Goal: Communication & Community: Answer question/provide support

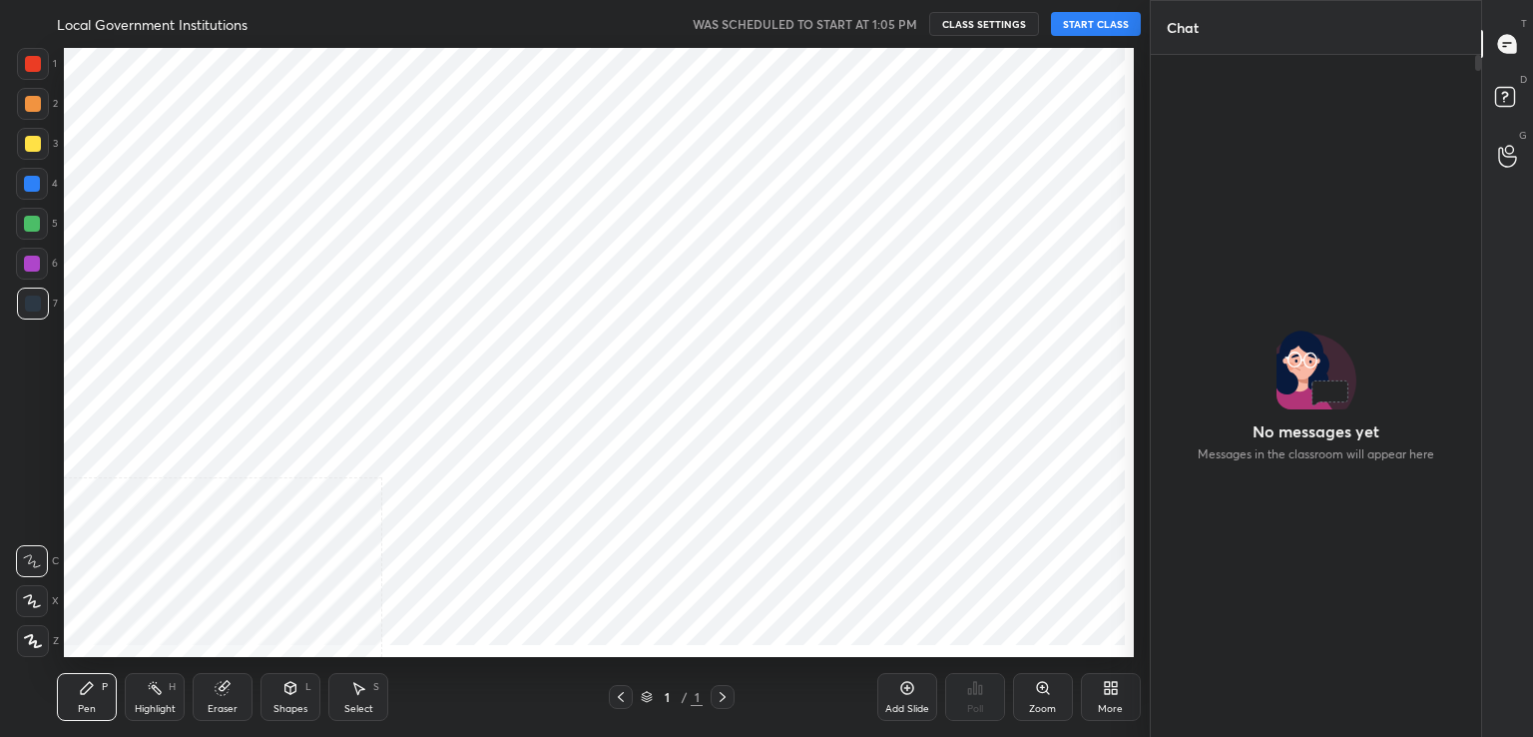
scroll to position [676, 324]
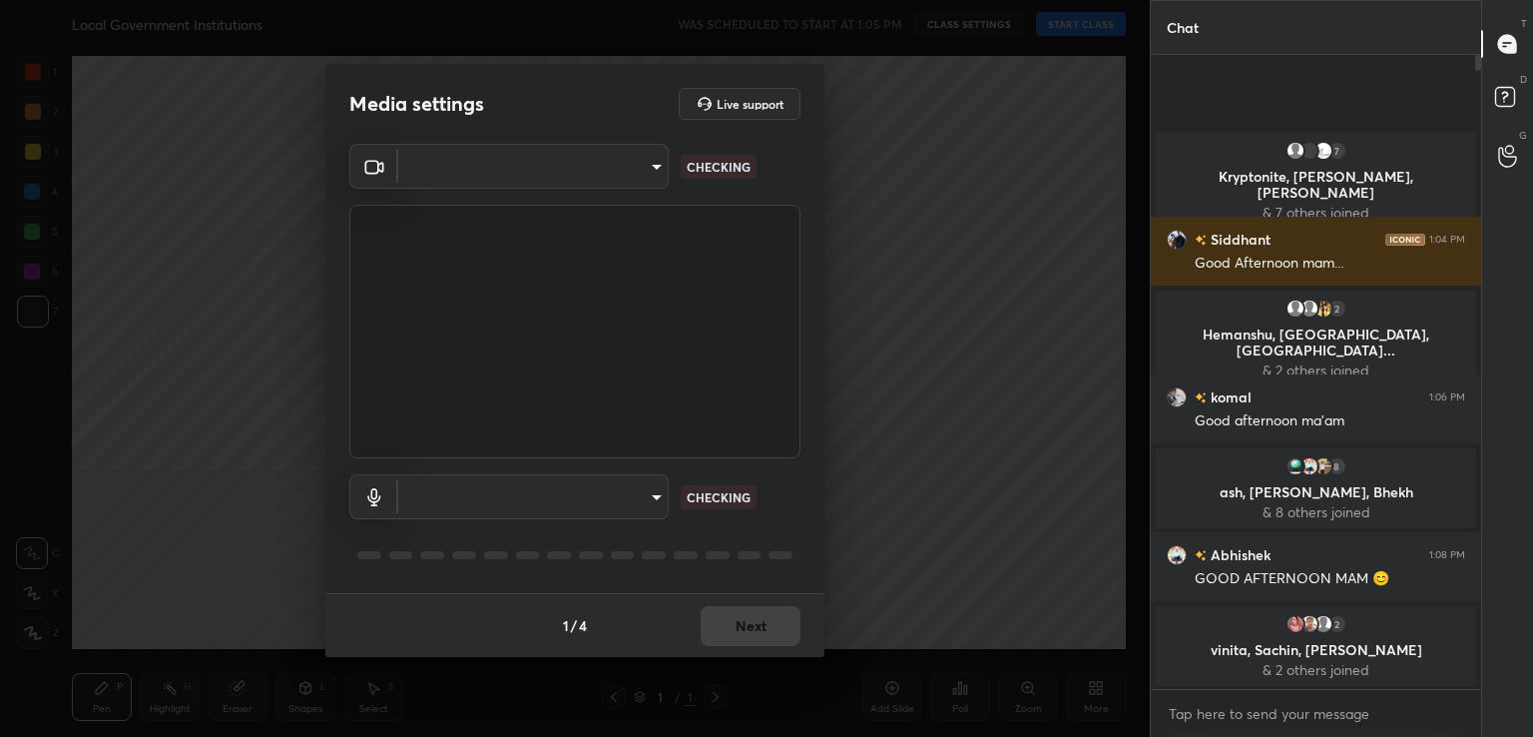
type input "acf1dc7775b110fc2855465bf6569a4ea8eb92ba364f5fc5367f907081c5159b"
type input "default"
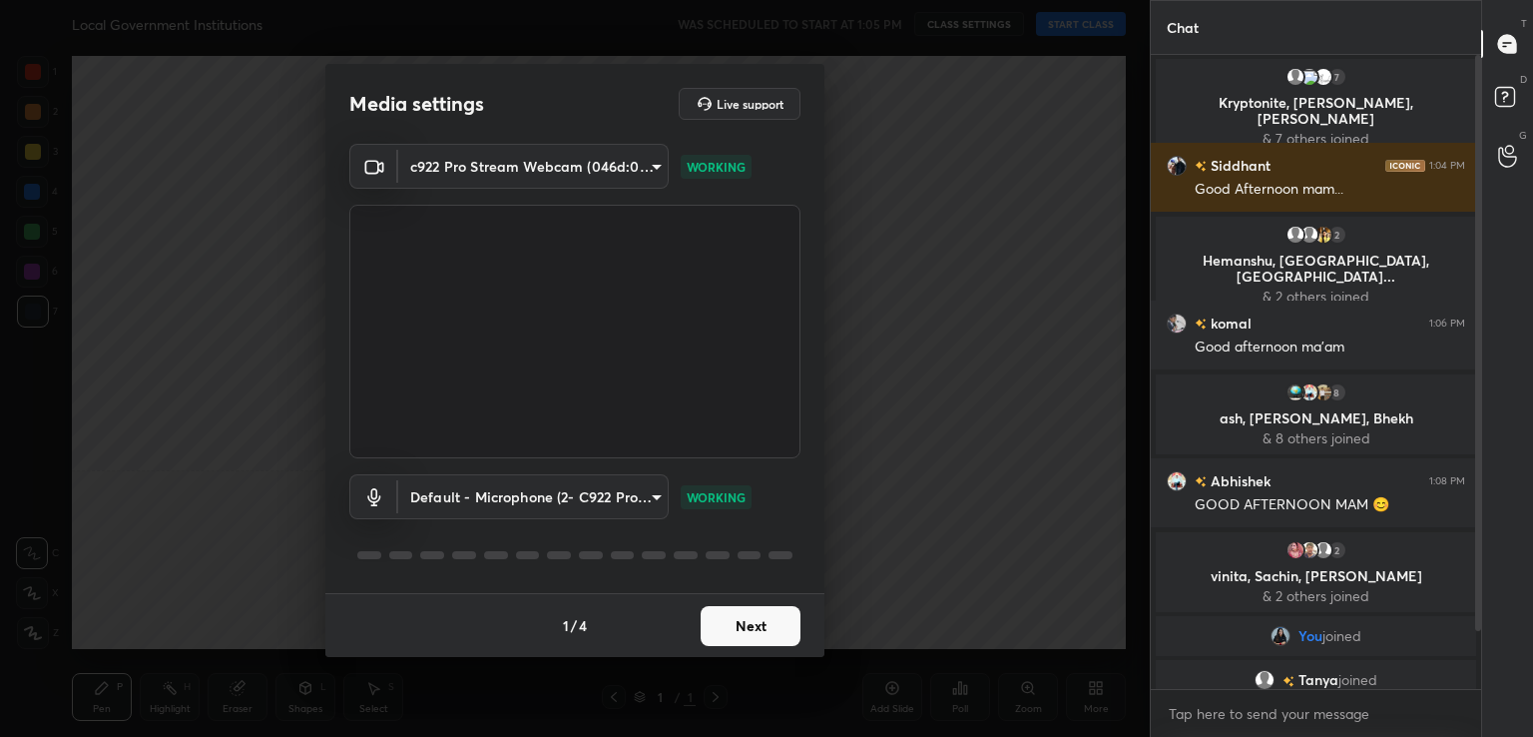
click at [759, 636] on button "Next" at bounding box center [751, 626] width 100 height 40
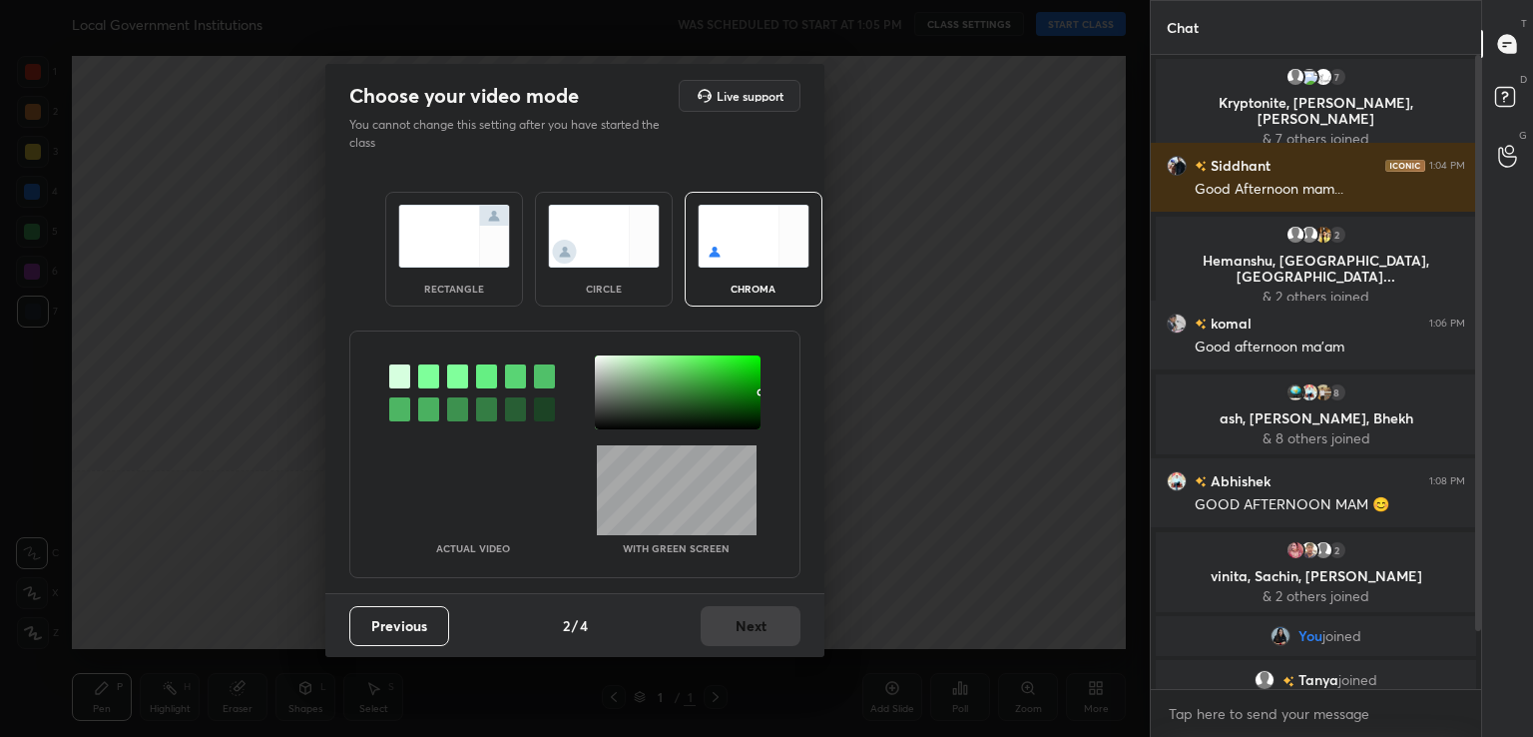
click at [416, 382] on div at bounding box center [472, 392] width 166 height 74
click at [428, 377] on div at bounding box center [428, 376] width 21 height 24
click at [604, 360] on div at bounding box center [678, 392] width 166 height 74
click at [772, 631] on button "Next" at bounding box center [751, 626] width 100 height 40
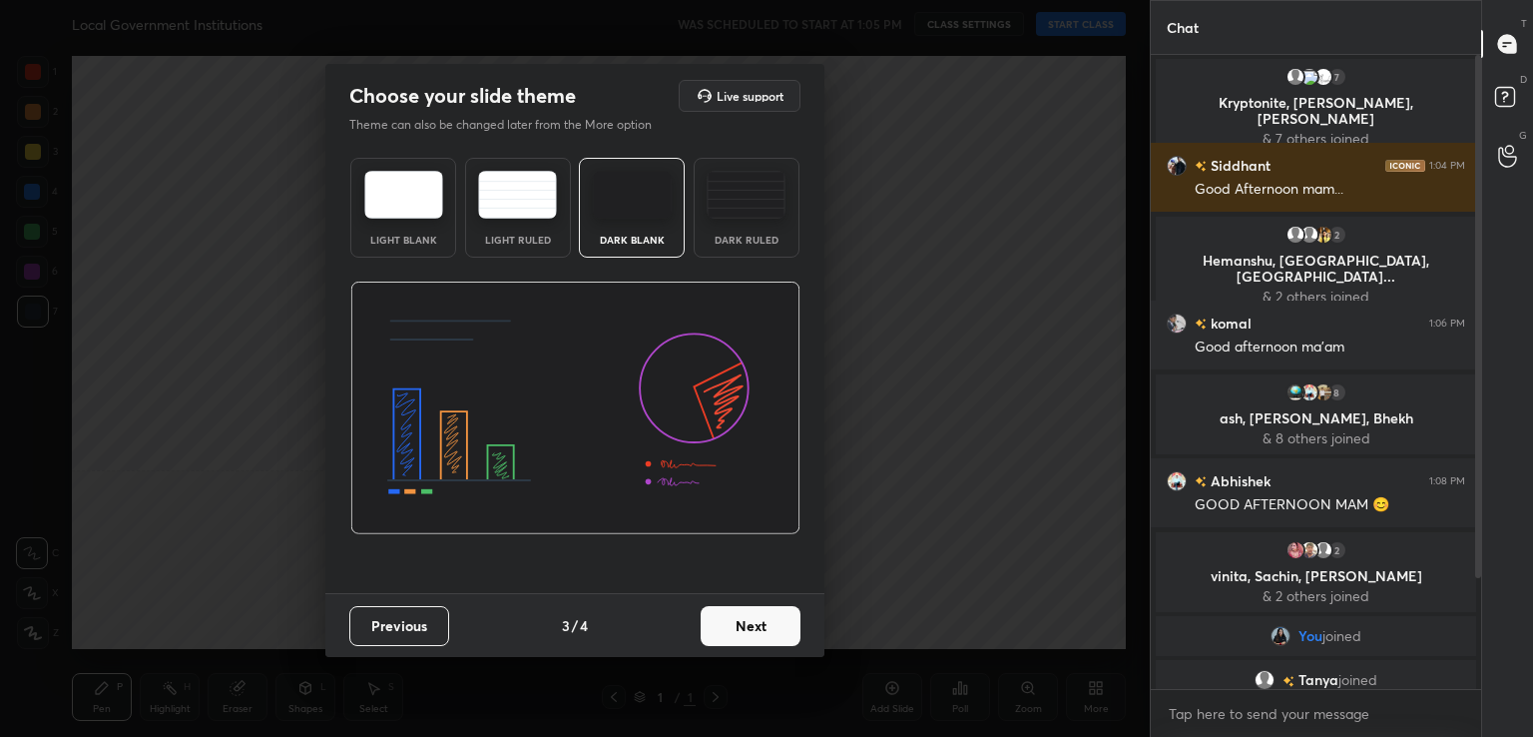
click at [772, 631] on button "Next" at bounding box center [751, 626] width 100 height 40
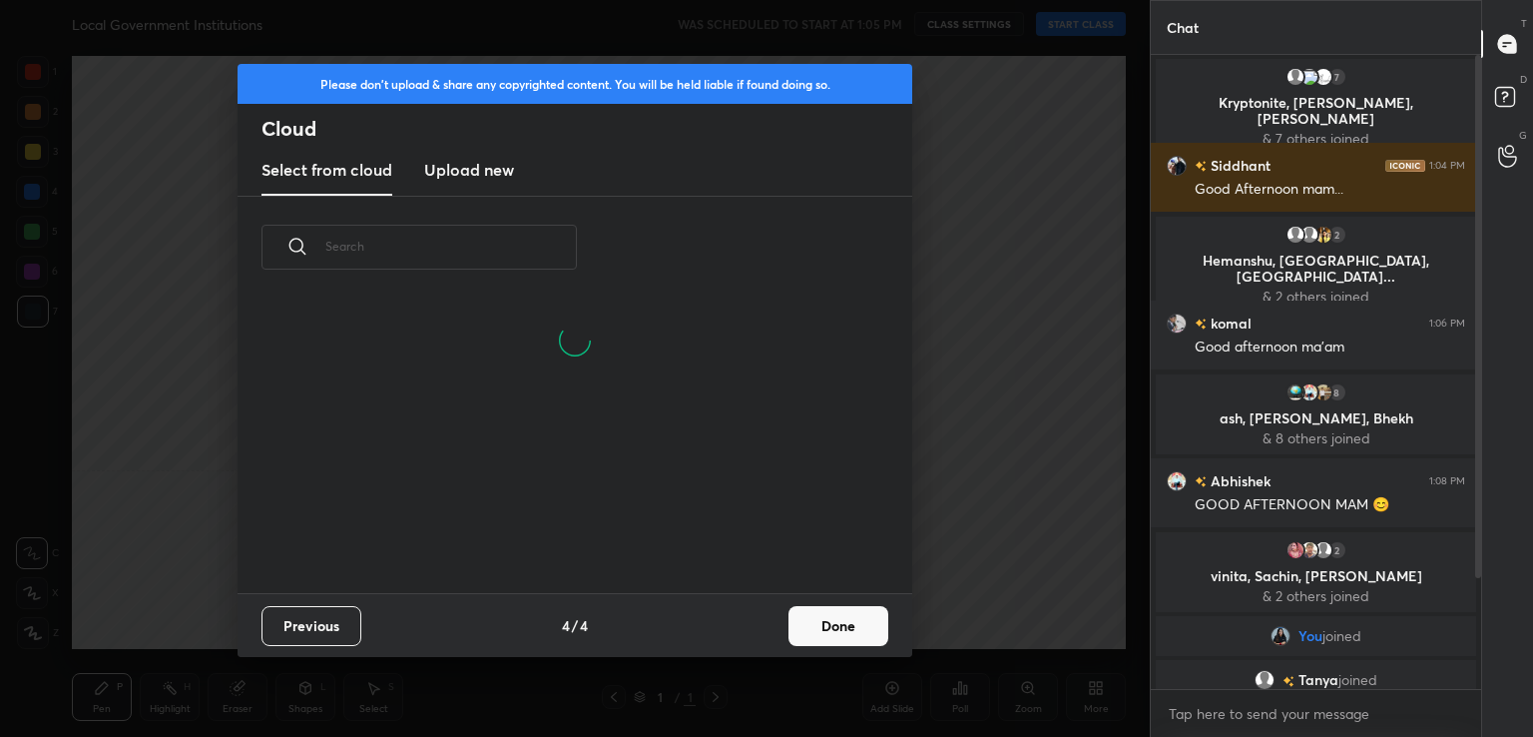
click at [797, 629] on button "Done" at bounding box center [839, 626] width 100 height 40
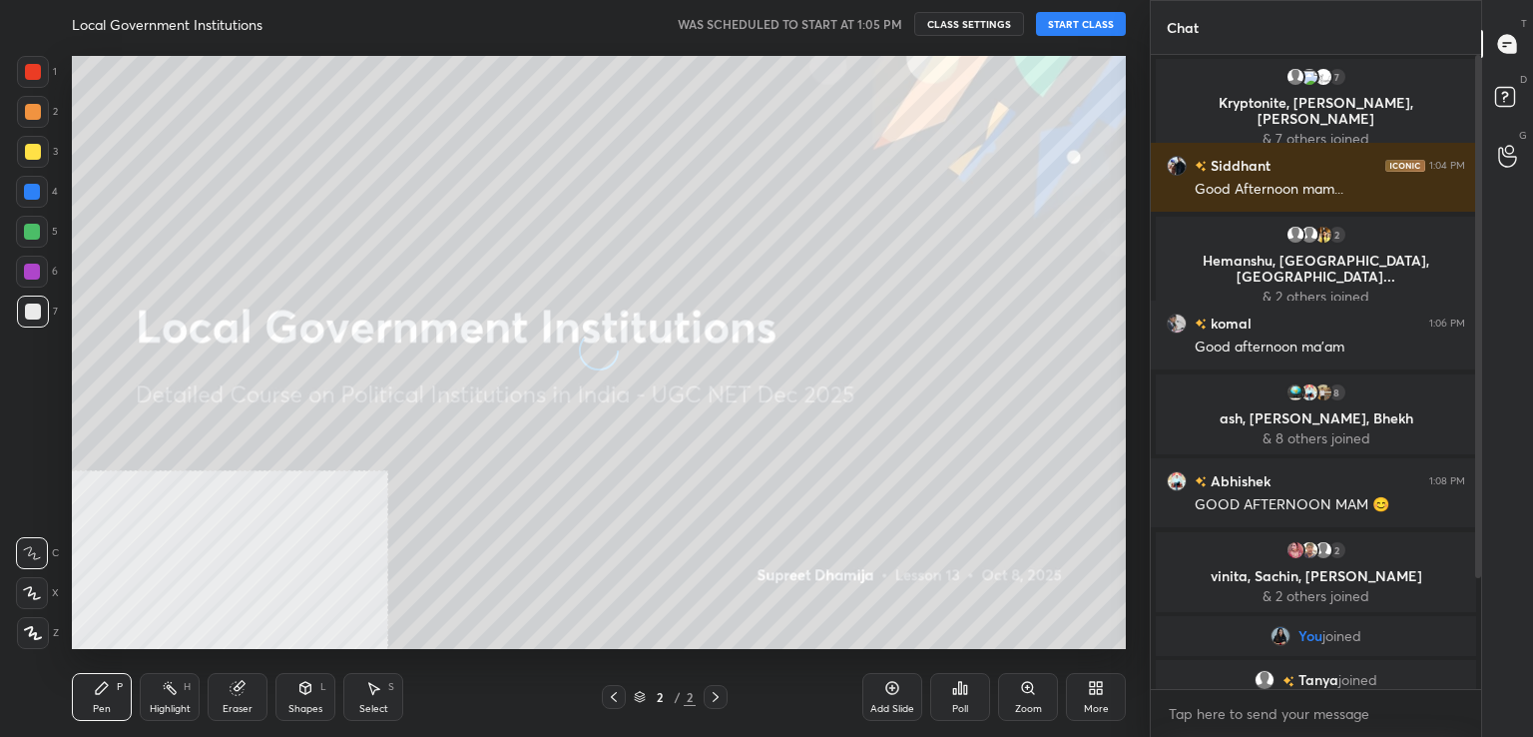
click at [1079, 13] on button "START CLASS" at bounding box center [1081, 24] width 90 height 24
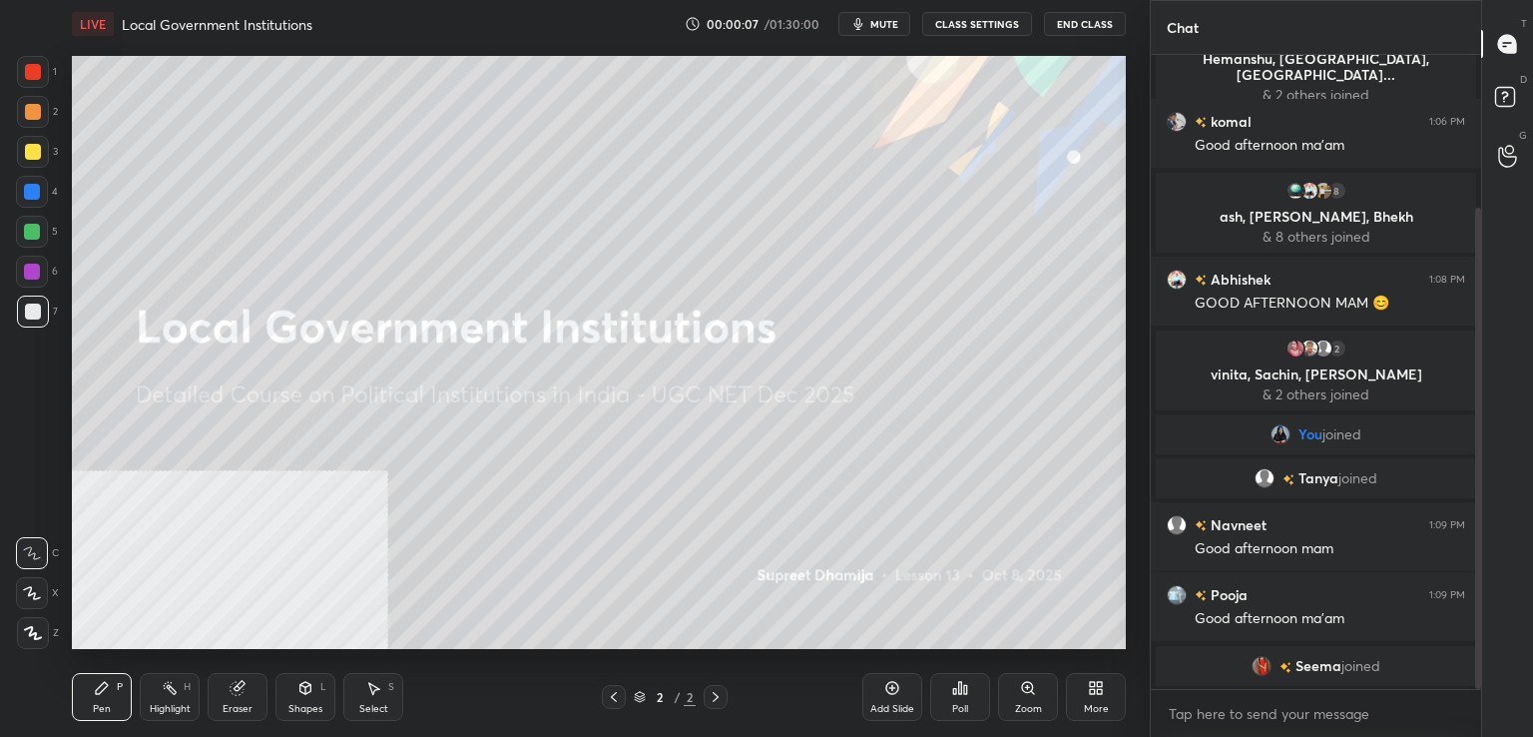
drag, startPoint x: 1477, startPoint y: 286, endPoint x: 1485, endPoint y: 472, distance: 185.8
click at [1485, 472] on div "Chat Siddhant 1:04 PM Good Afternoon mam... 2 Hemanshu, sudha, bhubaneswa... & …" at bounding box center [1341, 368] width 383 height 737
click at [1094, 692] on icon at bounding box center [1092, 691] width 5 height 5
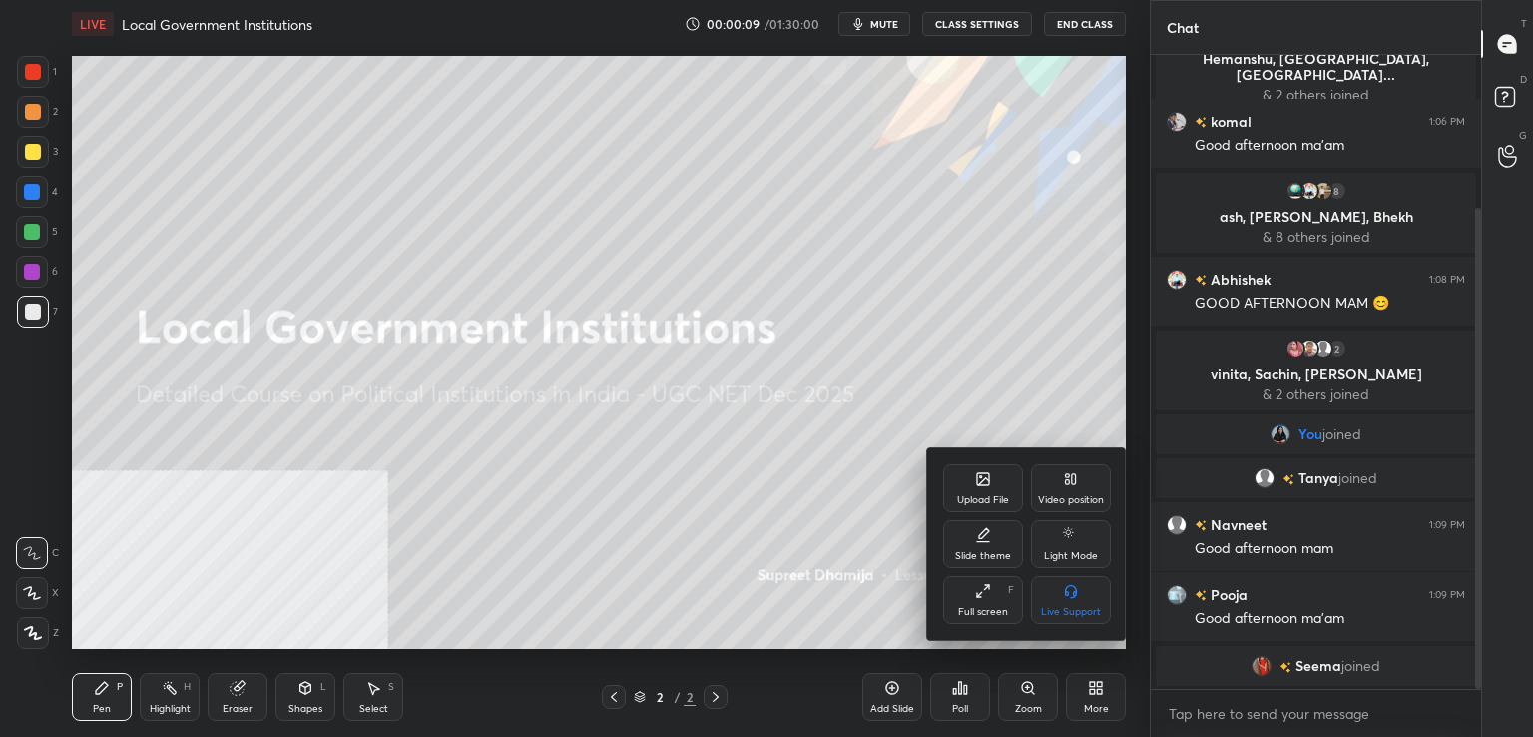
click at [1090, 495] on div "Video position" at bounding box center [1071, 500] width 66 height 10
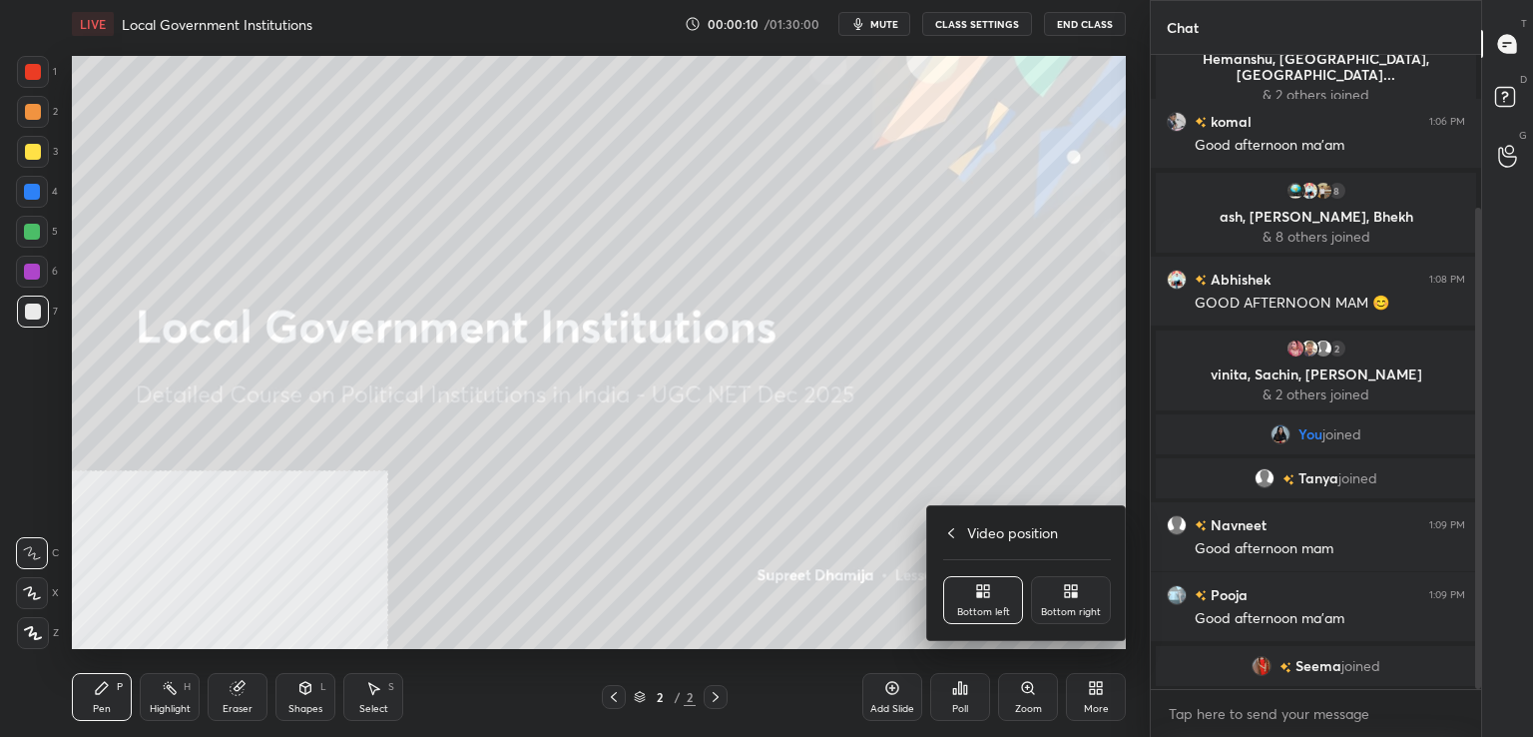
click at [1103, 608] on div "Bottom right" at bounding box center [1071, 600] width 80 height 48
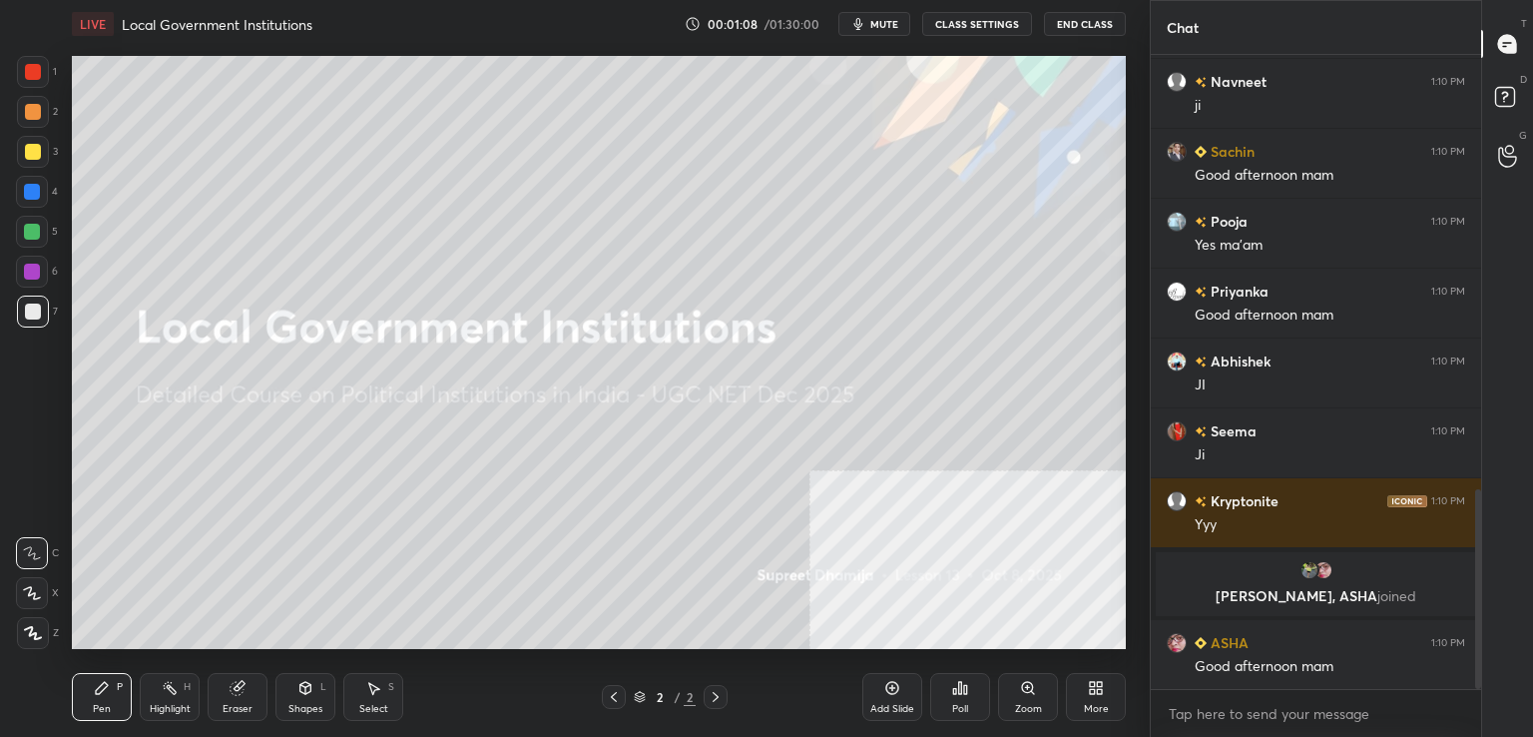
scroll to position [1380, 0]
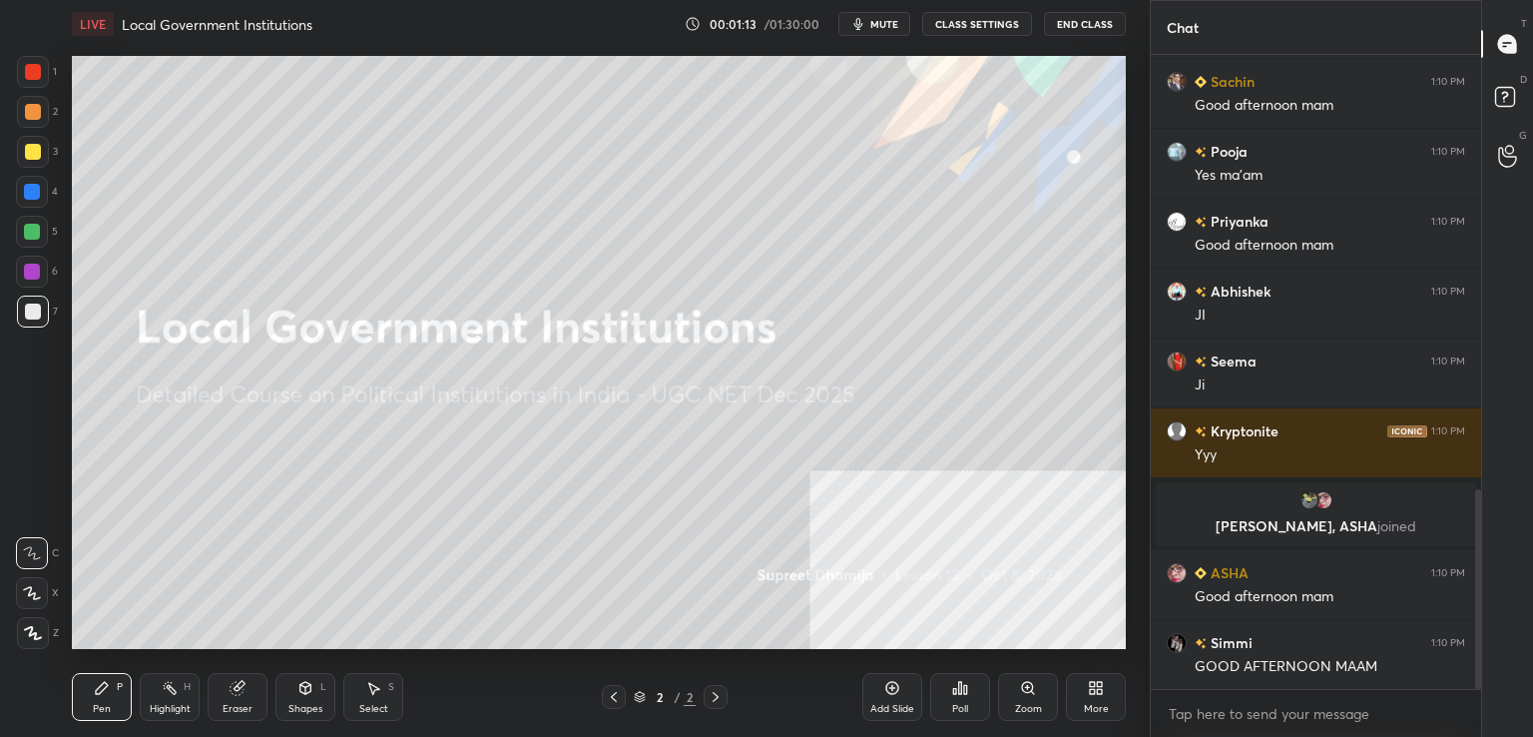
click at [40, 642] on div at bounding box center [33, 633] width 32 height 32
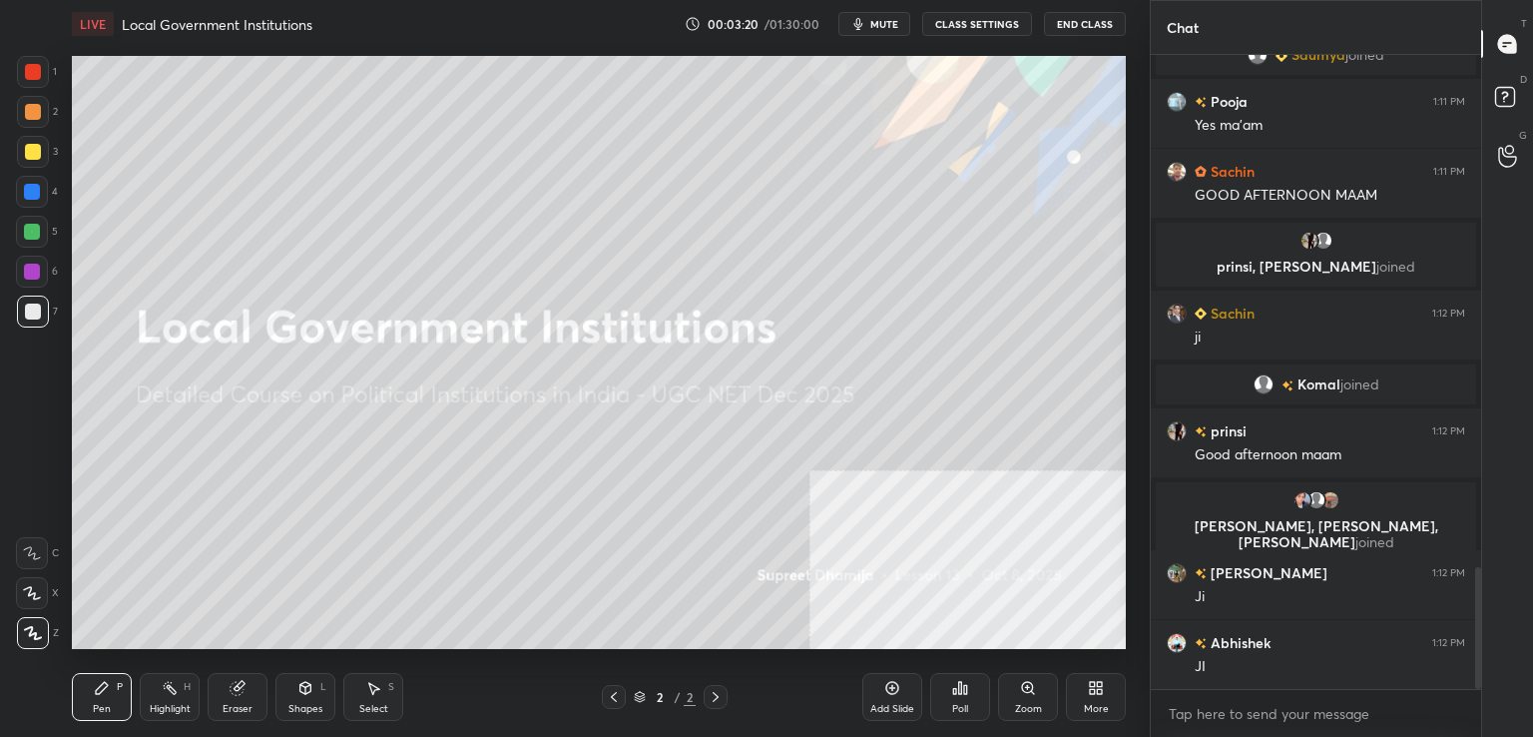
scroll to position [2661, 0]
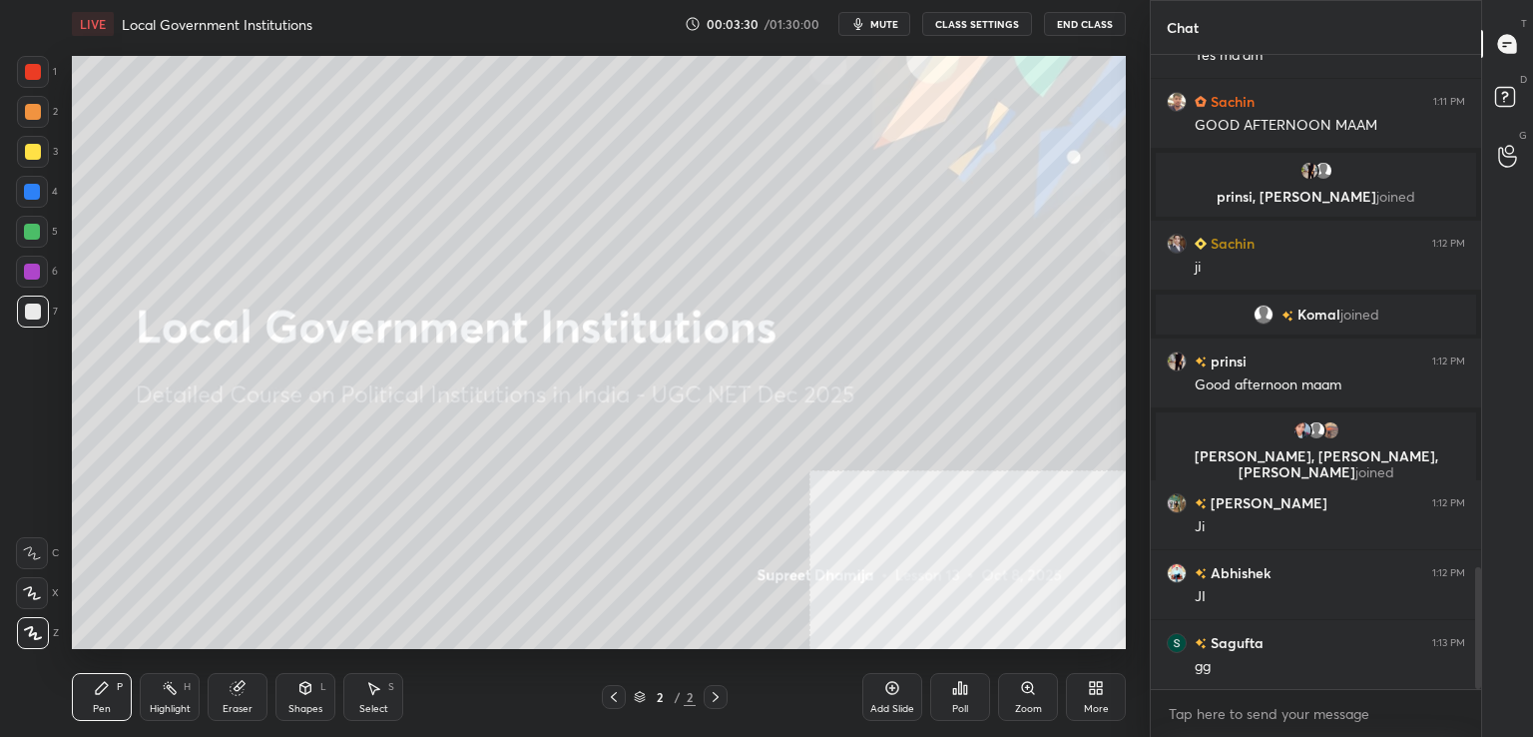
click at [261, 684] on div "Eraser" at bounding box center [238, 697] width 60 height 48
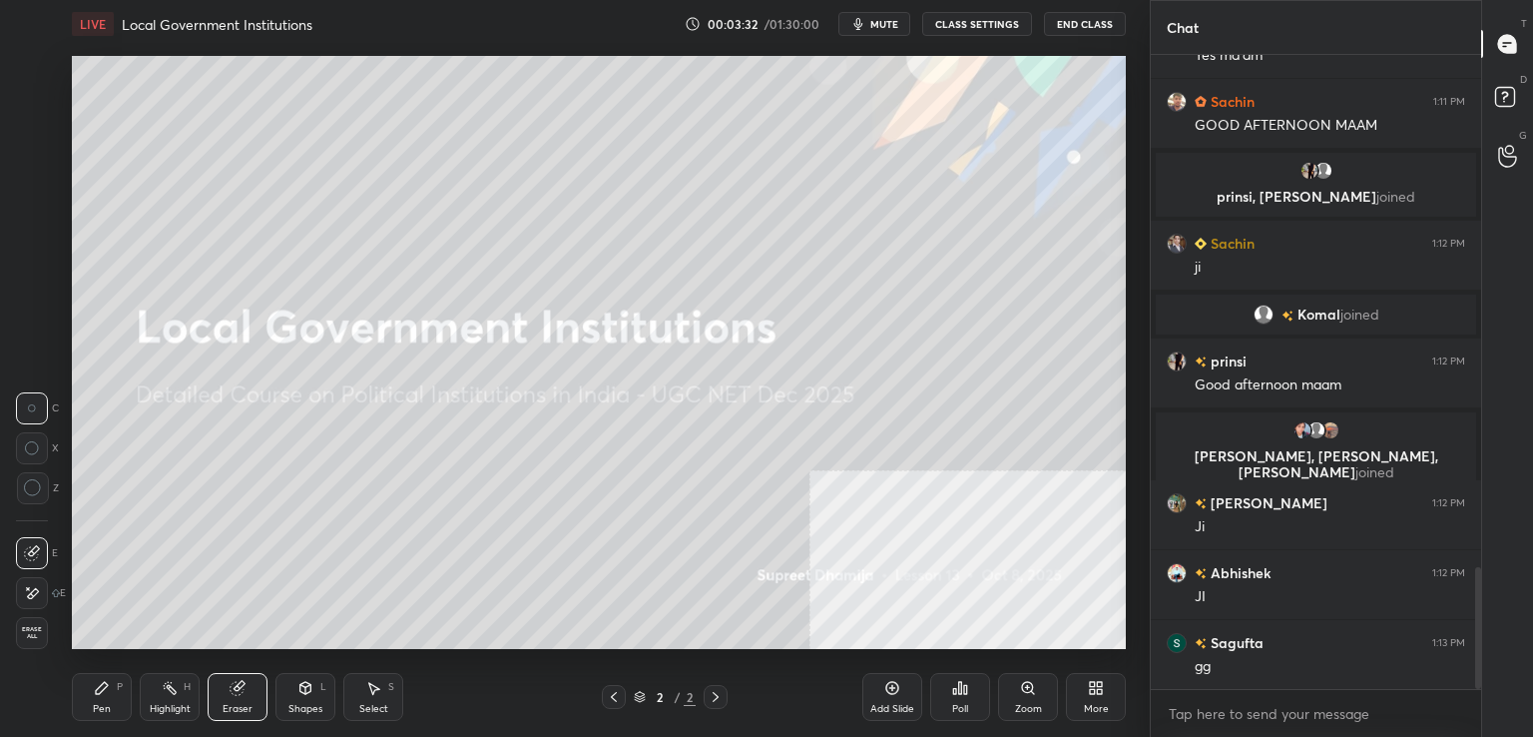
click at [34, 636] on span "Erase all" at bounding box center [32, 633] width 30 height 14
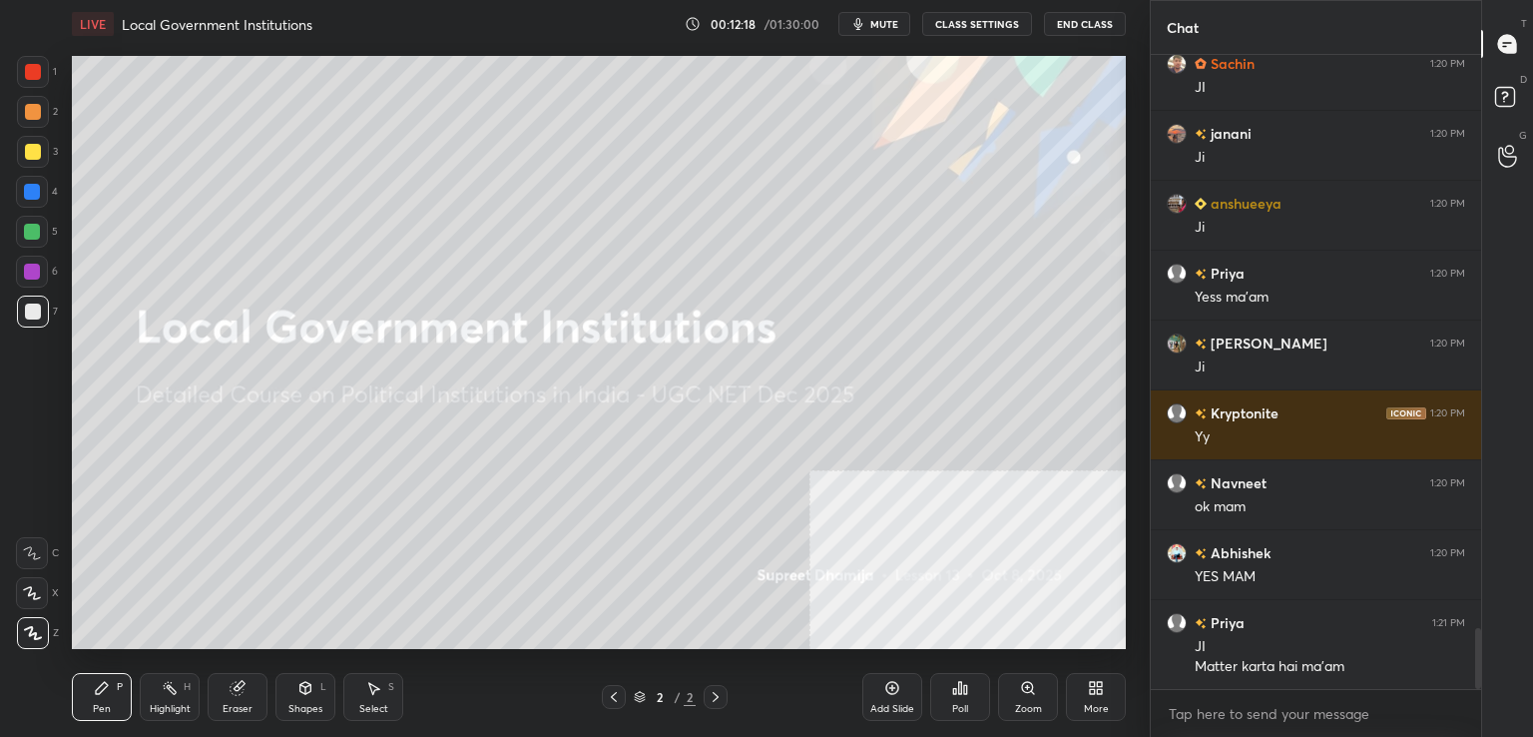
scroll to position [5933, 0]
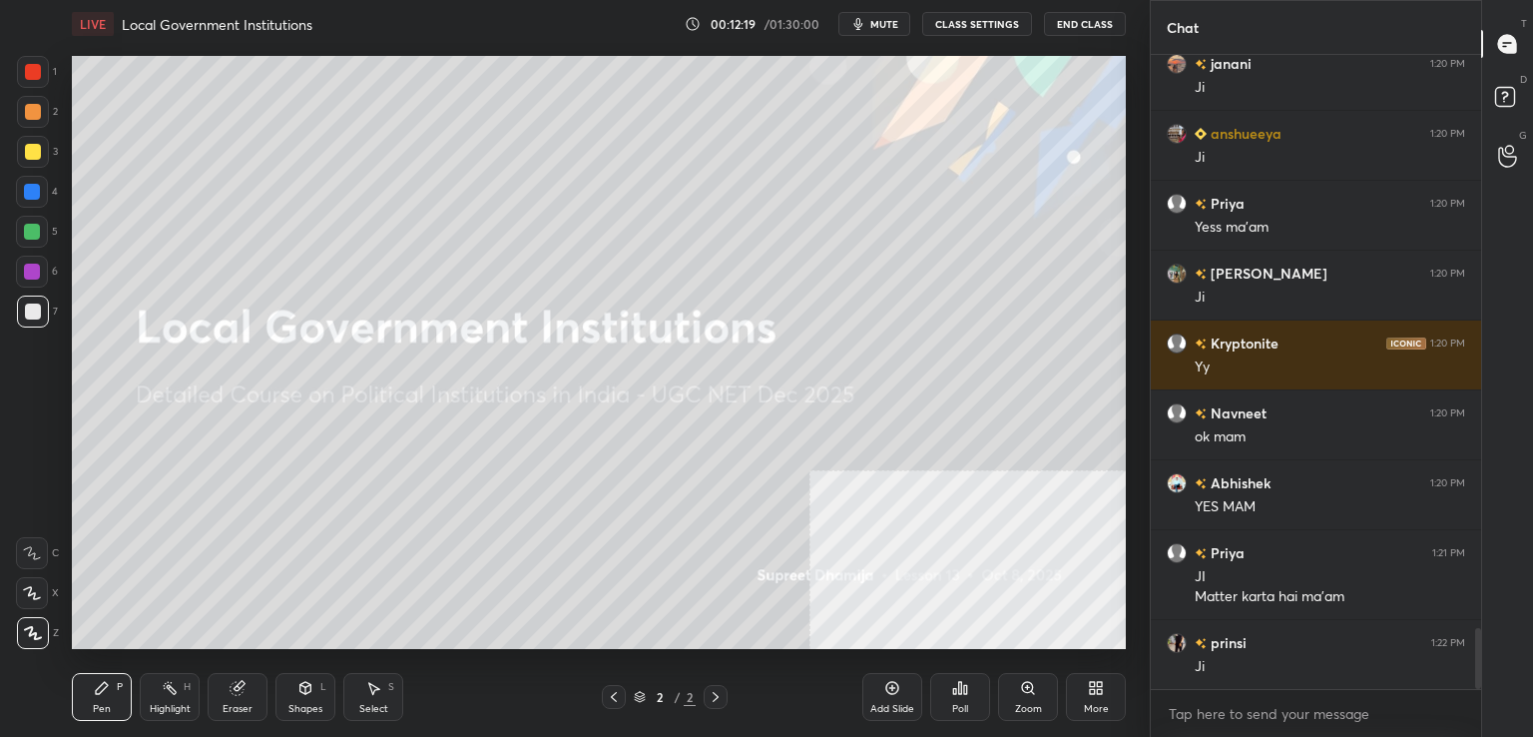
click at [32, 267] on div at bounding box center [32, 272] width 16 height 16
click at [35, 231] on div at bounding box center [32, 232] width 16 height 16
click at [1108, 700] on div "More" at bounding box center [1096, 697] width 60 height 48
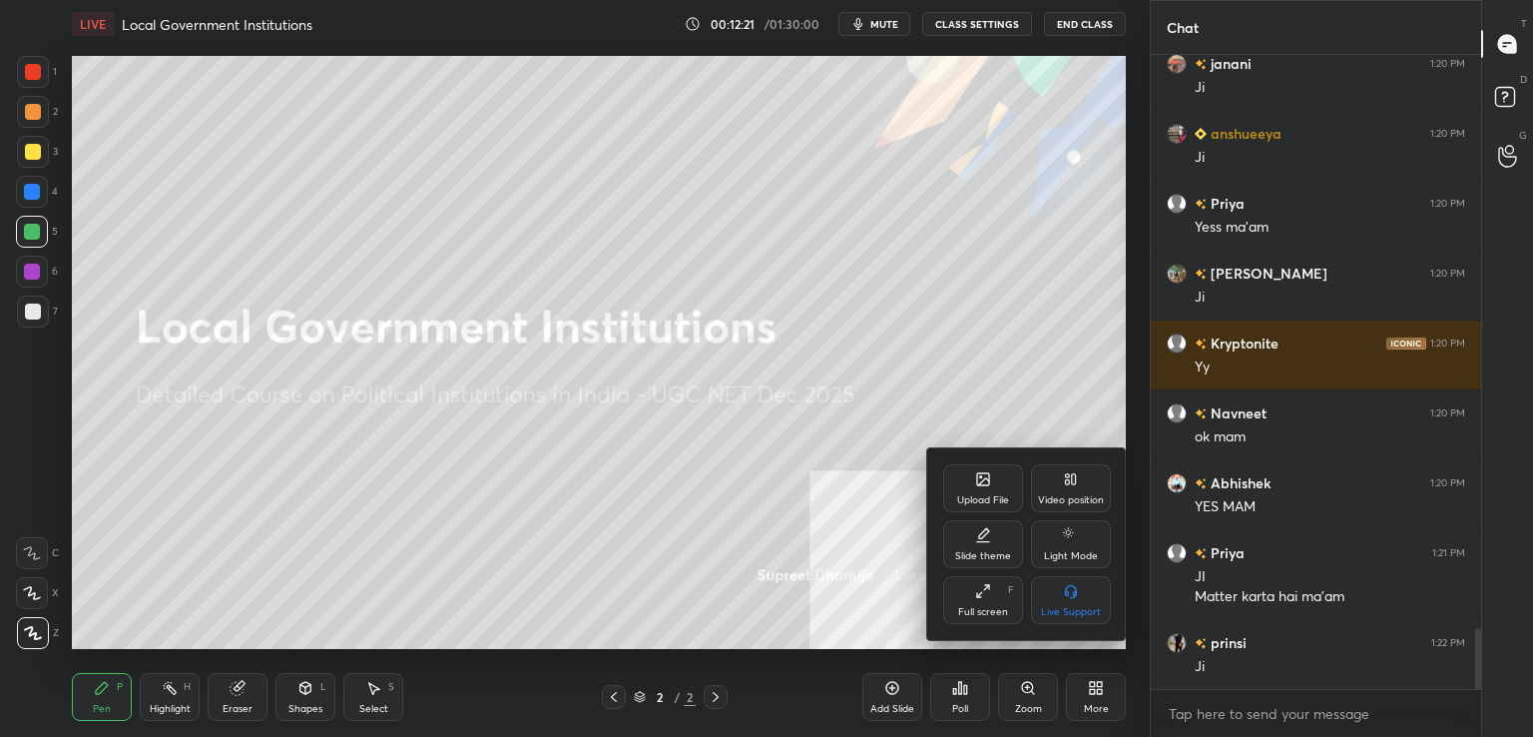
click at [957, 499] on div "Upload File" at bounding box center [983, 500] width 52 height 10
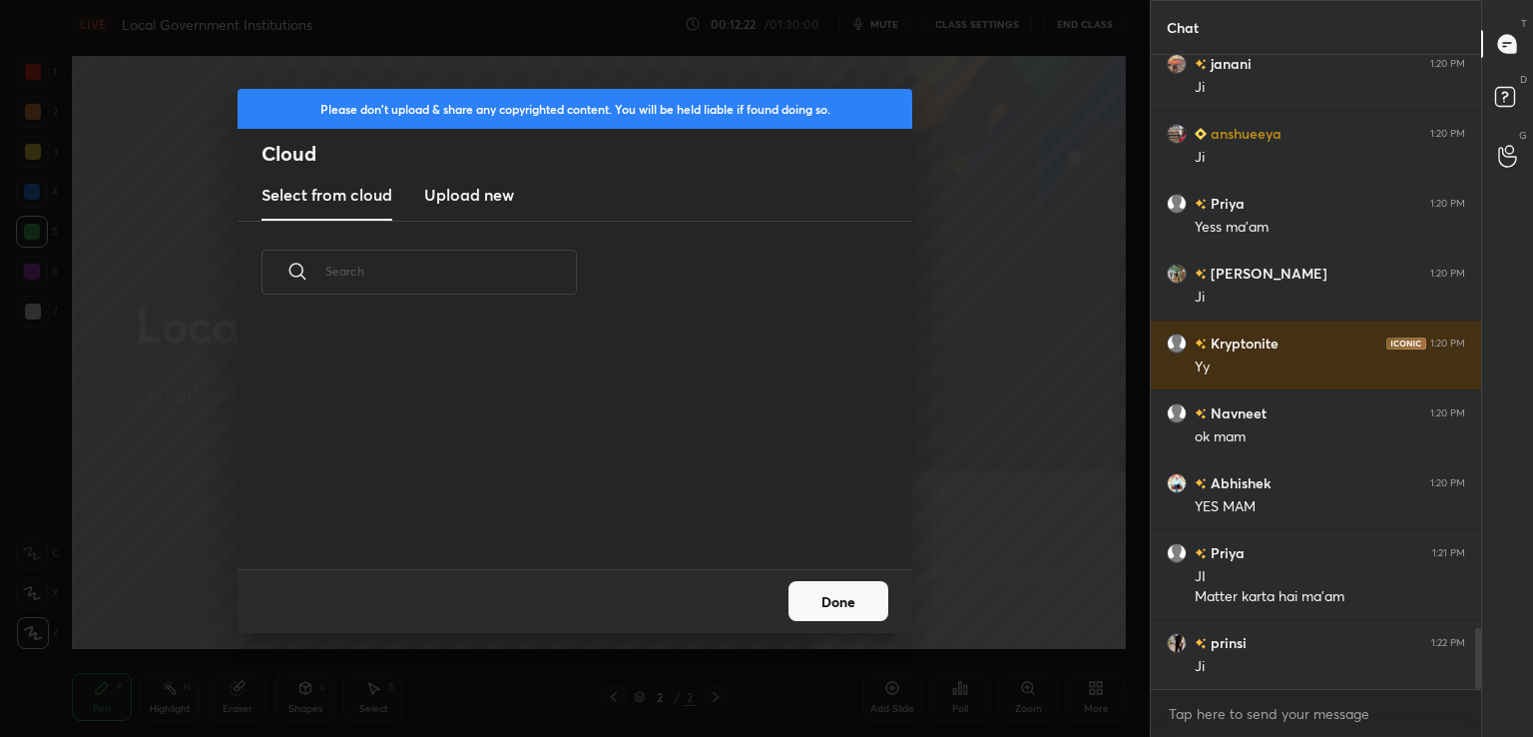
click at [464, 185] on h3 "Upload new" at bounding box center [469, 195] width 90 height 24
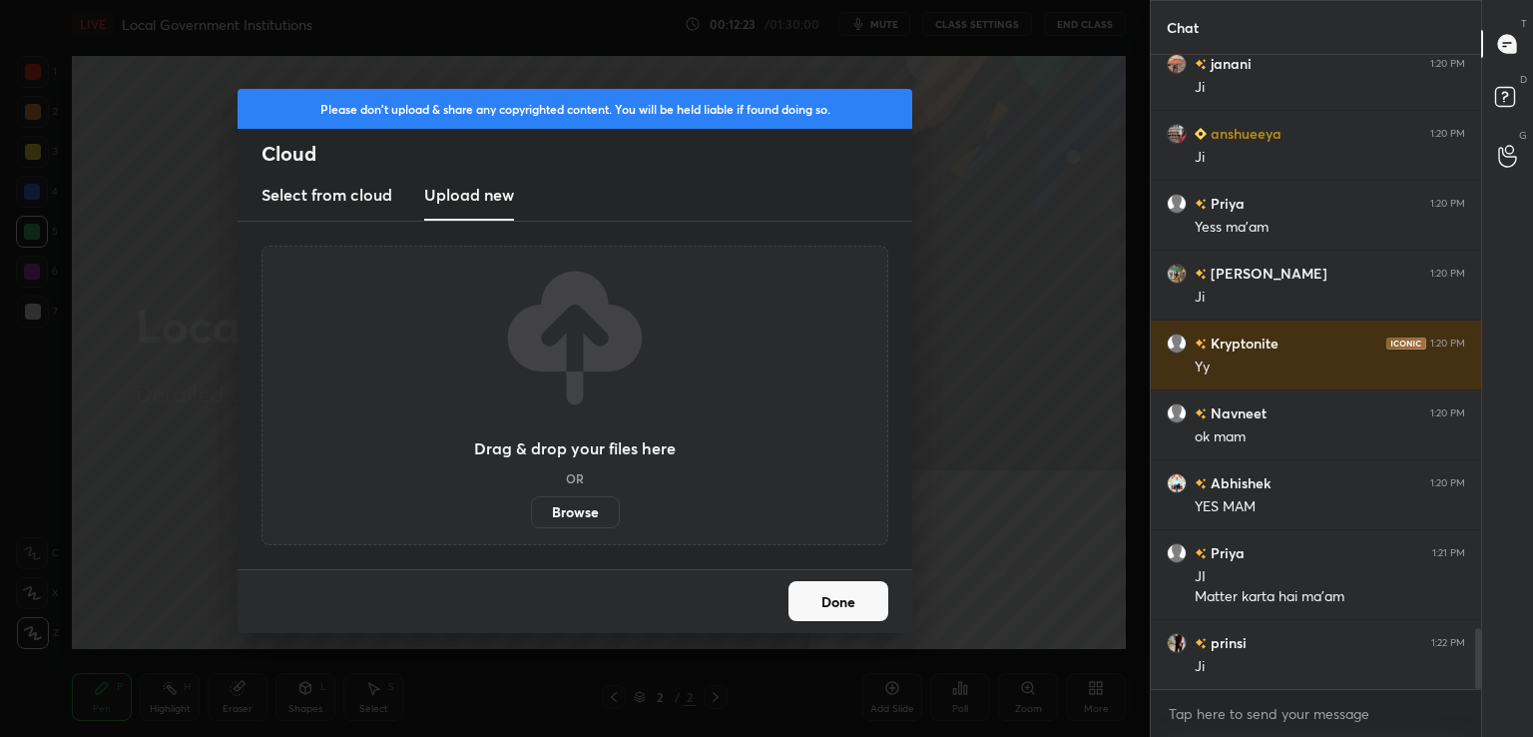
click at [561, 517] on label "Browse" at bounding box center [575, 512] width 89 height 32
click at [531, 517] on input "Browse" at bounding box center [531, 512] width 0 height 32
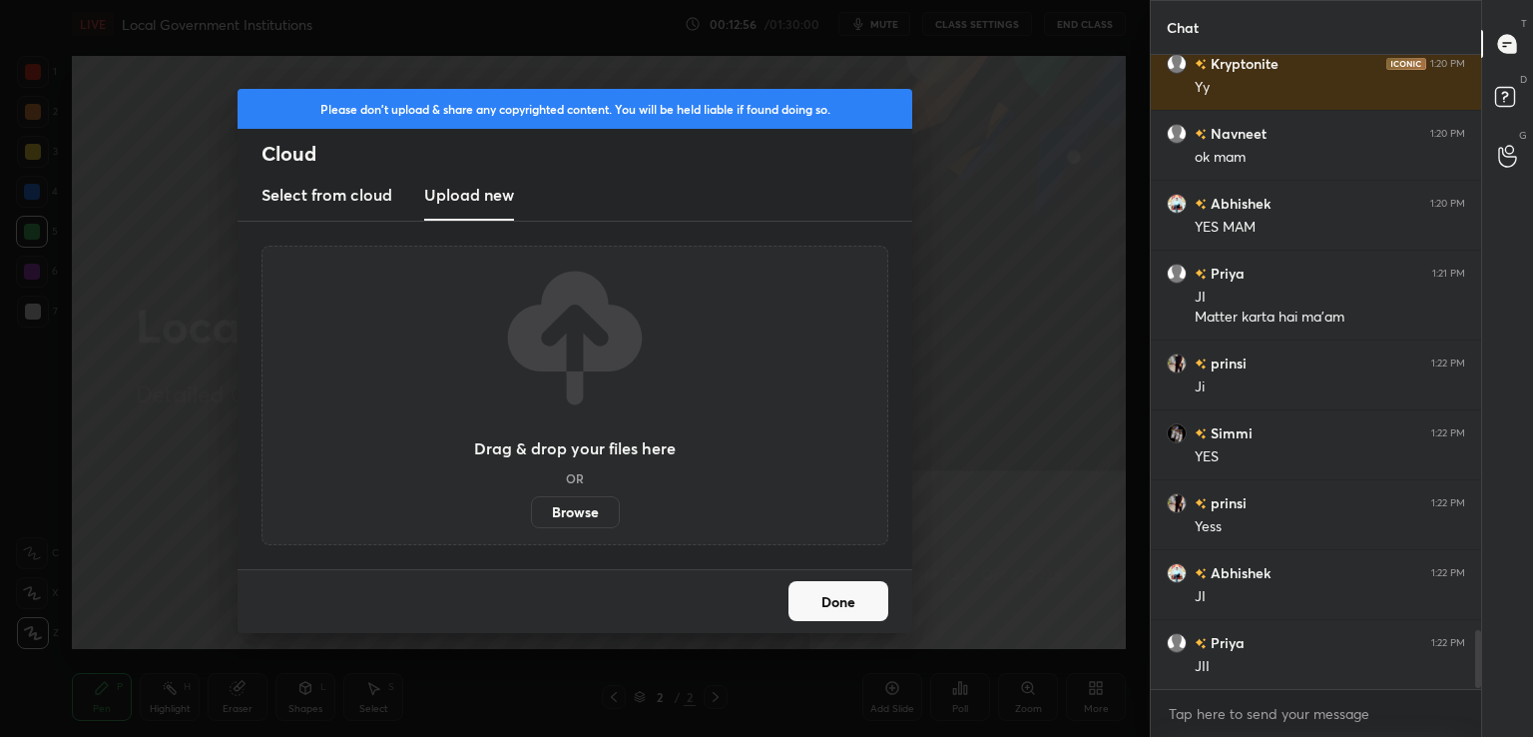
scroll to position [6283, 0]
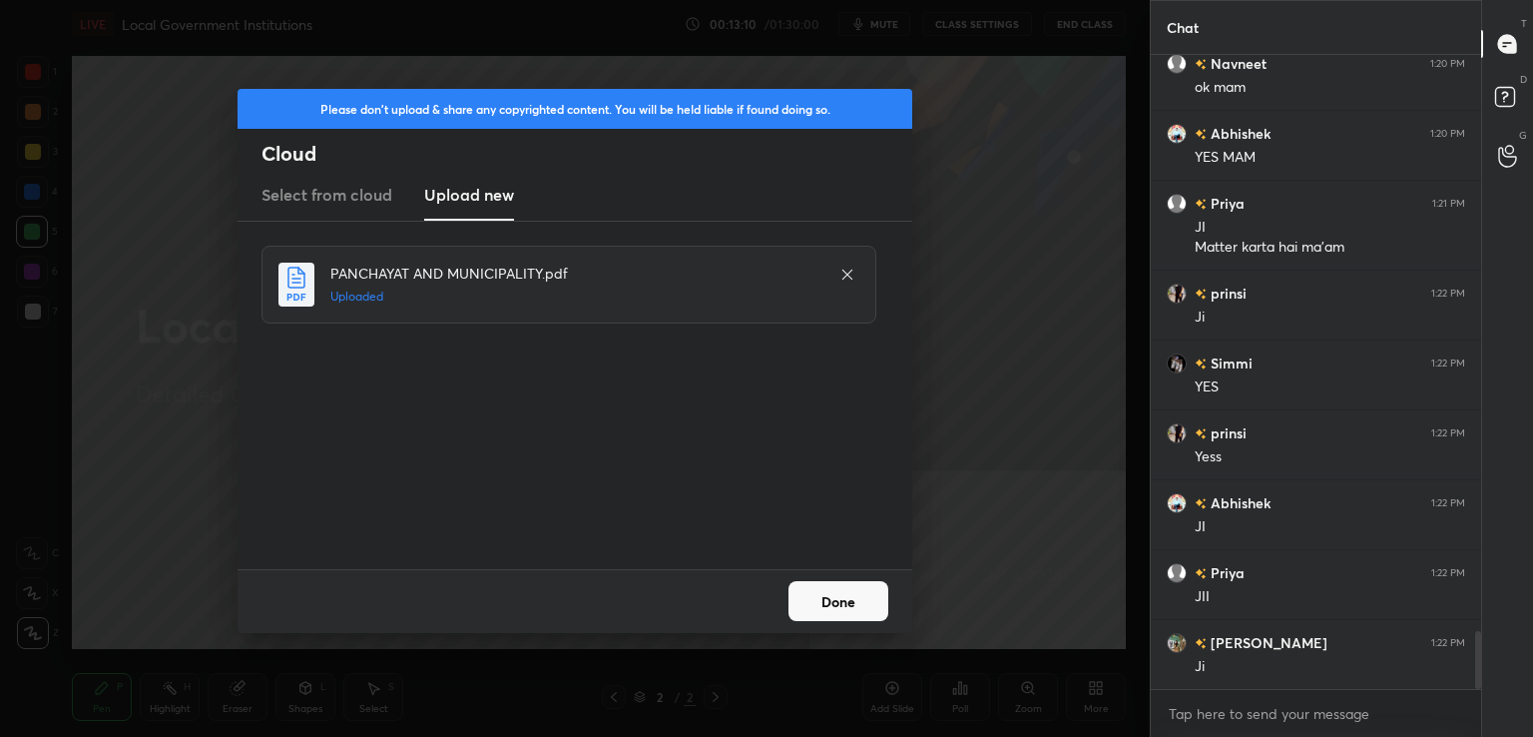
click at [839, 602] on button "Done" at bounding box center [839, 601] width 100 height 40
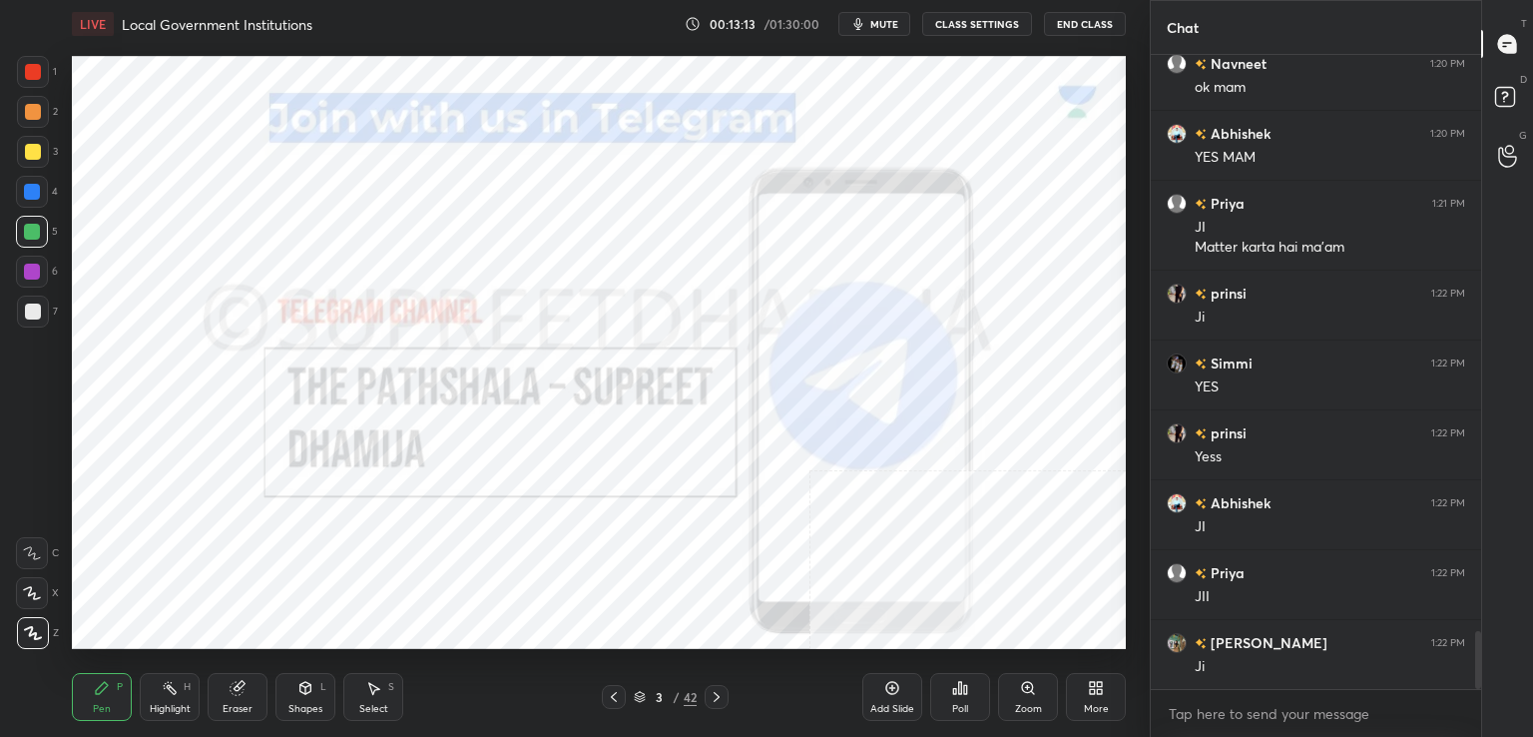
click at [639, 699] on icon at bounding box center [640, 697] width 12 height 12
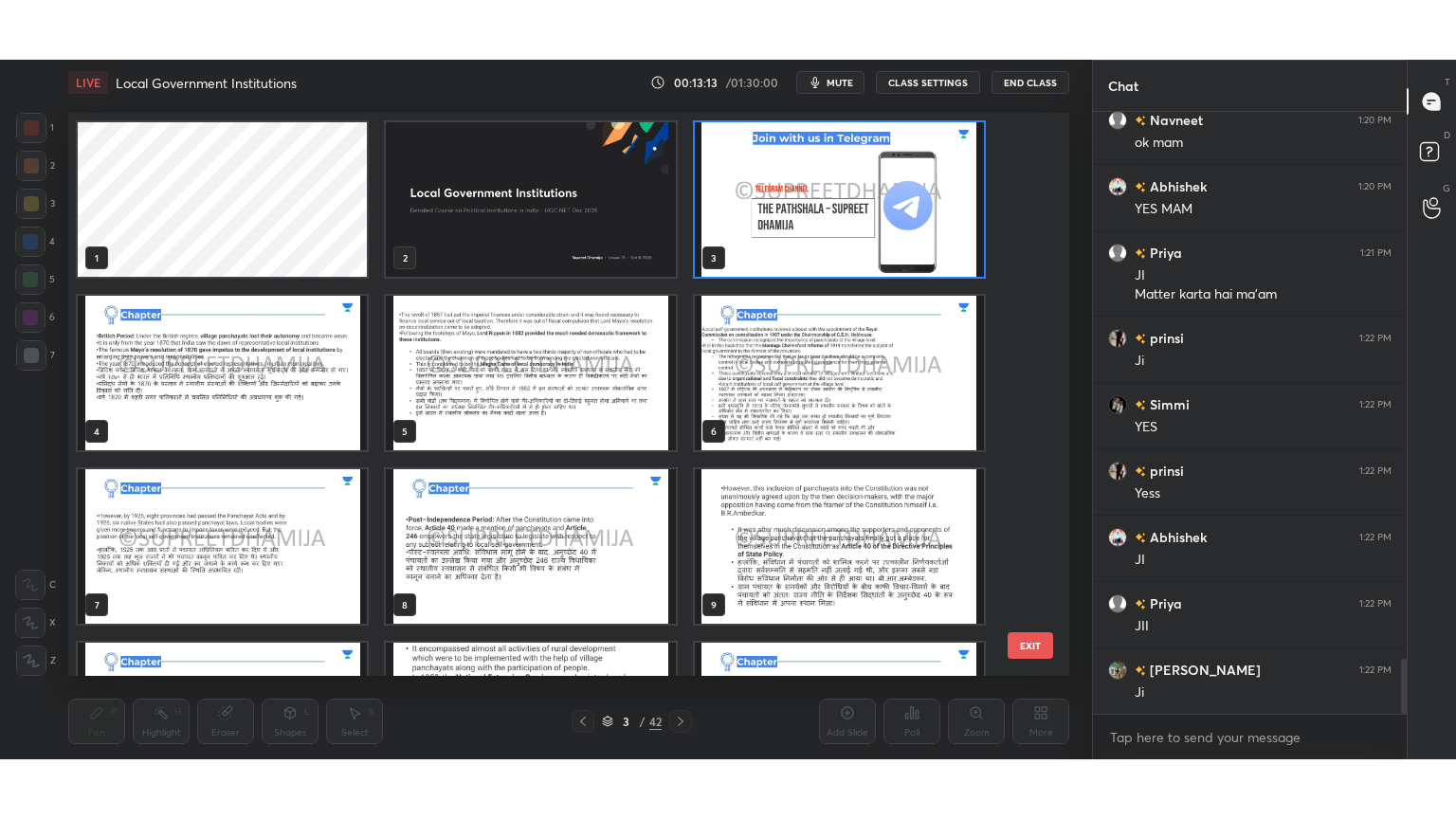
scroll to position [6, 9]
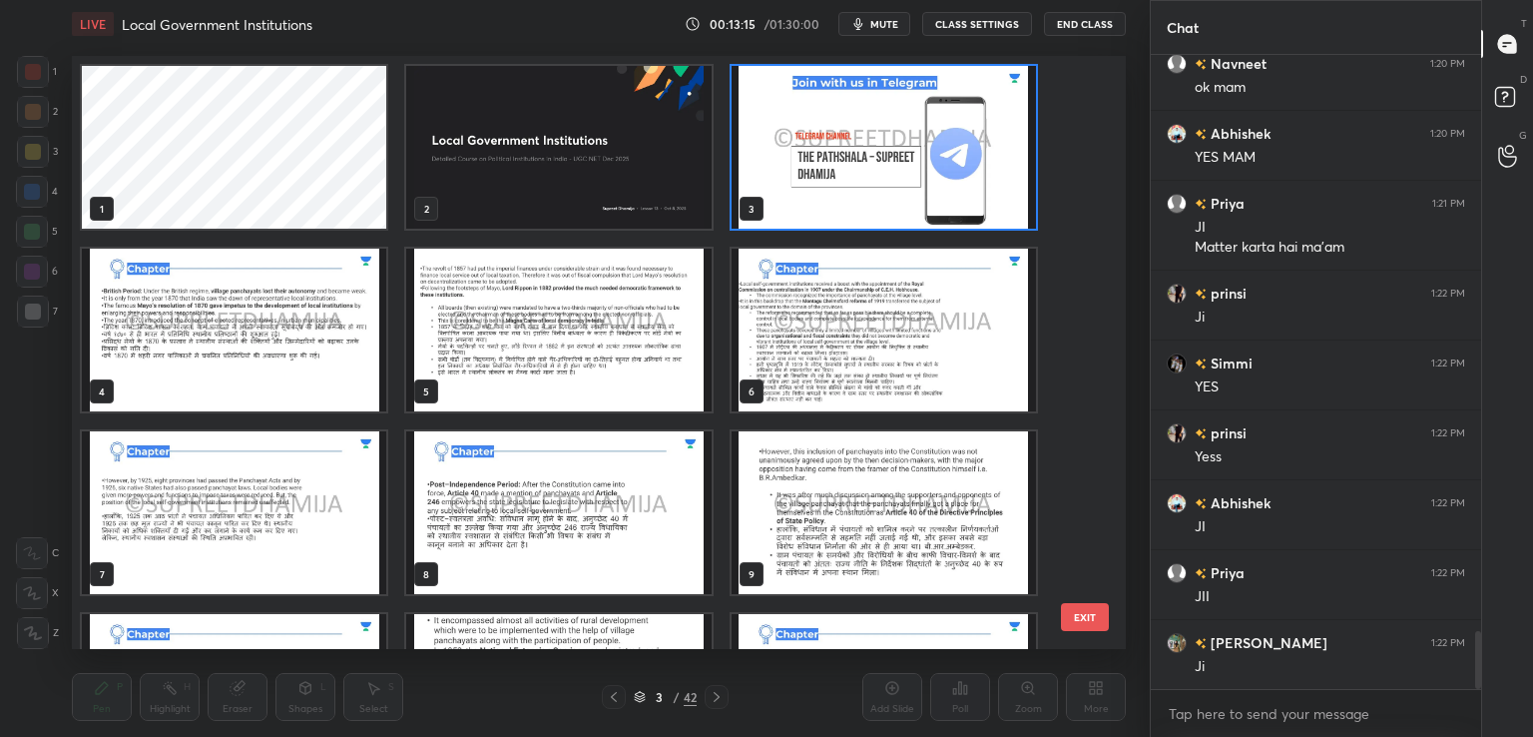
click at [276, 347] on img "grid" at bounding box center [234, 330] width 304 height 163
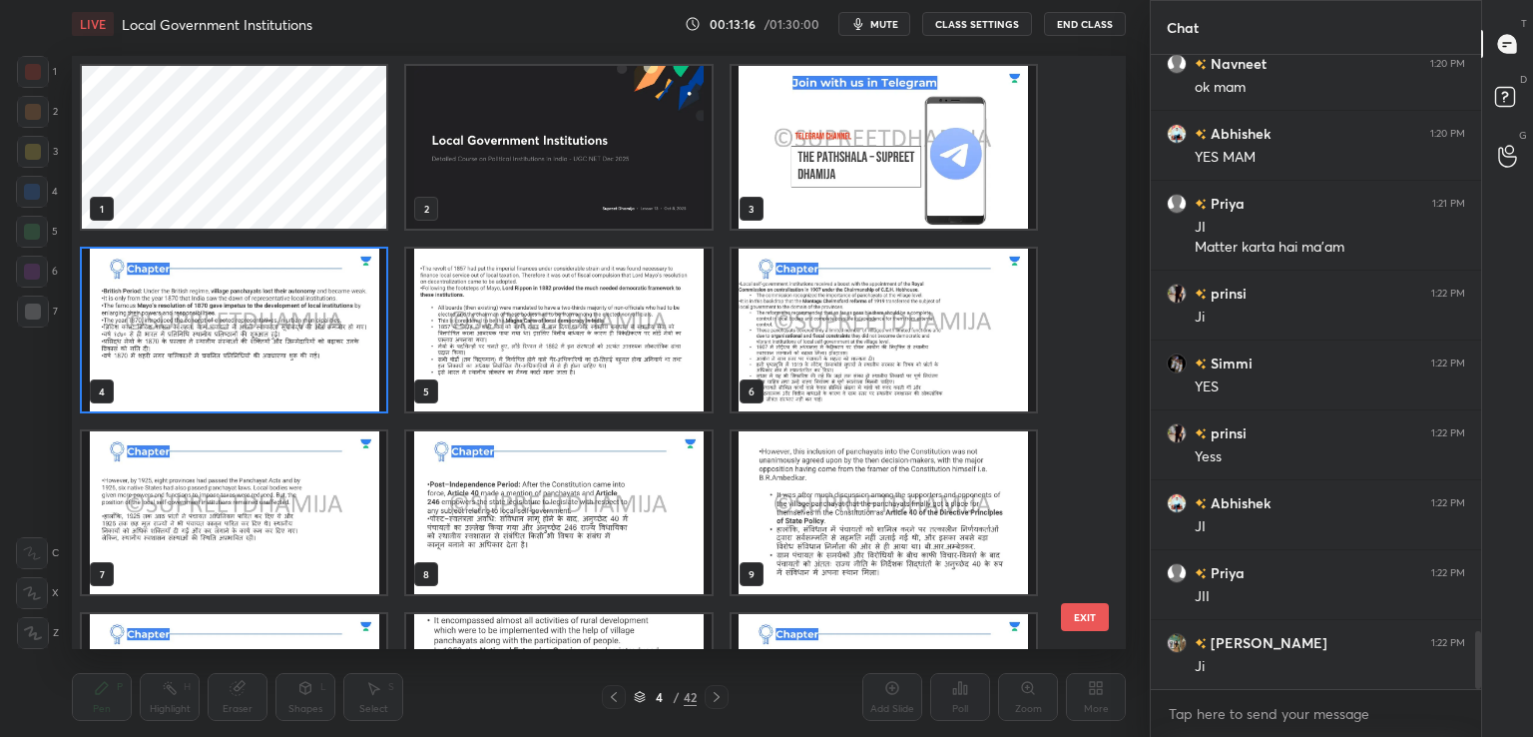
click at [276, 350] on img "grid" at bounding box center [234, 330] width 304 height 163
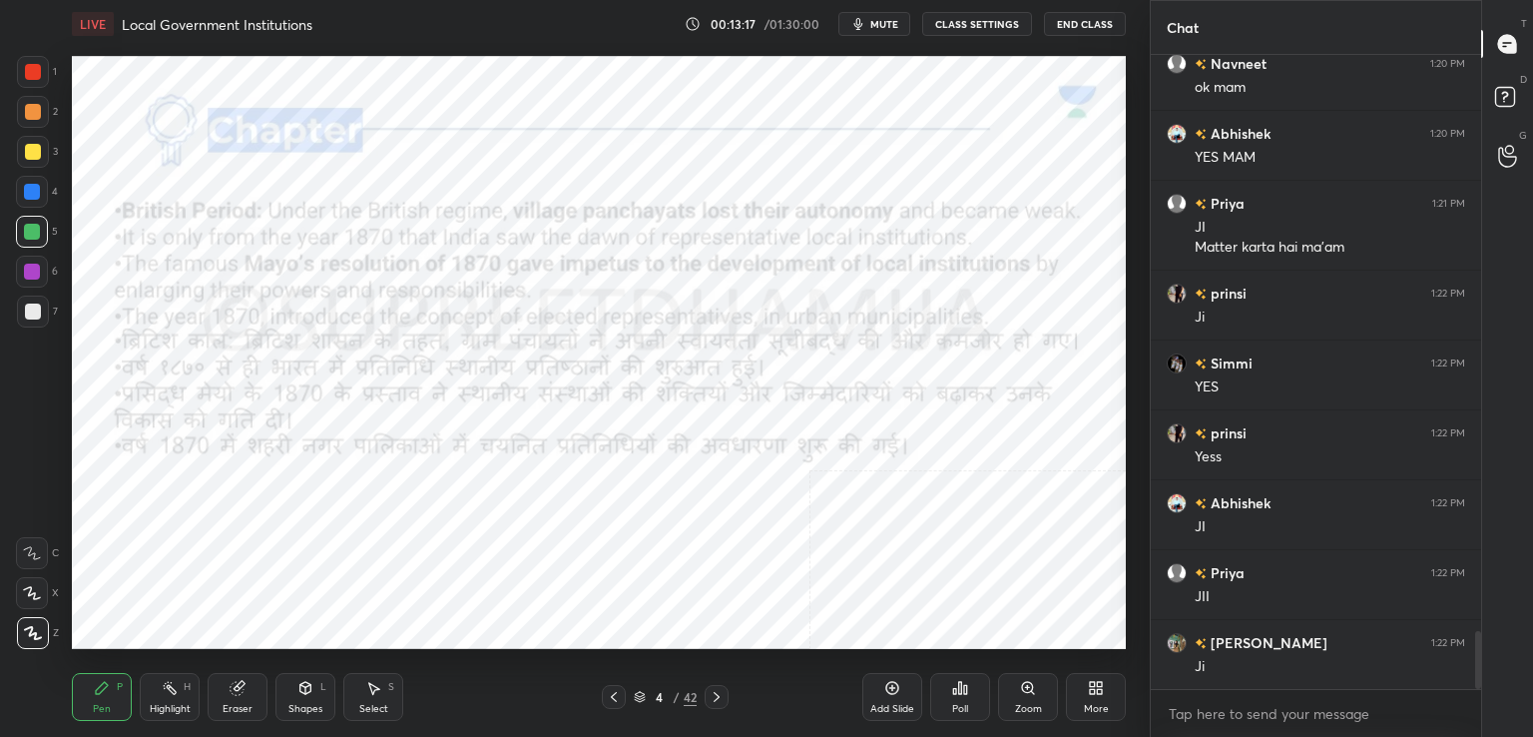
click at [1081, 696] on div "More" at bounding box center [1096, 697] width 60 height 48
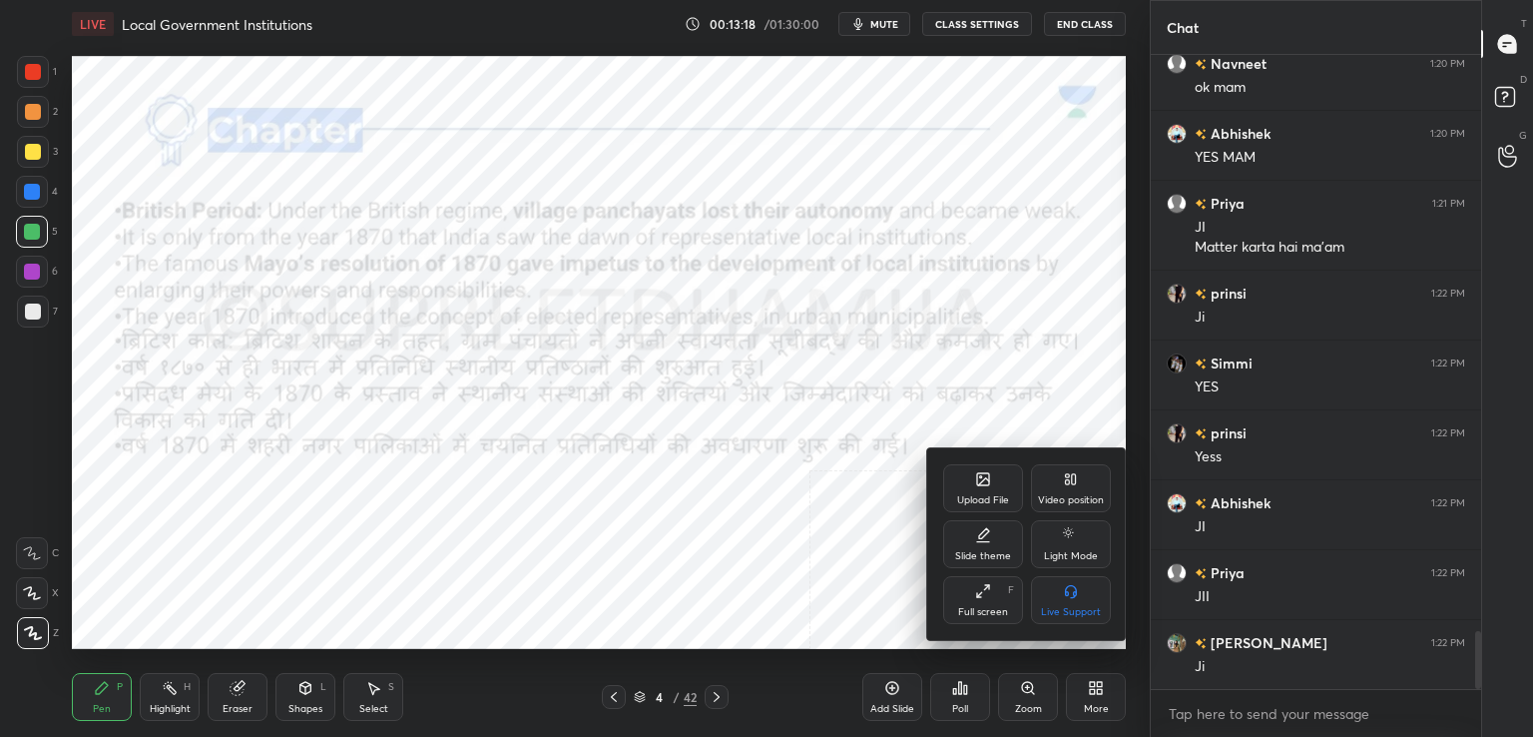
click at [970, 596] on div "Full screen F" at bounding box center [983, 600] width 80 height 48
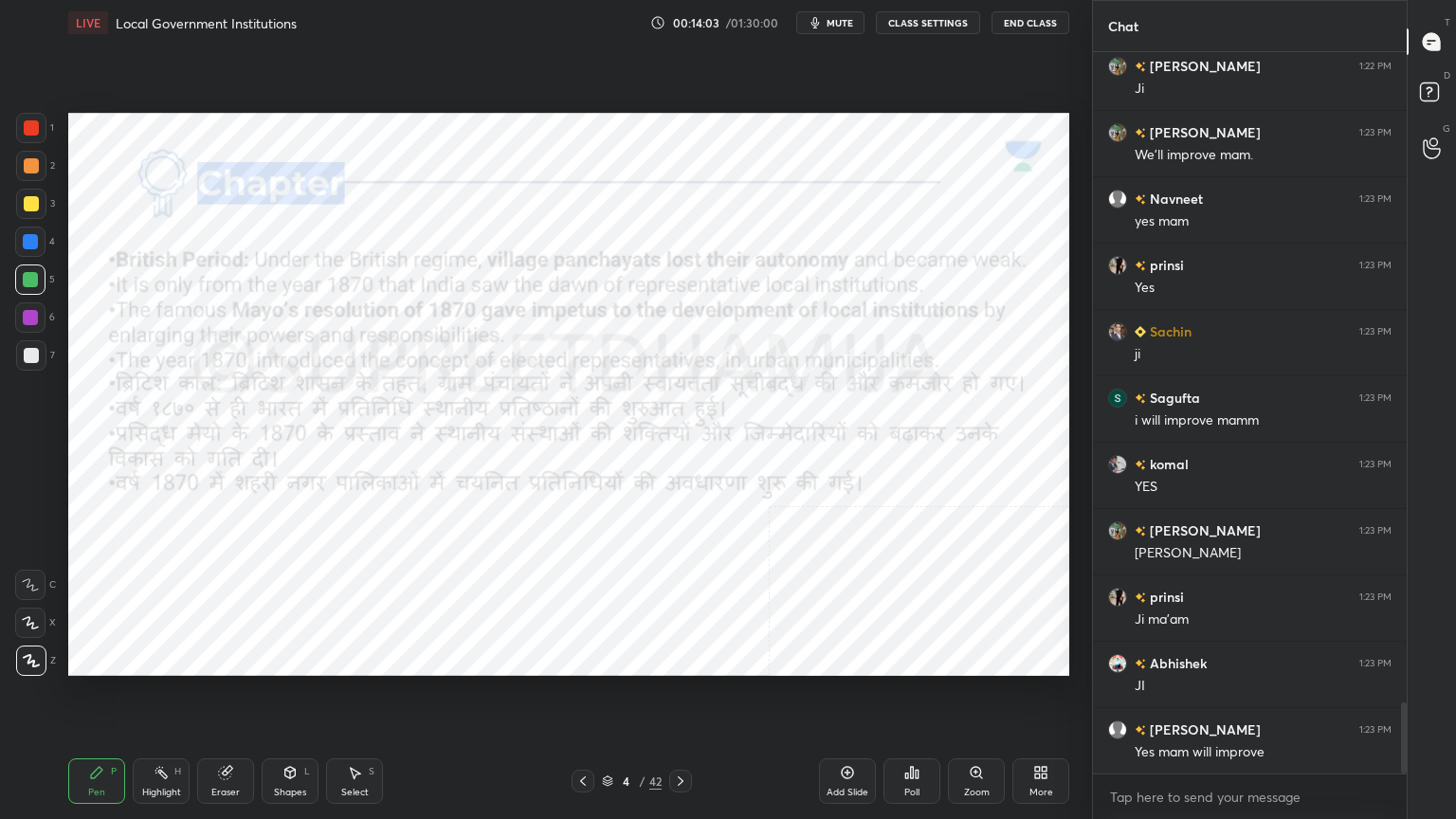
scroll to position [6581, 0]
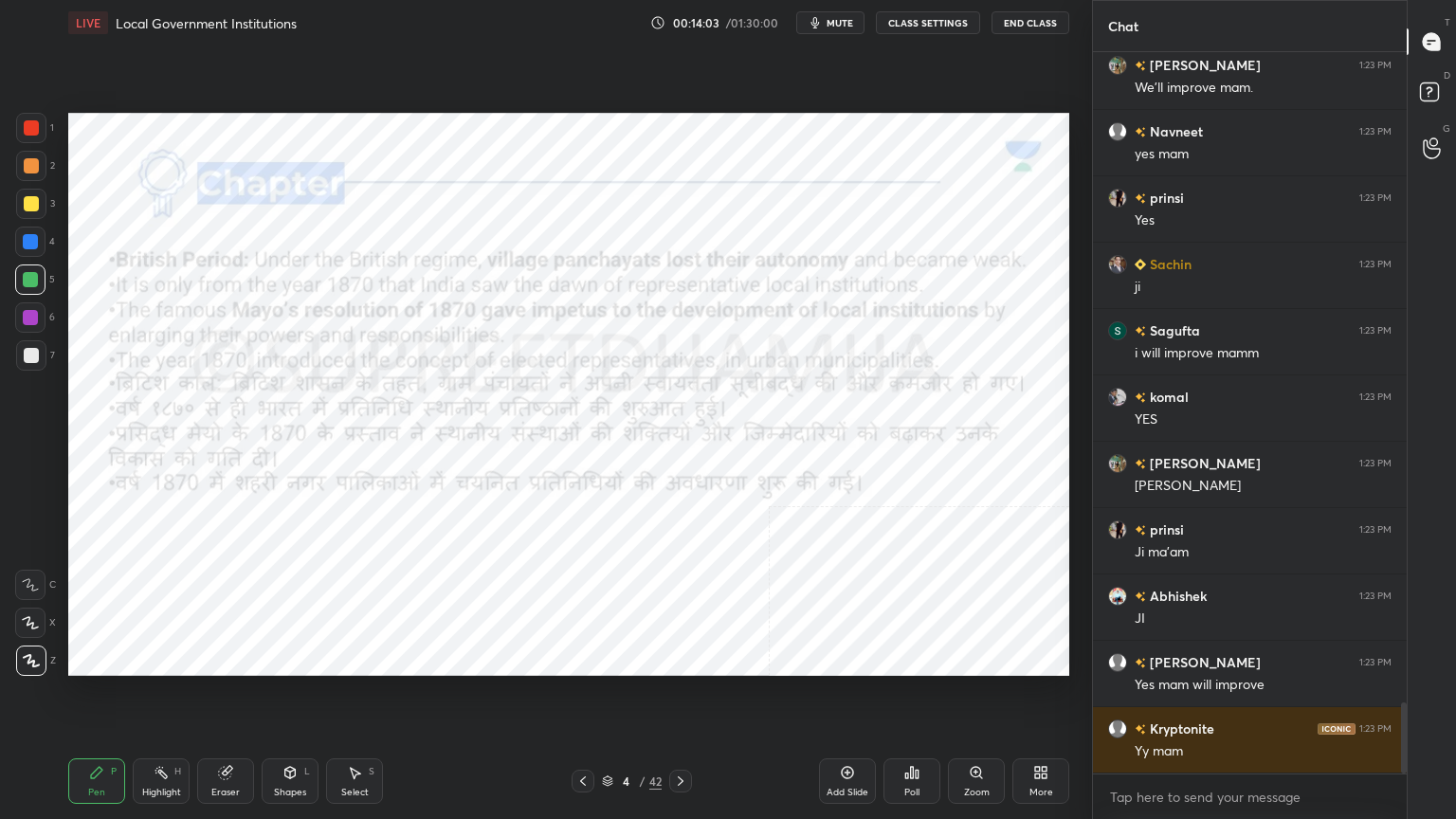
click at [38, 255] on div at bounding box center [30, 242] width 30 height 30
click at [35, 314] on div at bounding box center [30, 317] width 15 height 15
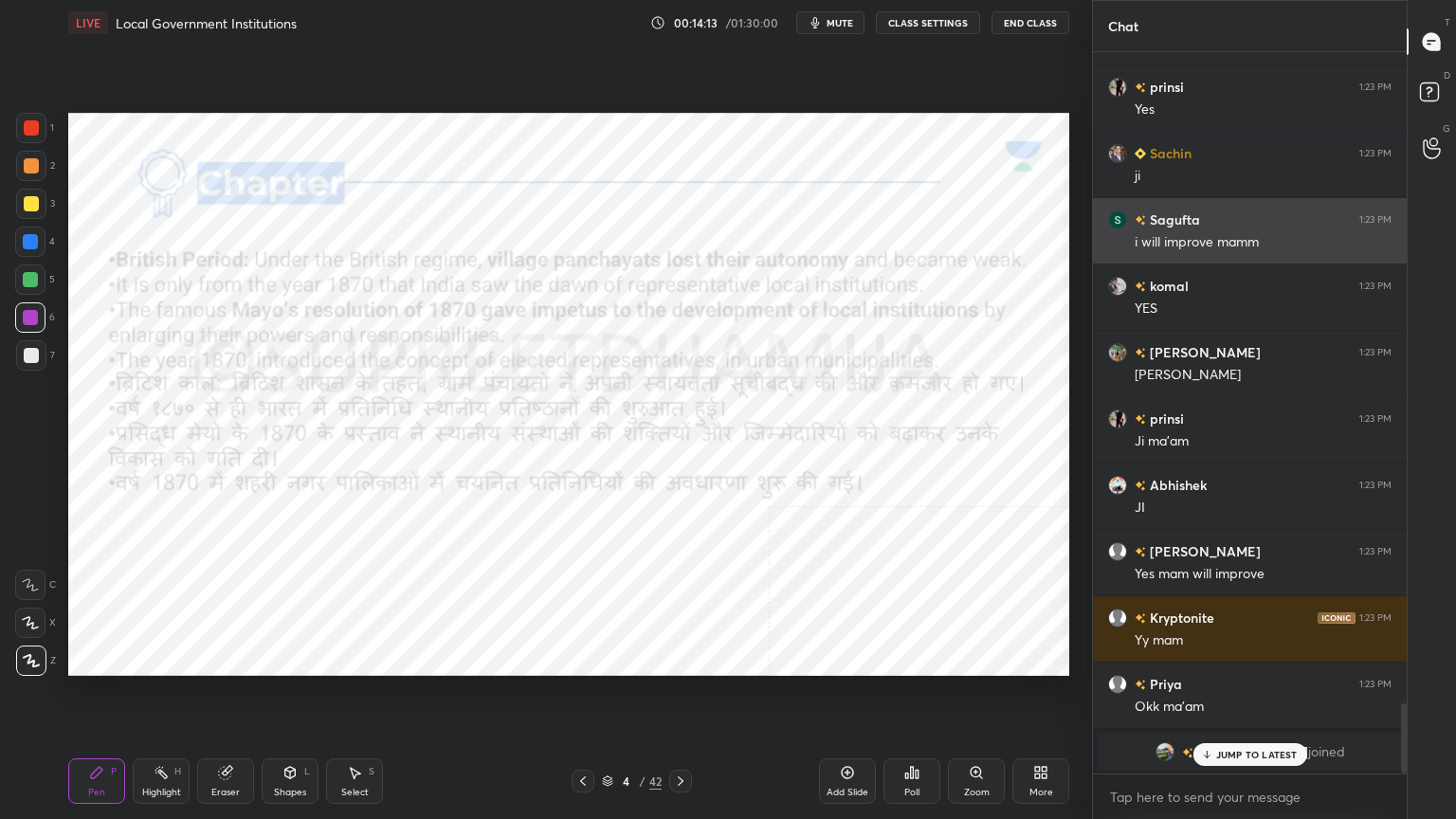
scroll to position [6759, 0]
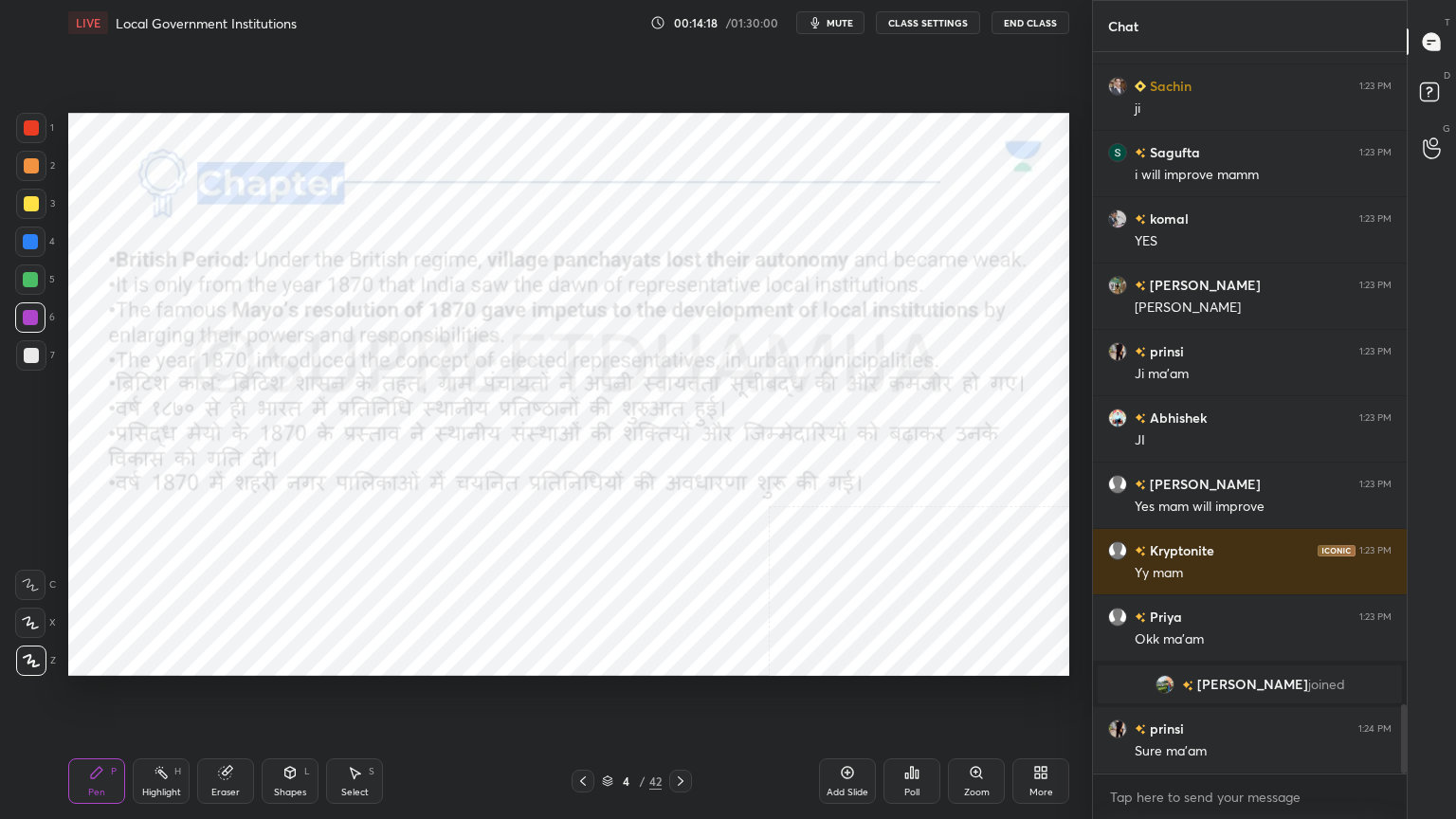
click at [38, 129] on div at bounding box center [31, 128] width 15 height 15
click at [586, 699] on icon at bounding box center [583, 782] width 15 height 15
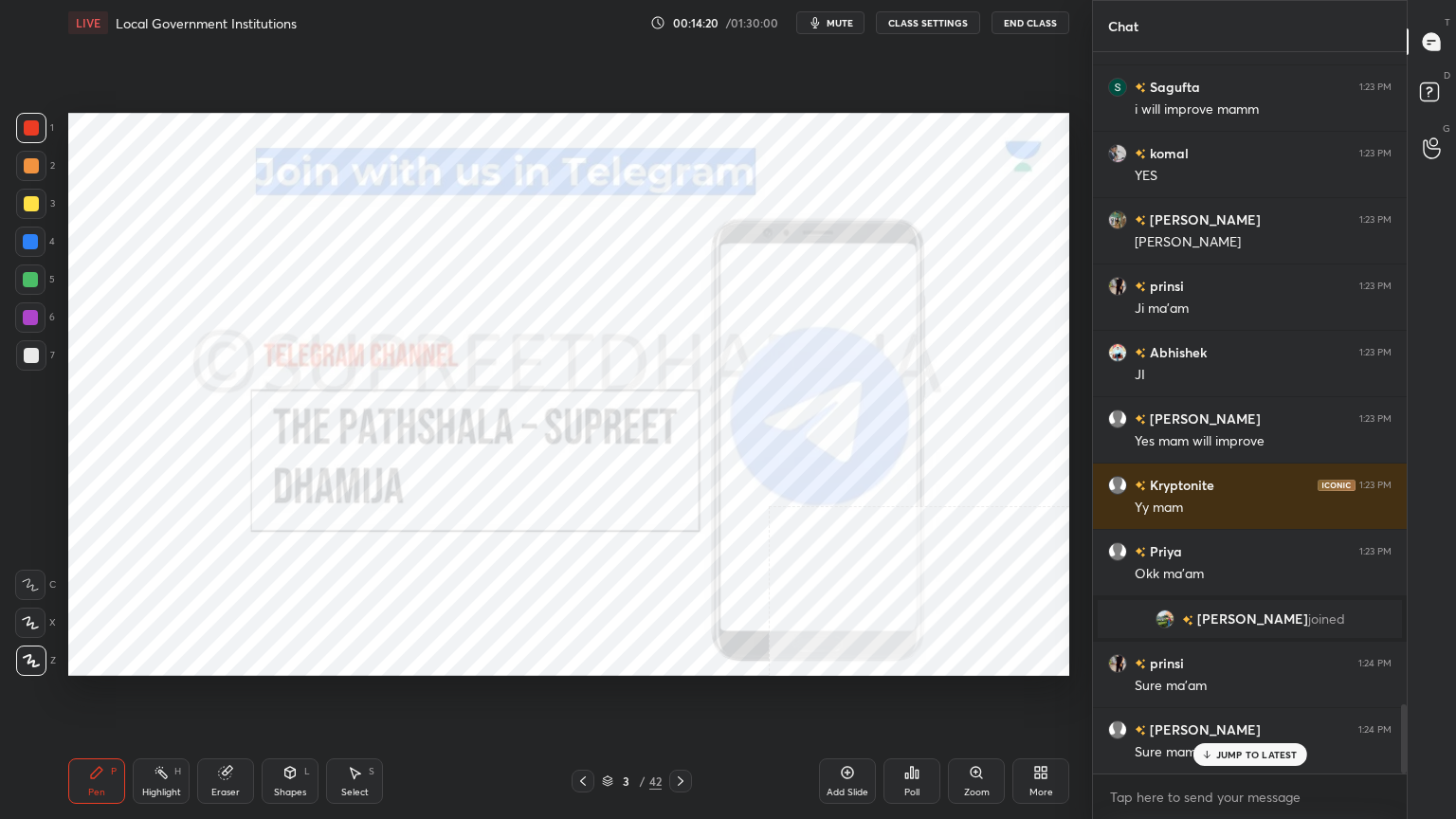
click at [686, 699] on icon at bounding box center [681, 782] width 15 height 15
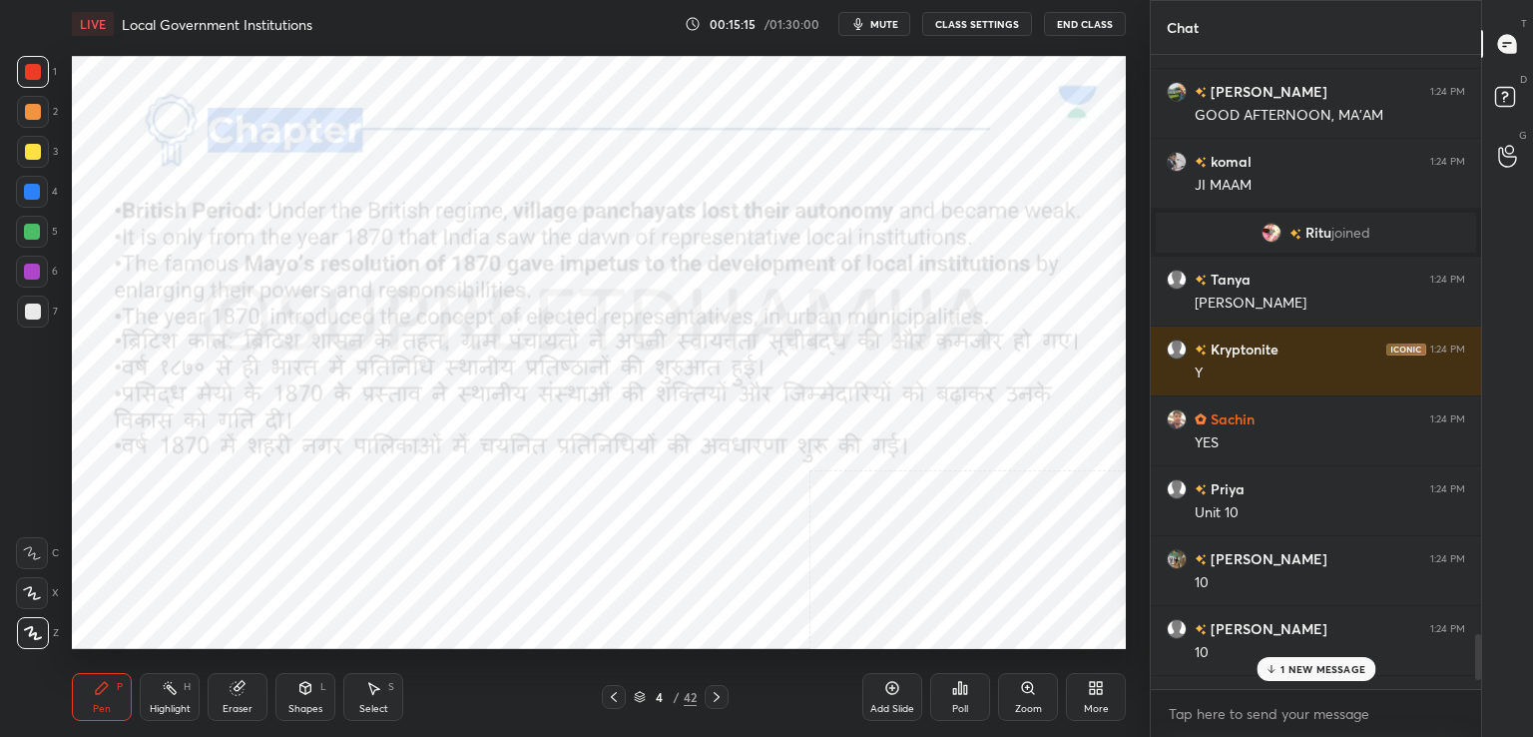
scroll to position [99210, 98750]
type textarea "x"
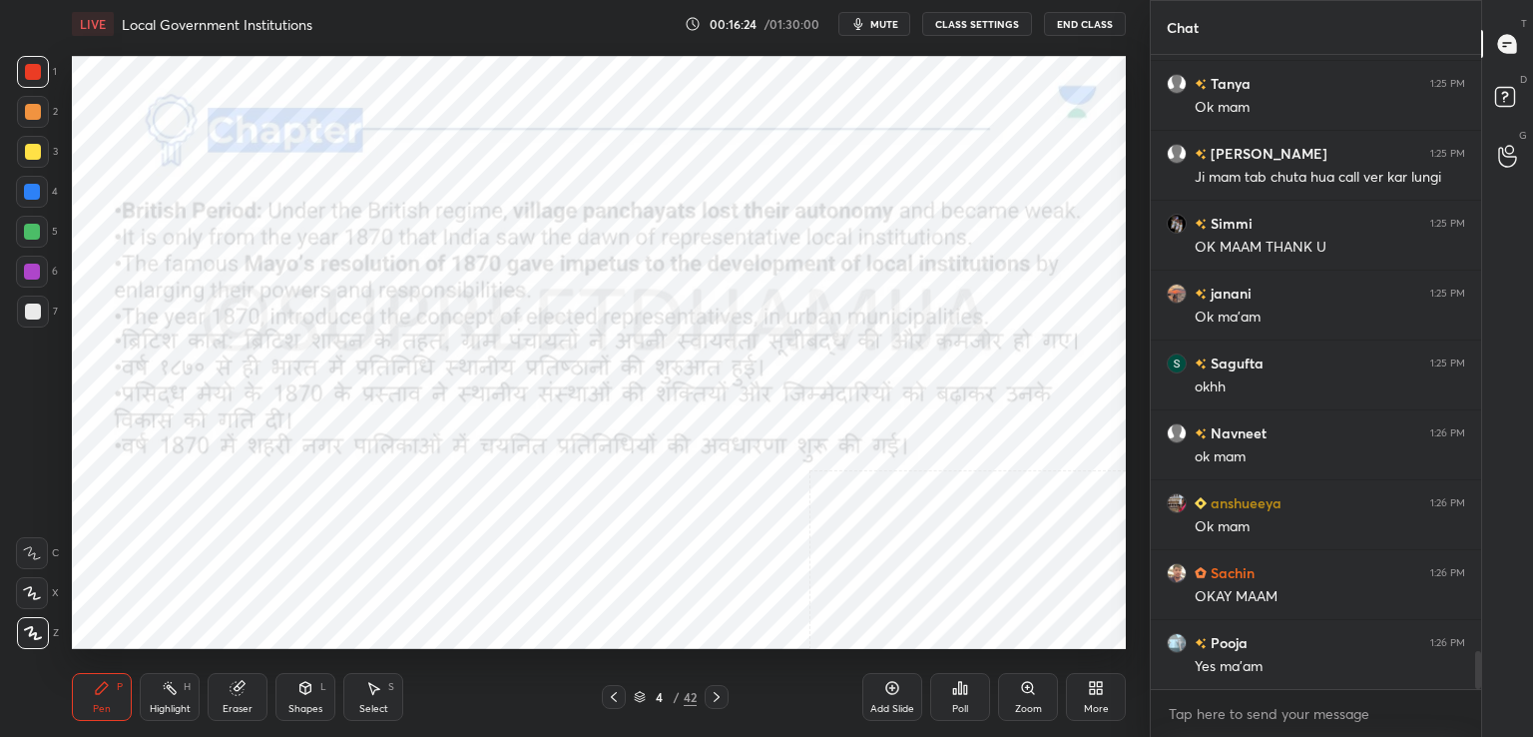
scroll to position [9960, 0]
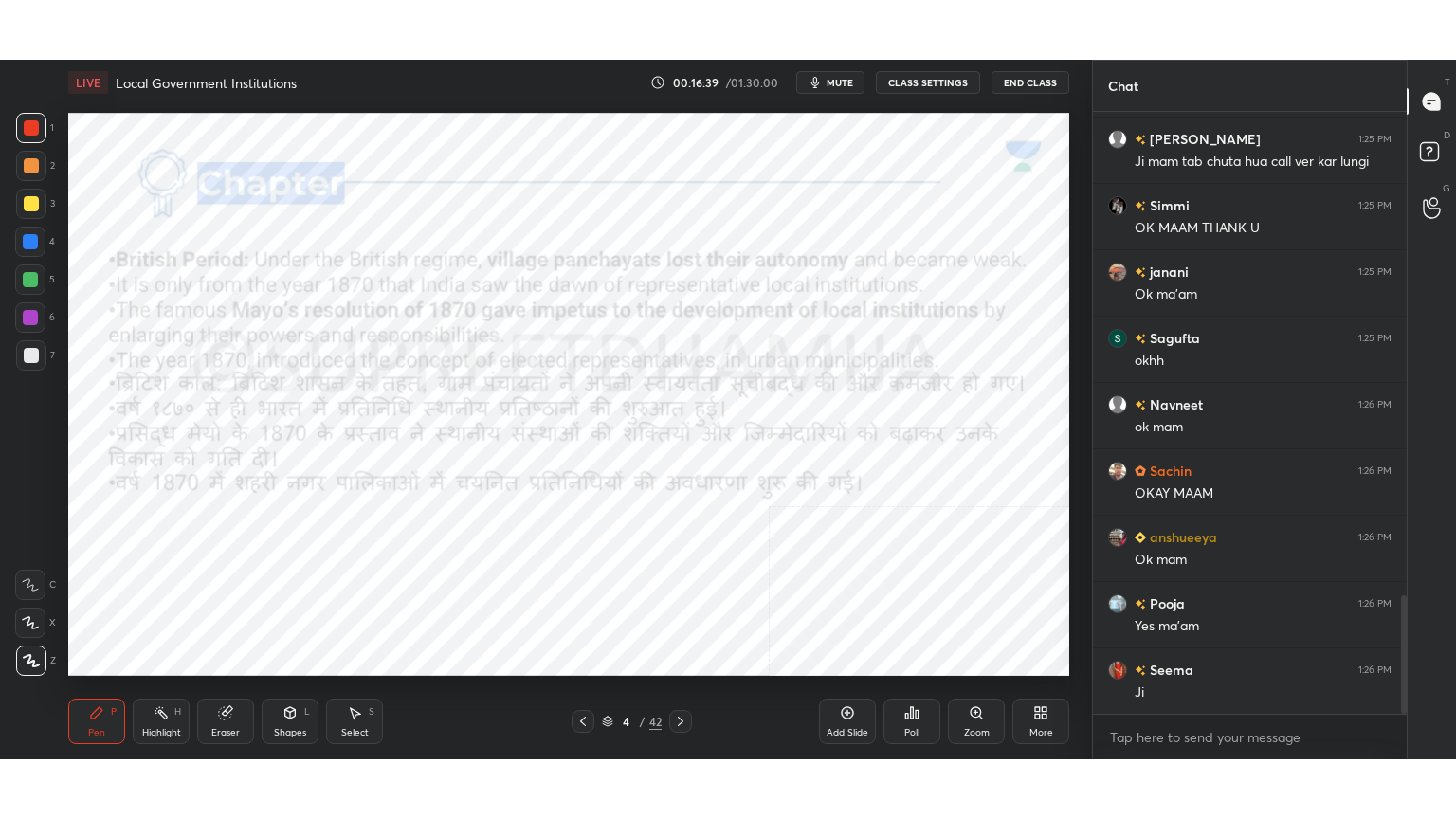
scroll to position [579, 1016]
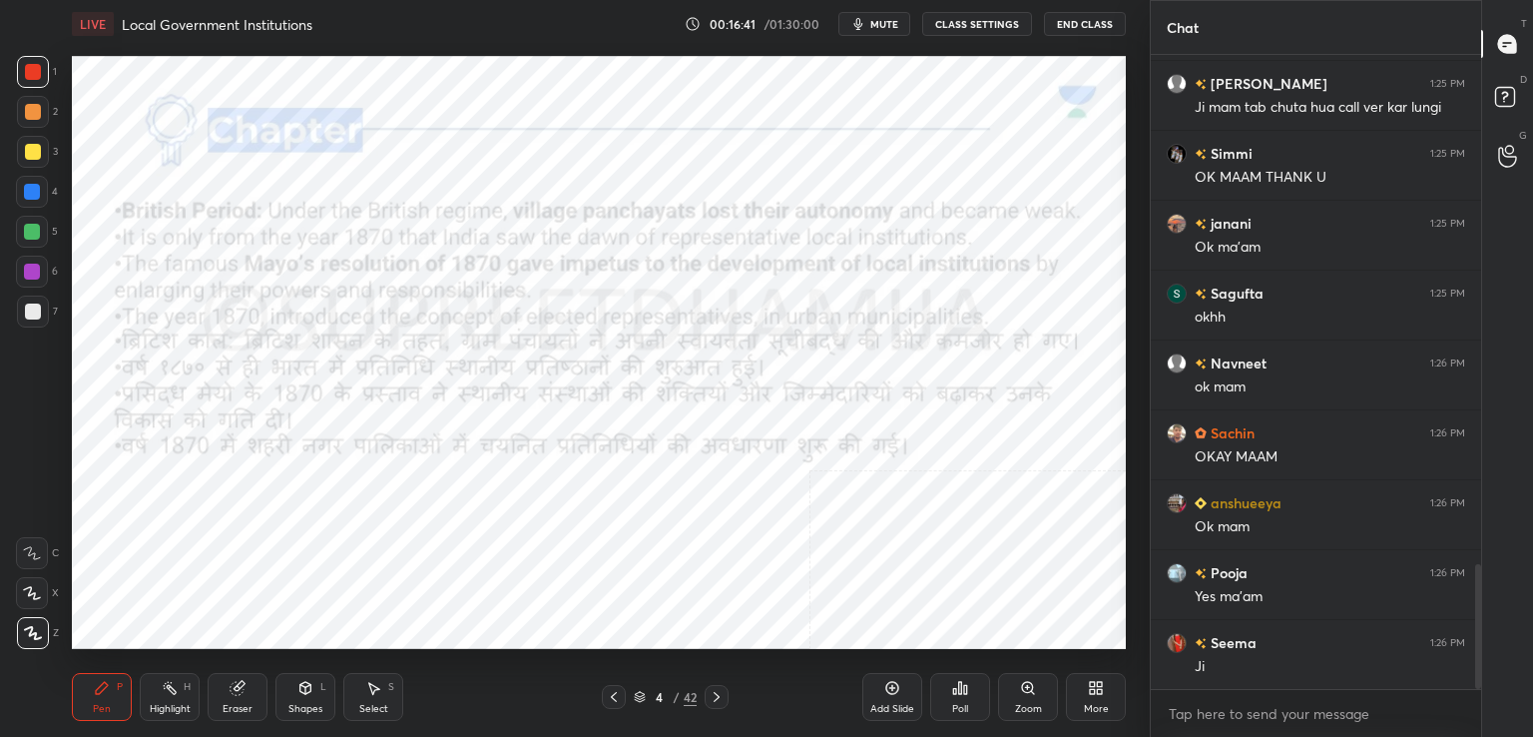
click at [1088, 693] on icon at bounding box center [1096, 688] width 16 height 16
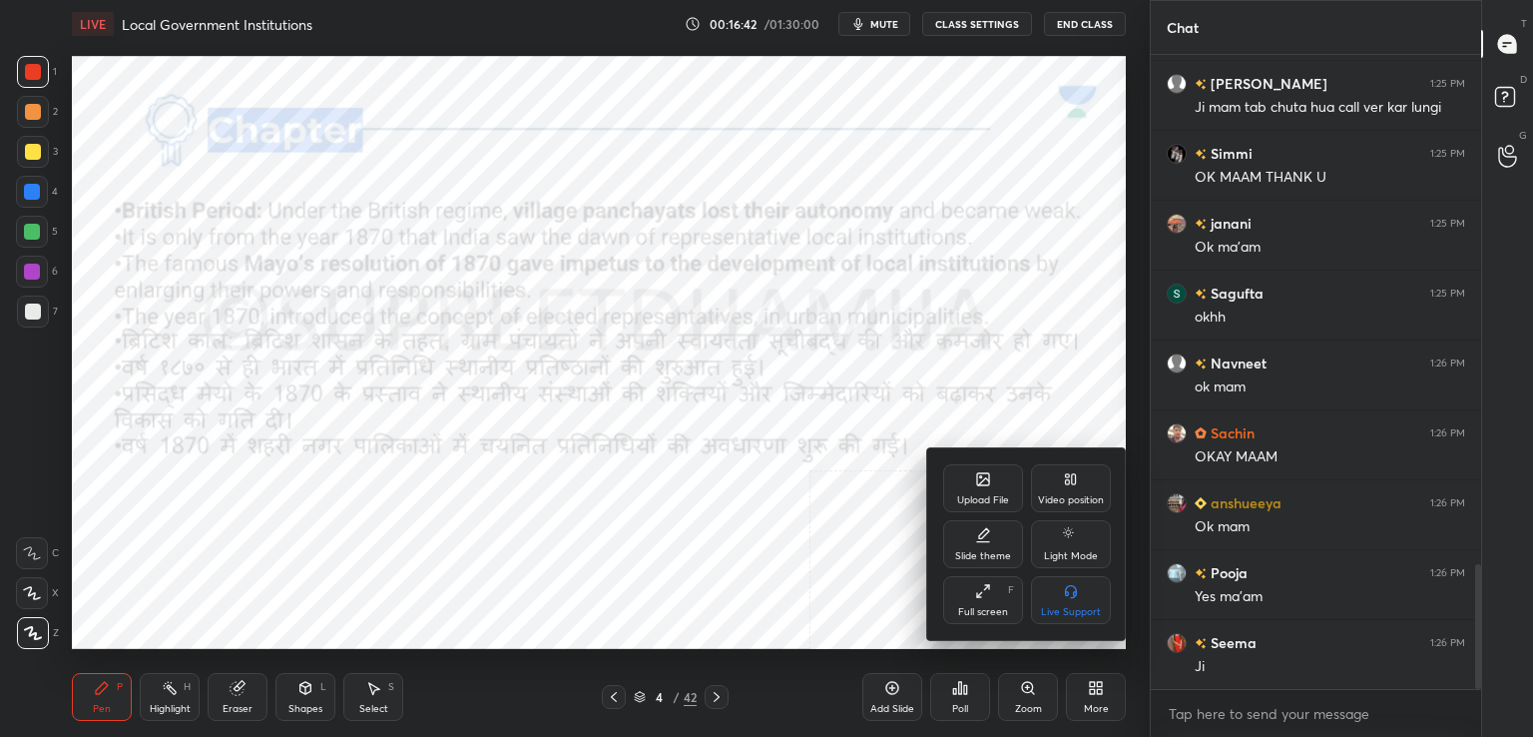
click at [975, 594] on icon at bounding box center [983, 591] width 16 height 16
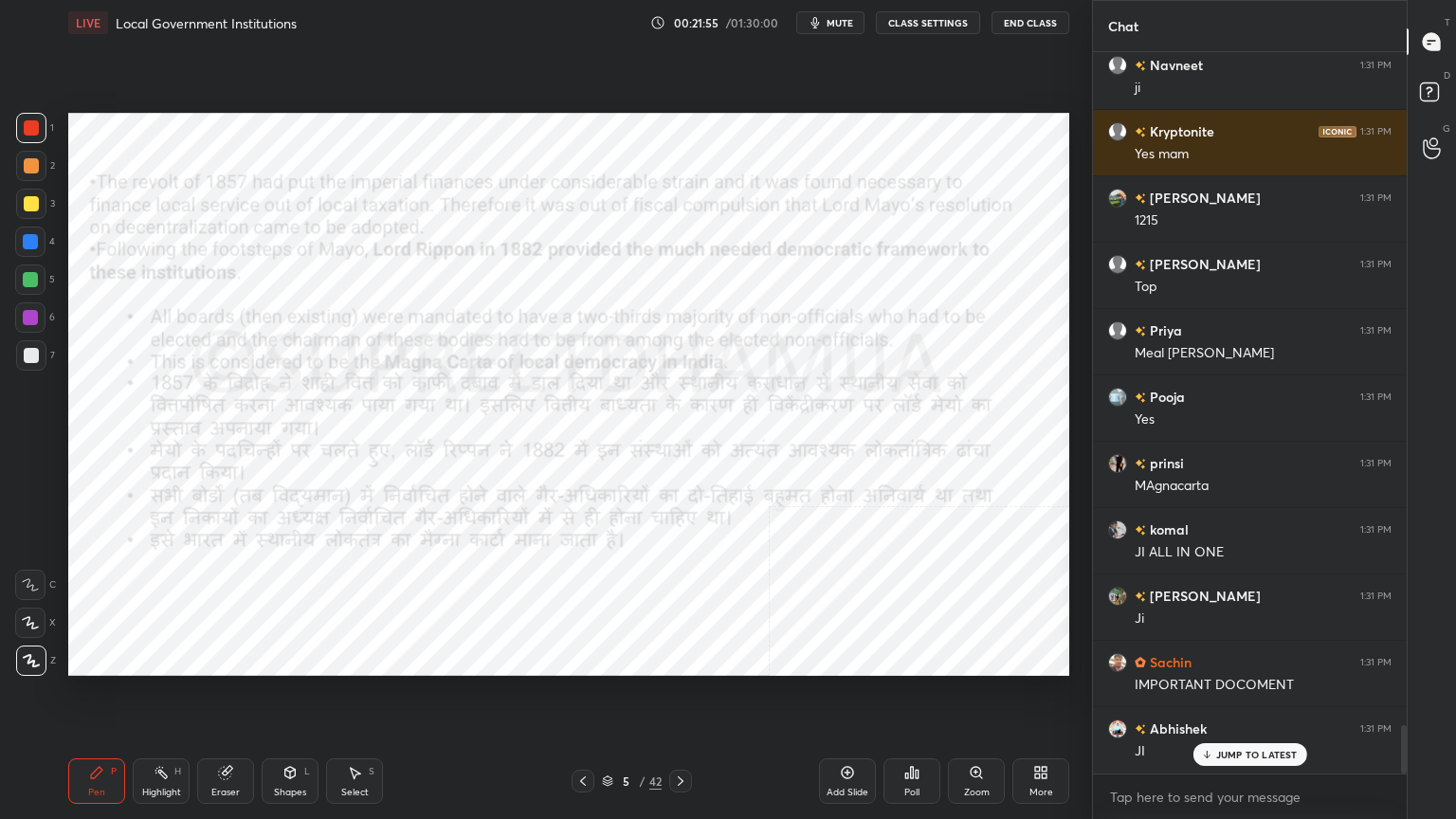
scroll to position [10023, 0]
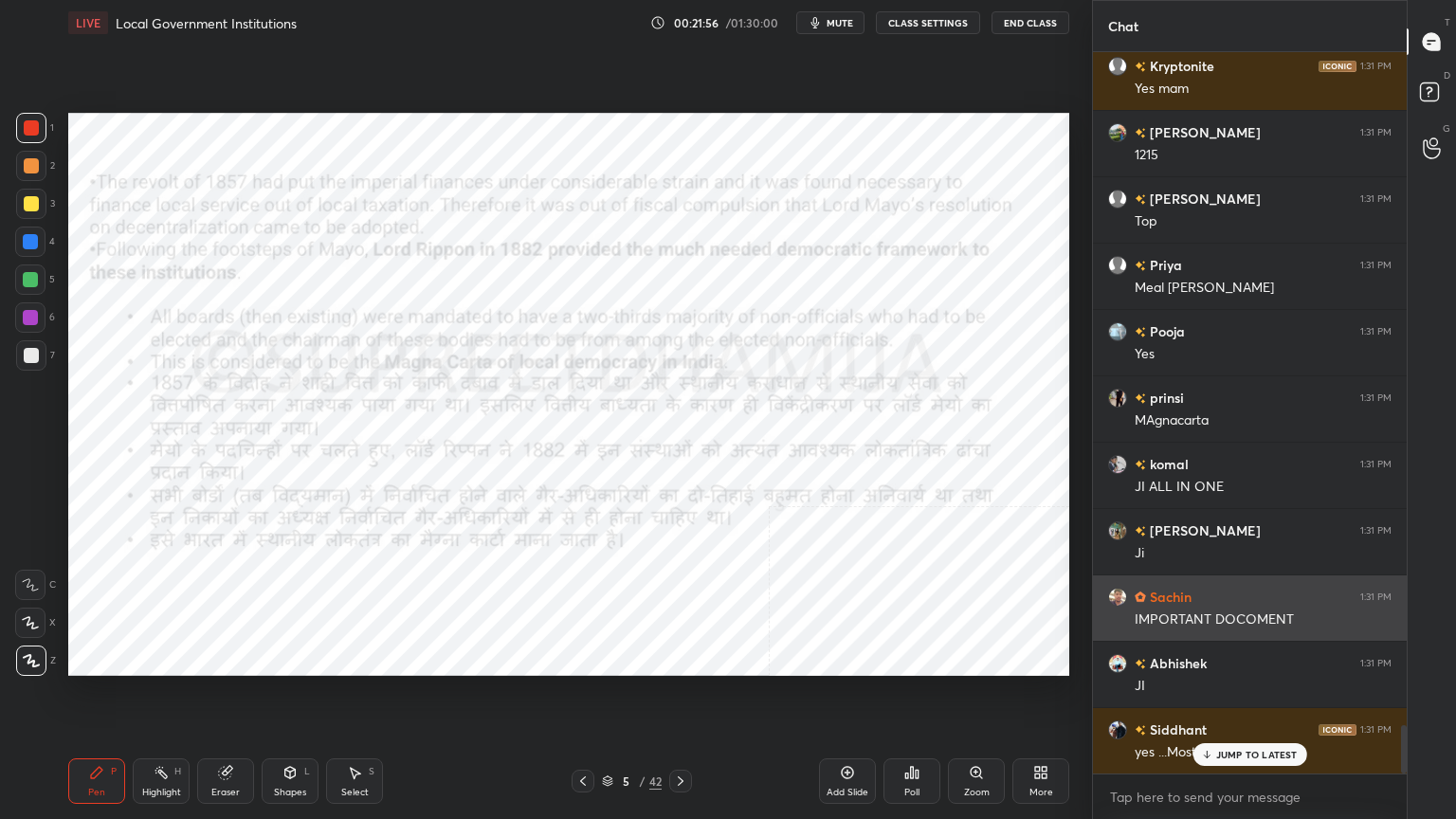
click at [1278, 618] on div "IMPORTANT DOCOMENT" at bounding box center [1263, 620] width 257 height 19
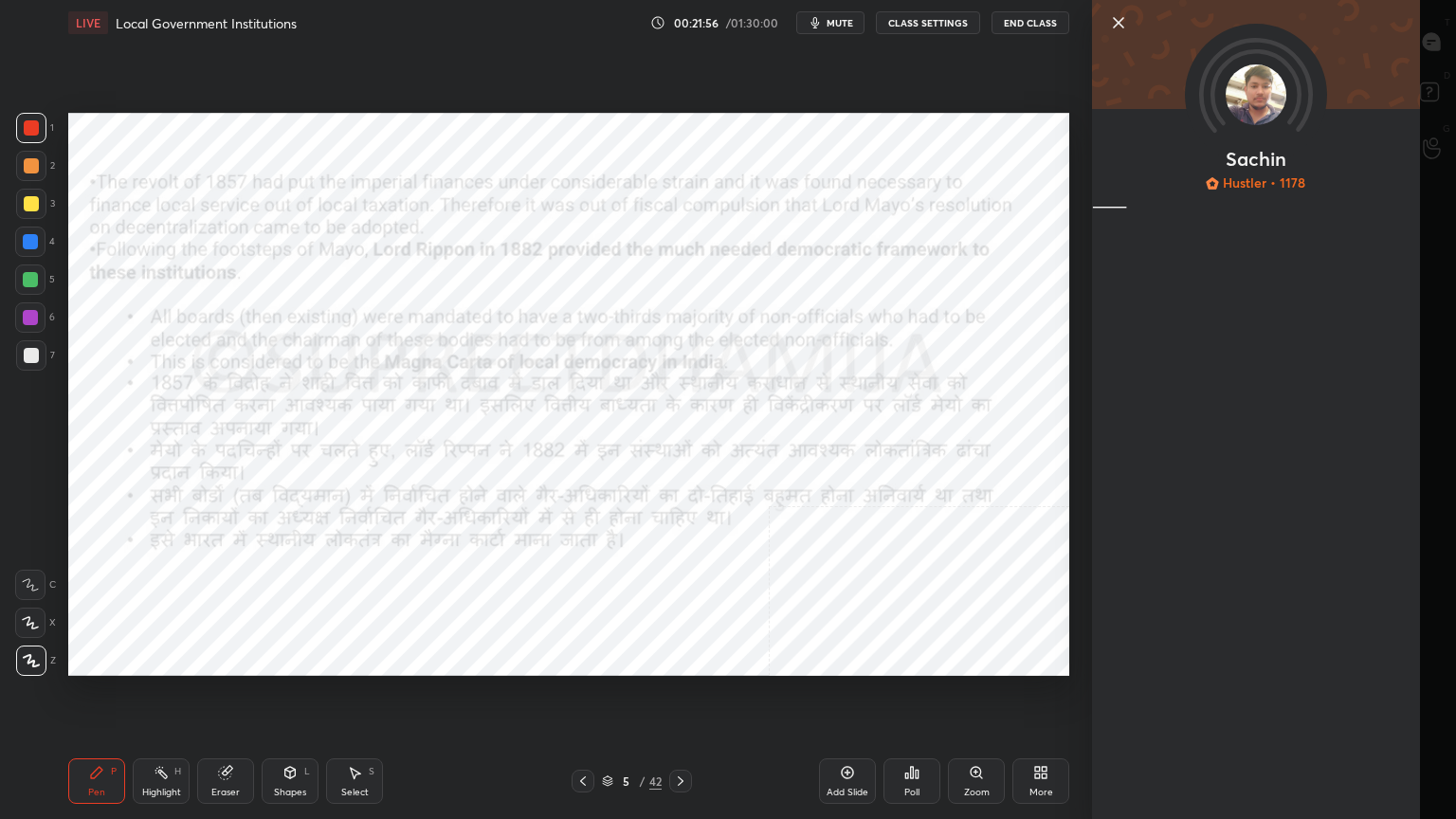
scroll to position [10024, 0]
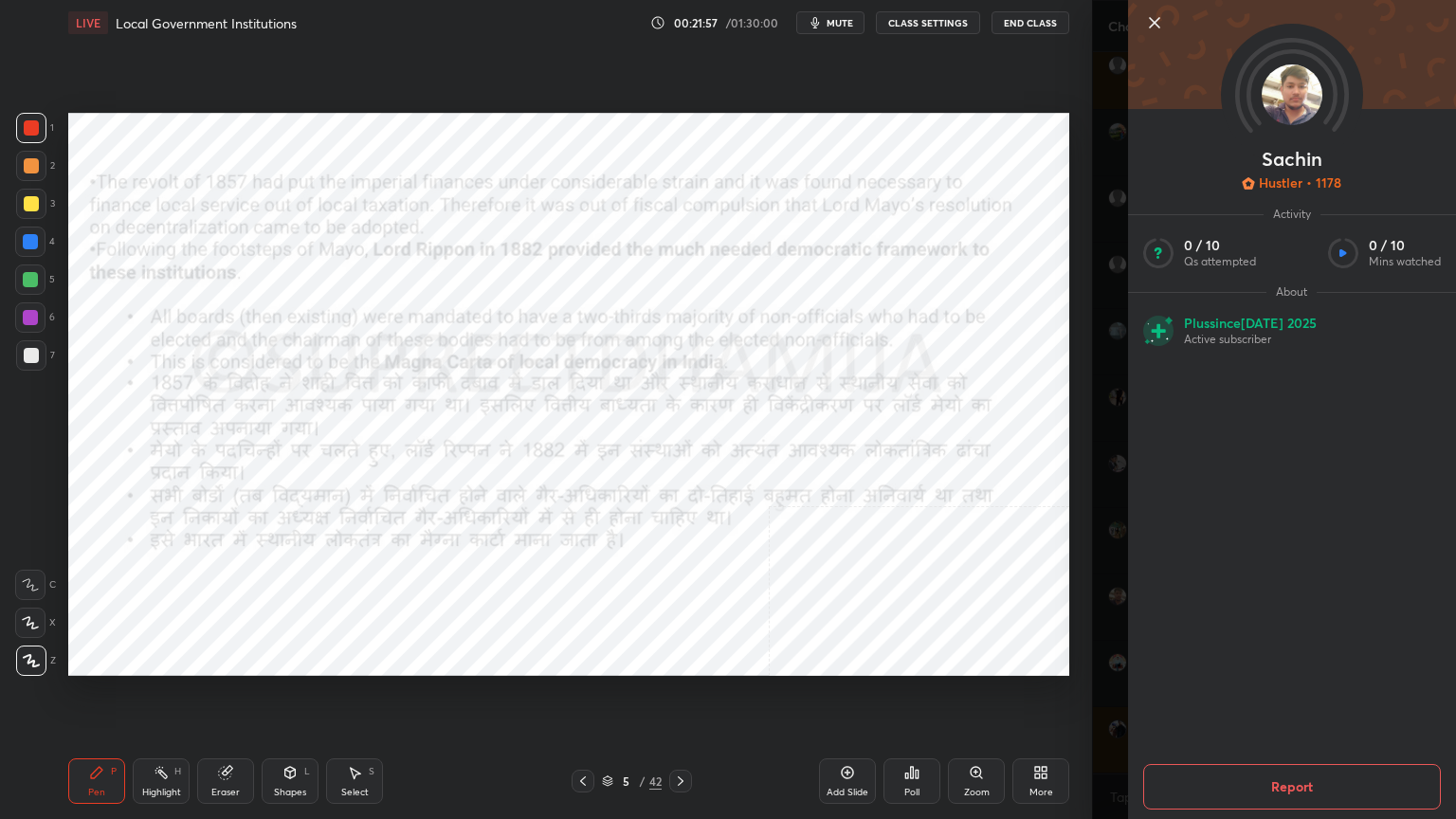
click at [1164, 22] on icon at bounding box center [1155, 23] width 23 height 23
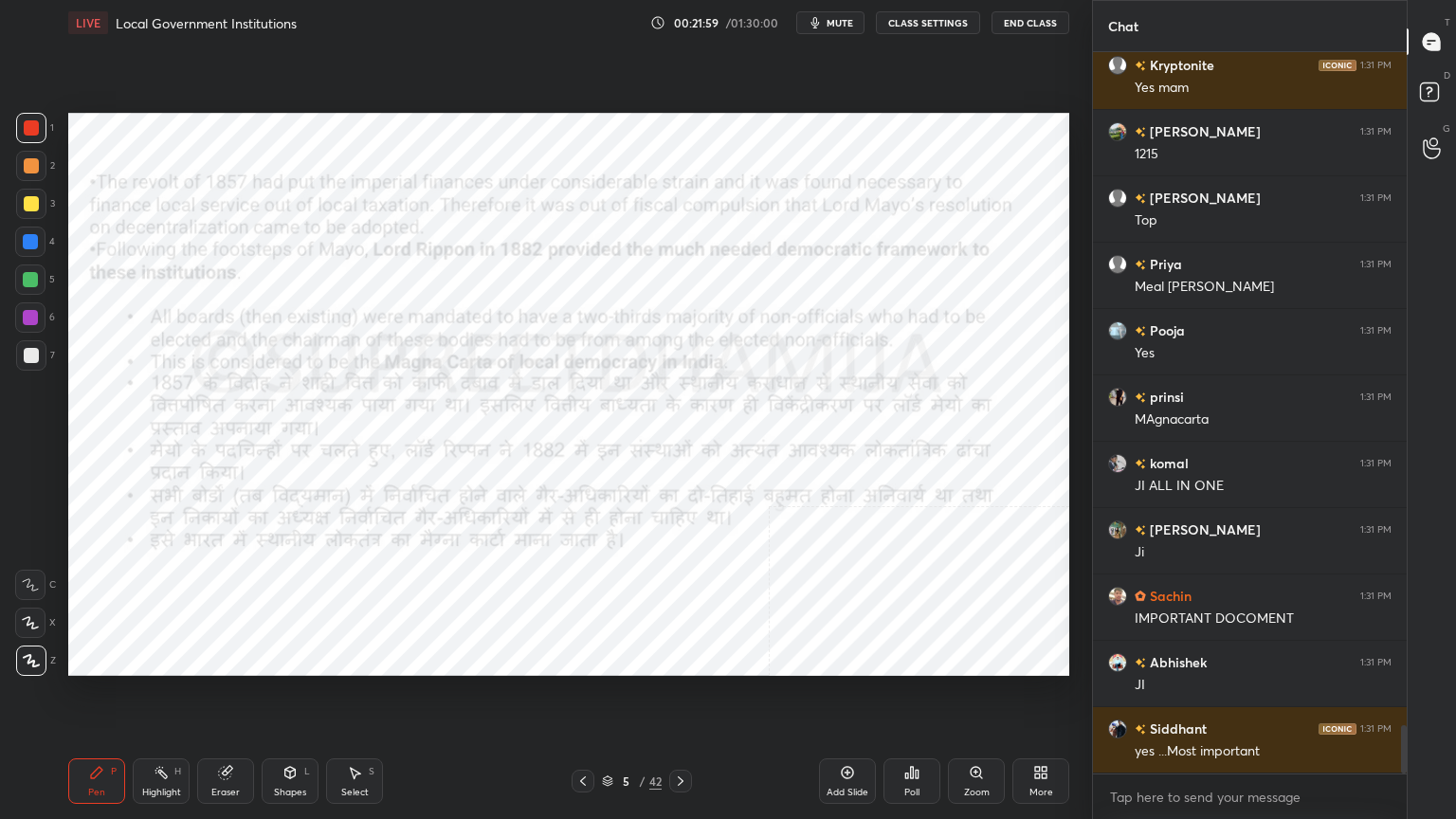
click at [679, 699] on icon at bounding box center [681, 782] width 15 height 15
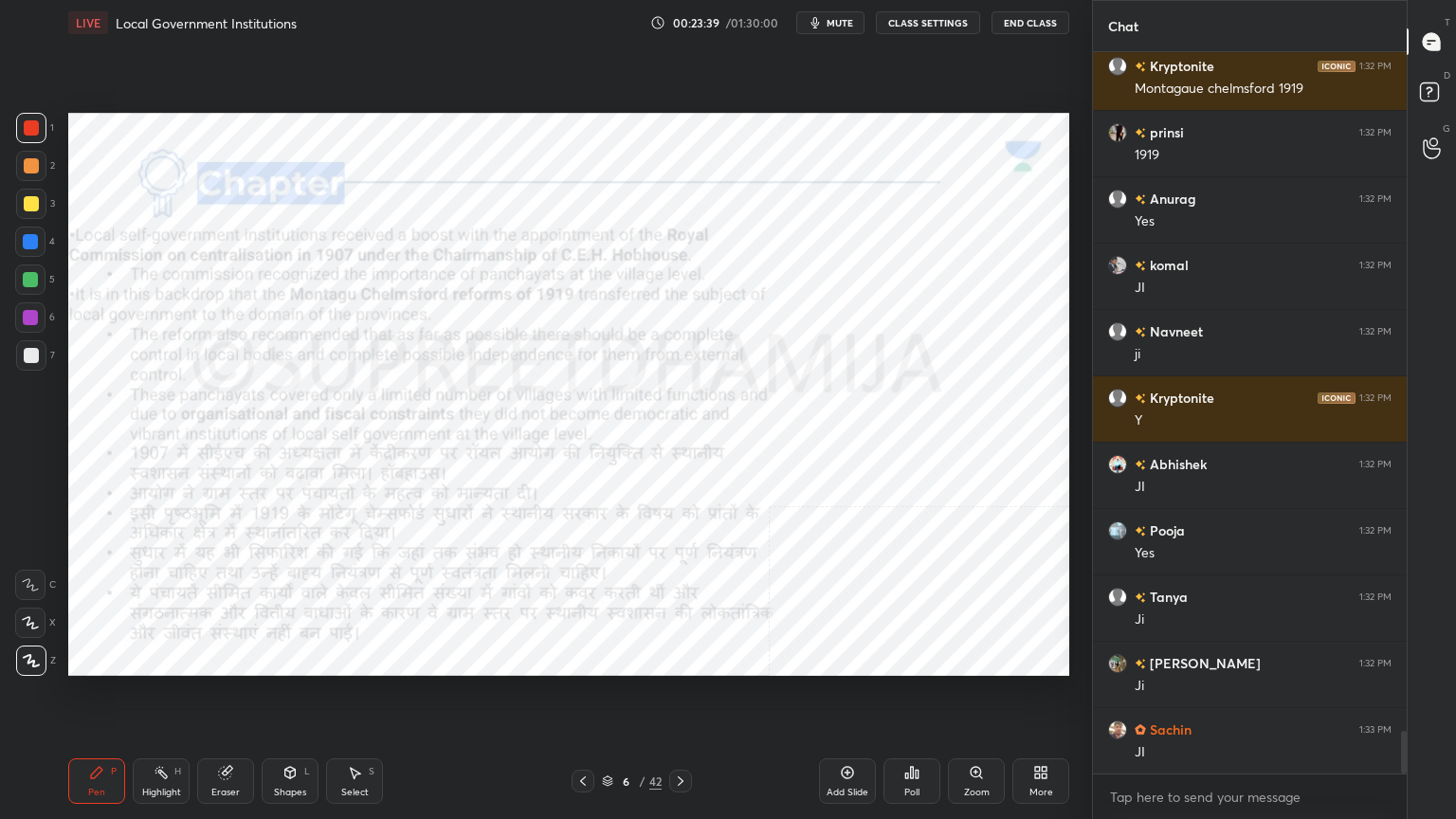
scroll to position [11418, 0]
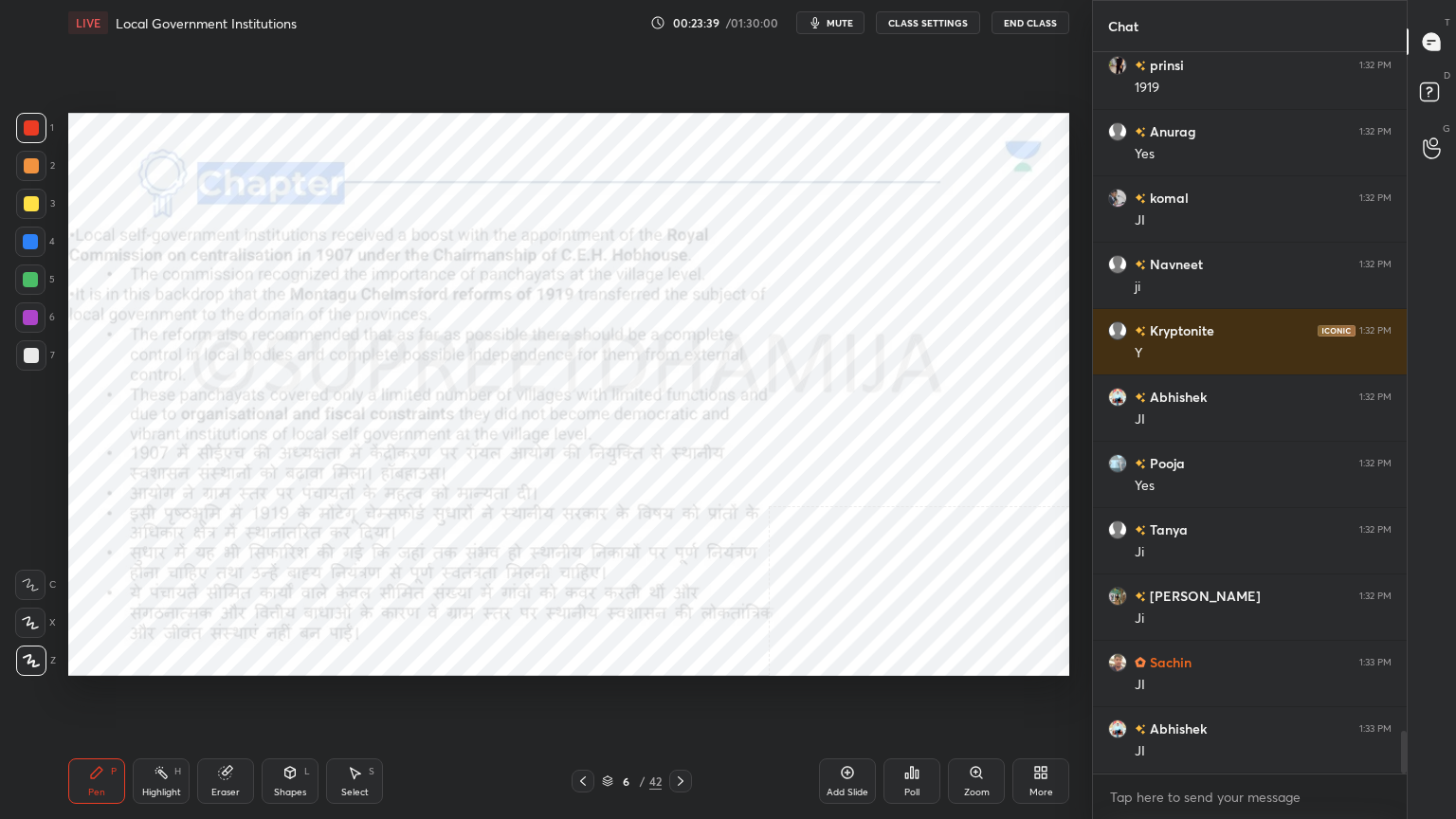
click at [671, 699] on div at bounding box center [681, 782] width 23 height 23
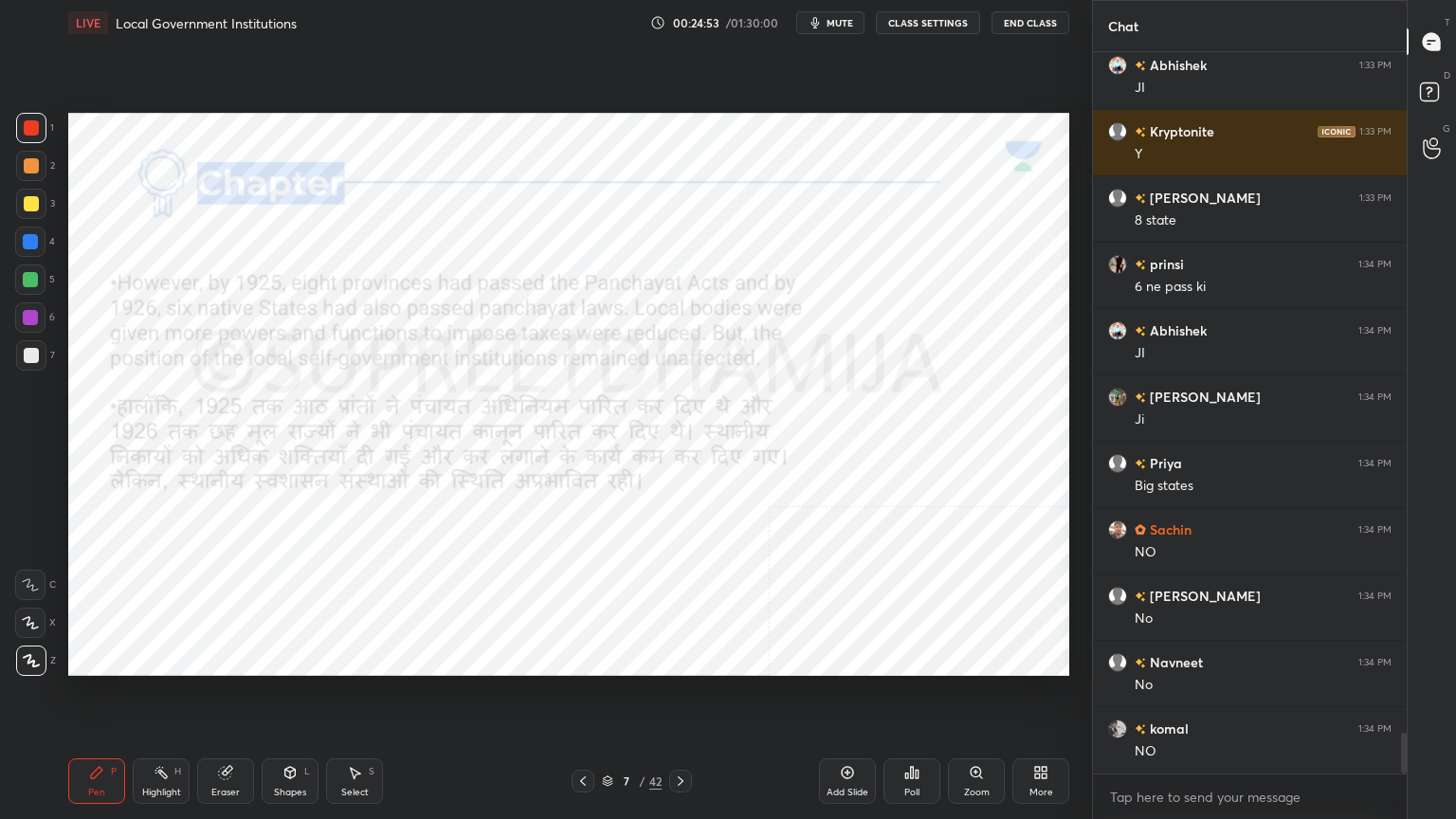
scroll to position [12147, 0]
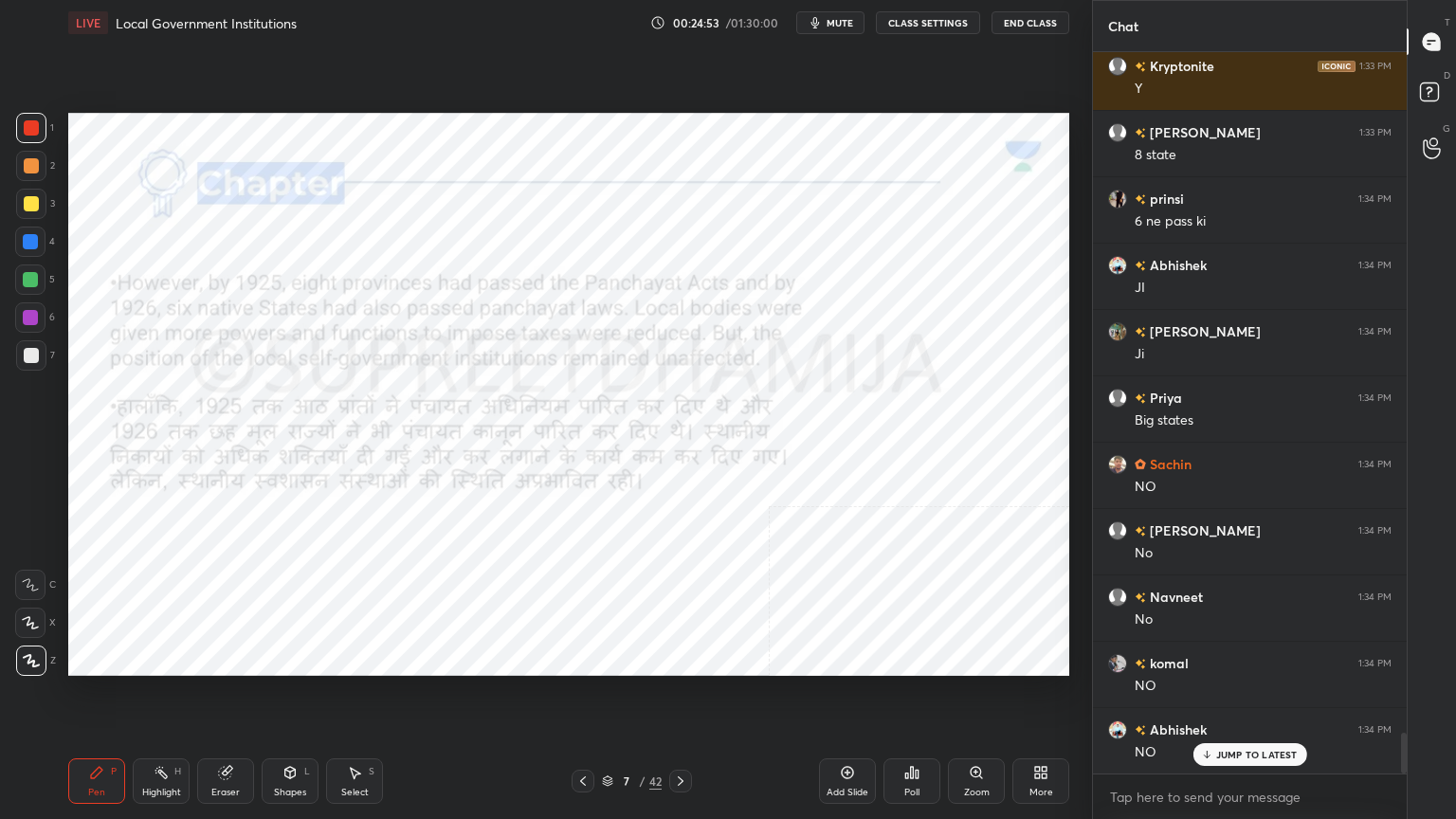
click at [680, 699] on icon at bounding box center [681, 782] width 6 height 10
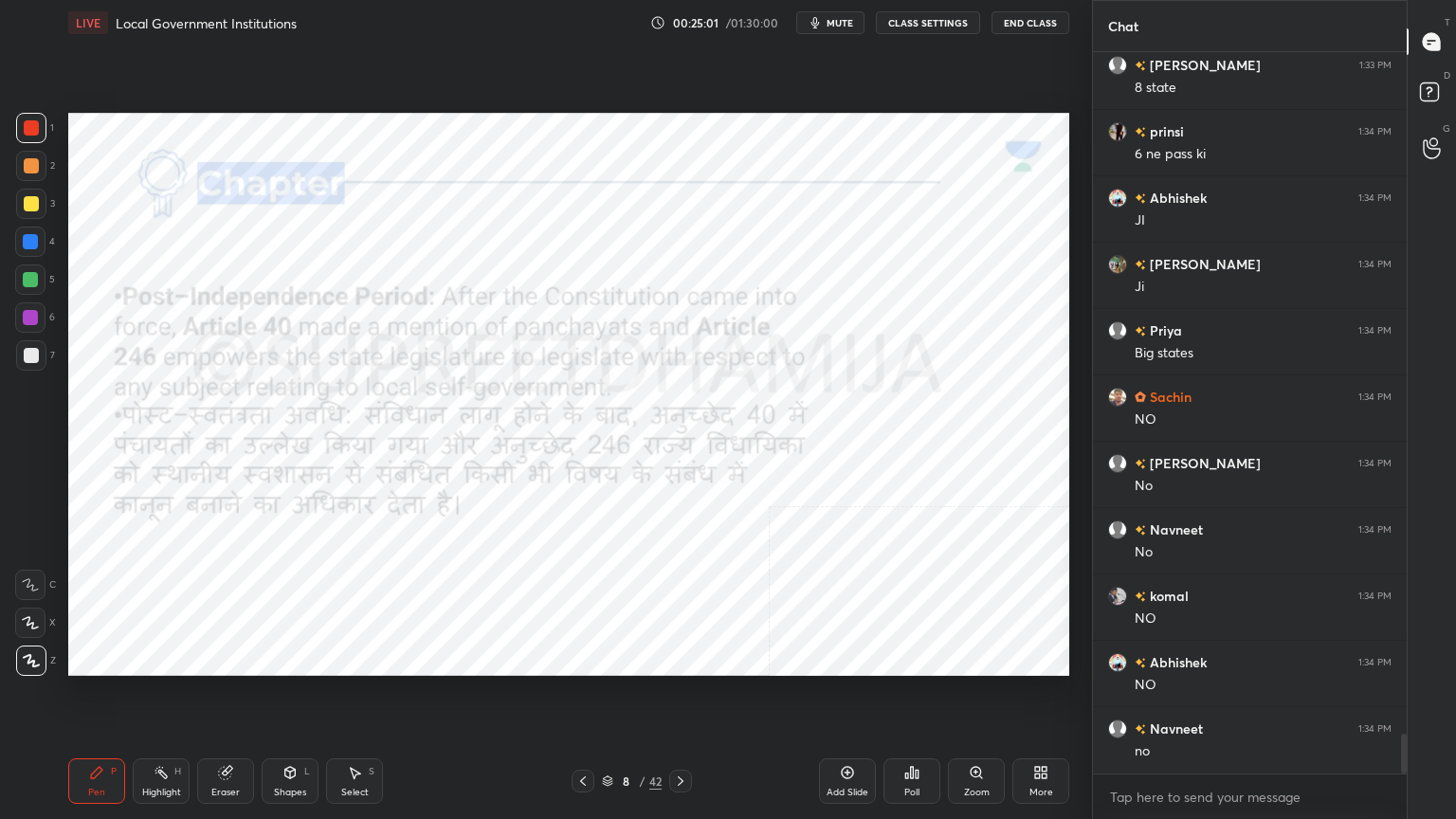
scroll to position [12280, 0]
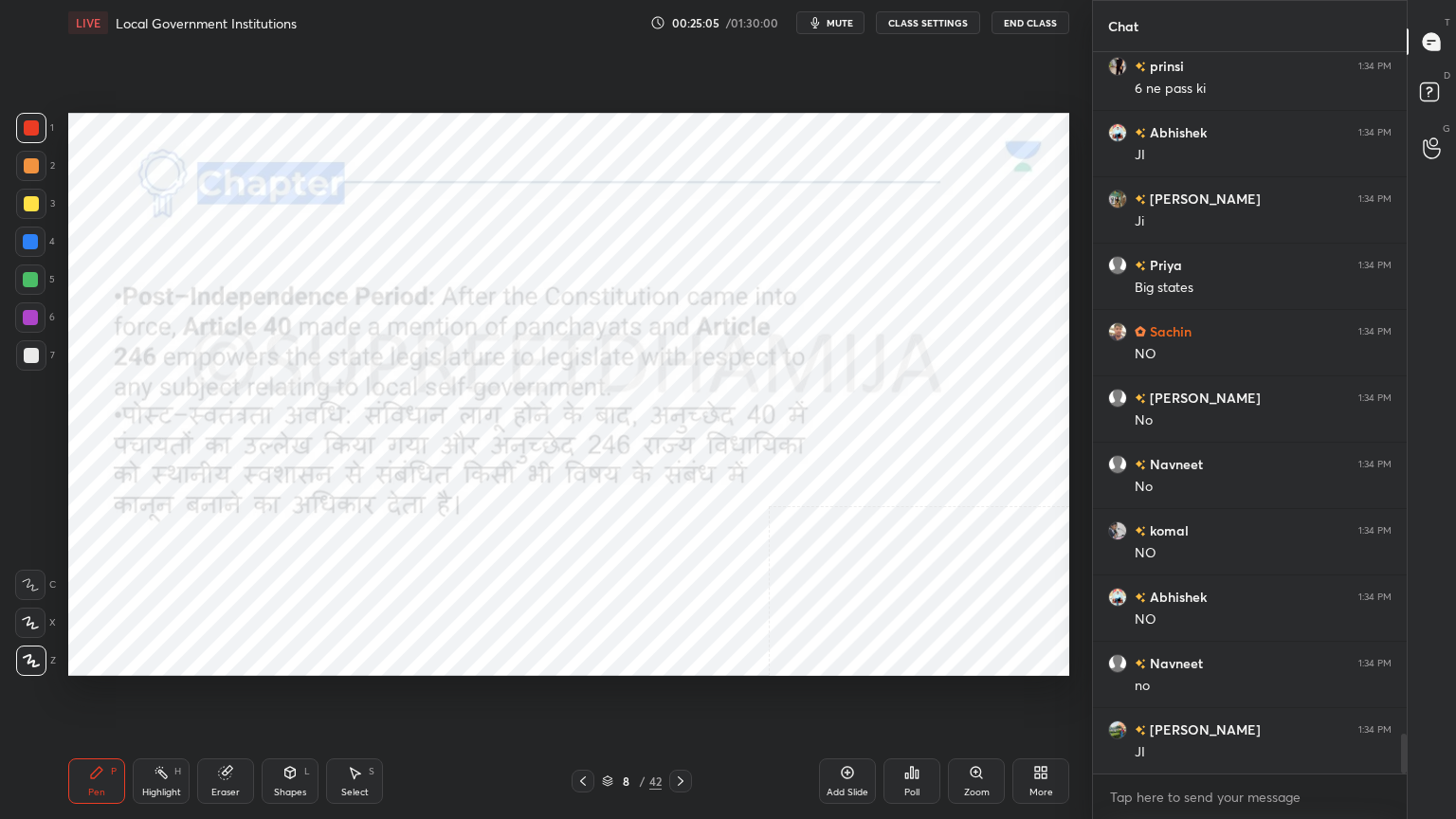
click at [673, 699] on icon at bounding box center [681, 782] width 15 height 15
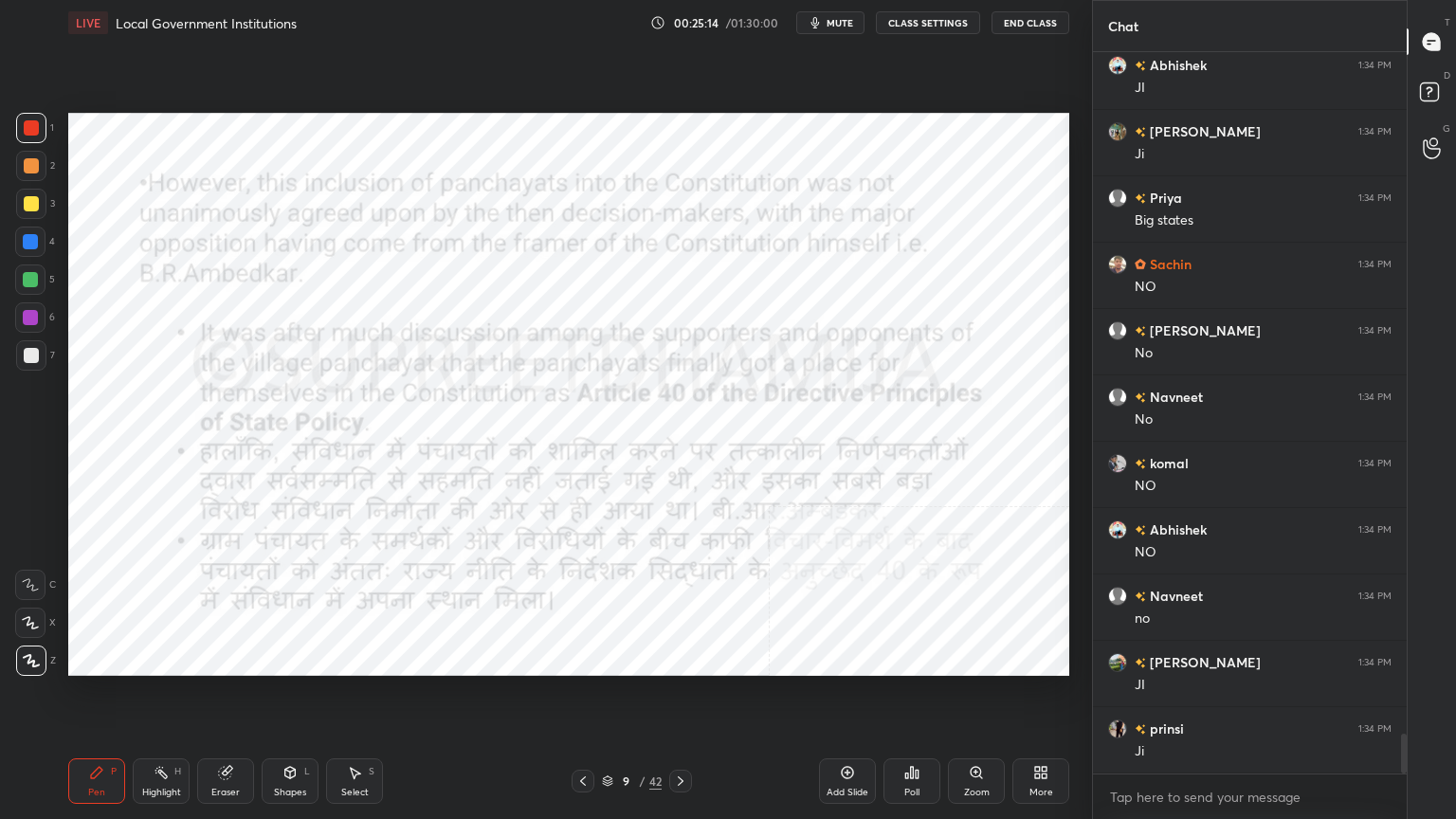
scroll to position [12412, 0]
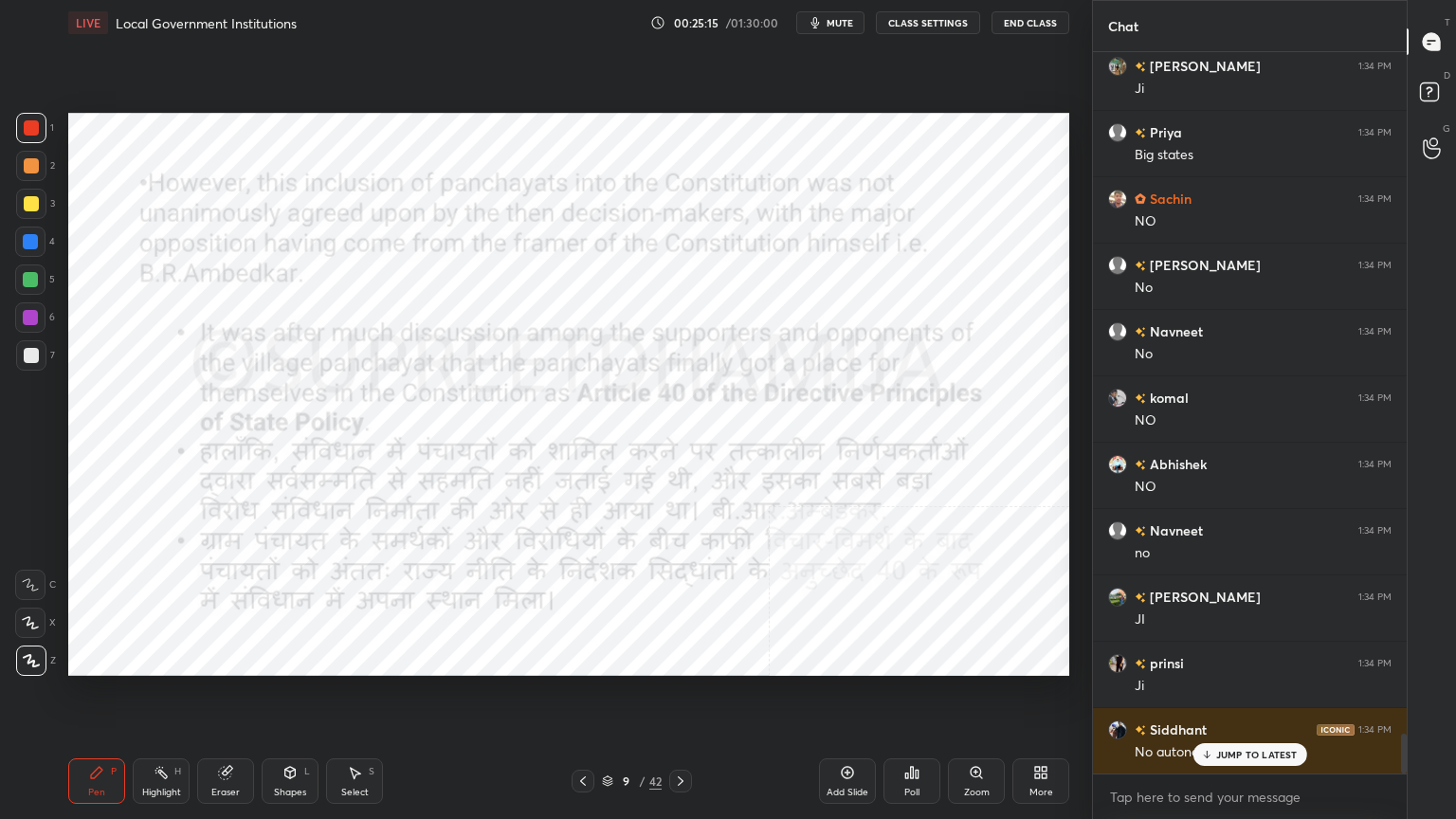
click at [853, 699] on icon at bounding box center [847, 773] width 15 height 15
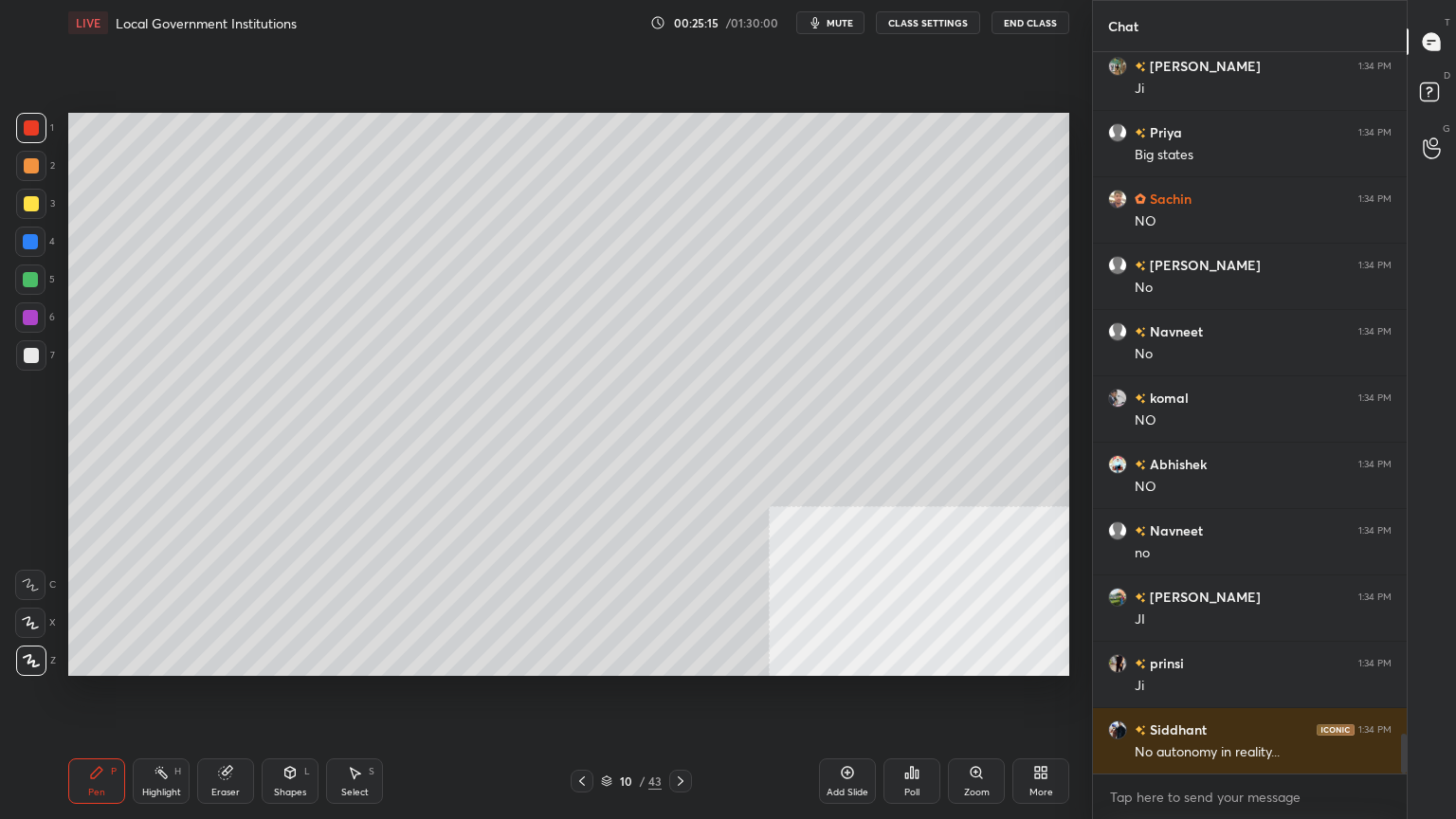
scroll to position [12413, 0]
click at [42, 205] on div at bounding box center [31, 204] width 30 height 30
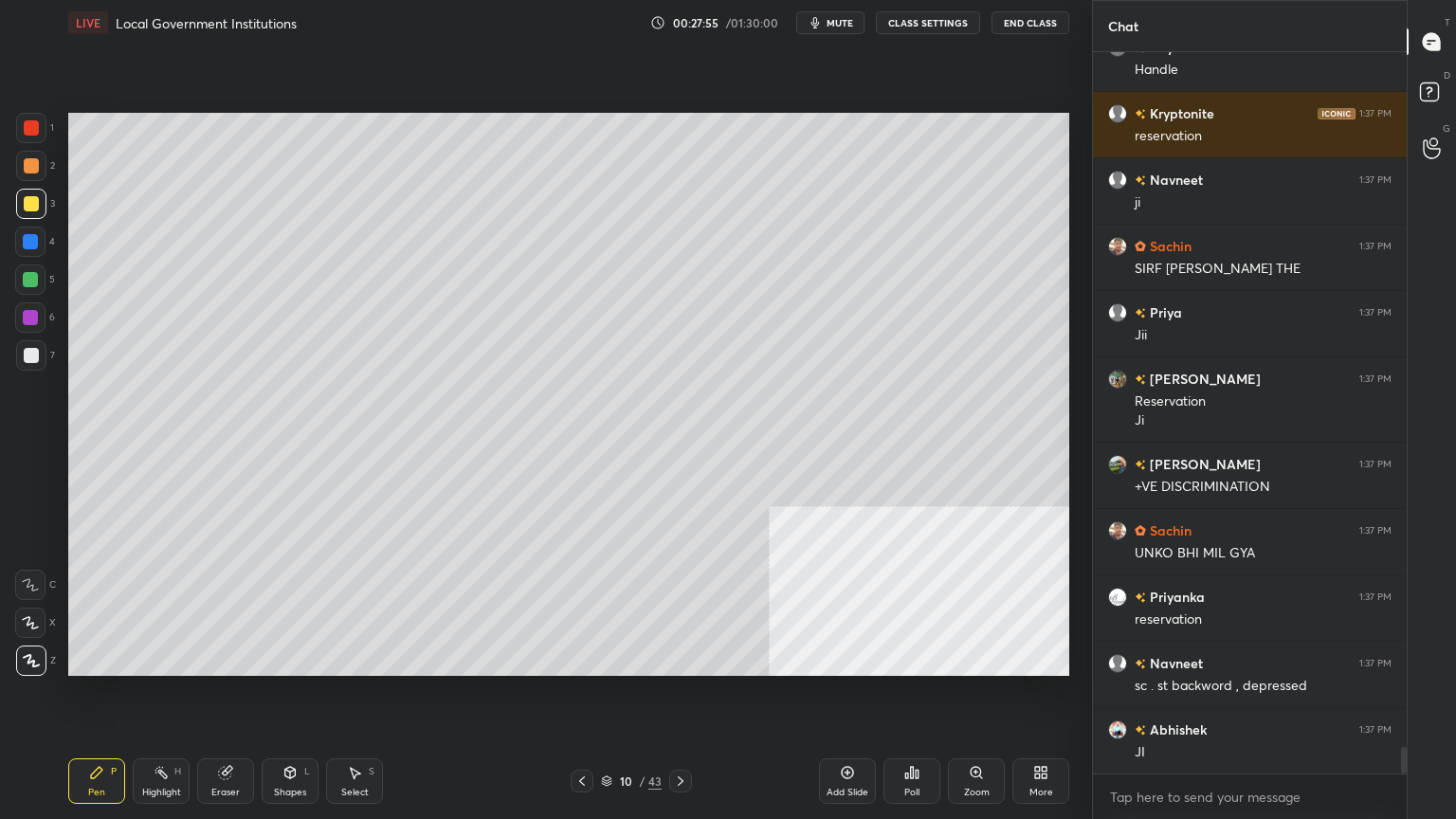
scroll to position [18678, 0]
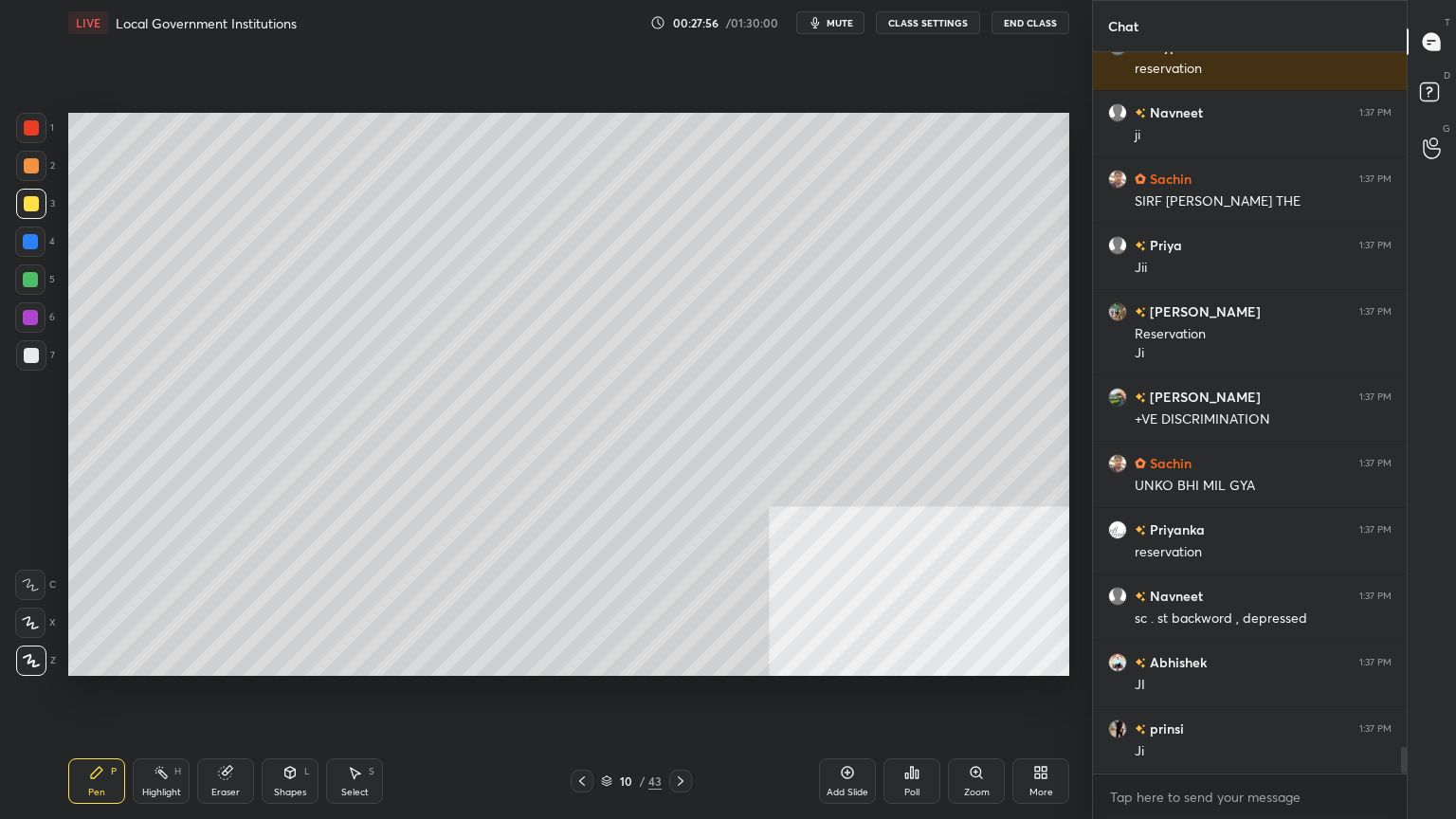
click at [232, 699] on icon at bounding box center [226, 773] width 15 height 15
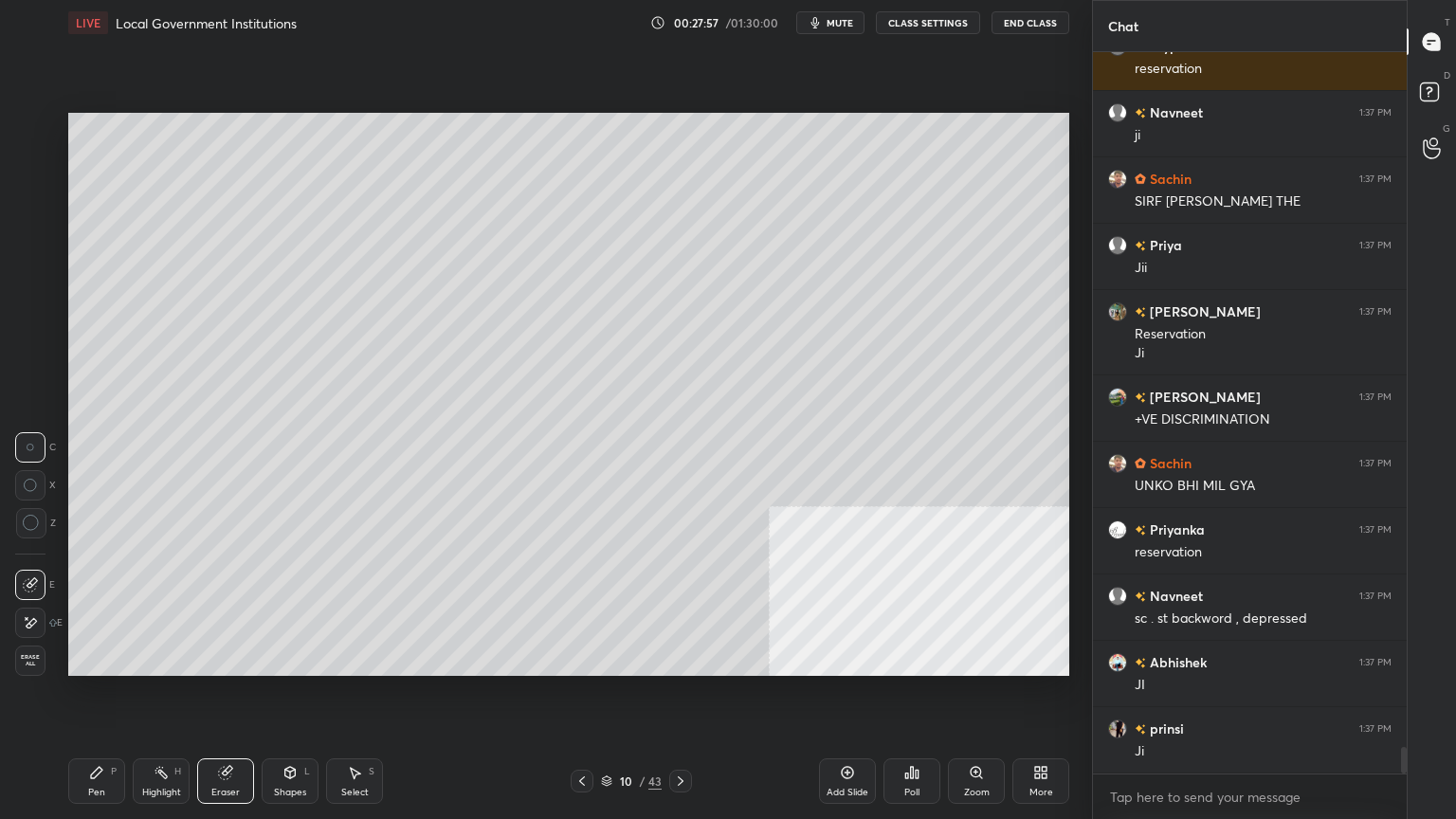
click at [46, 664] on div "Erase all" at bounding box center [32, 661] width 34 height 30
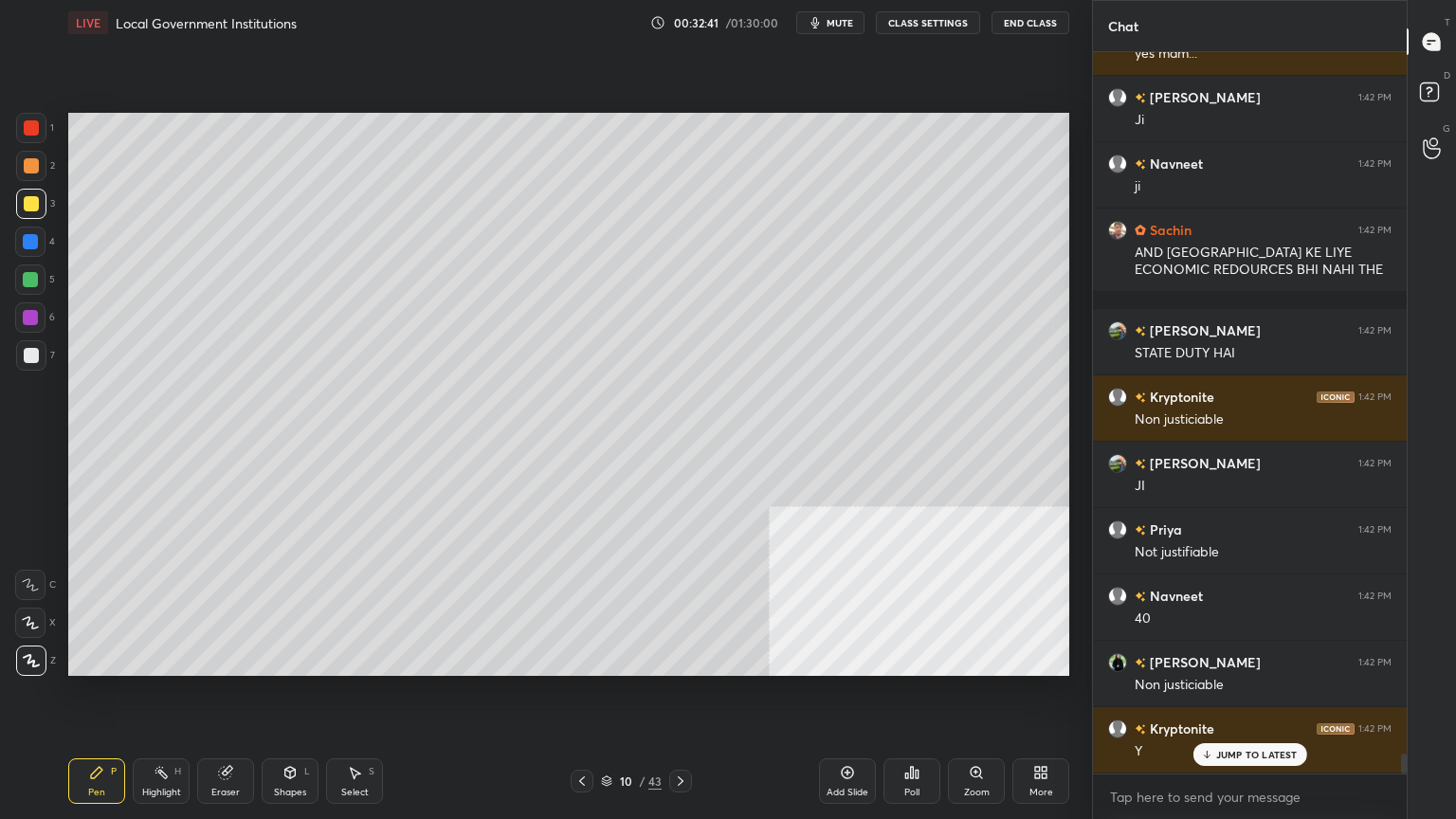
scroll to position [25975, 0]
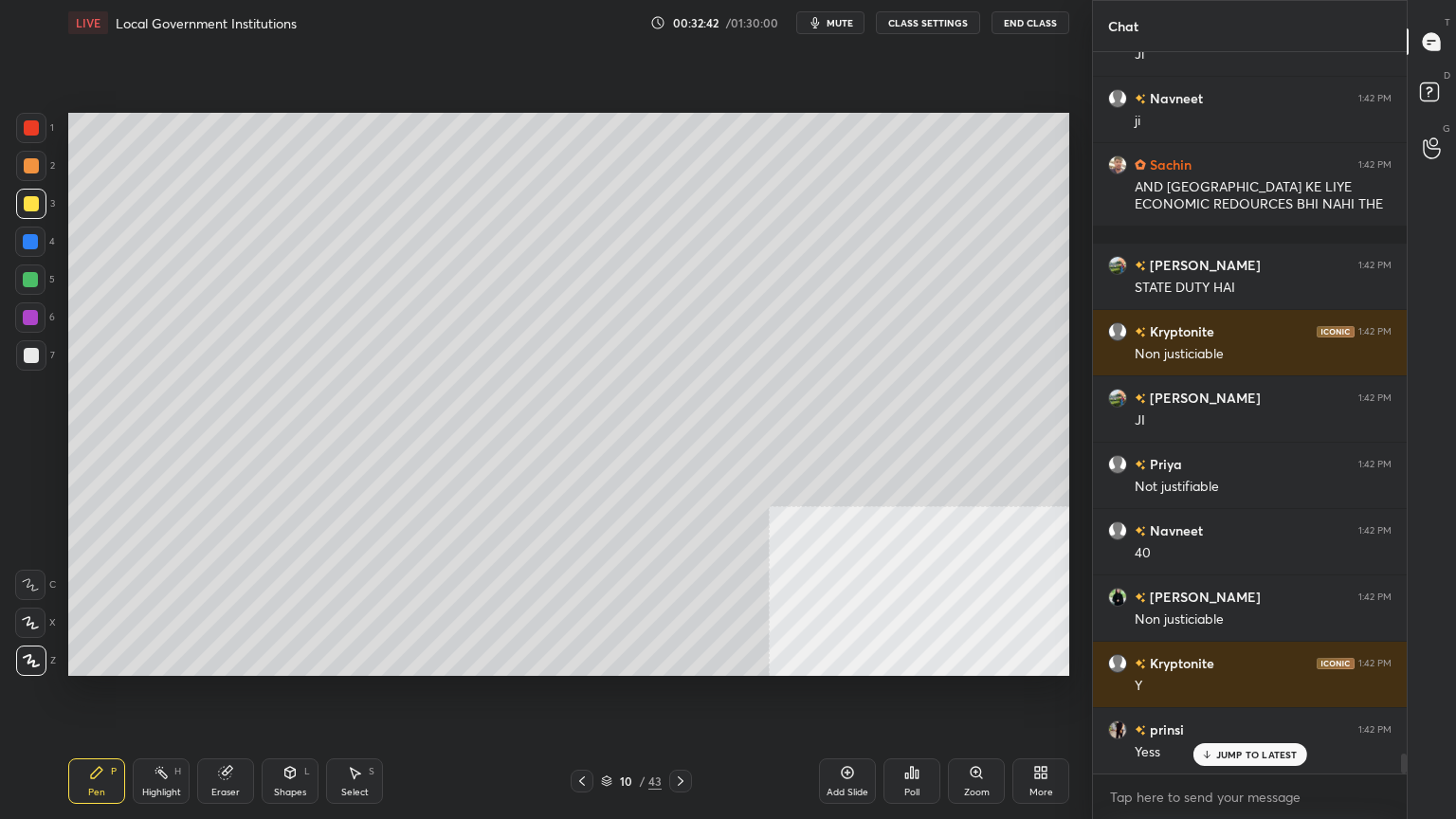
click at [231, 699] on icon at bounding box center [225, 773] width 12 height 12
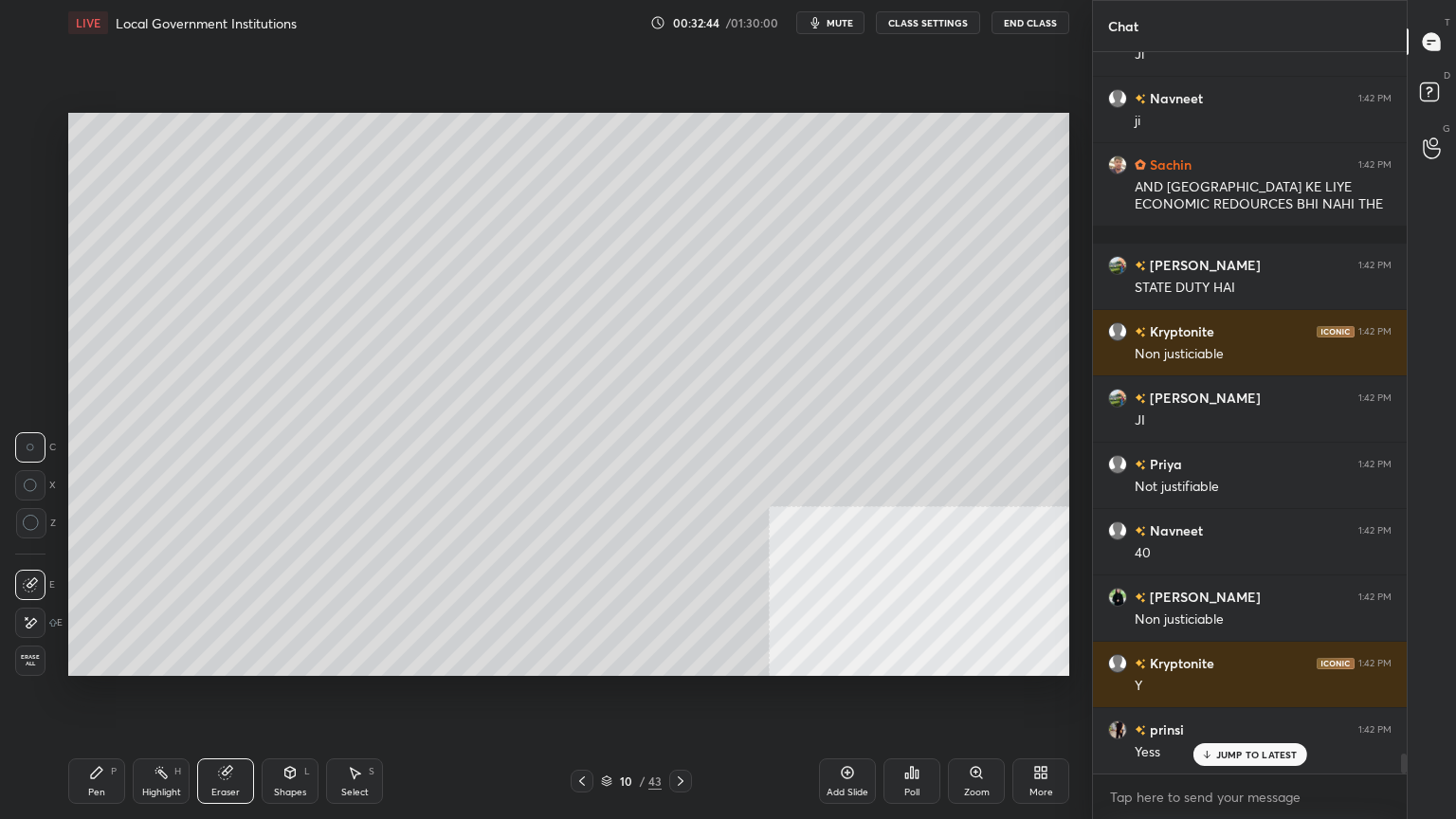
click at [47, 666] on div "Erase all" at bounding box center [32, 661] width 34 height 30
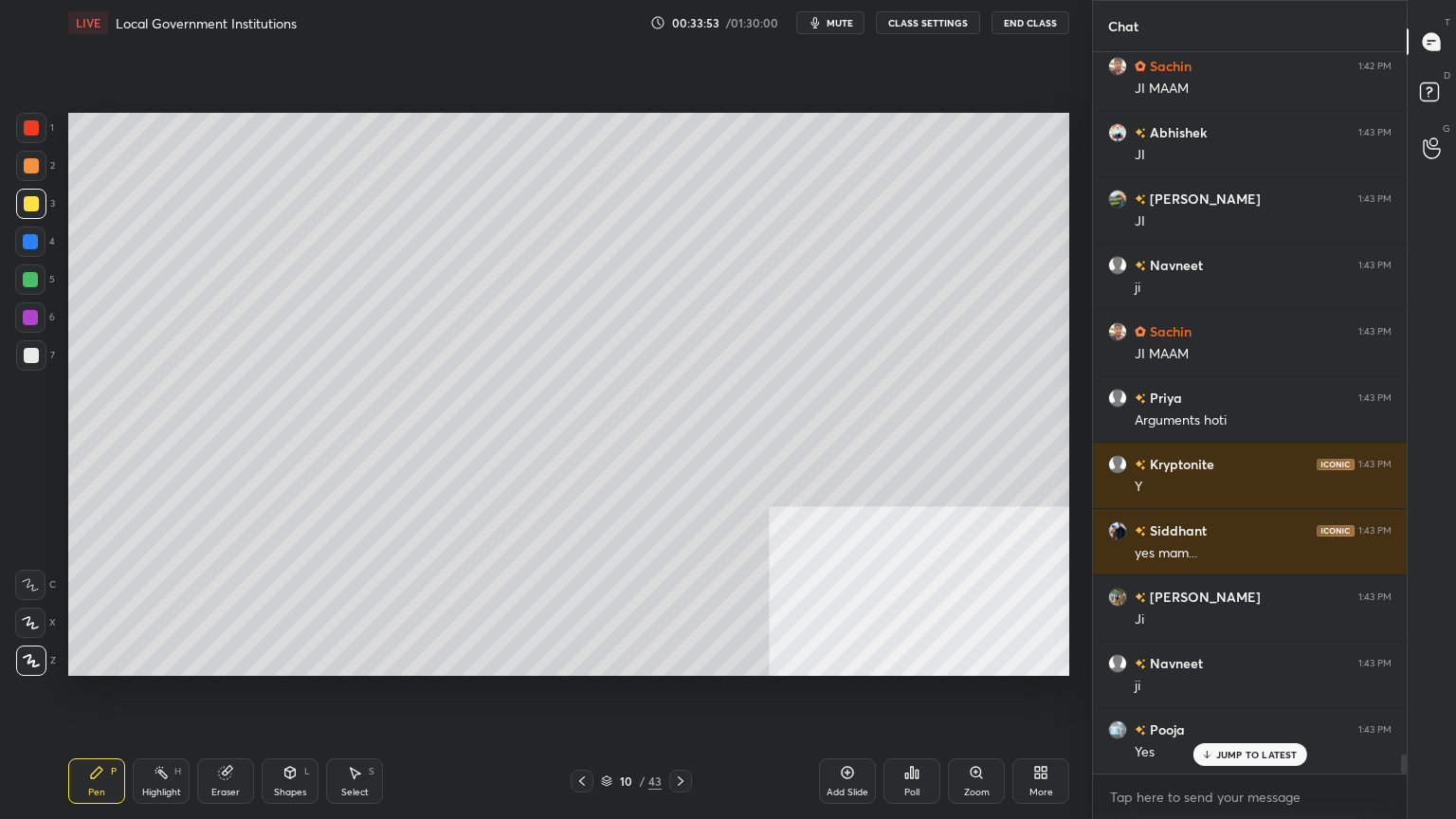
scroll to position [27386, 0]
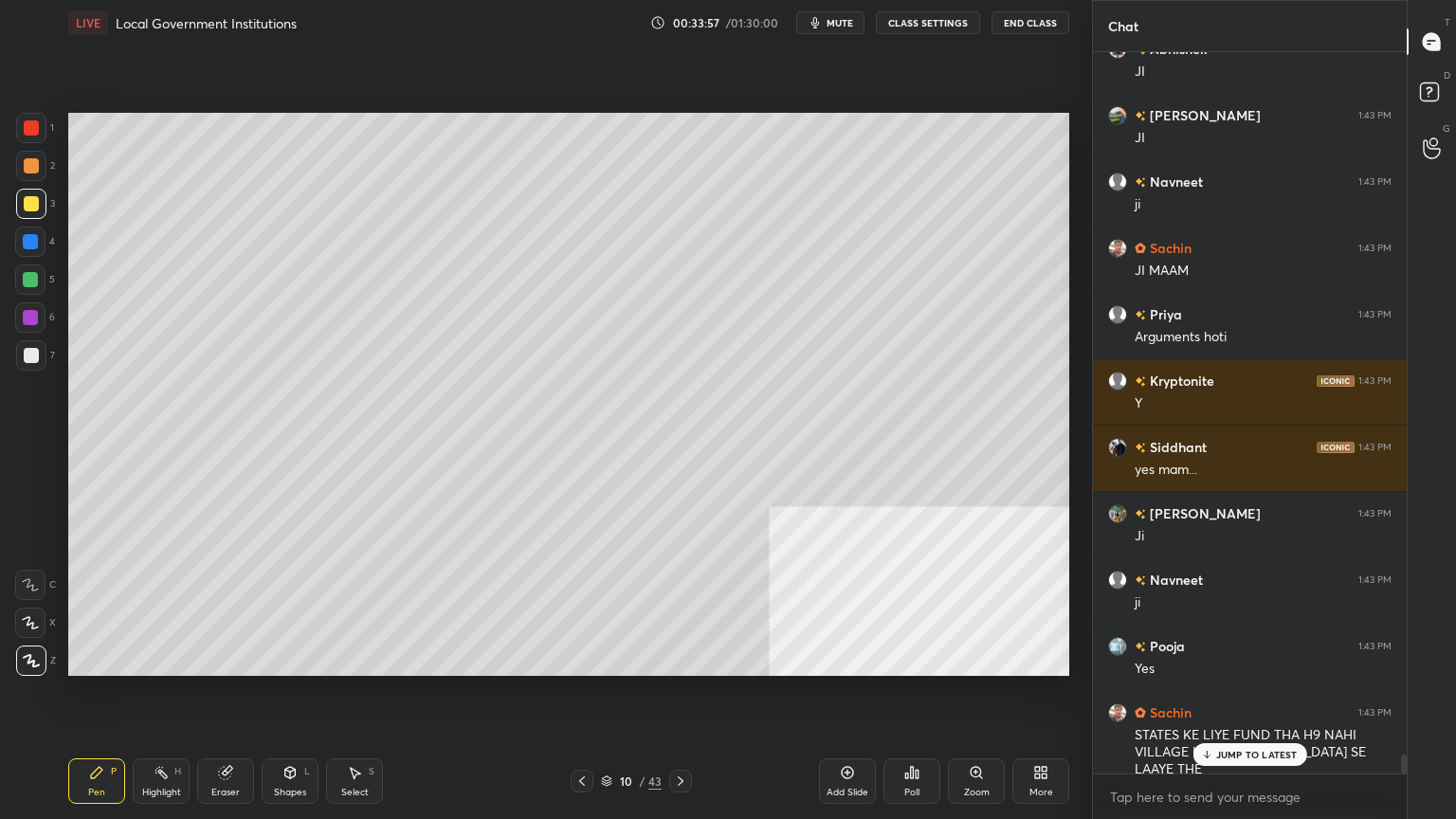
click at [234, 699] on div "Eraser" at bounding box center [226, 782] width 57 height 46
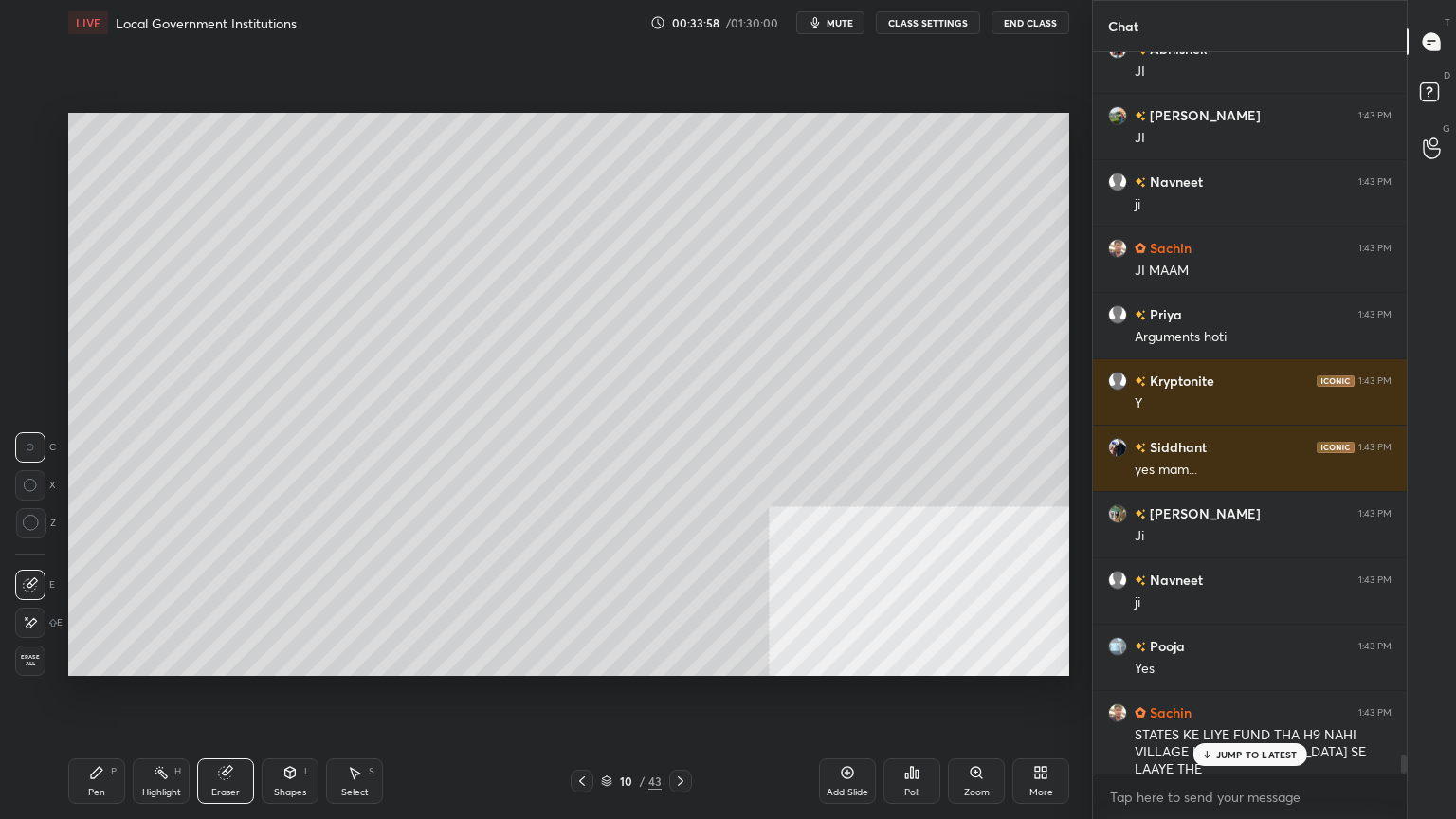
click at [46, 661] on div "Erase all" at bounding box center [32, 661] width 34 height 30
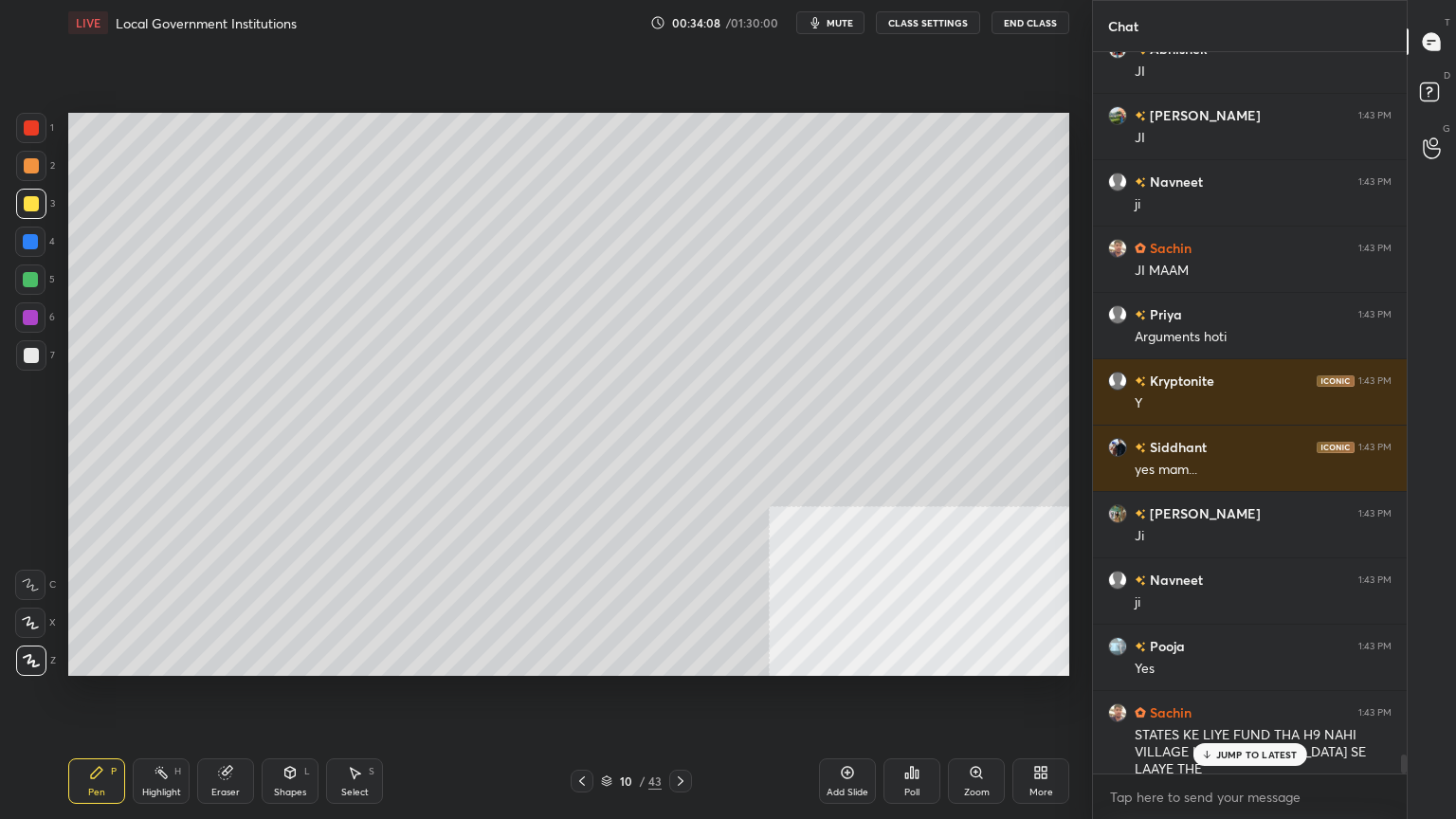
scroll to position [27405, 0]
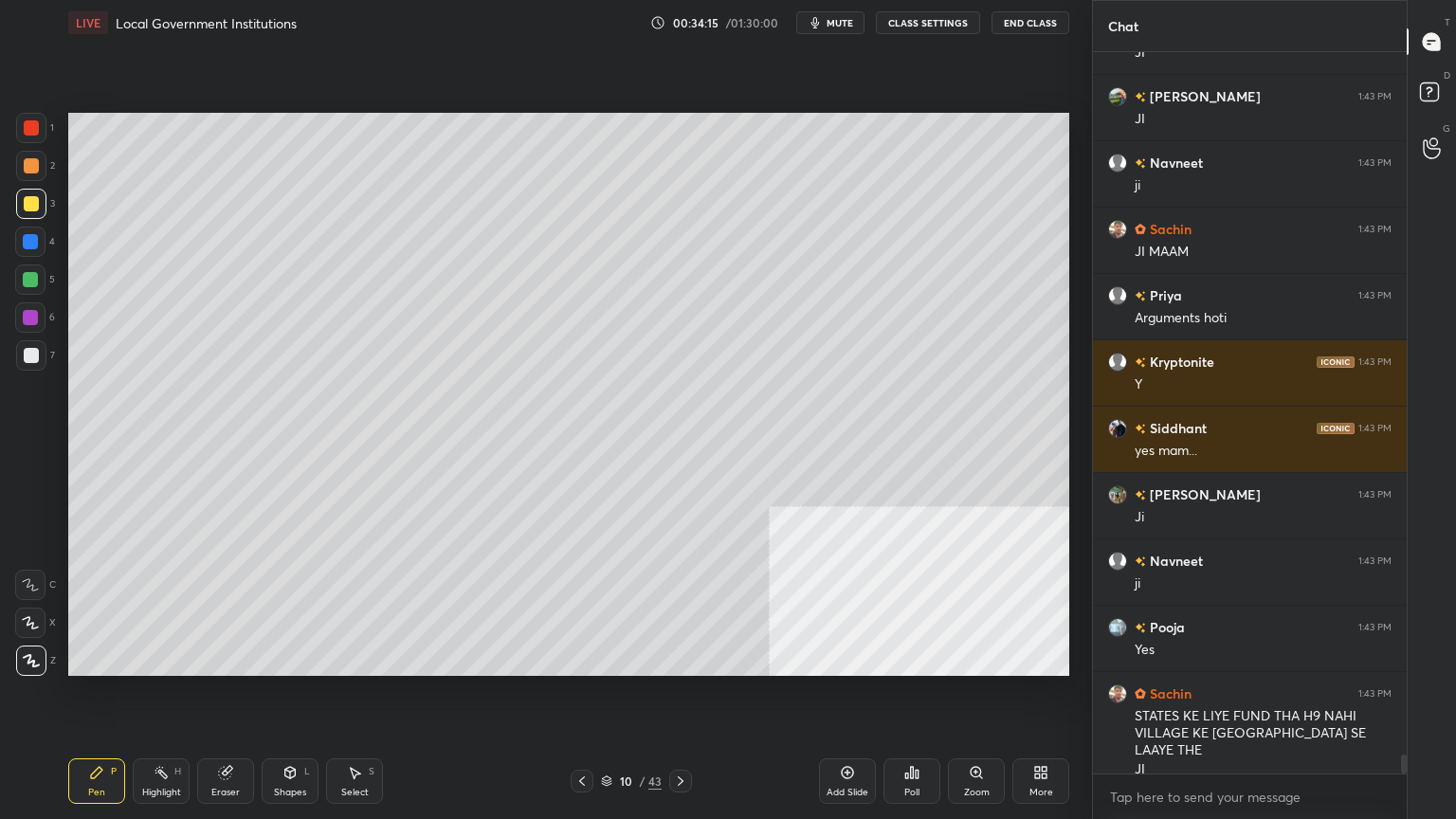
click at [586, 699] on icon at bounding box center [582, 782] width 15 height 15
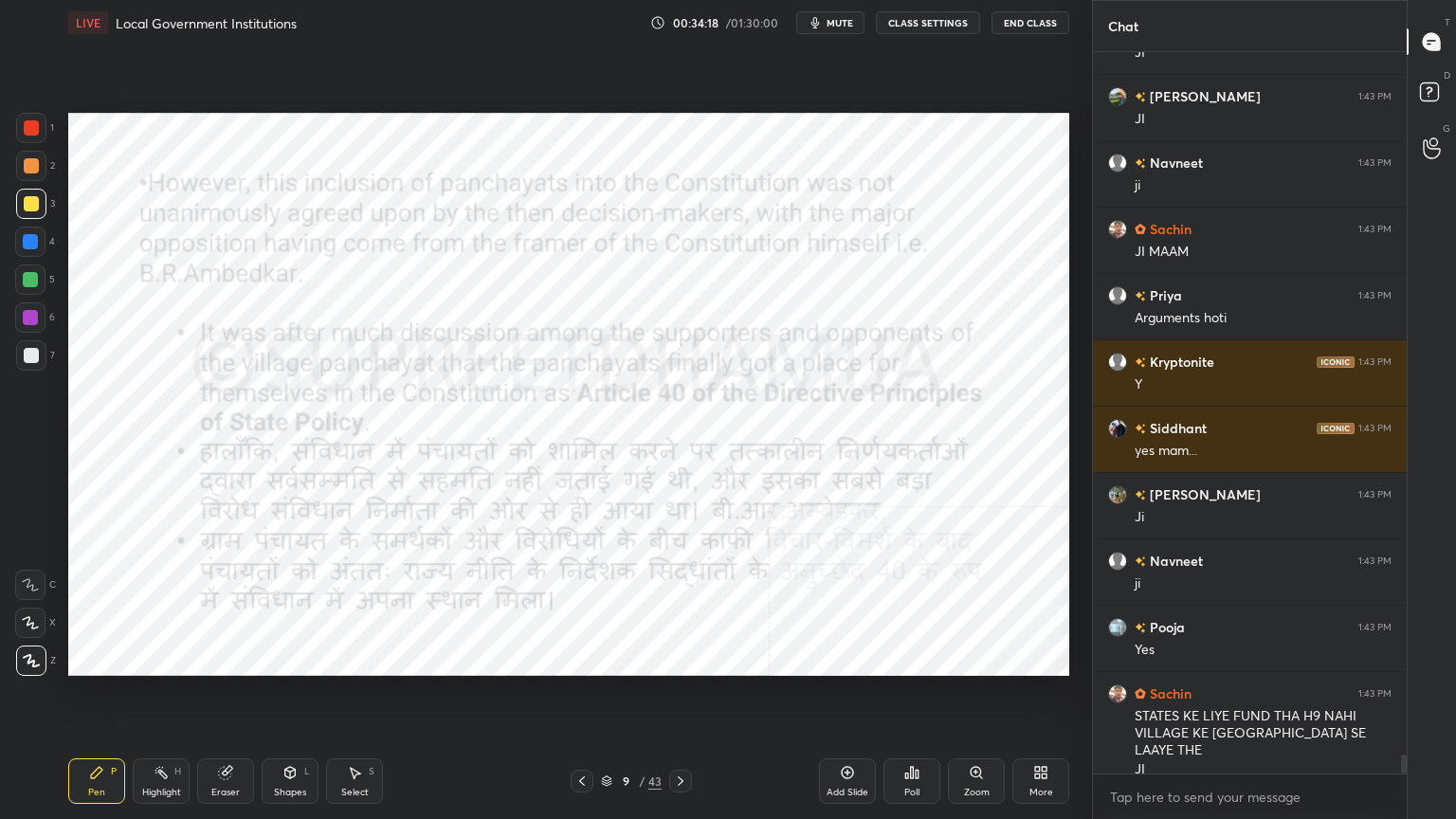
click at [56, 125] on div "1 2 3 4 5 6 7 C X Z C X Z E E Erase all H H" at bounding box center [30, 394] width 61 height 563
click at [678, 699] on div at bounding box center [681, 782] width 23 height 23
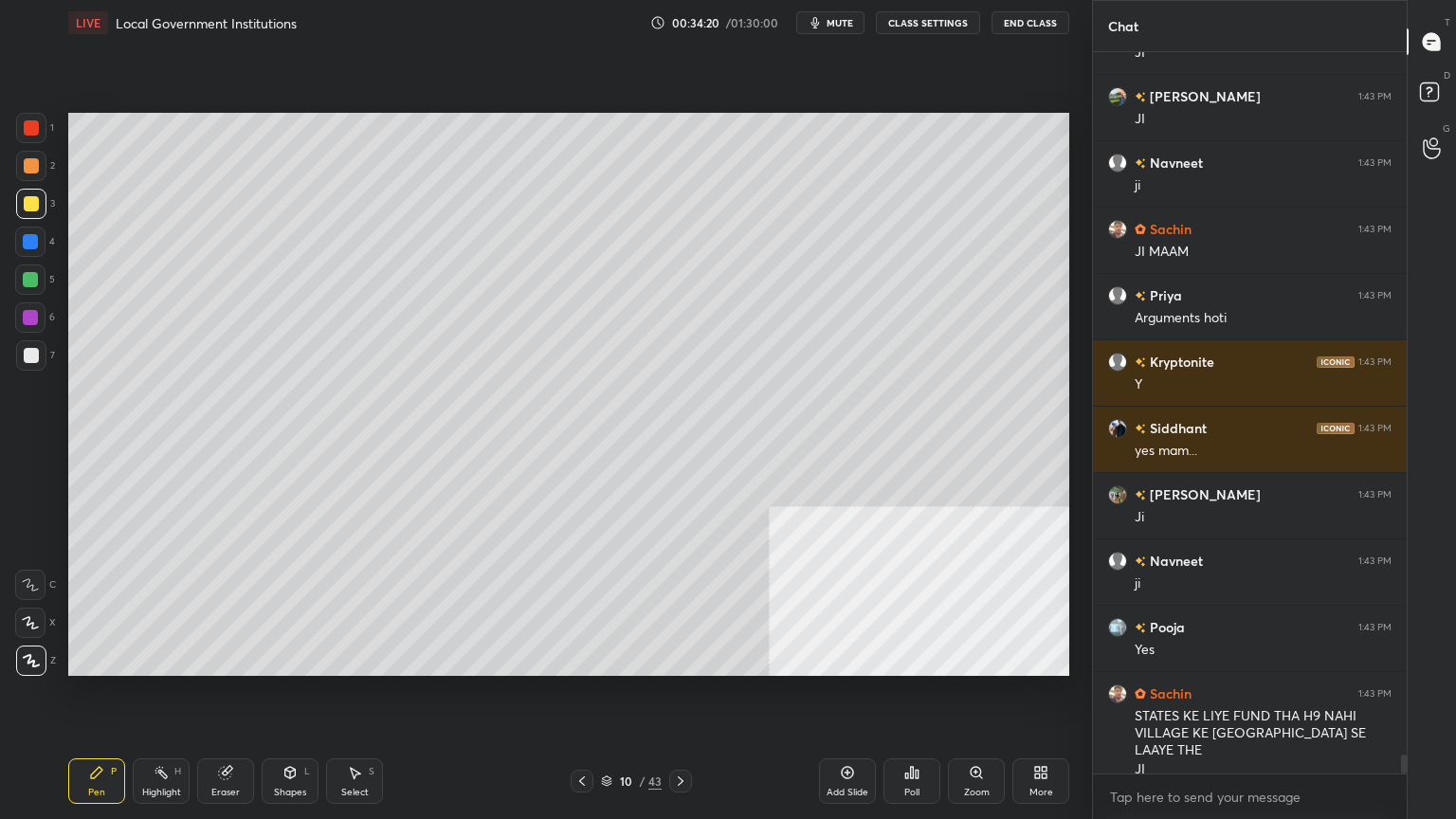
click at [680, 699] on icon at bounding box center [681, 782] width 15 height 15
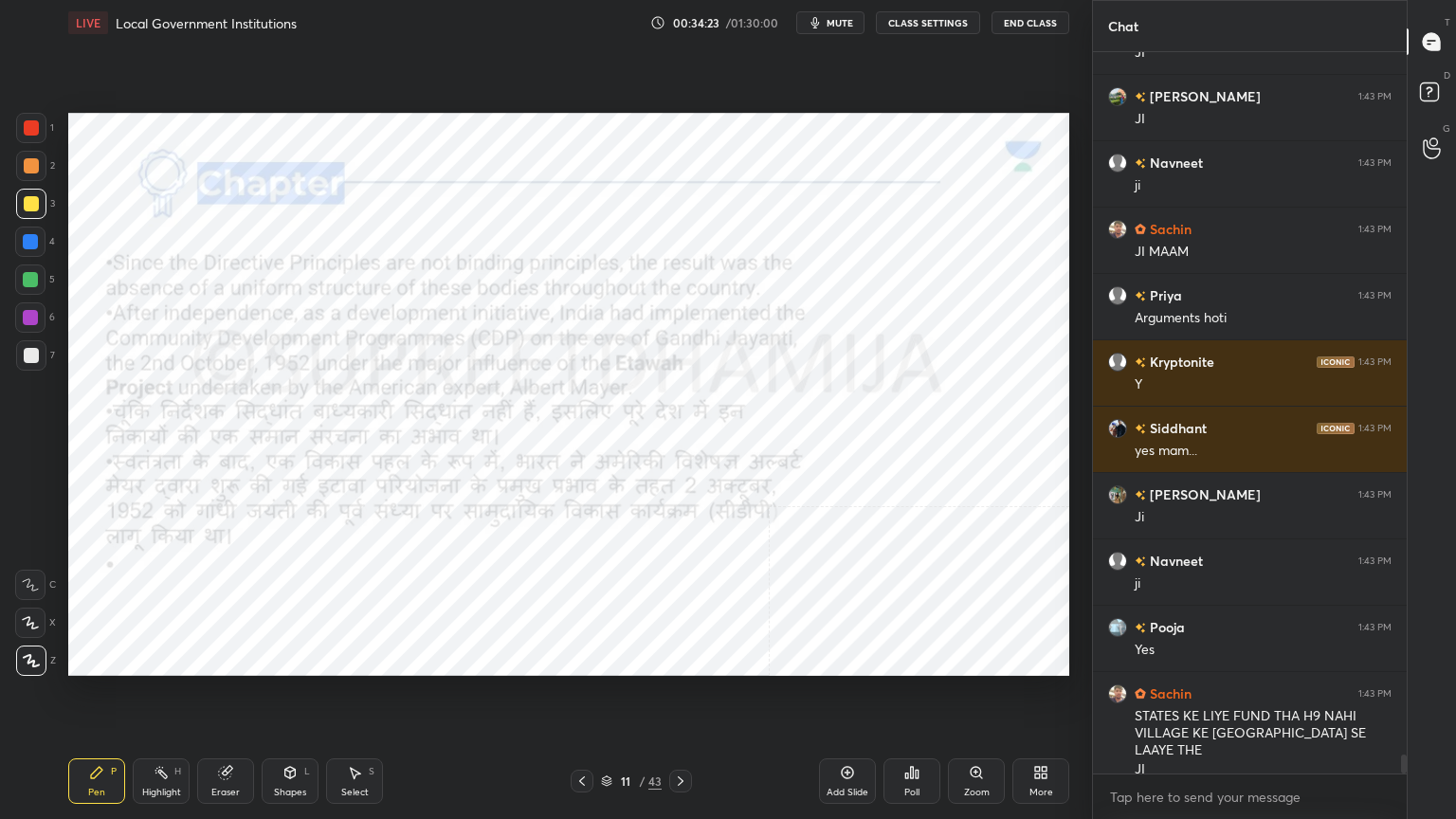
click at [28, 133] on div at bounding box center [31, 128] width 15 height 15
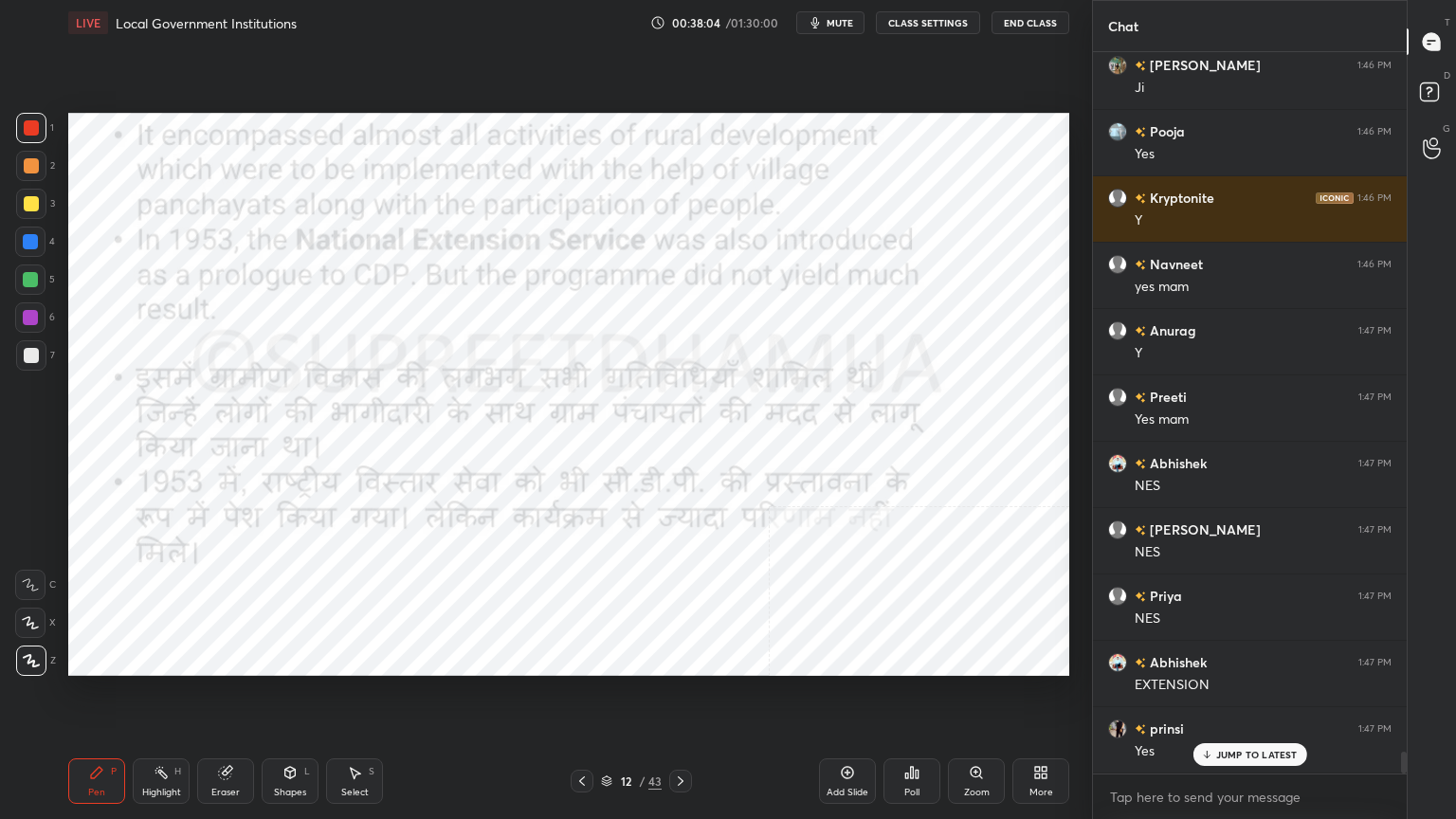
scroll to position [23206, 0]
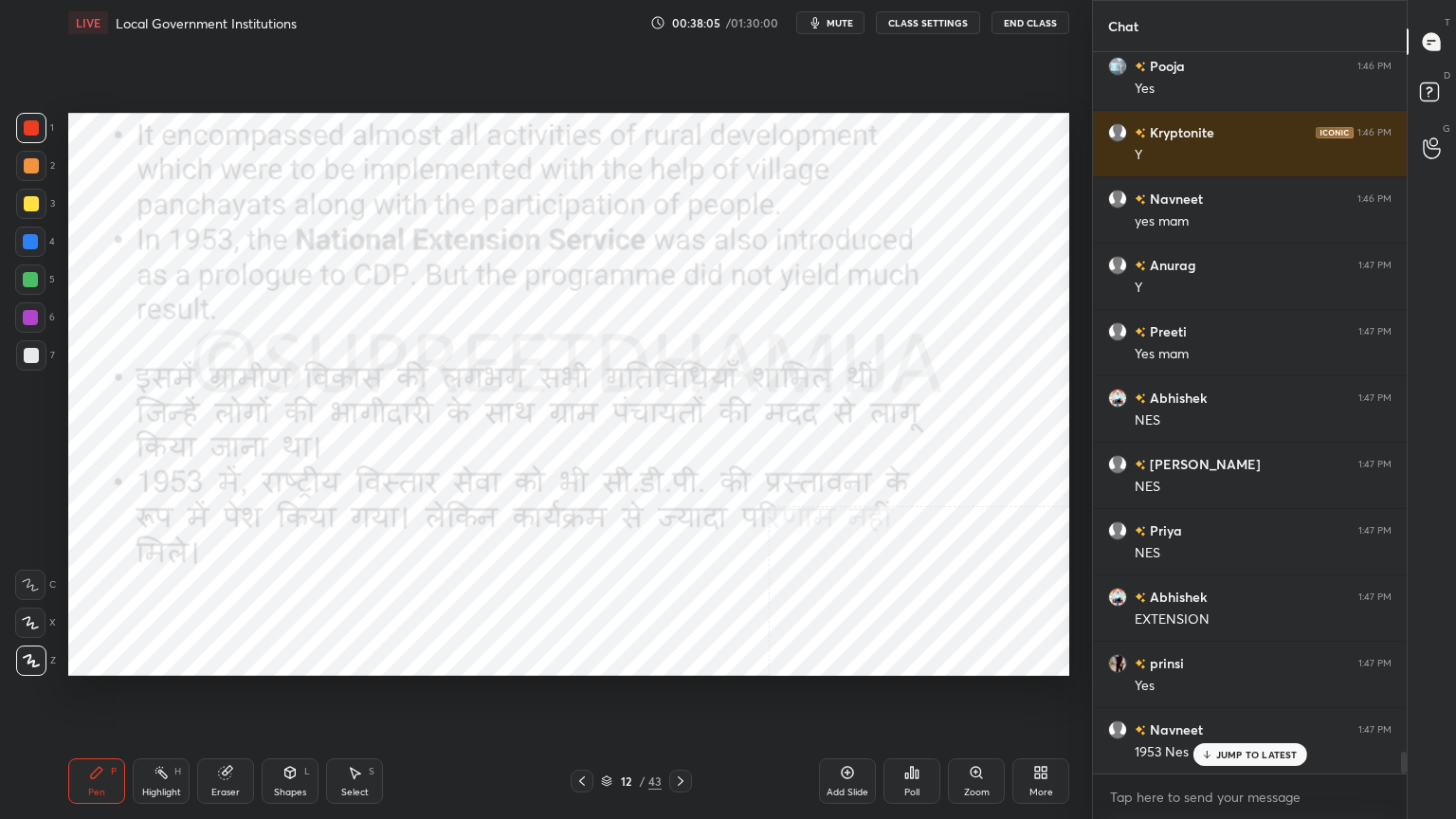
click at [663, 699] on div "12 / 43" at bounding box center [632, 782] width 122 height 23
click at [680, 699] on icon at bounding box center [681, 782] width 15 height 15
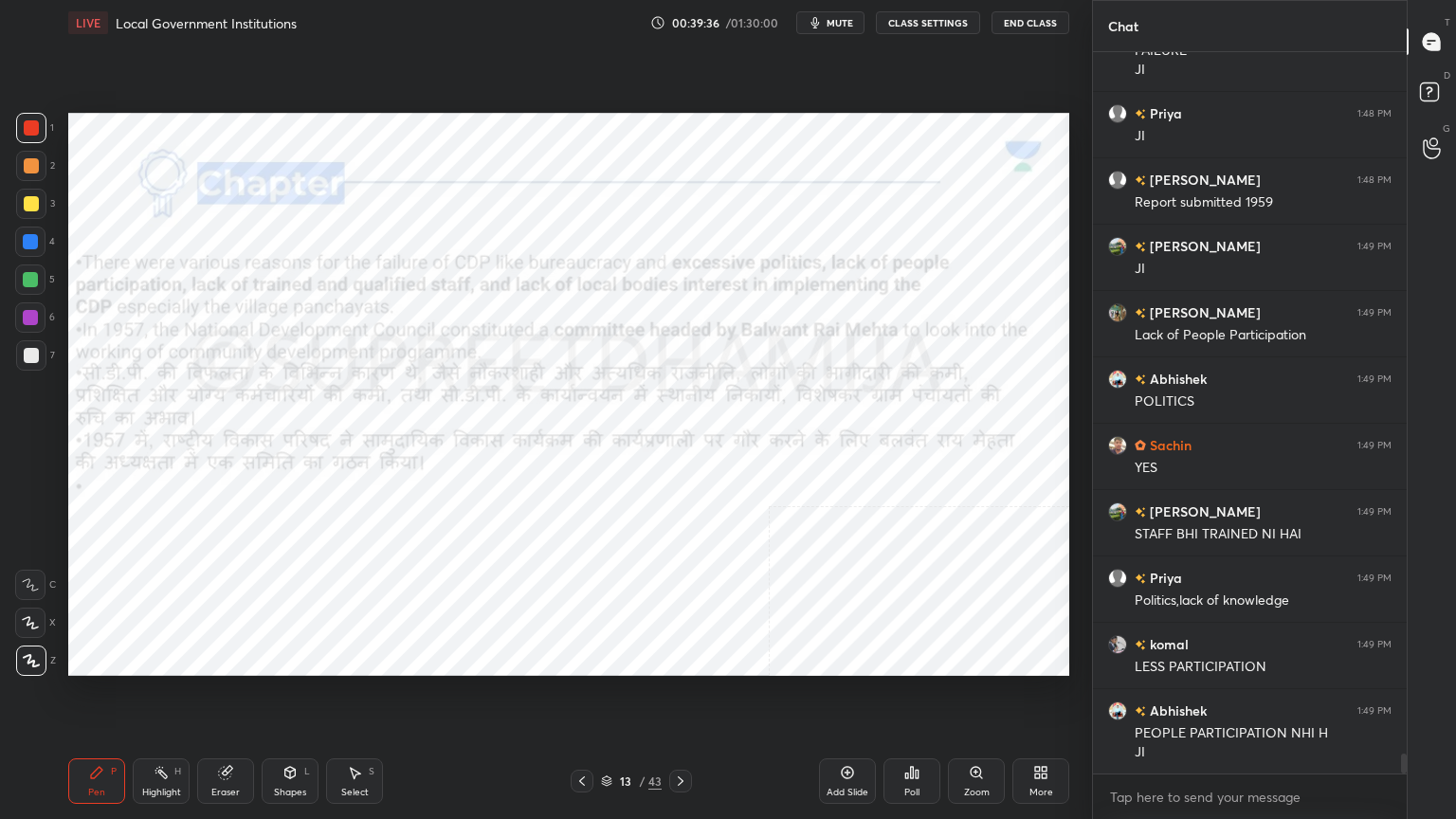
scroll to position [25685, 0]
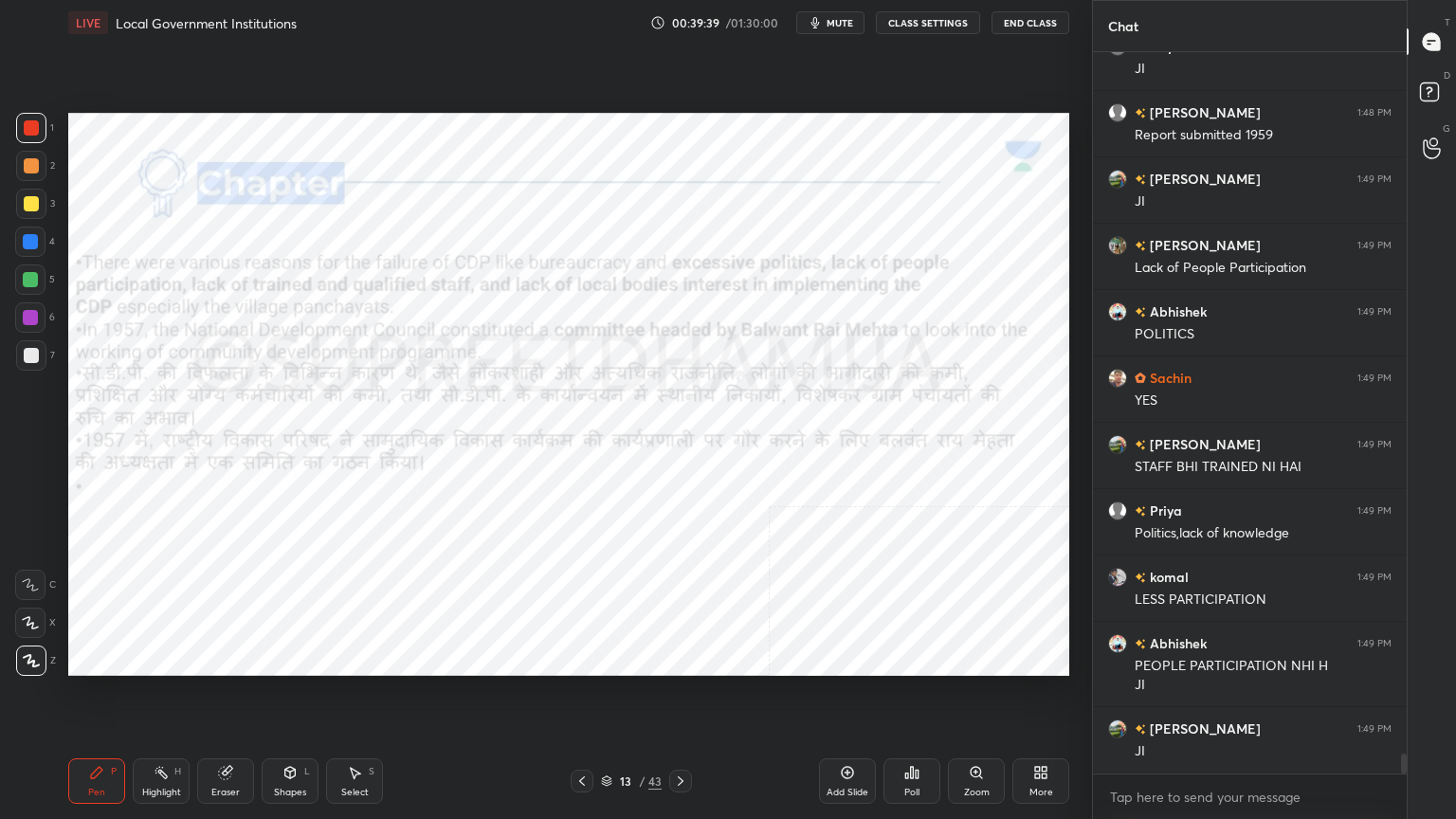
click at [676, 699] on icon at bounding box center [681, 782] width 15 height 15
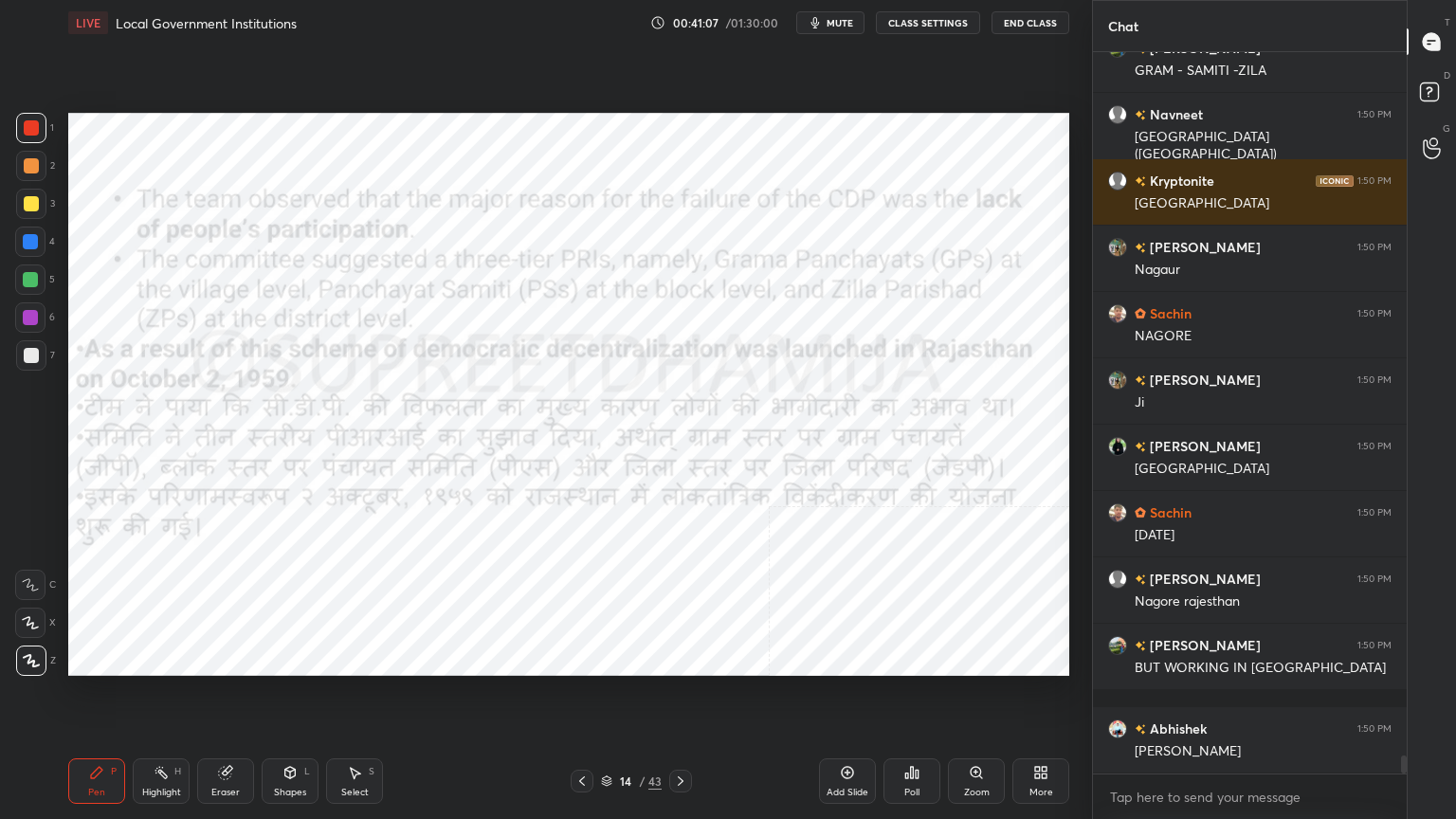
scroll to position [28823, 0]
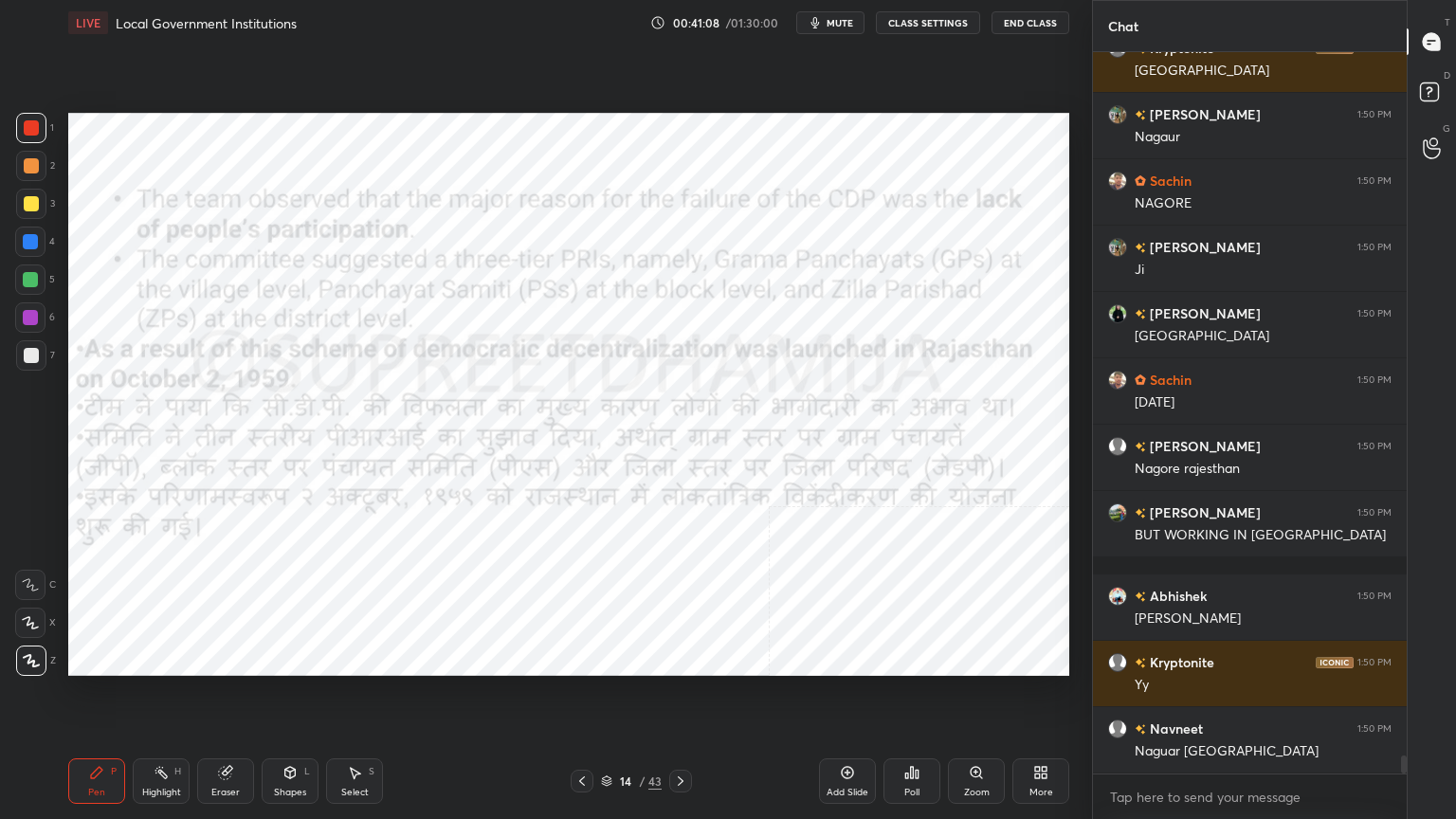
click at [689, 699] on div at bounding box center [681, 782] width 23 height 23
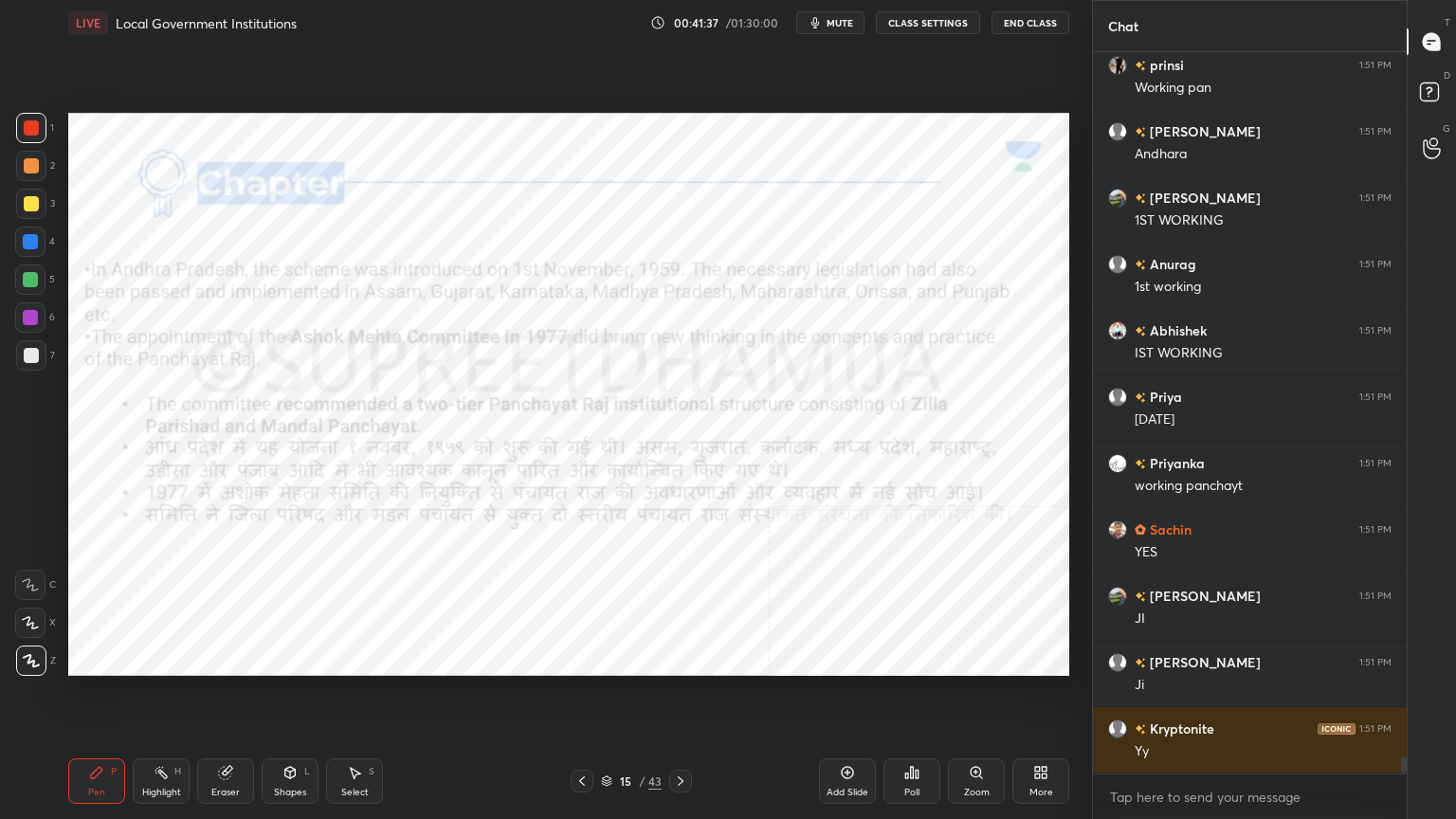
scroll to position [30170, 0]
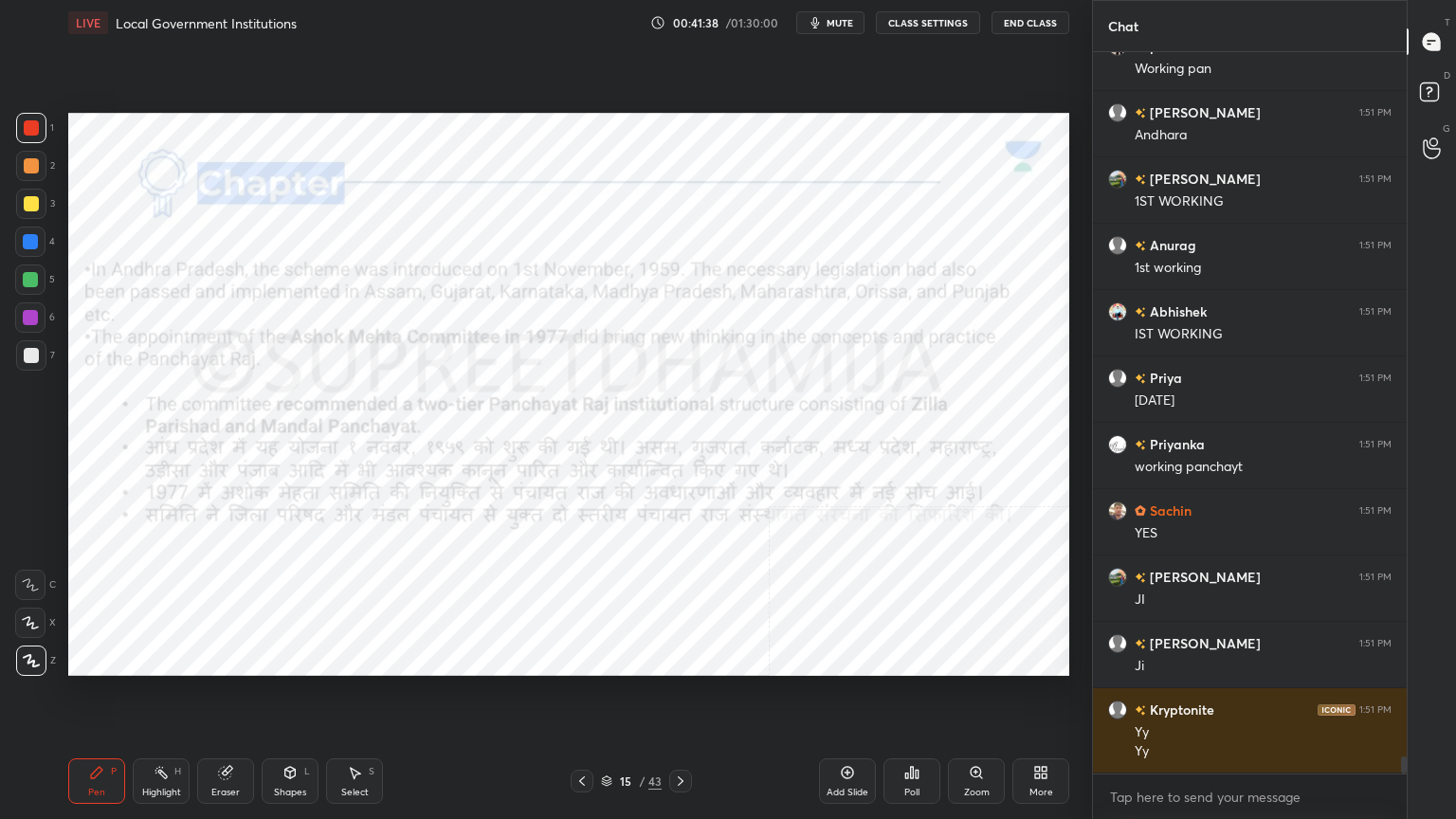
click at [584, 699] on icon at bounding box center [582, 782] width 6 height 10
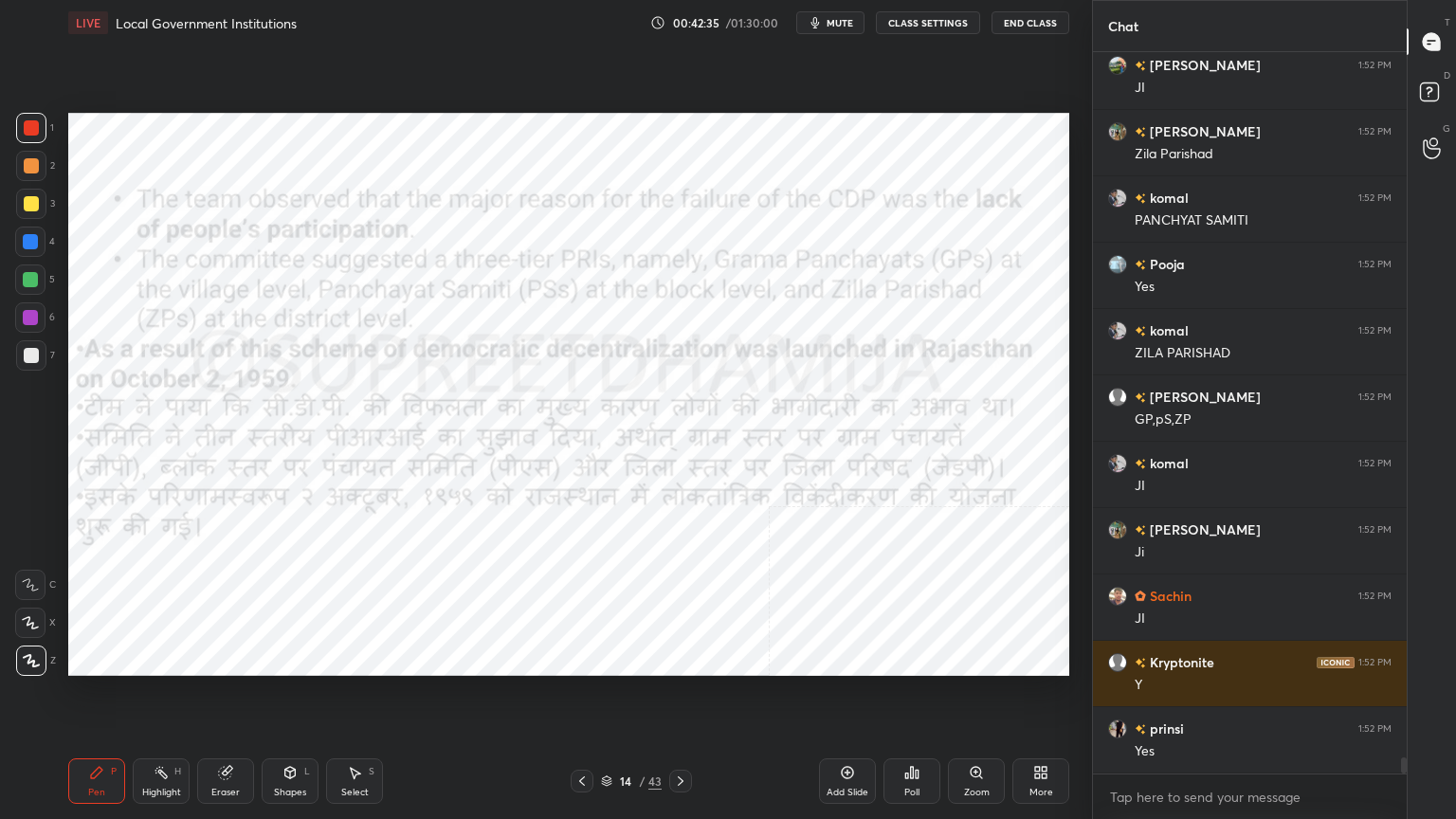
scroll to position [31813, 0]
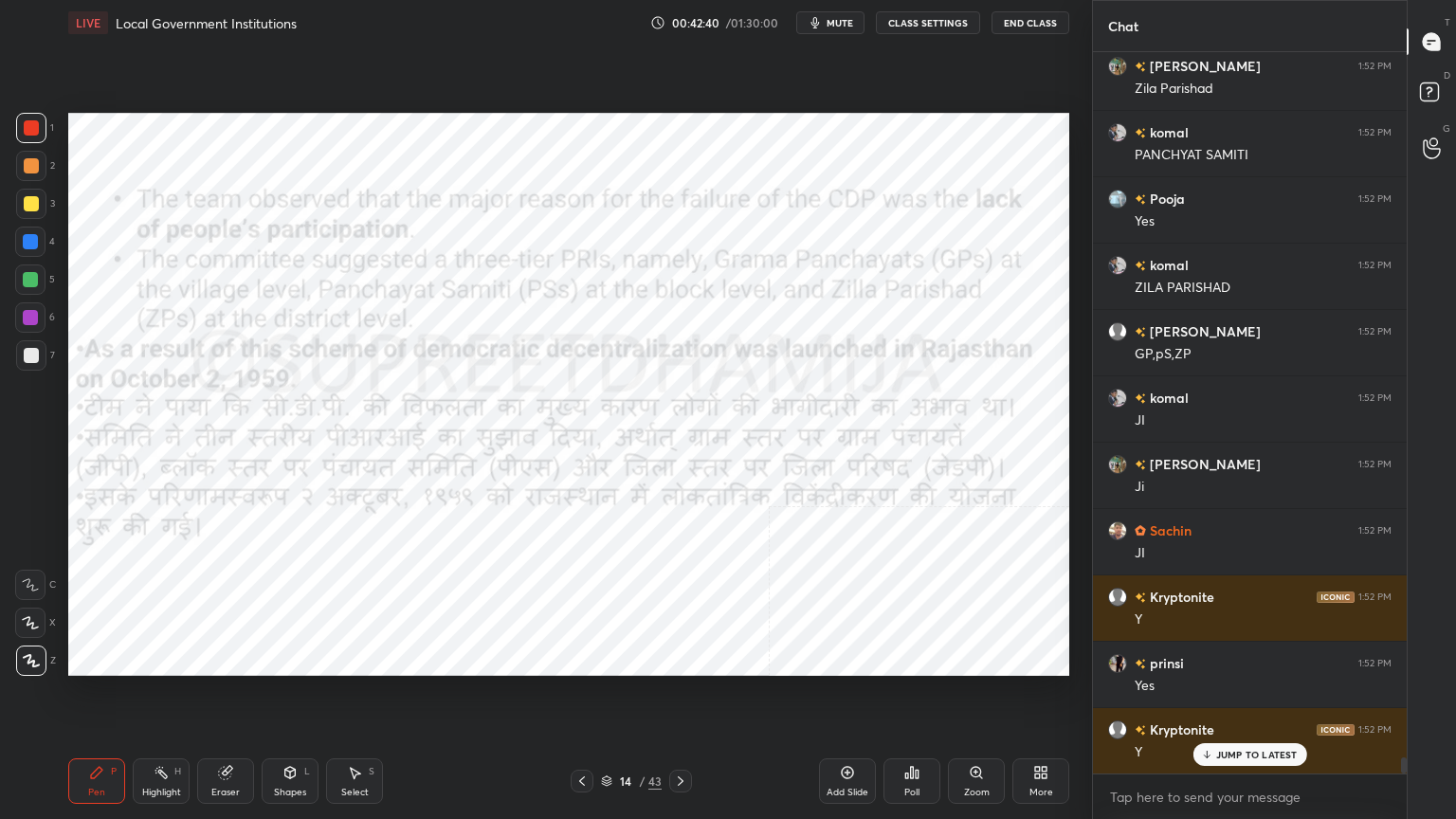
click at [683, 699] on icon at bounding box center [681, 782] width 15 height 15
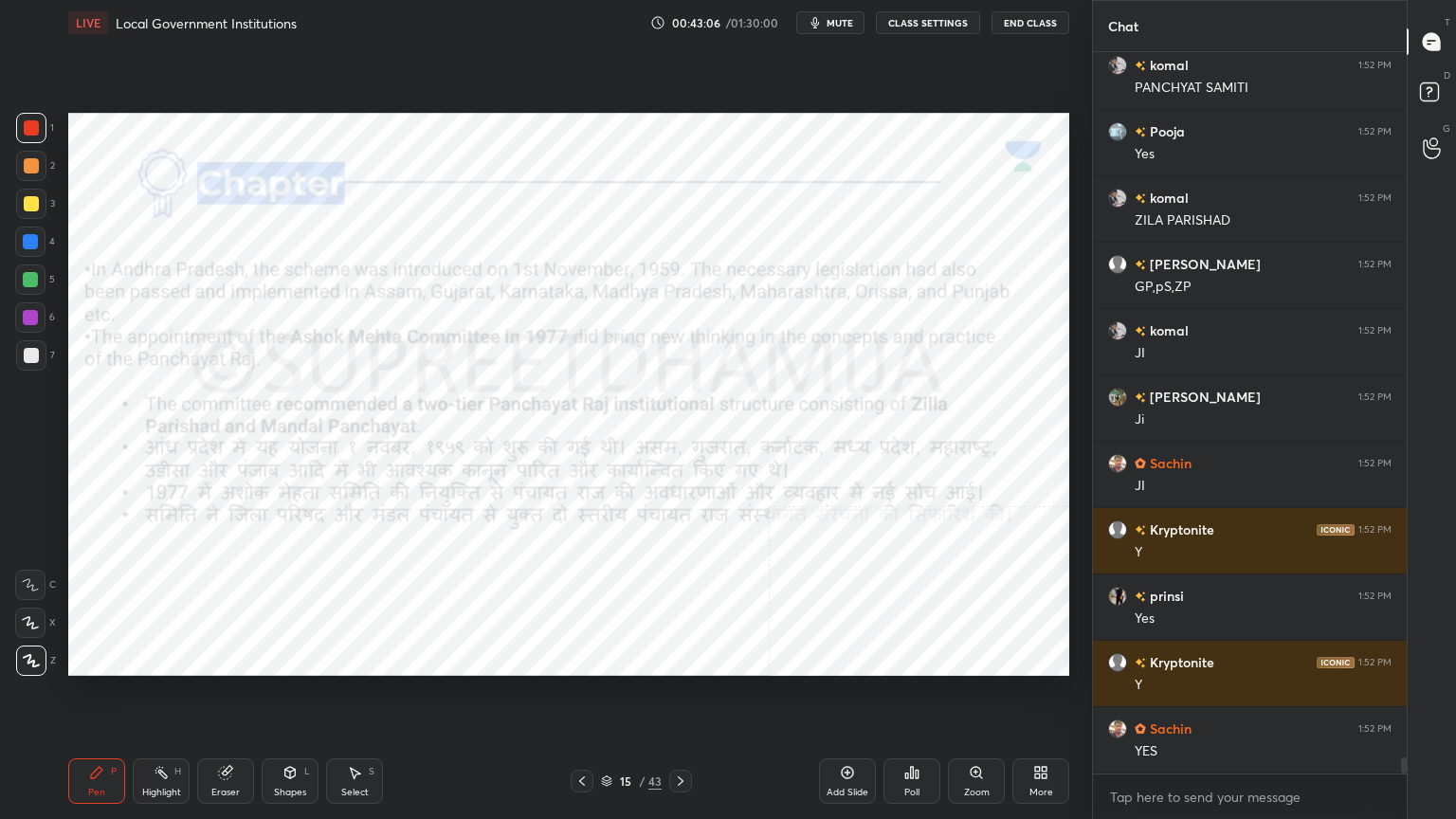
click at [685, 699] on icon at bounding box center [681, 782] width 15 height 15
click at [684, 699] on icon at bounding box center [681, 782] width 15 height 15
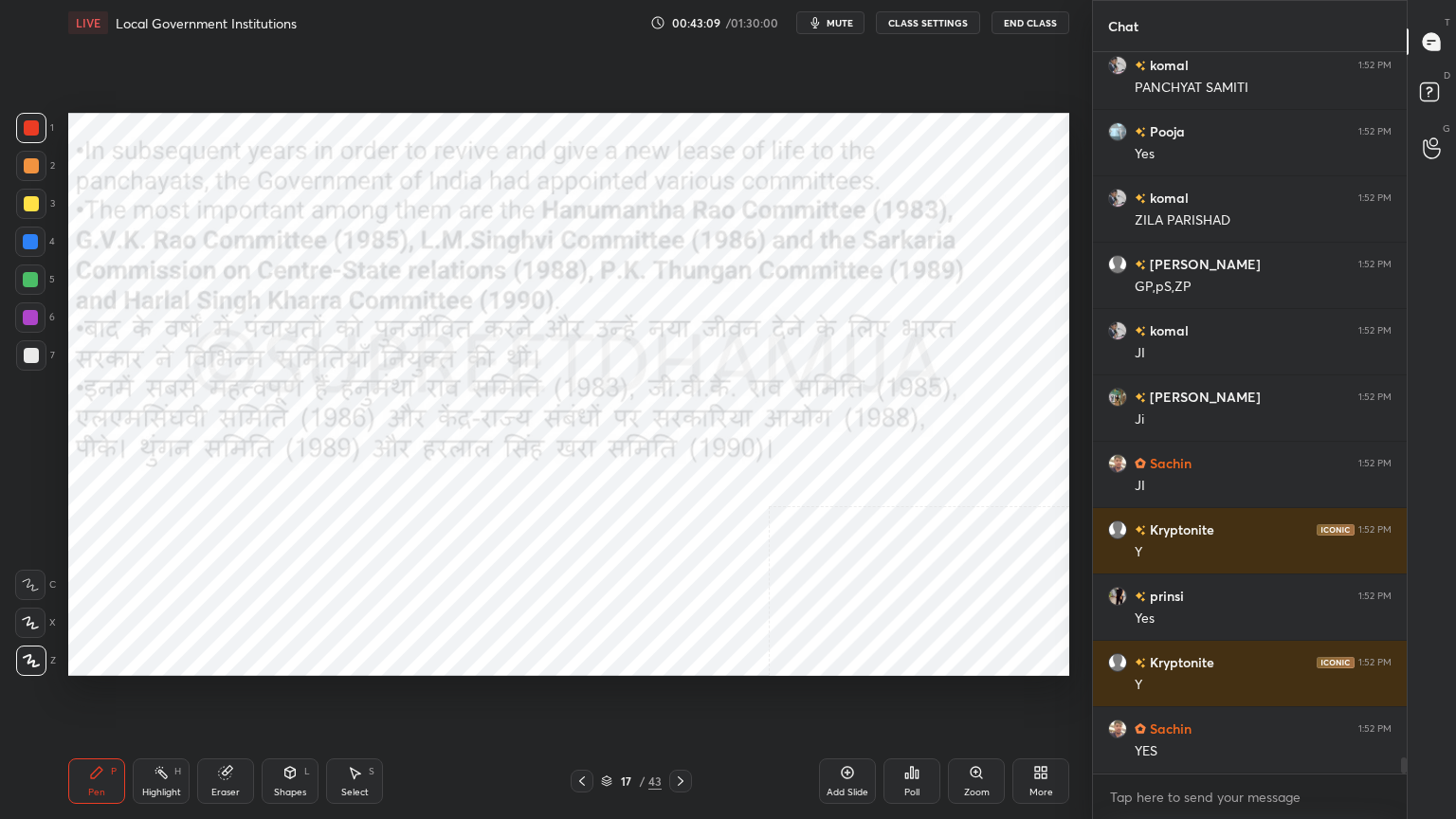
click at [683, 699] on div at bounding box center [681, 782] width 23 height 23
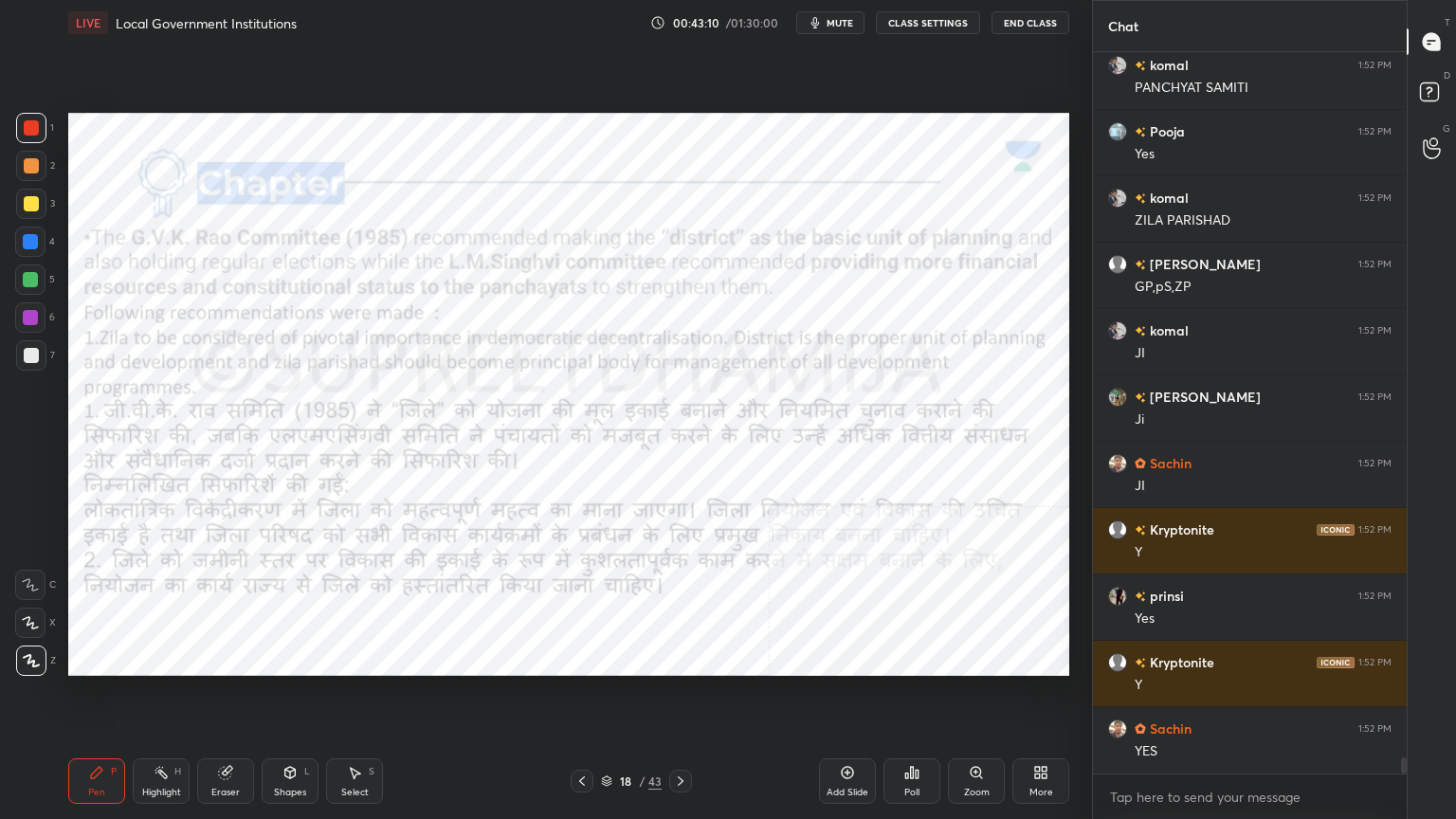
click at [683, 699] on icon at bounding box center [681, 782] width 15 height 15
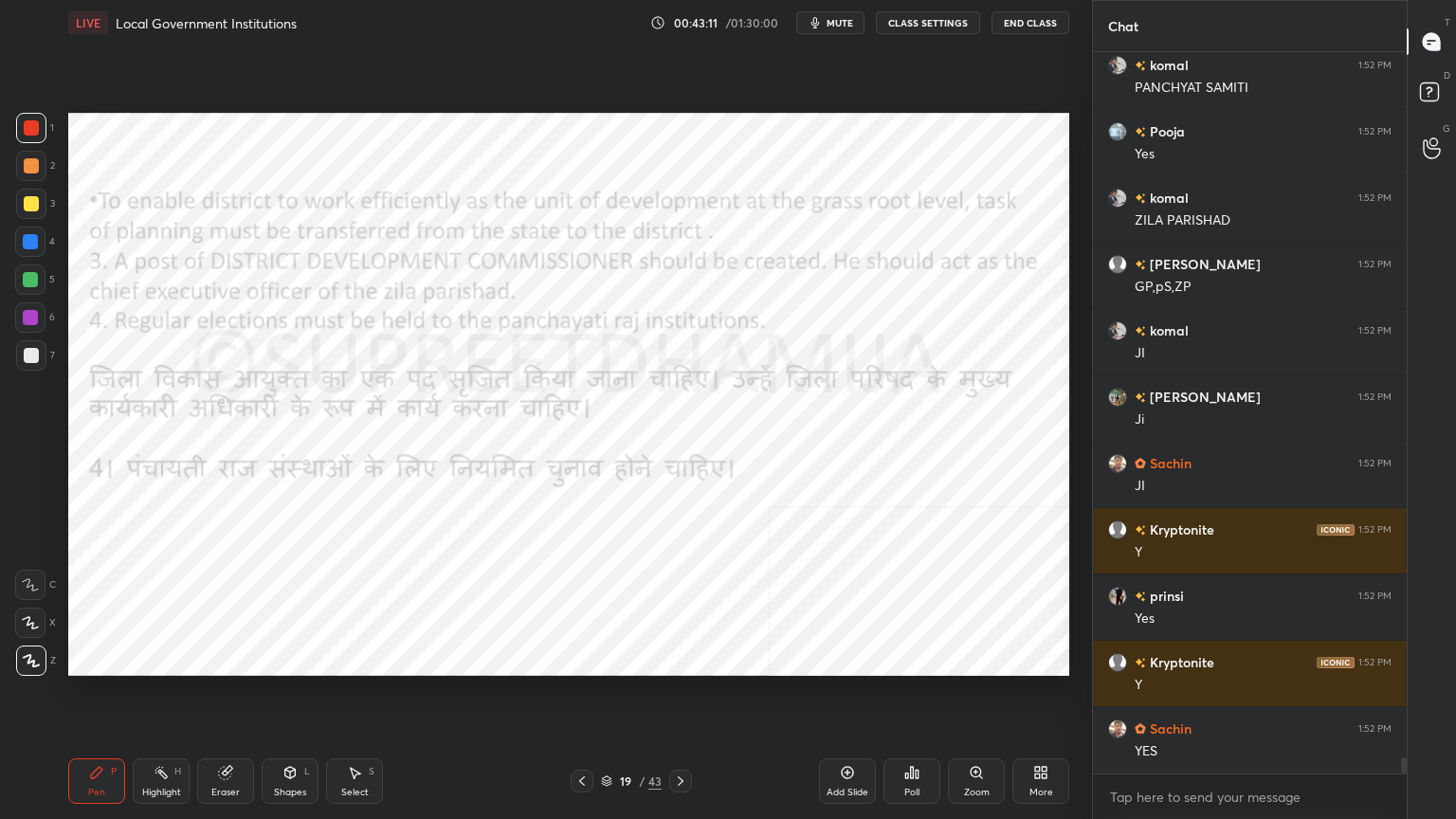
click at [682, 699] on icon at bounding box center [681, 782] width 15 height 15
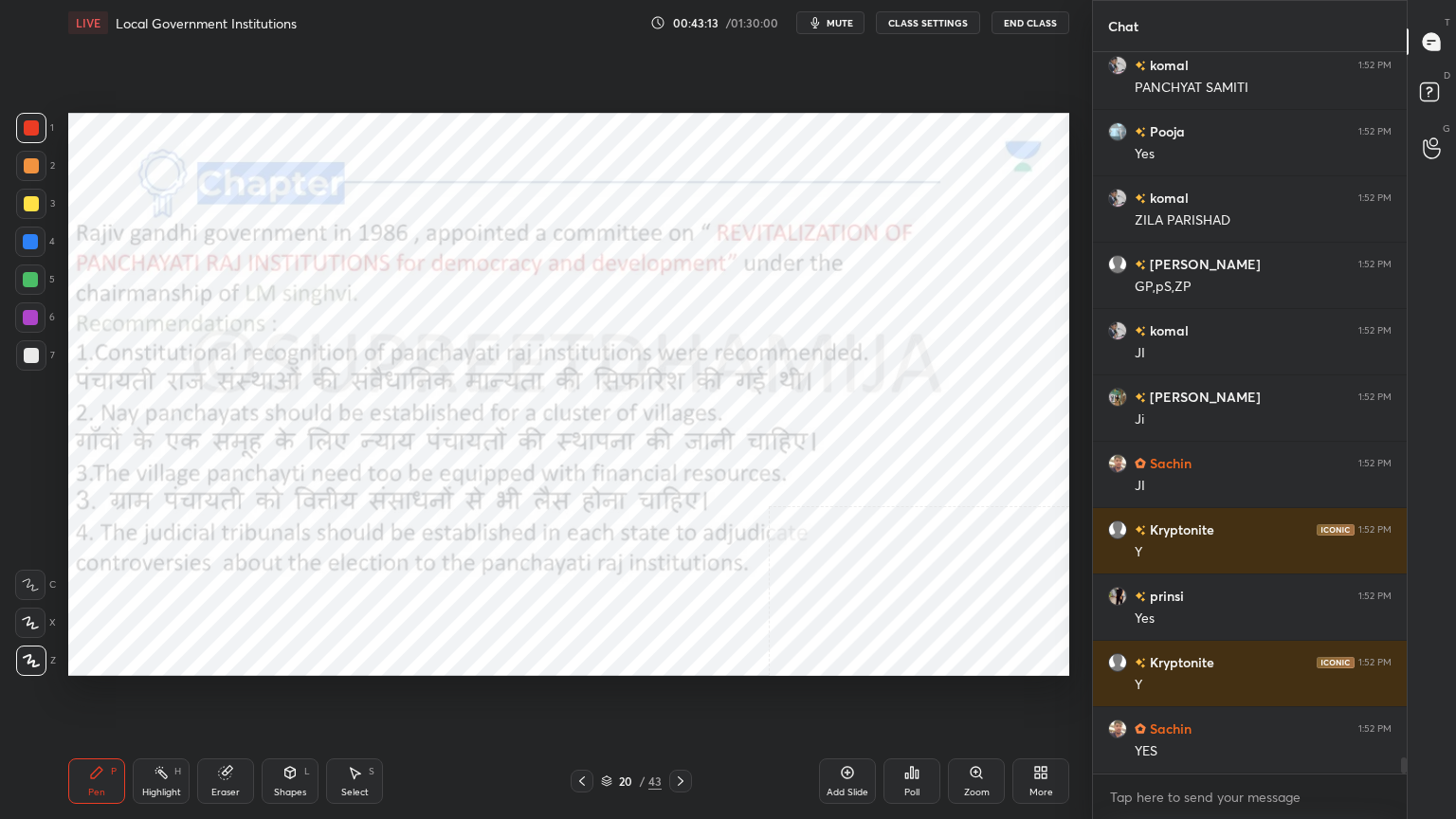
click at [683, 699] on icon at bounding box center [681, 782] width 15 height 15
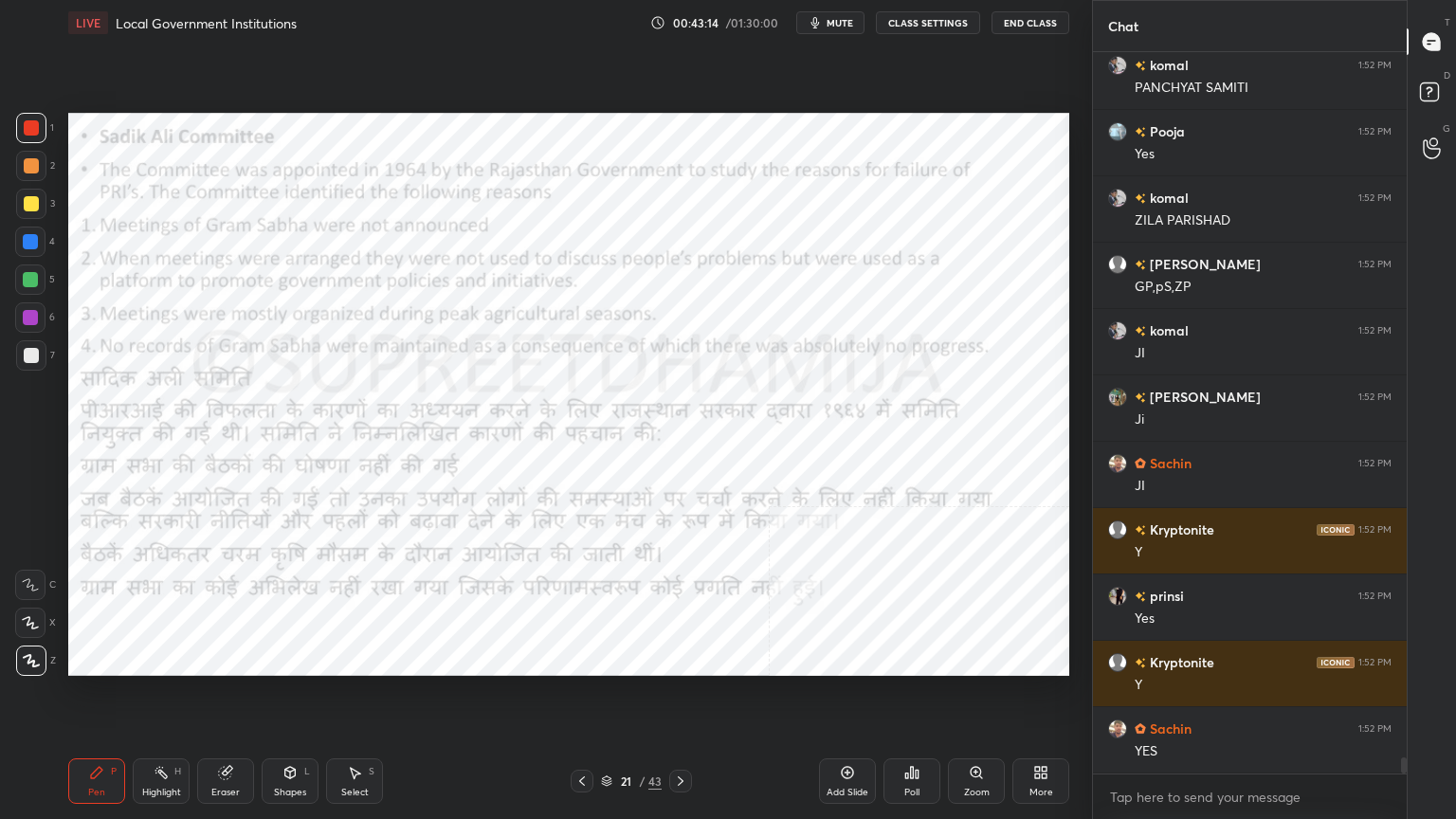
click at [681, 699] on icon at bounding box center [681, 782] width 15 height 15
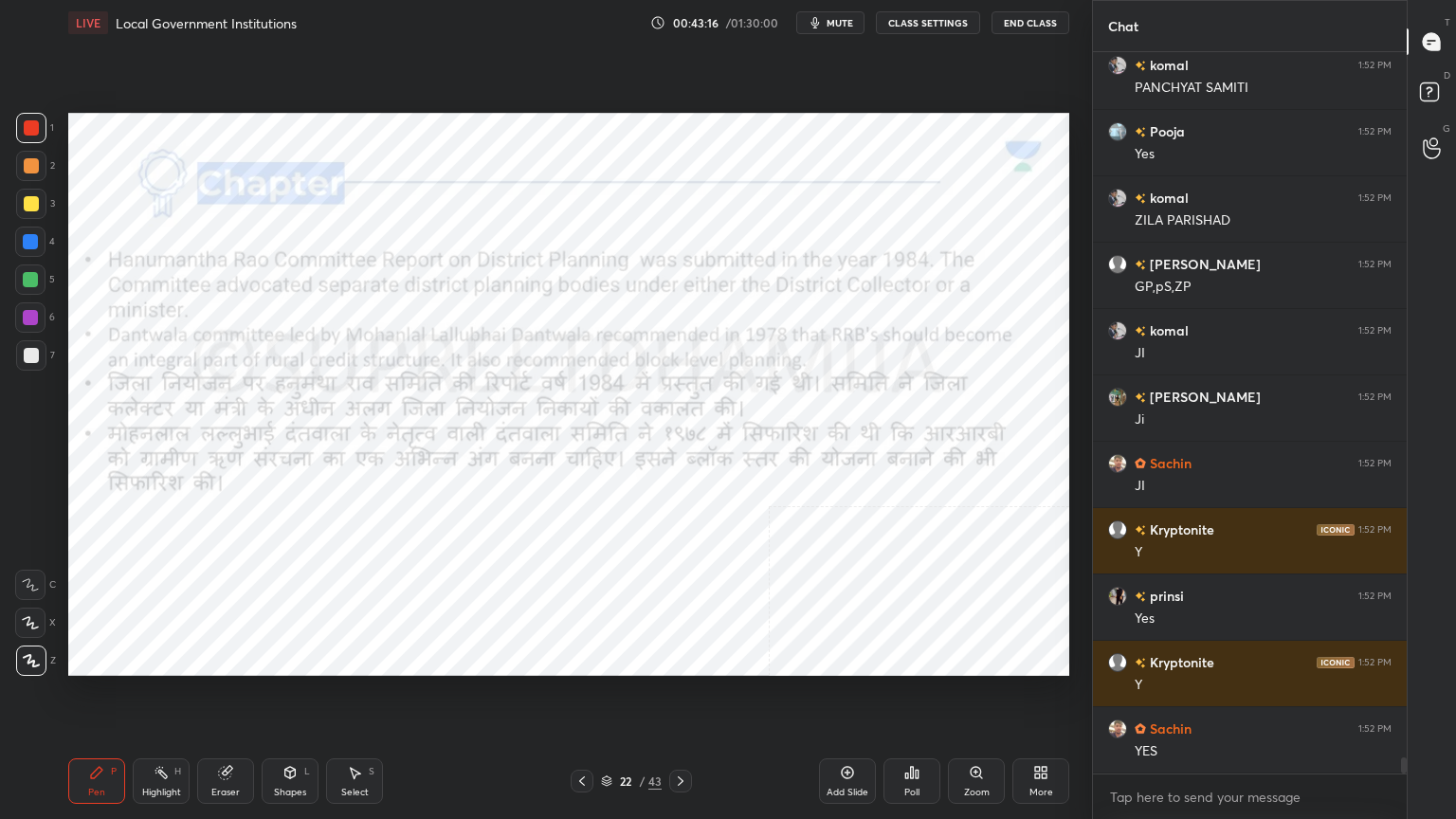
click at [675, 699] on icon at bounding box center [681, 782] width 15 height 15
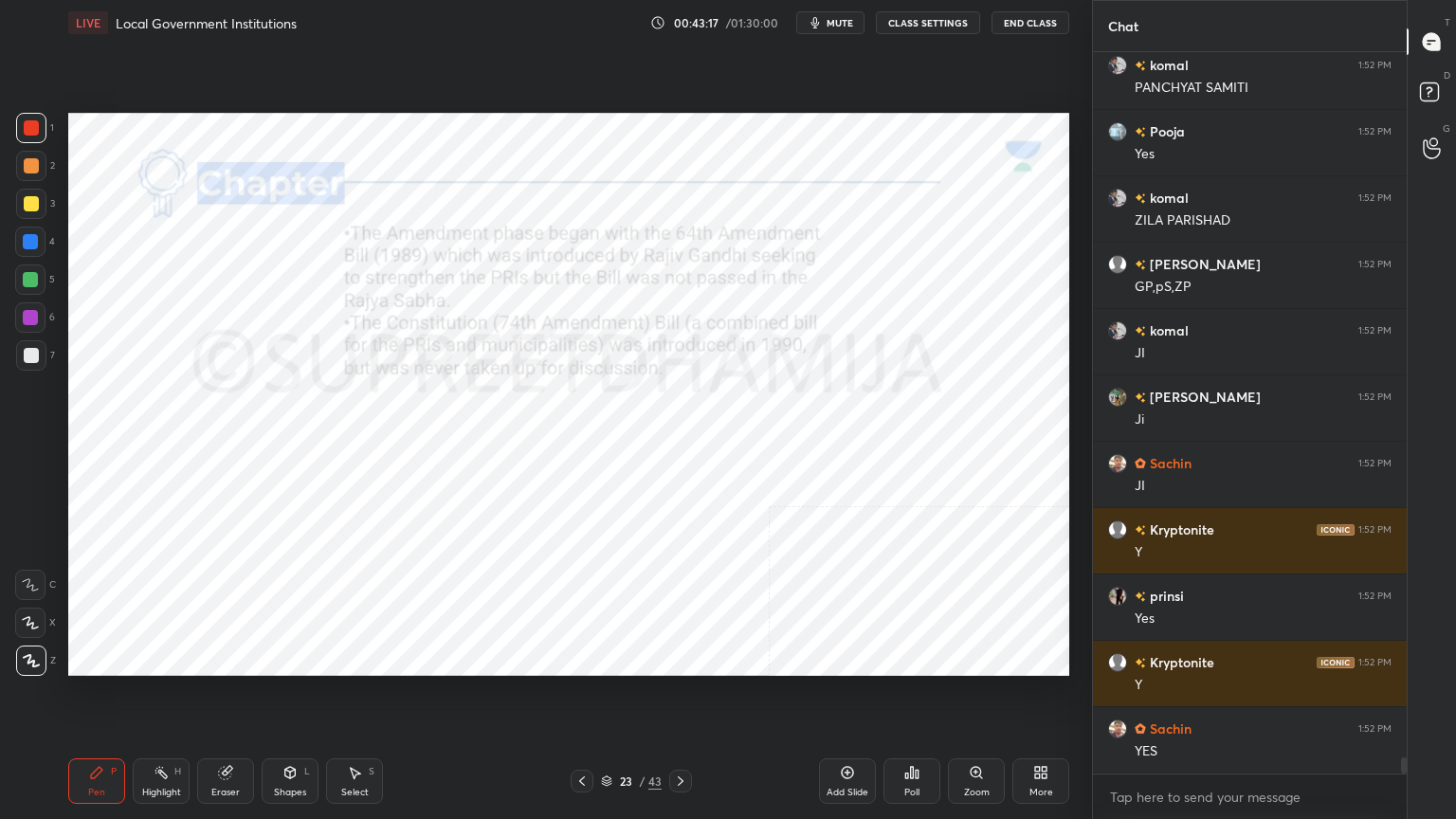
click at [679, 699] on icon at bounding box center [681, 782] width 6 height 10
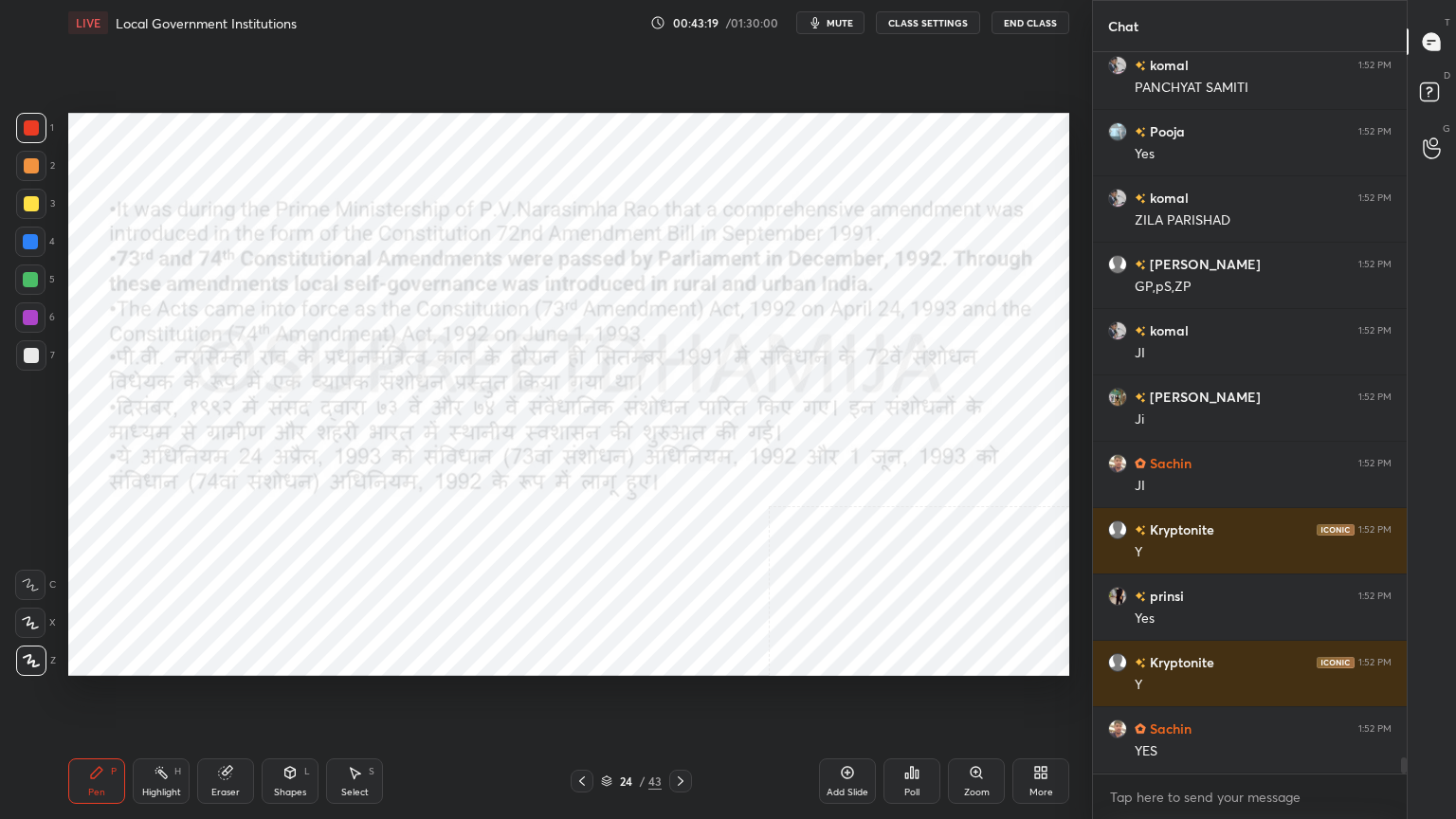
click at [676, 699] on icon at bounding box center [681, 782] width 15 height 15
click at [615, 699] on div "25 / 43" at bounding box center [632, 782] width 61 height 17
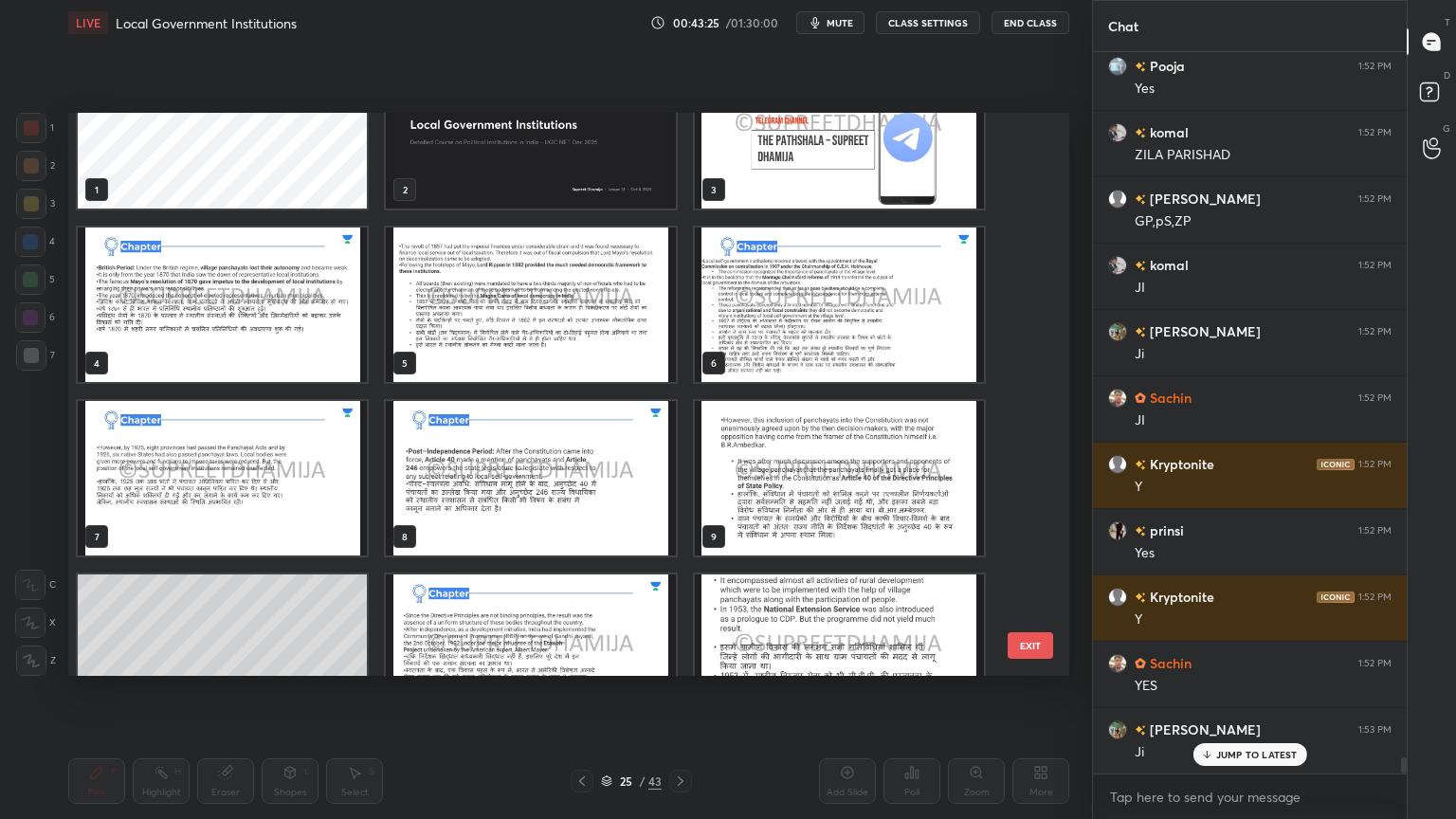
scroll to position [68, 0]
click at [625, 533] on img "grid" at bounding box center [530, 478] width 289 height 155
click at [626, 532] on img "grid" at bounding box center [530, 478] width 289 height 155
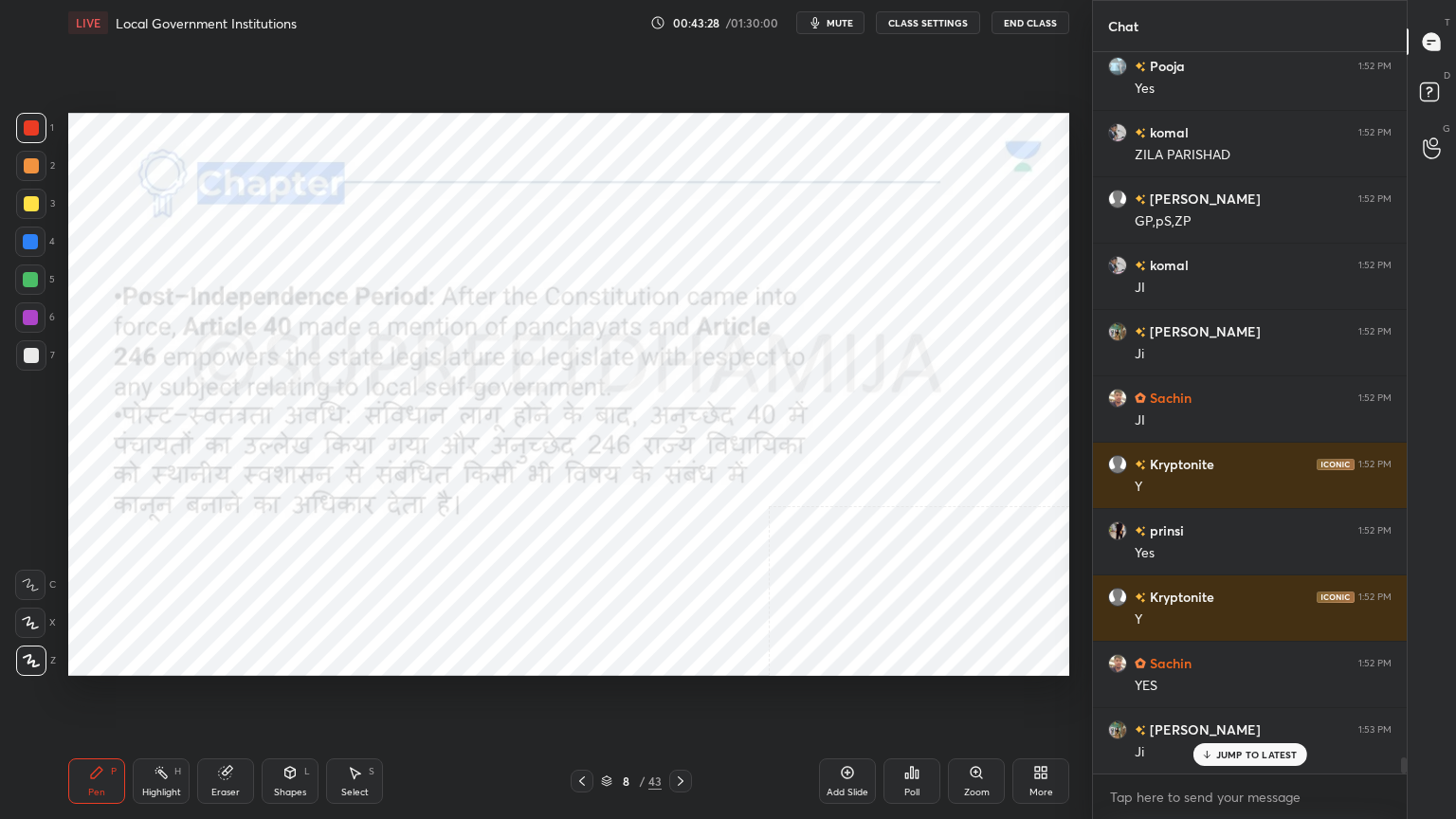
click at [679, 699] on icon at bounding box center [681, 782] width 15 height 15
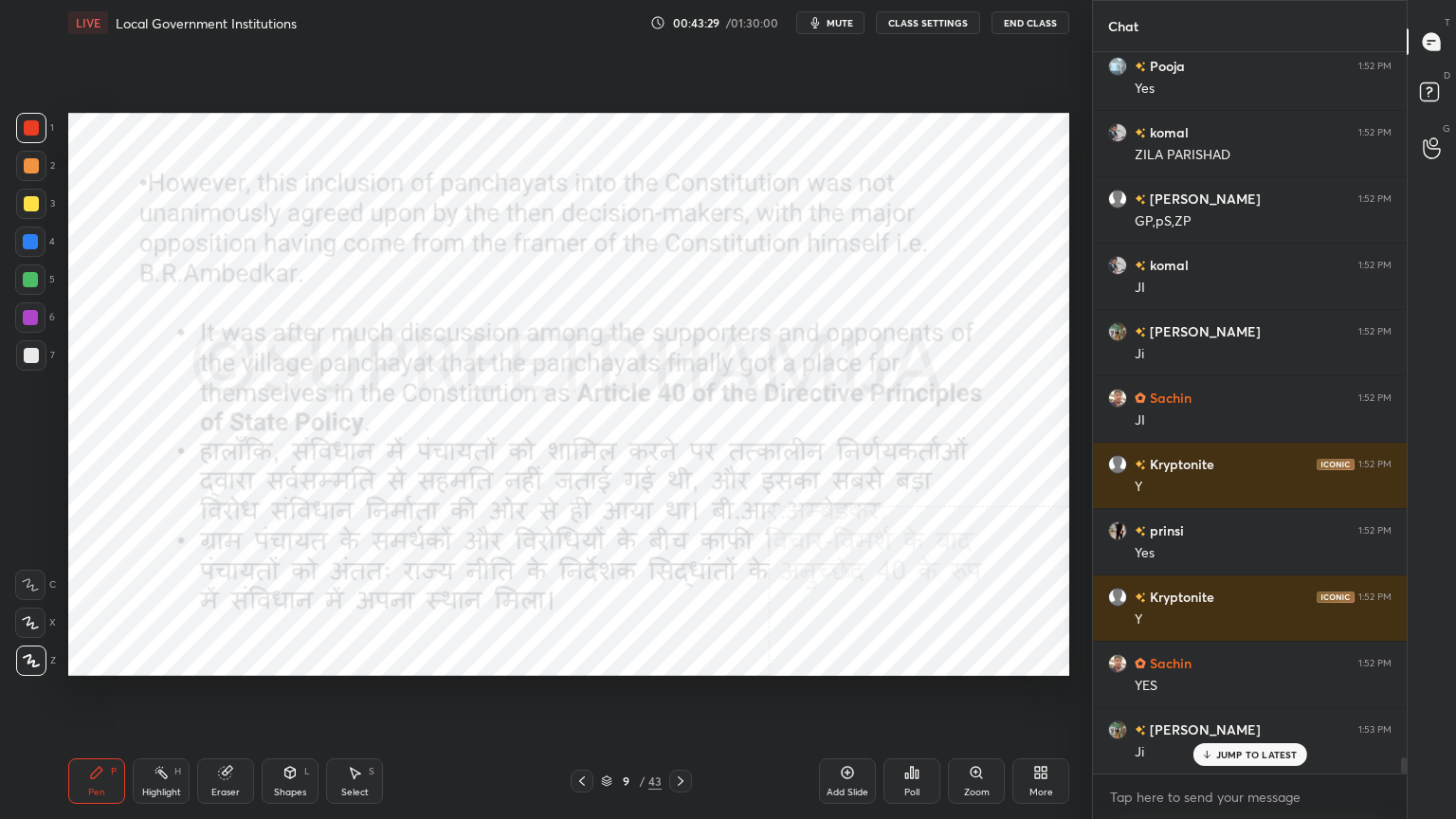
click at [680, 699] on icon at bounding box center [681, 782] width 15 height 15
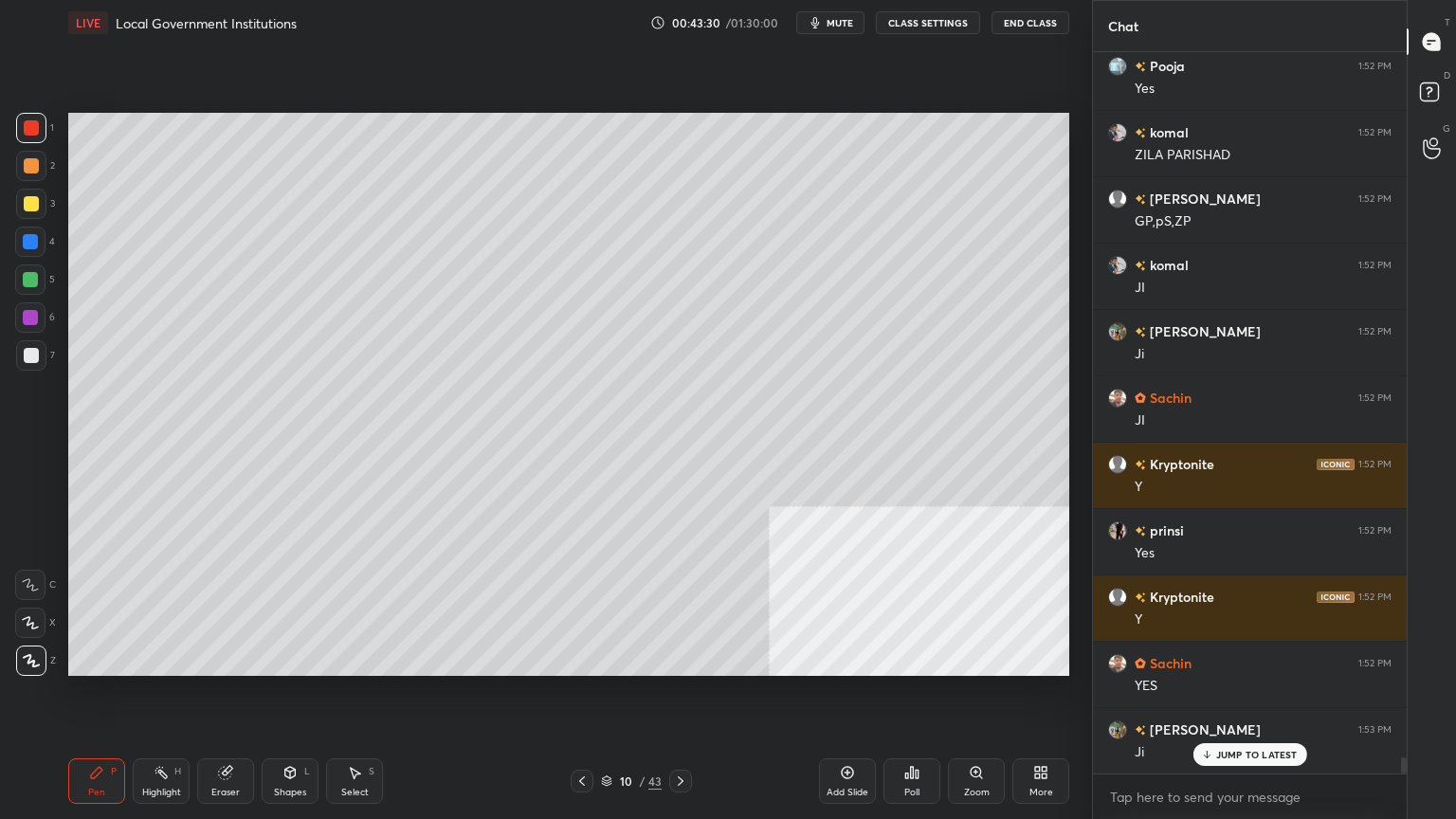
click at [678, 699] on icon at bounding box center [681, 782] width 6 height 10
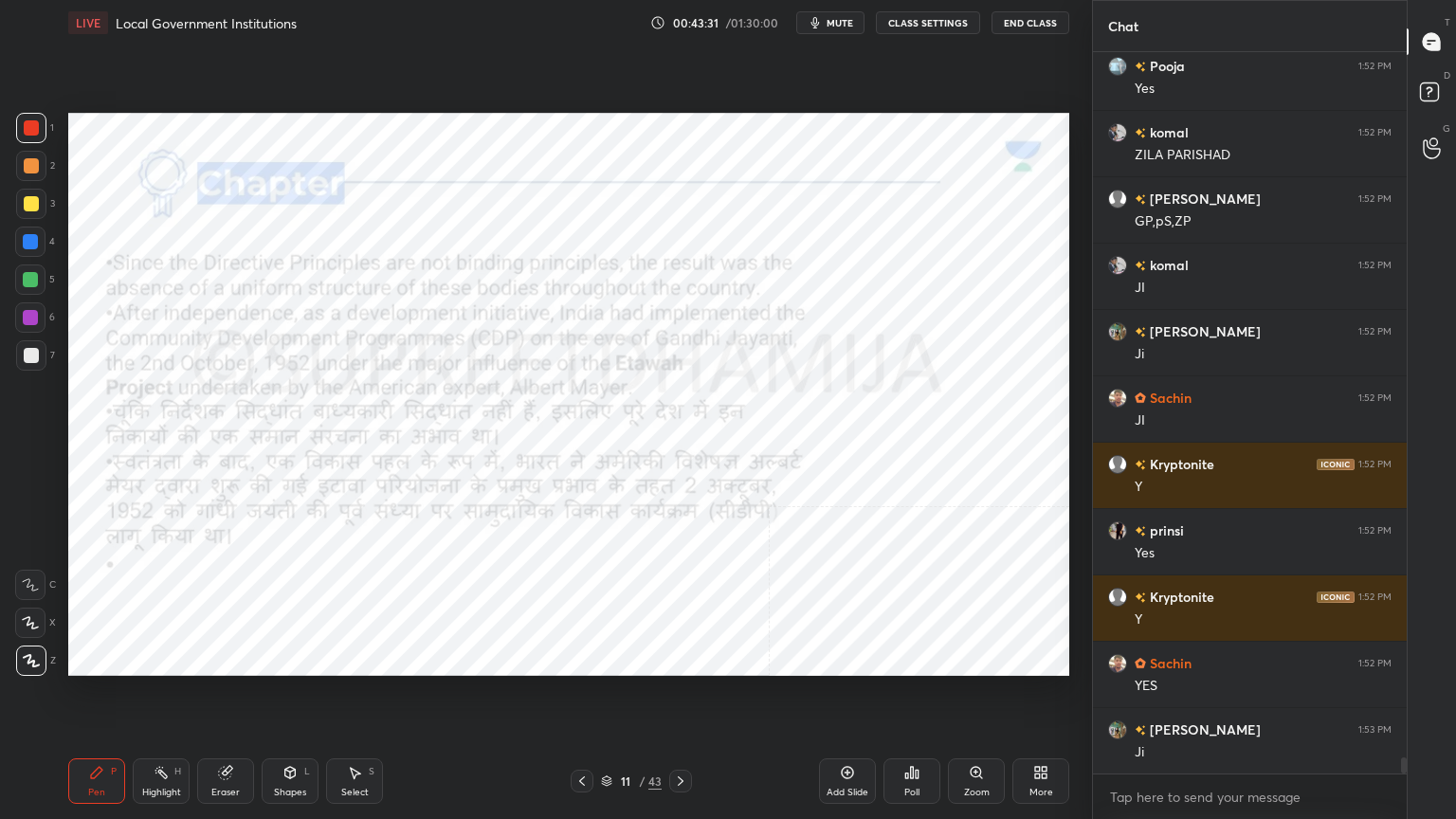
scroll to position [32013, 0]
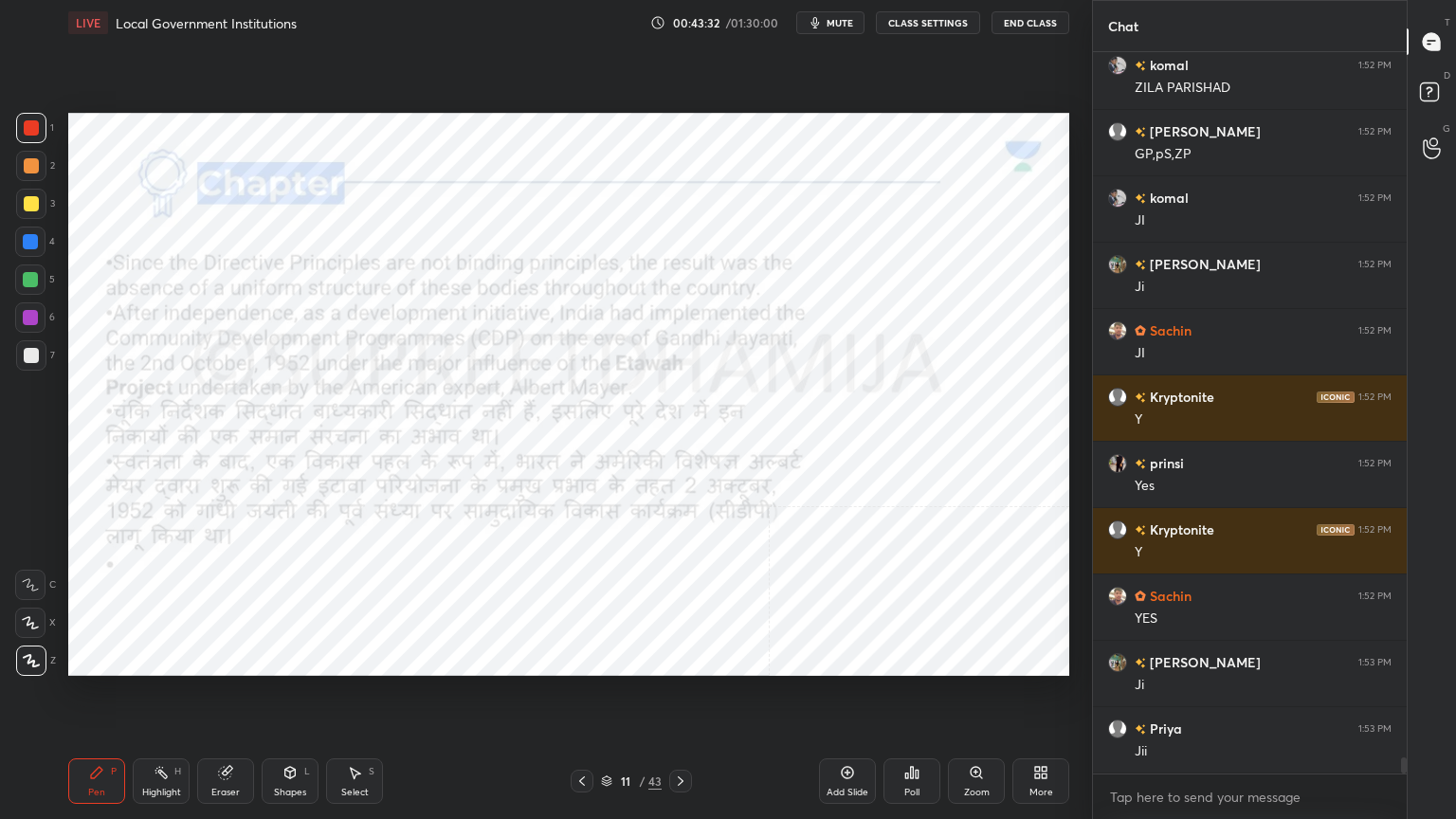
click at [683, 699] on icon at bounding box center [681, 782] width 15 height 15
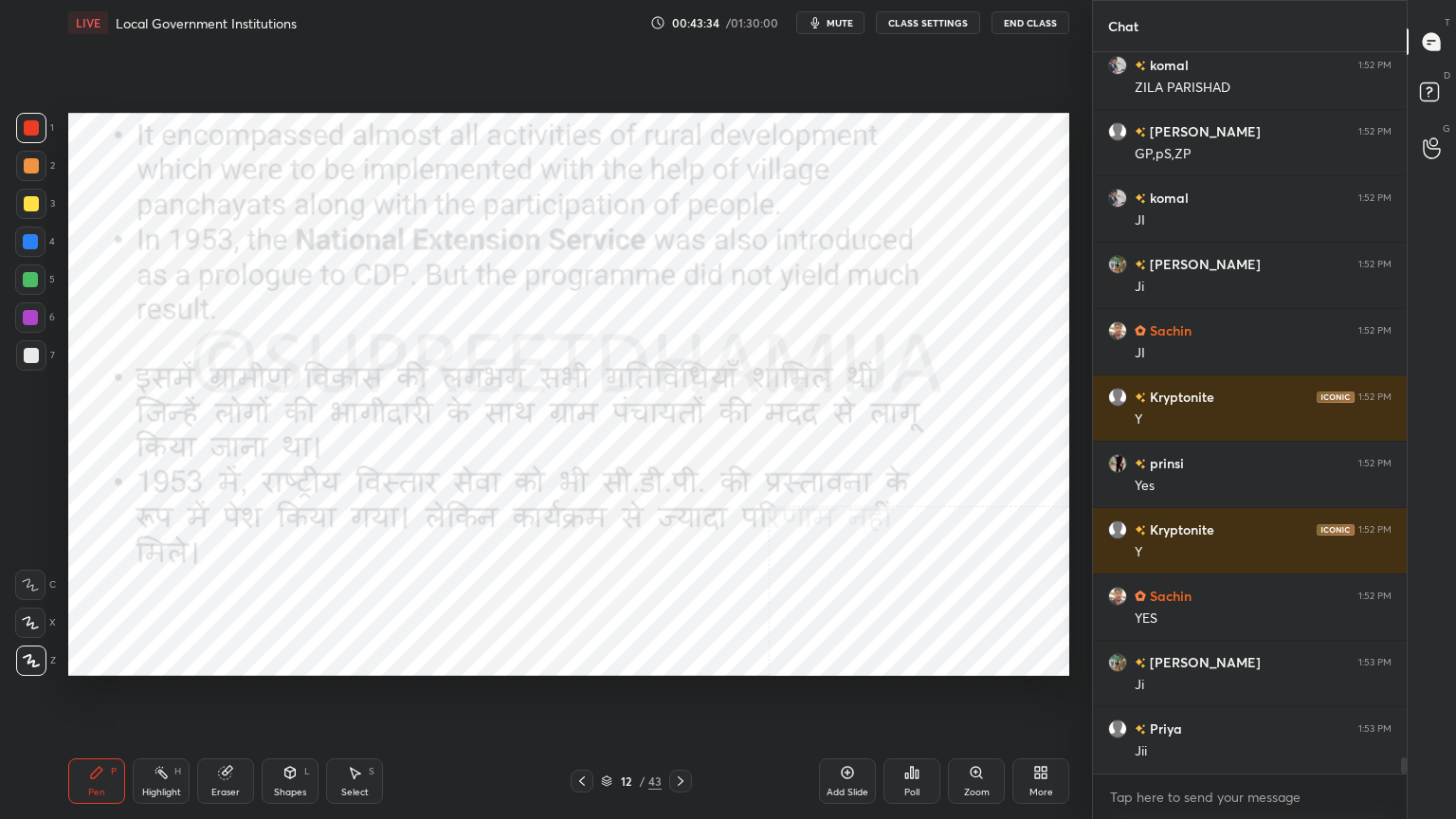
click at [681, 699] on icon at bounding box center [681, 782] width 15 height 15
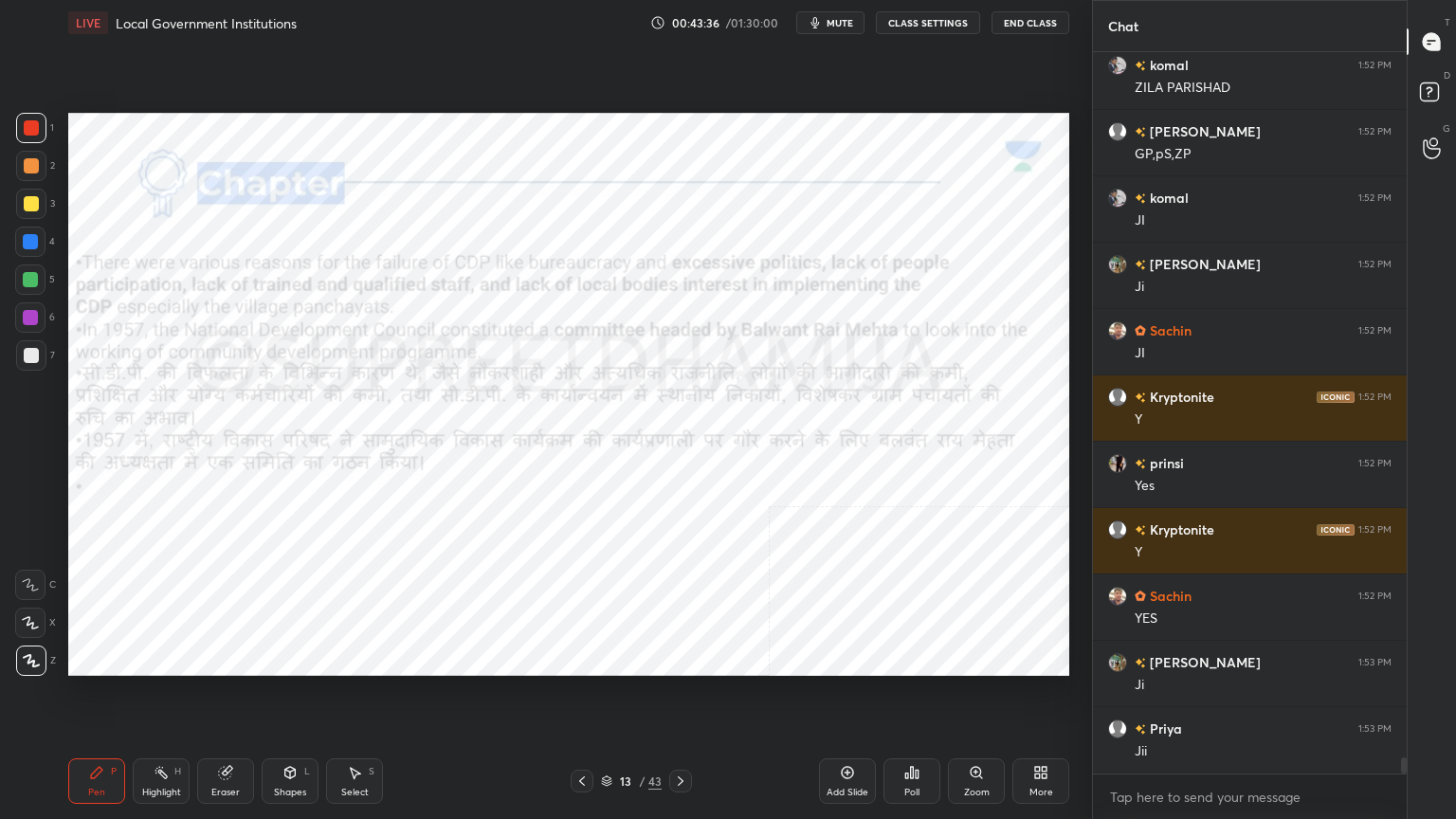
click at [679, 699] on icon at bounding box center [681, 782] width 15 height 15
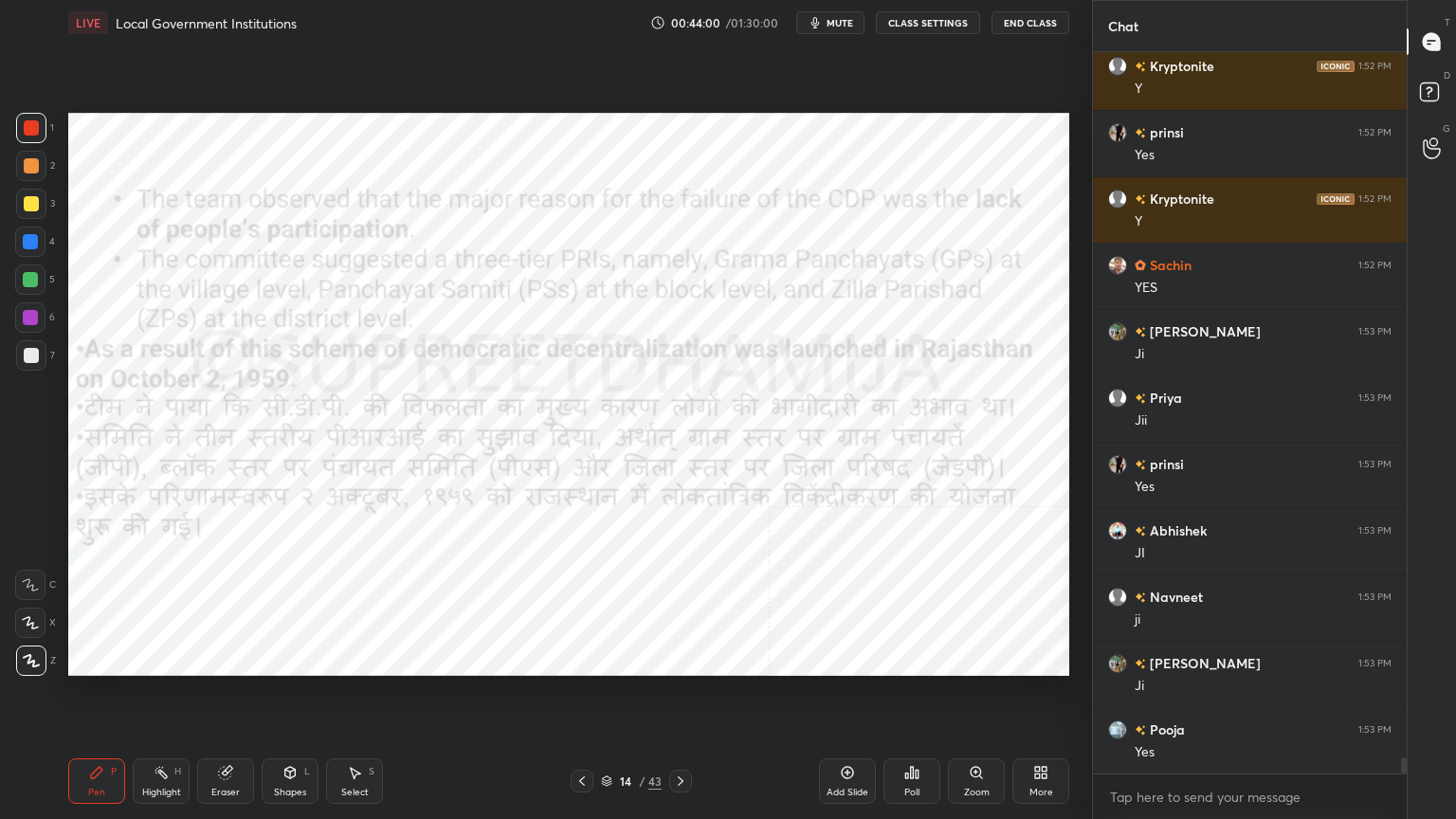
scroll to position [32411, 0]
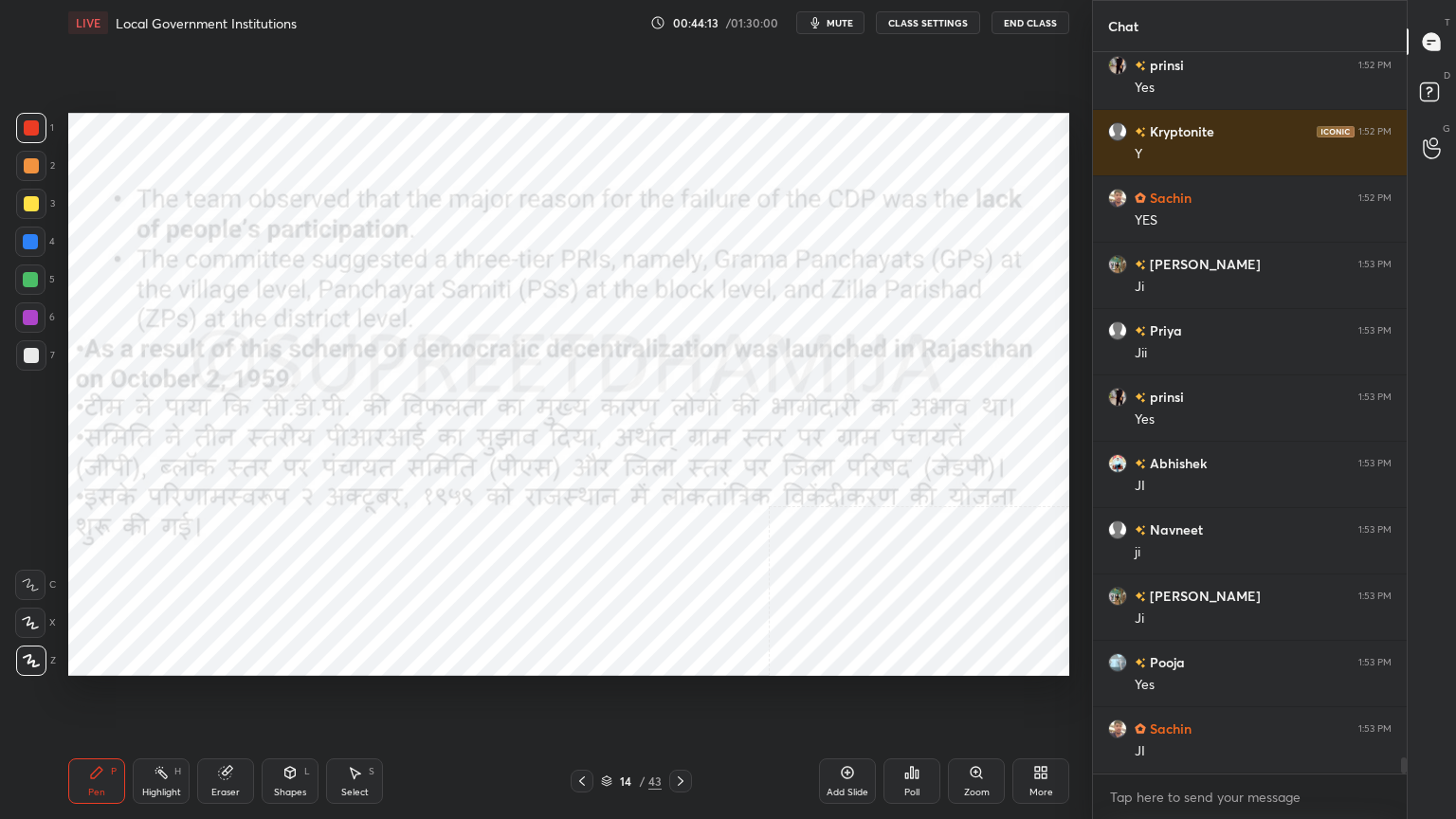
click at [841, 699] on div "Add Slide" at bounding box center [847, 782] width 57 height 46
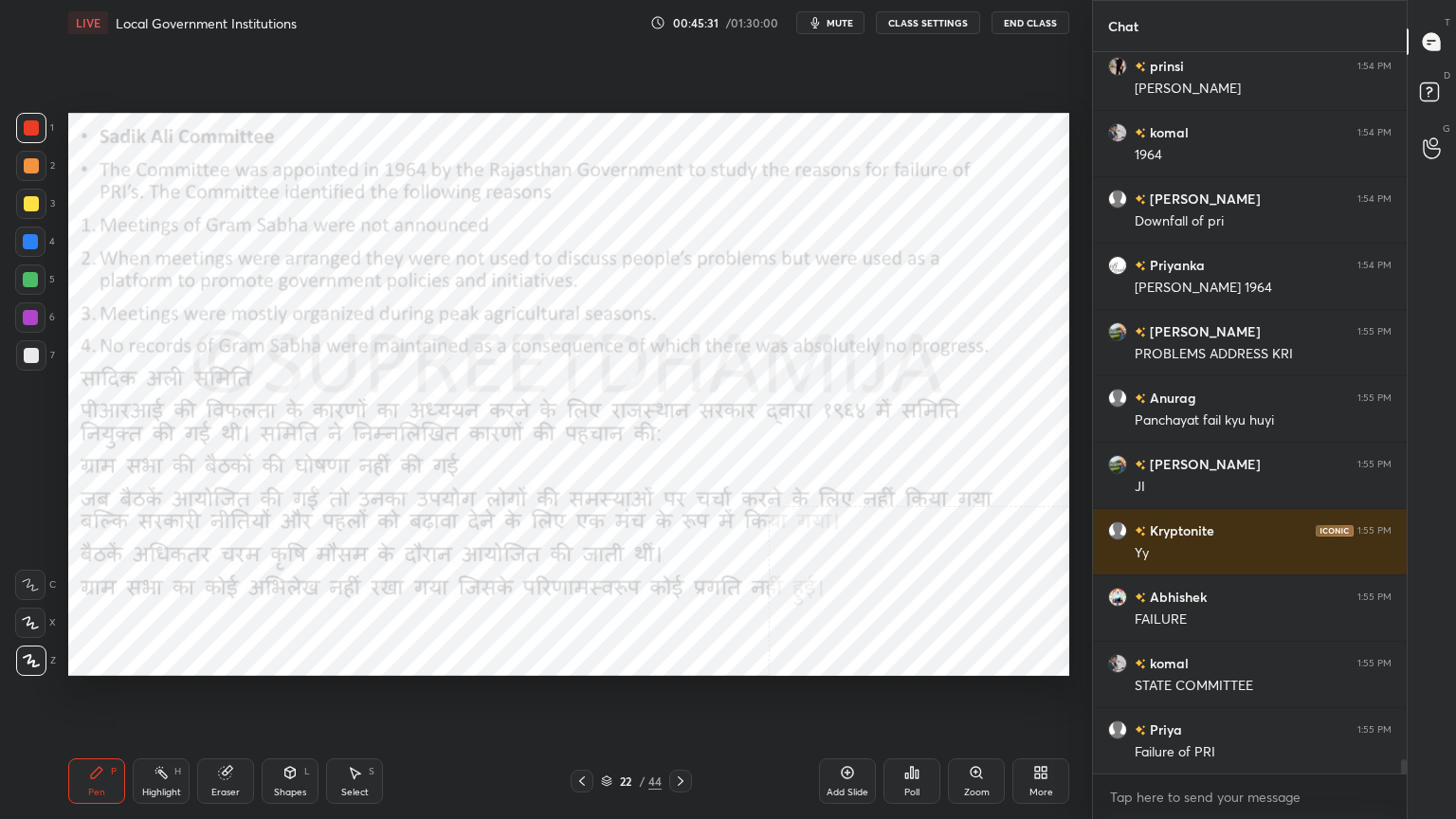
scroll to position [34935, 0]
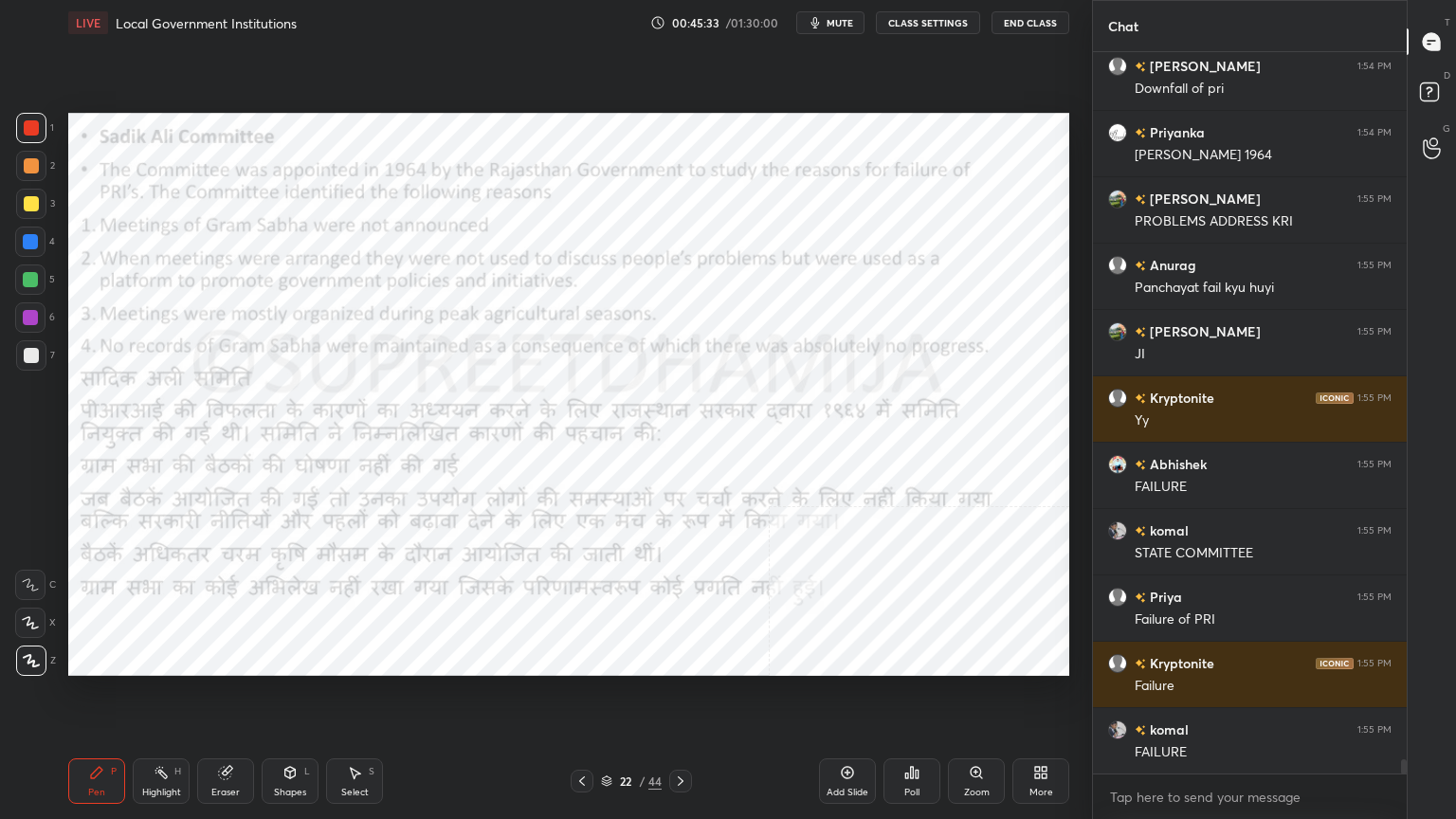
click at [838, 28] on span "mute" at bounding box center [840, 23] width 27 height 13
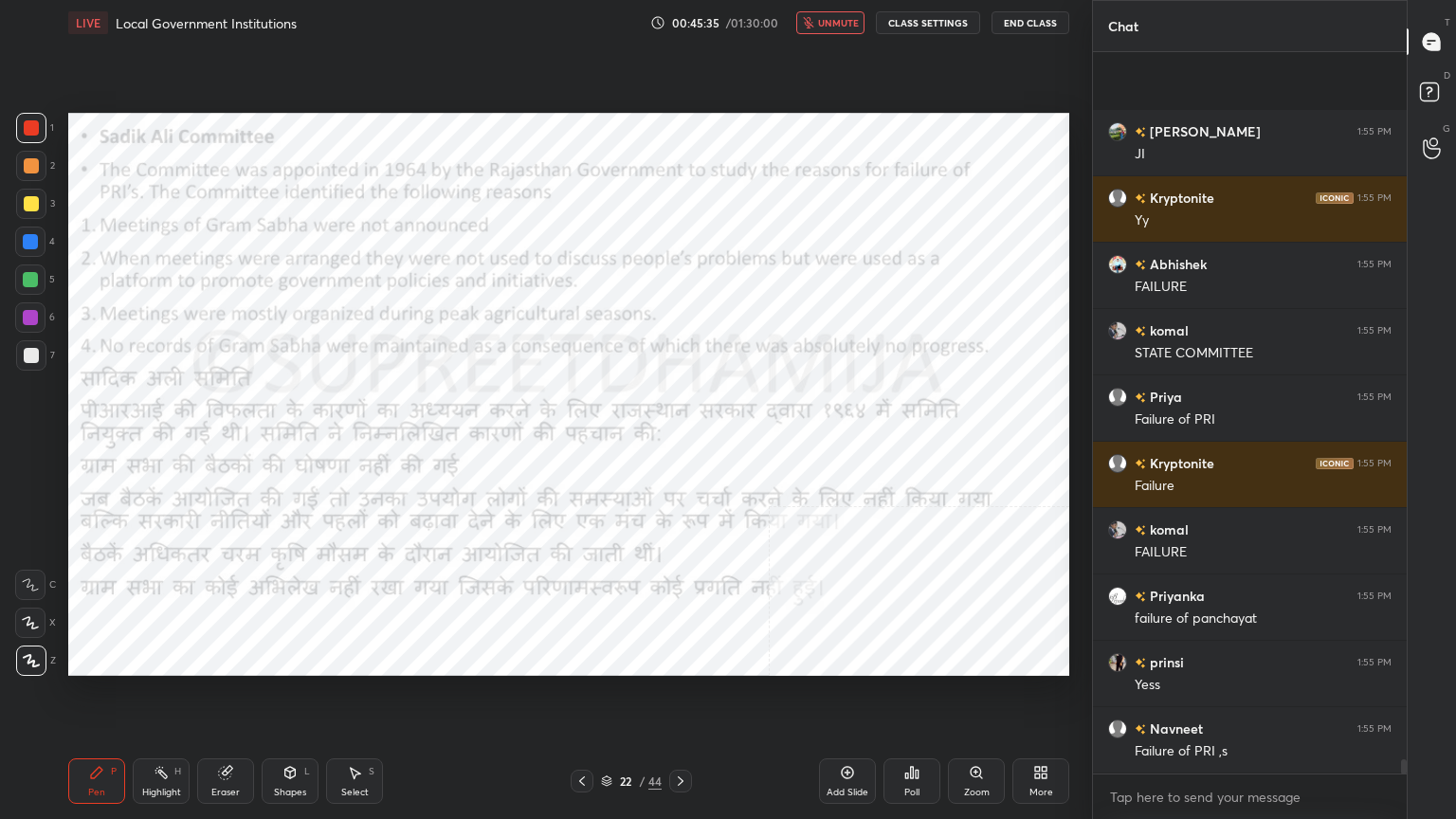
scroll to position [35333, 0]
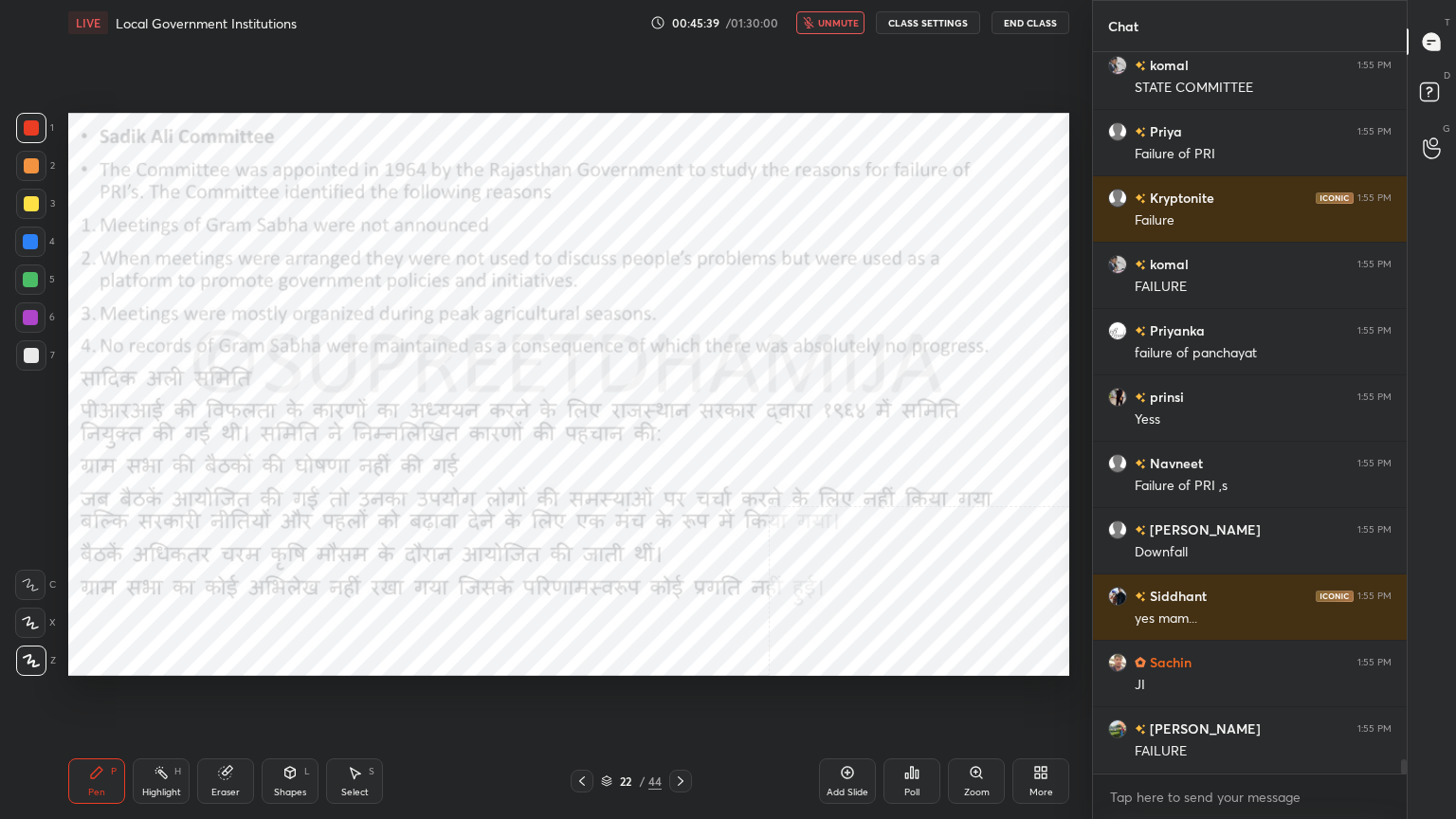
click at [838, 28] on span "unmute" at bounding box center [838, 23] width 41 height 13
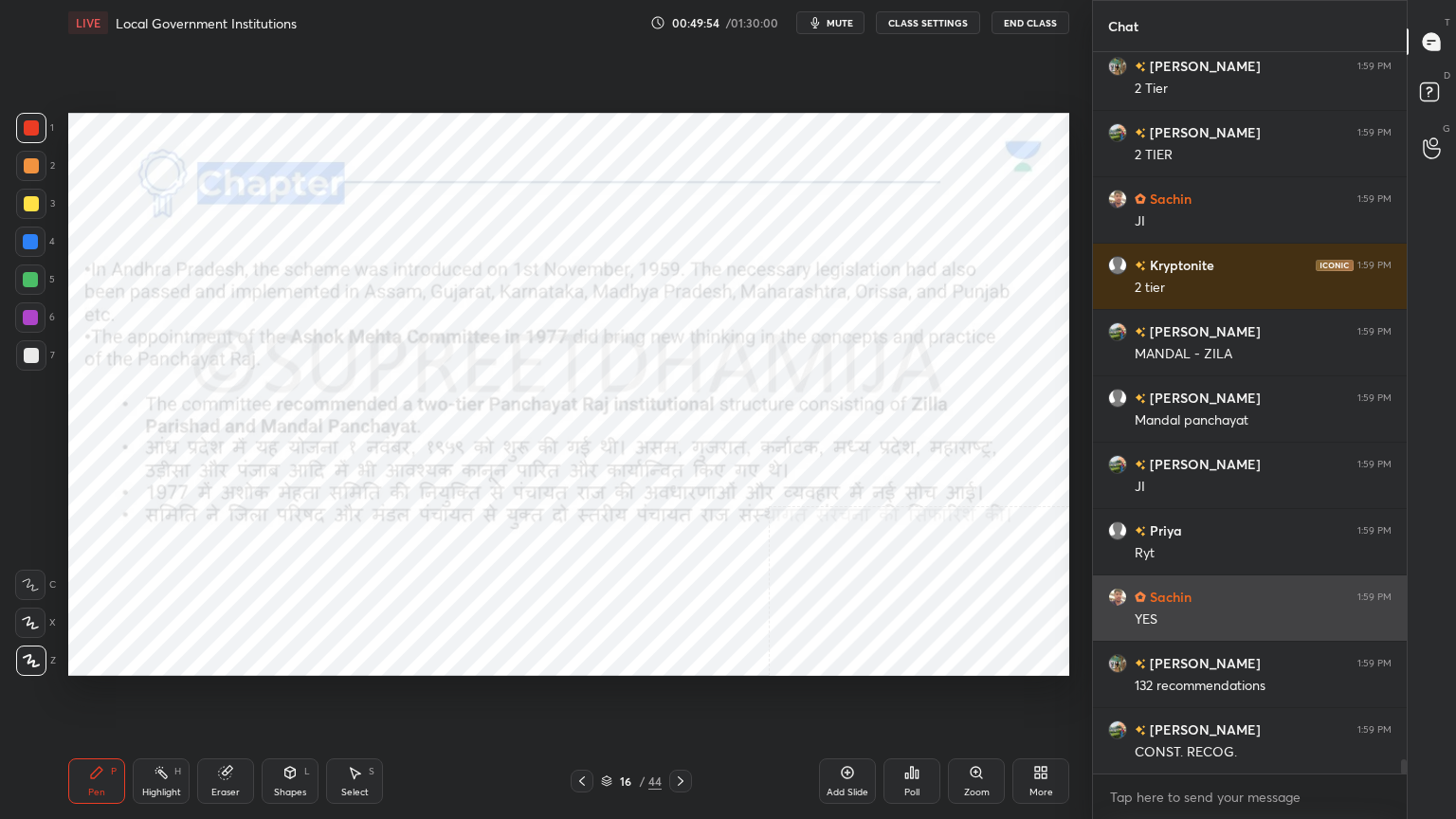
scroll to position [35462, 0]
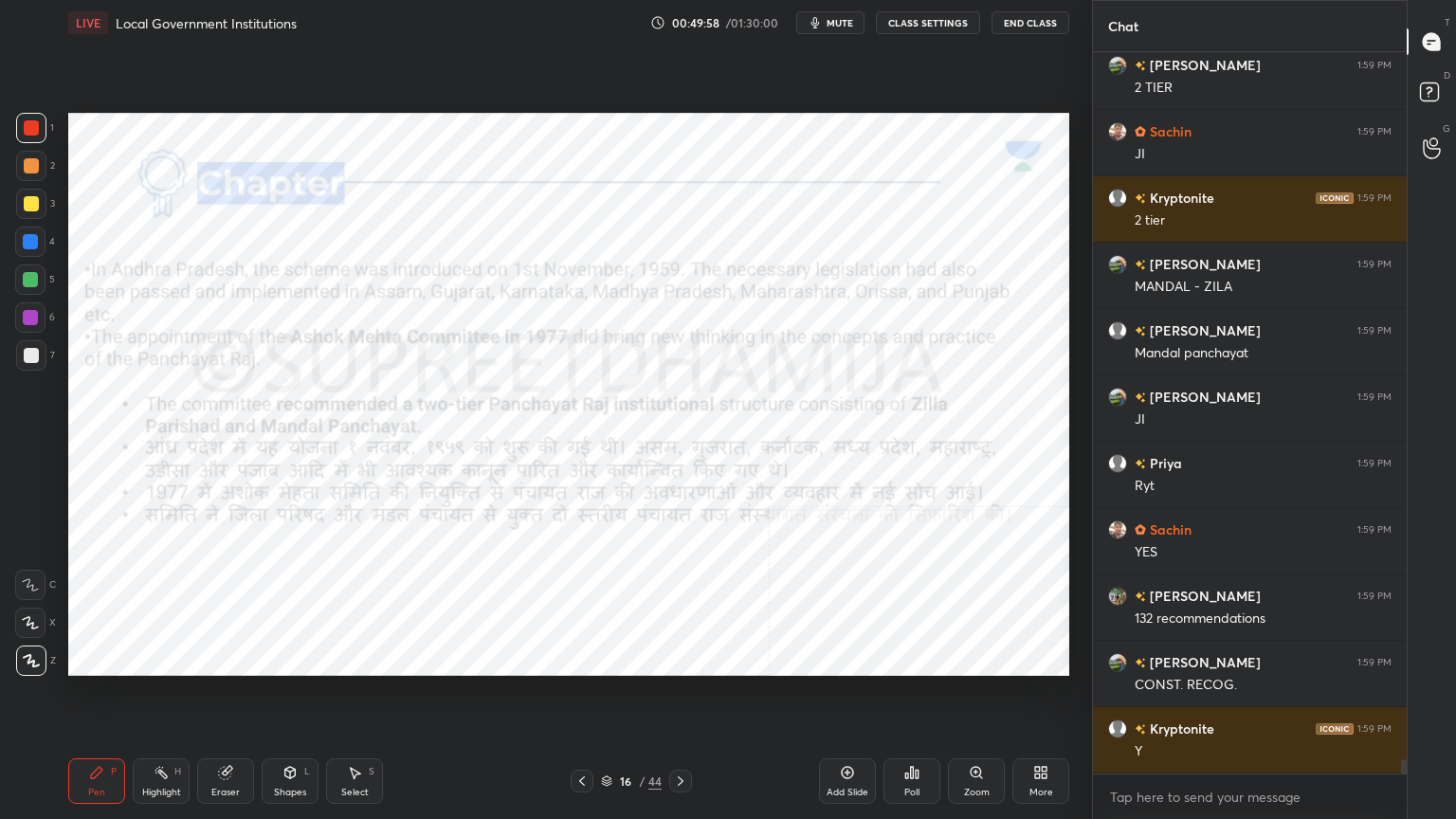
click at [853, 699] on div "Add Slide" at bounding box center [847, 793] width 42 height 10
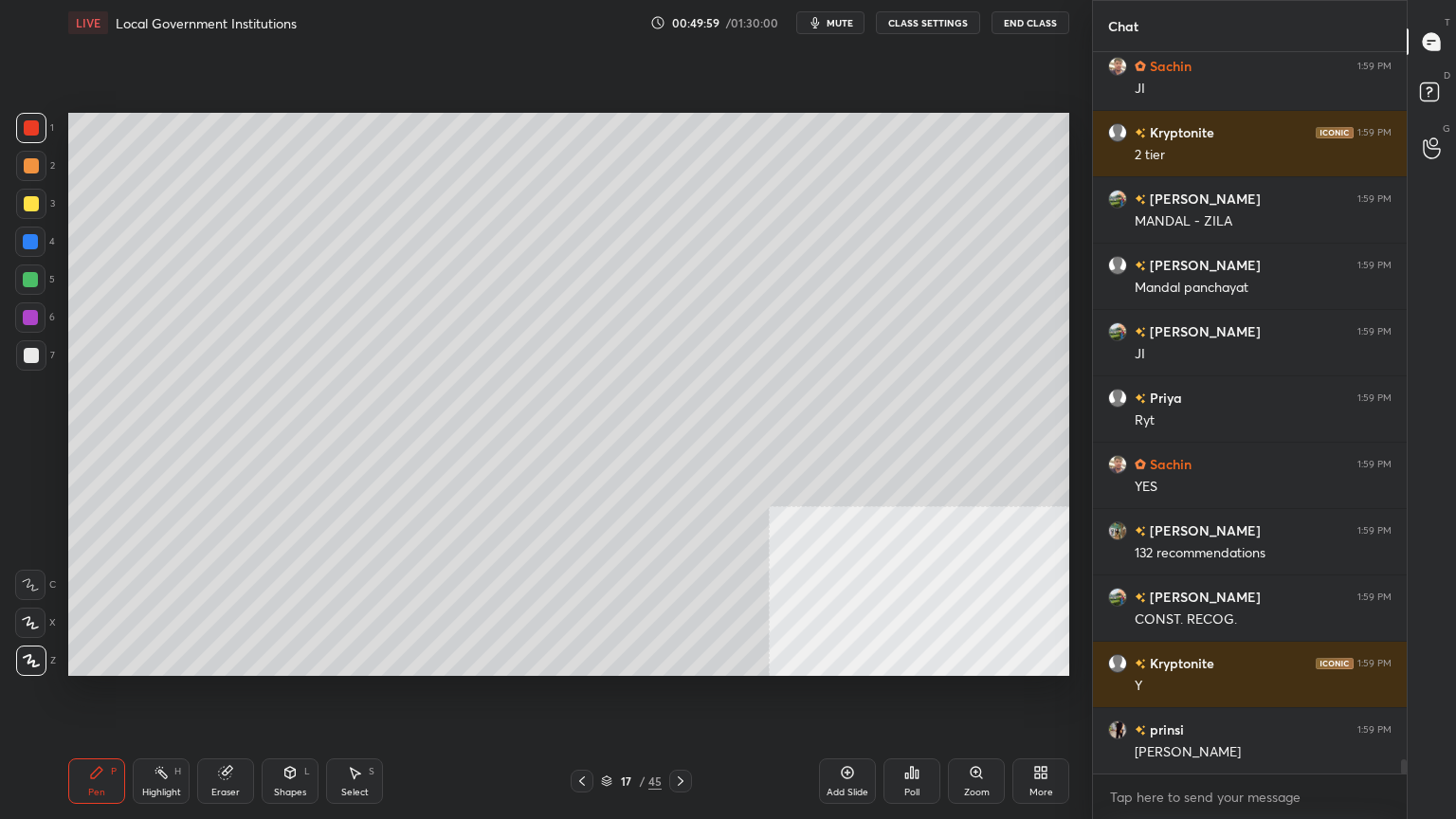
click at [12, 218] on div "1 2 3 4 5 6 7 C X Z C X Z E E Erase all H H" at bounding box center [30, 394] width 61 height 563
click at [38, 201] on div at bounding box center [31, 204] width 30 height 30
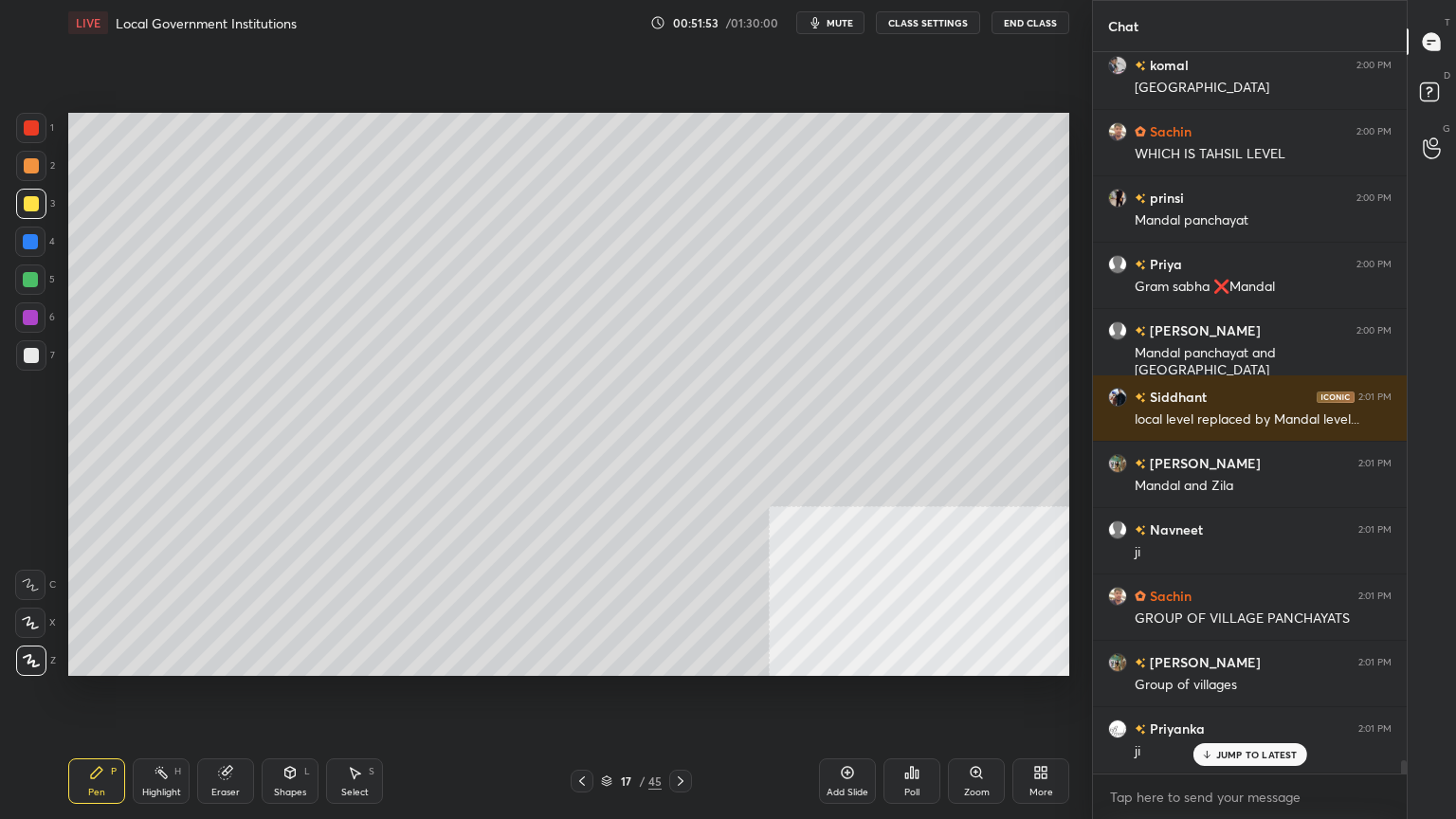
scroll to position [38315, 0]
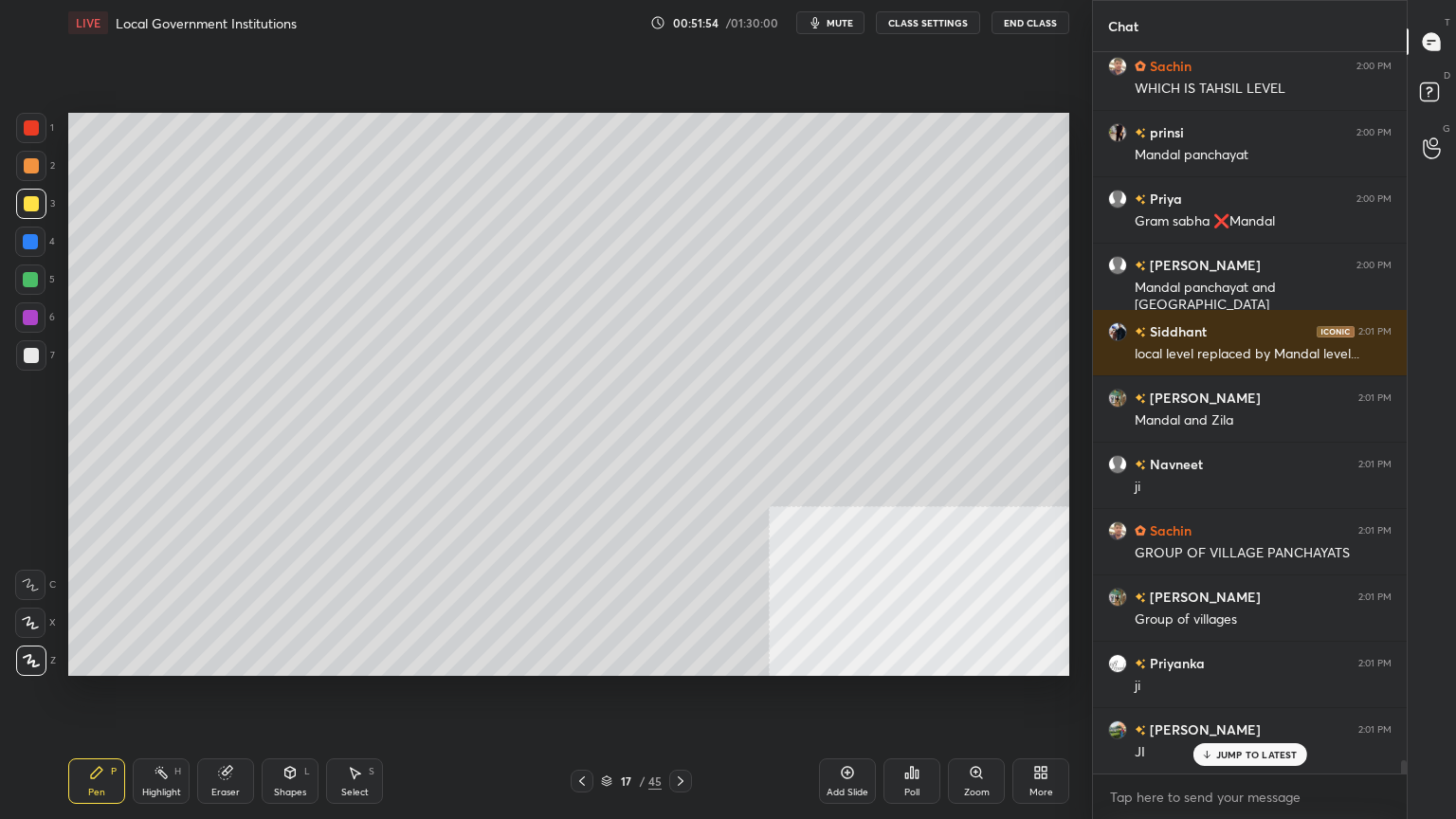
click at [236, 699] on div "Eraser" at bounding box center [226, 782] width 57 height 46
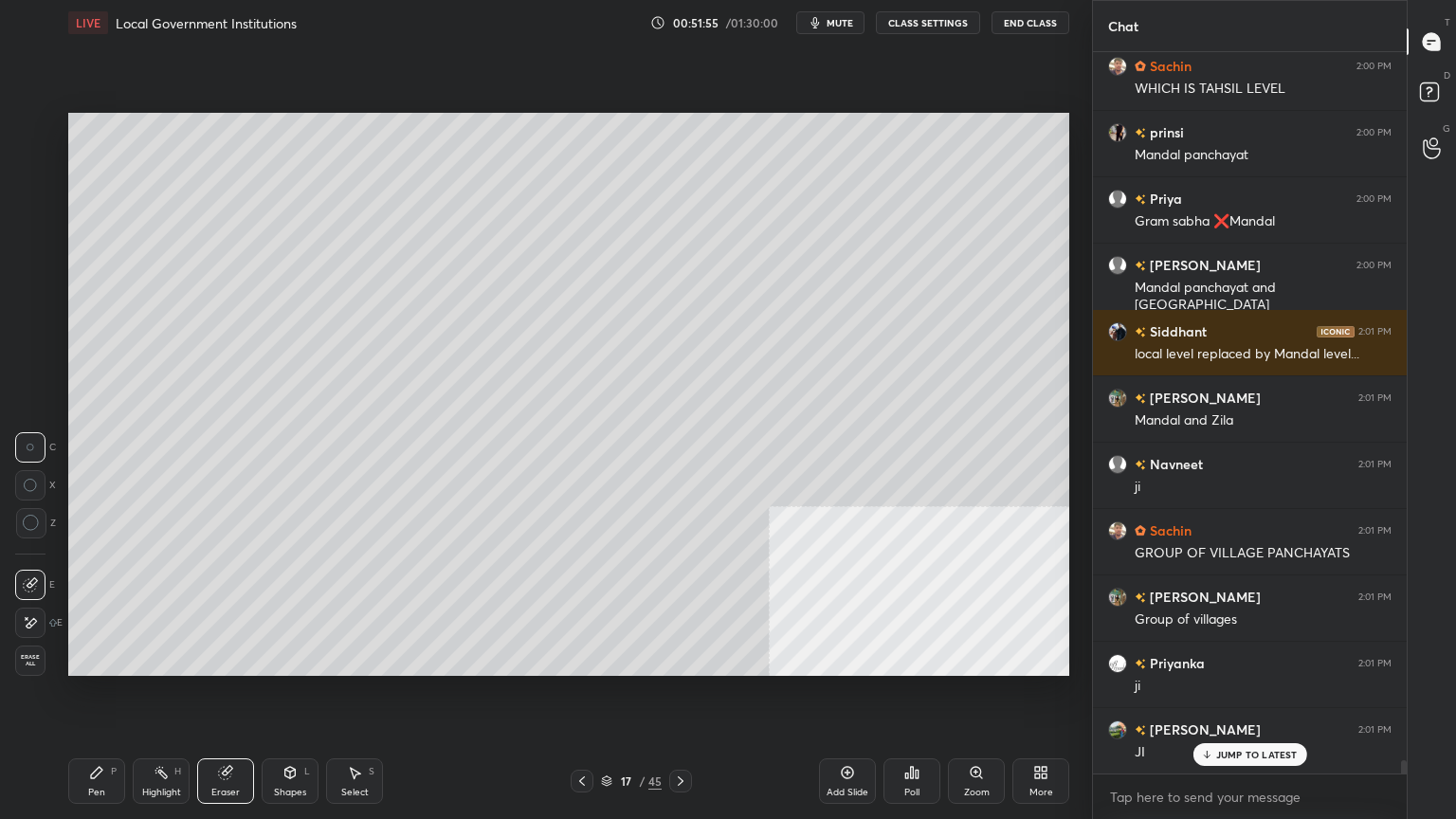
click at [27, 670] on div "Erase all" at bounding box center [30, 661] width 30 height 30
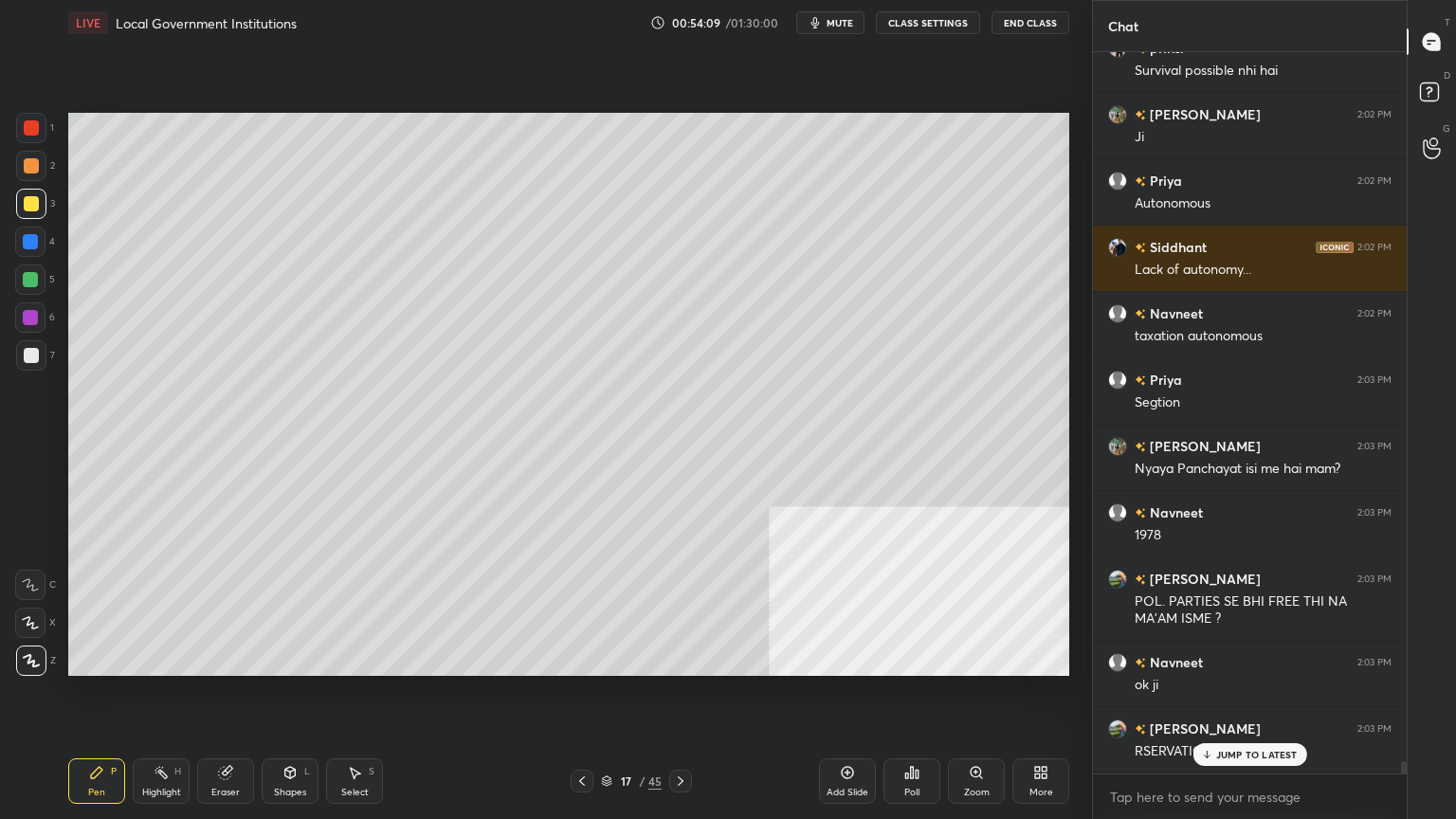
scroll to position [40542, 0]
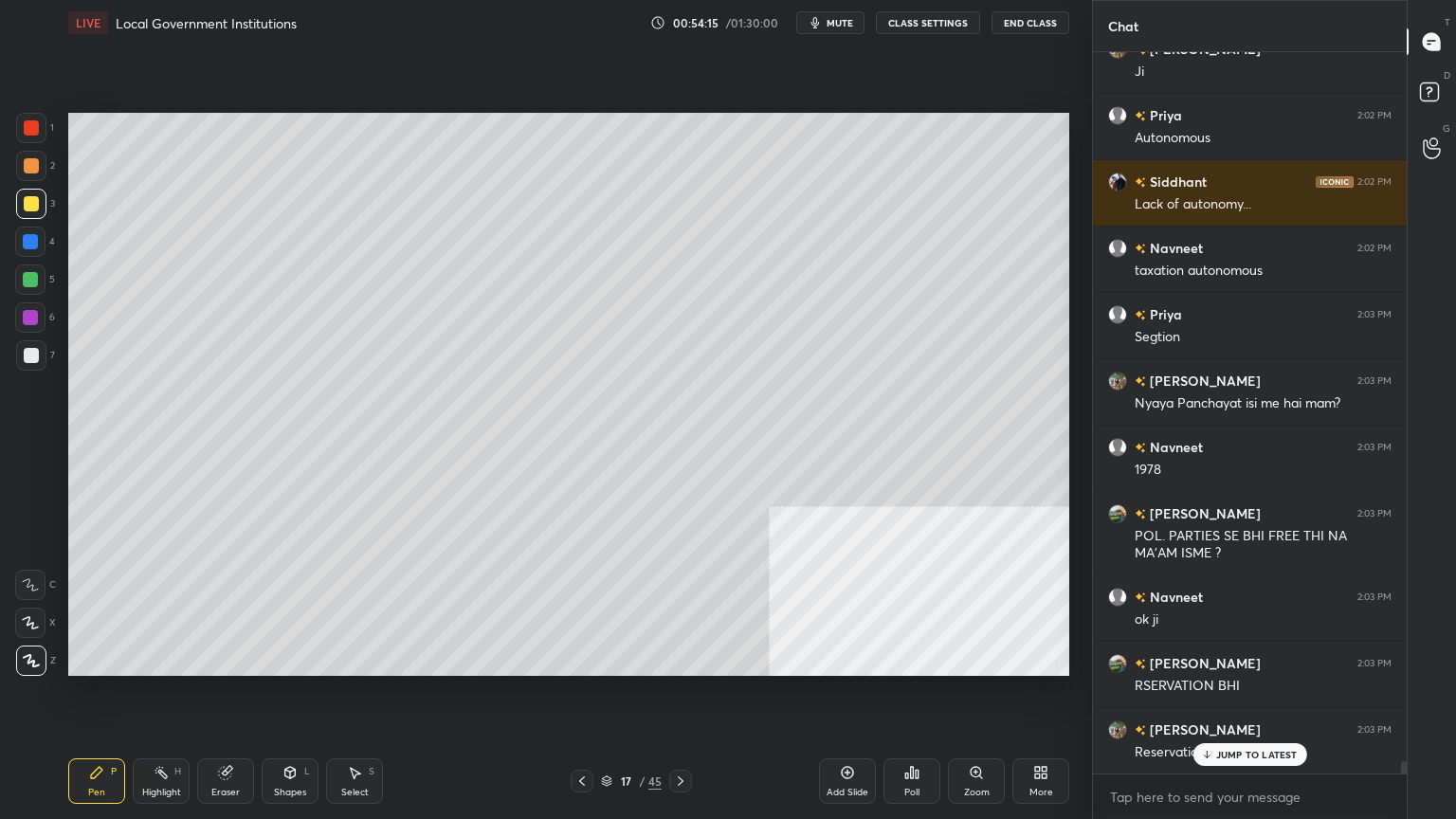
click at [230, 699] on icon at bounding box center [225, 773] width 12 height 12
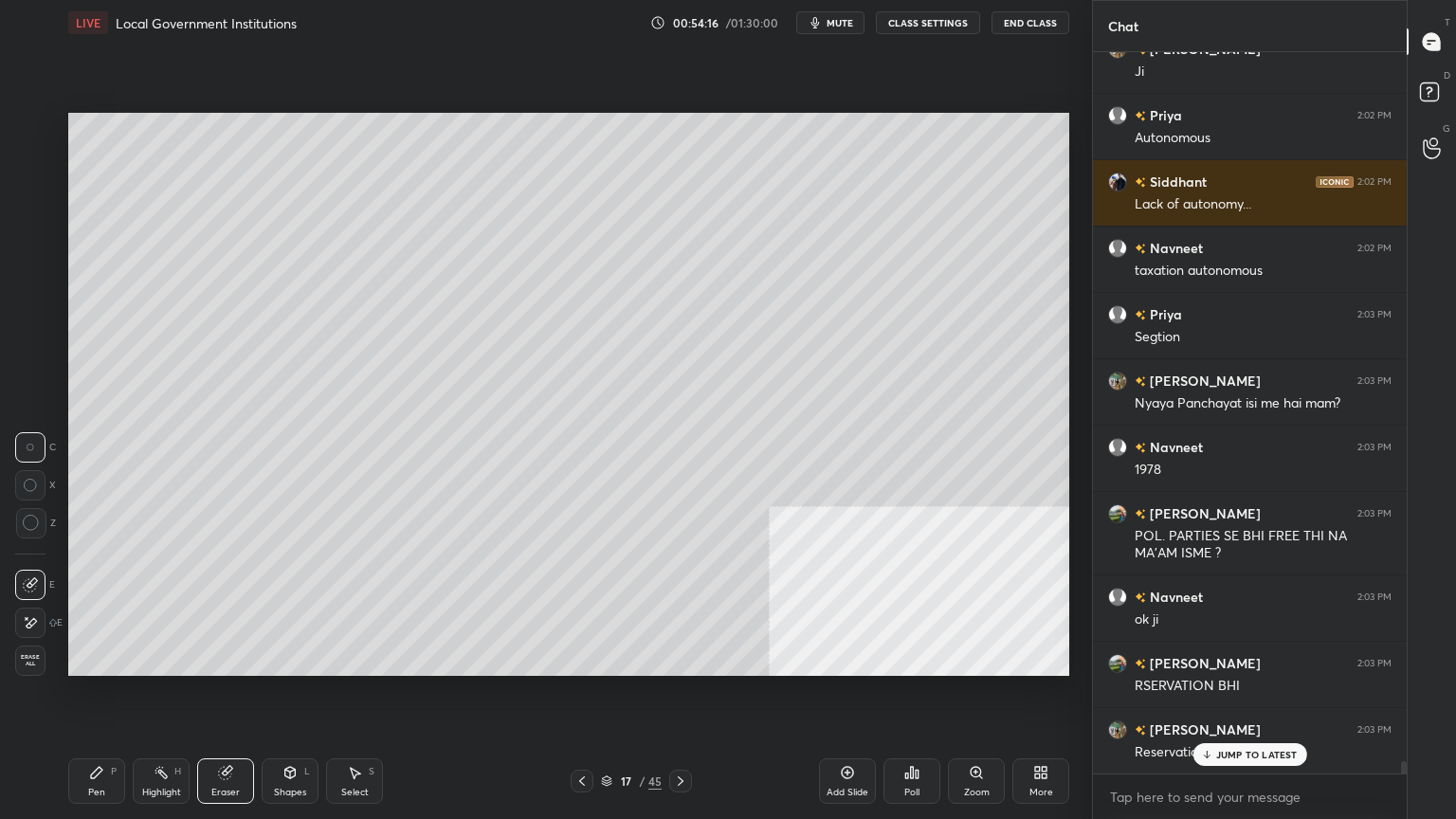
click at [25, 667] on span "Erase all" at bounding box center [30, 661] width 28 height 13
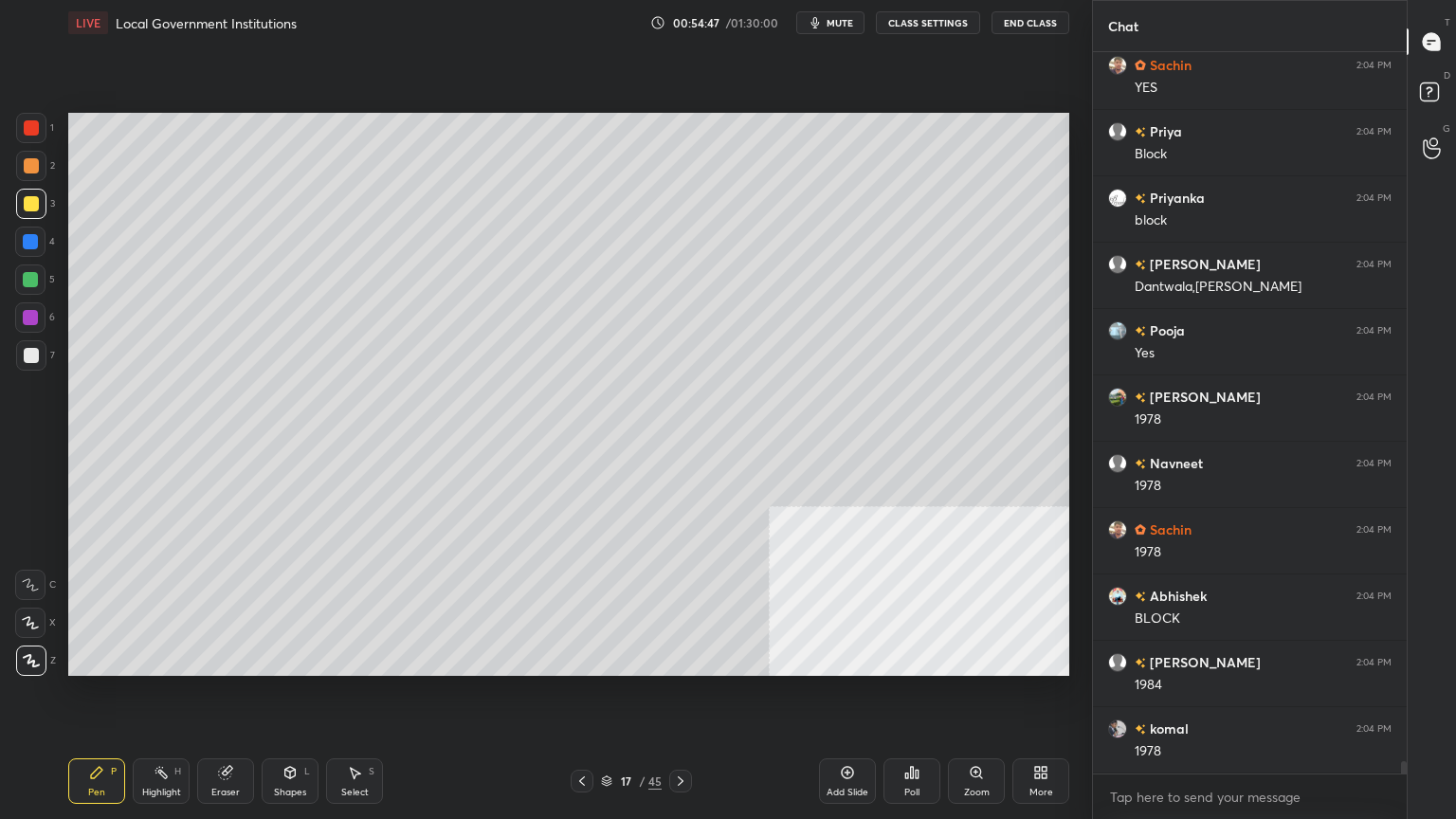
scroll to position [42105, 0]
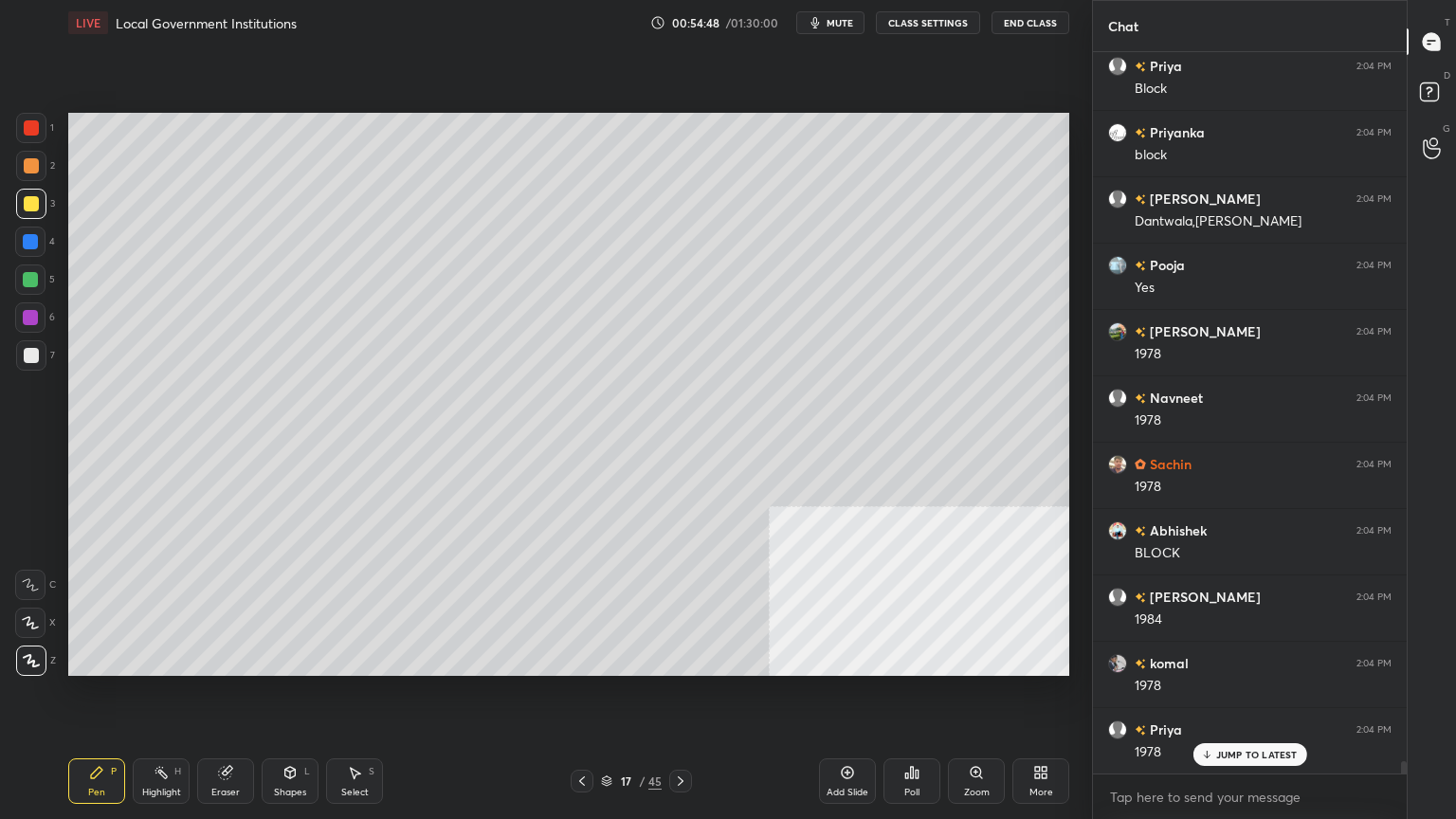
click at [687, 699] on icon at bounding box center [681, 782] width 15 height 15
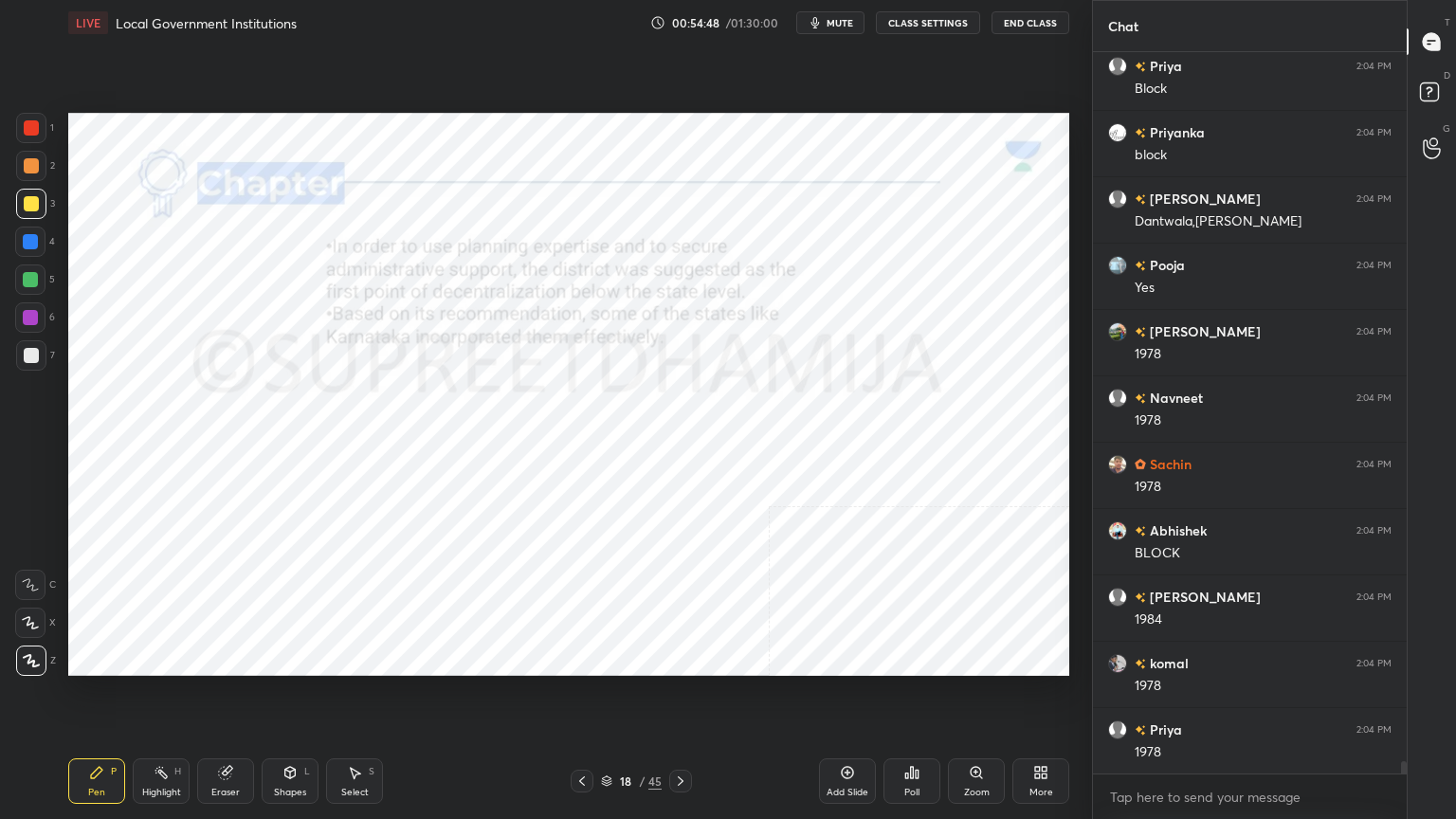
scroll to position [42173, 0]
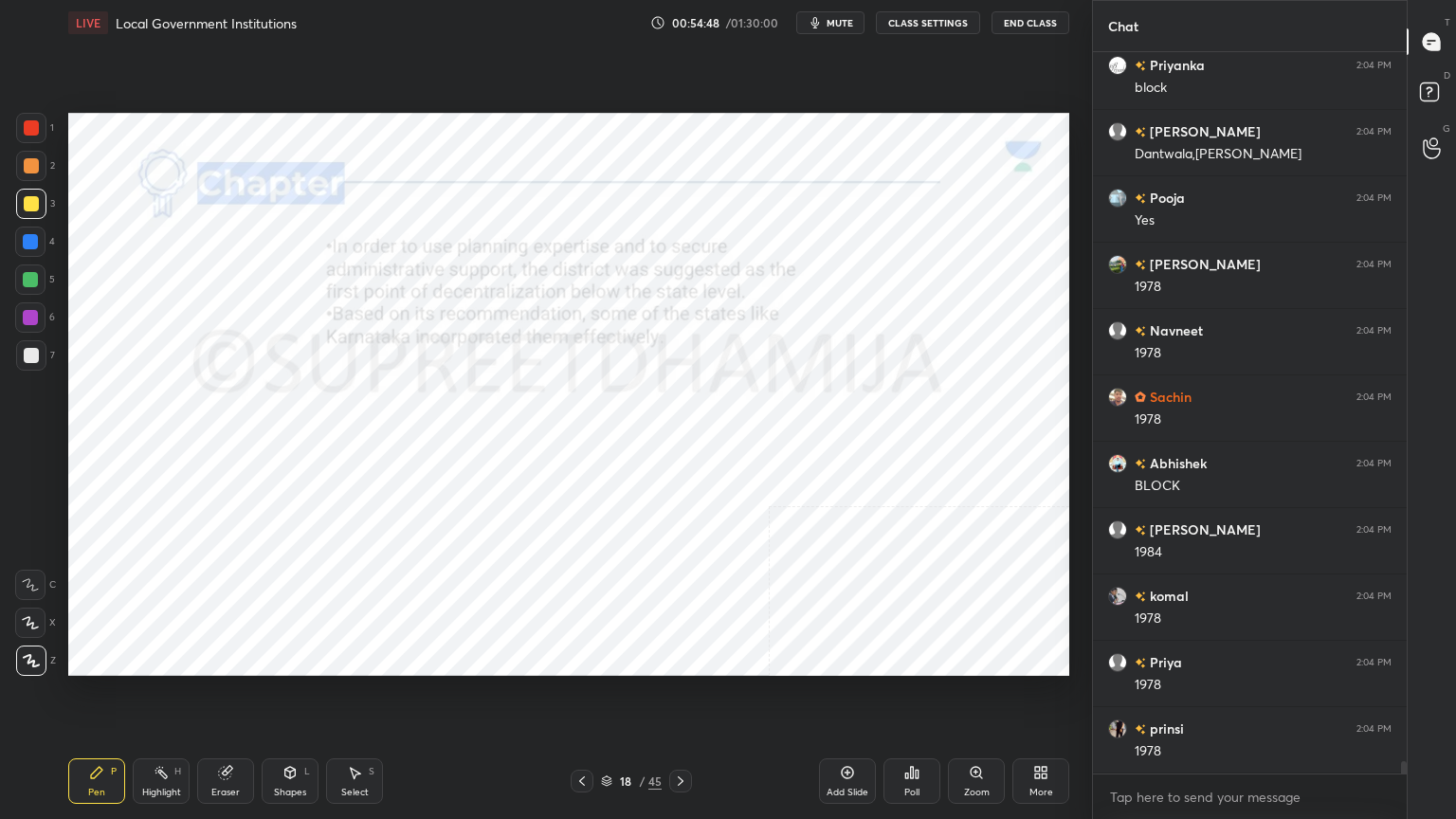
click at [691, 699] on div at bounding box center [681, 782] width 23 height 23
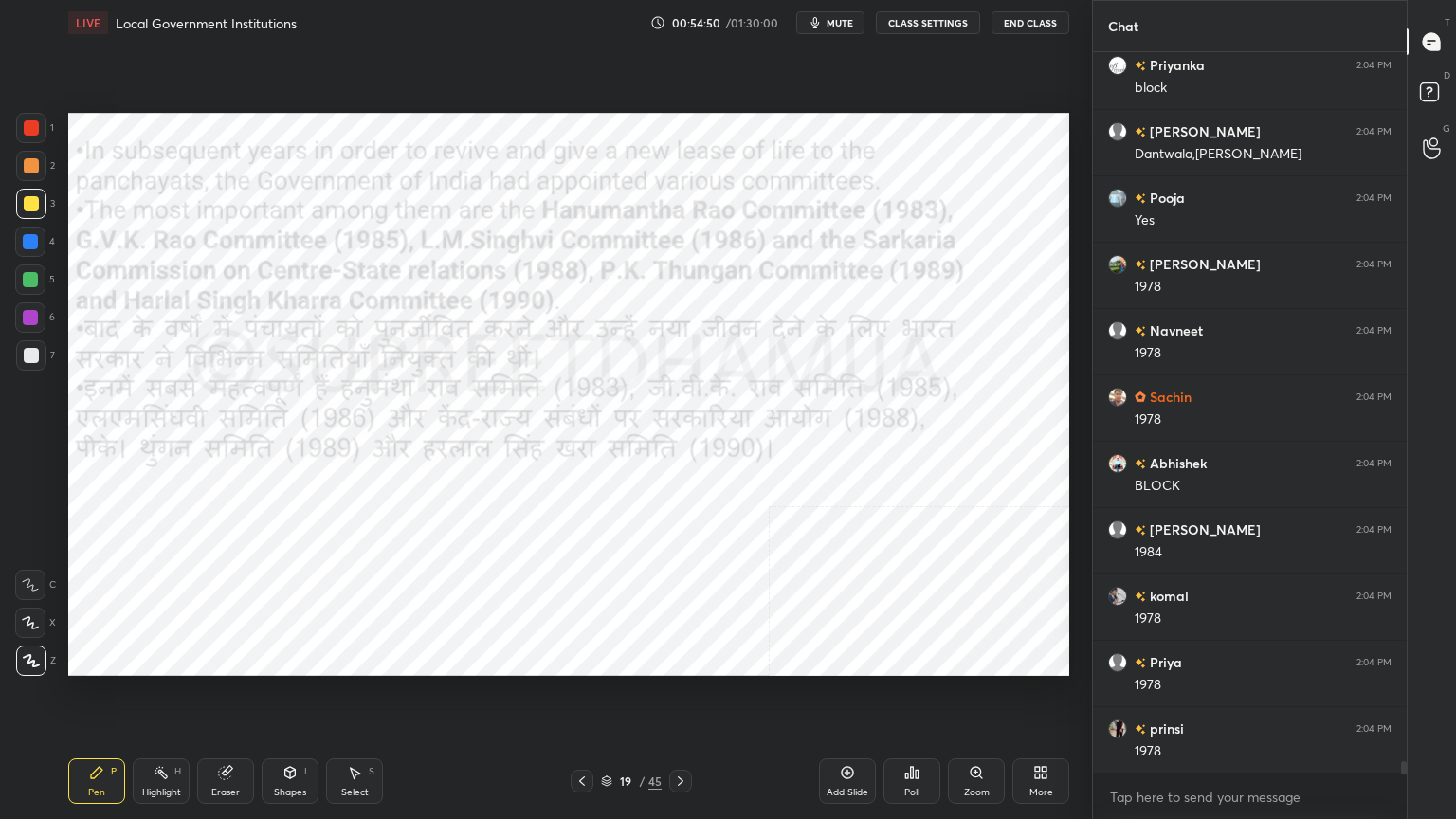
click at [574, 699] on div at bounding box center [582, 782] width 23 height 23
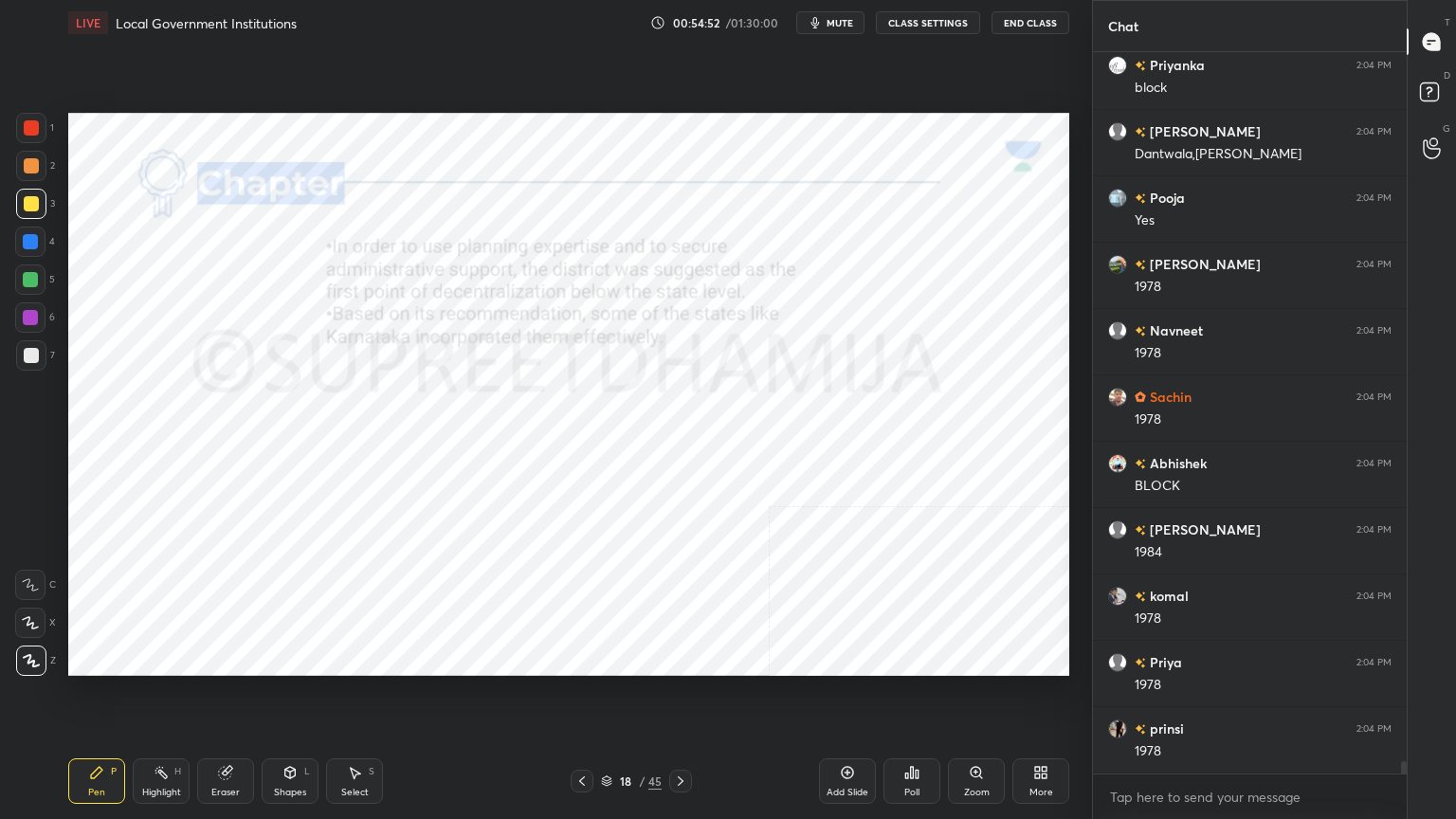
click at [687, 699] on icon at bounding box center [681, 782] width 15 height 15
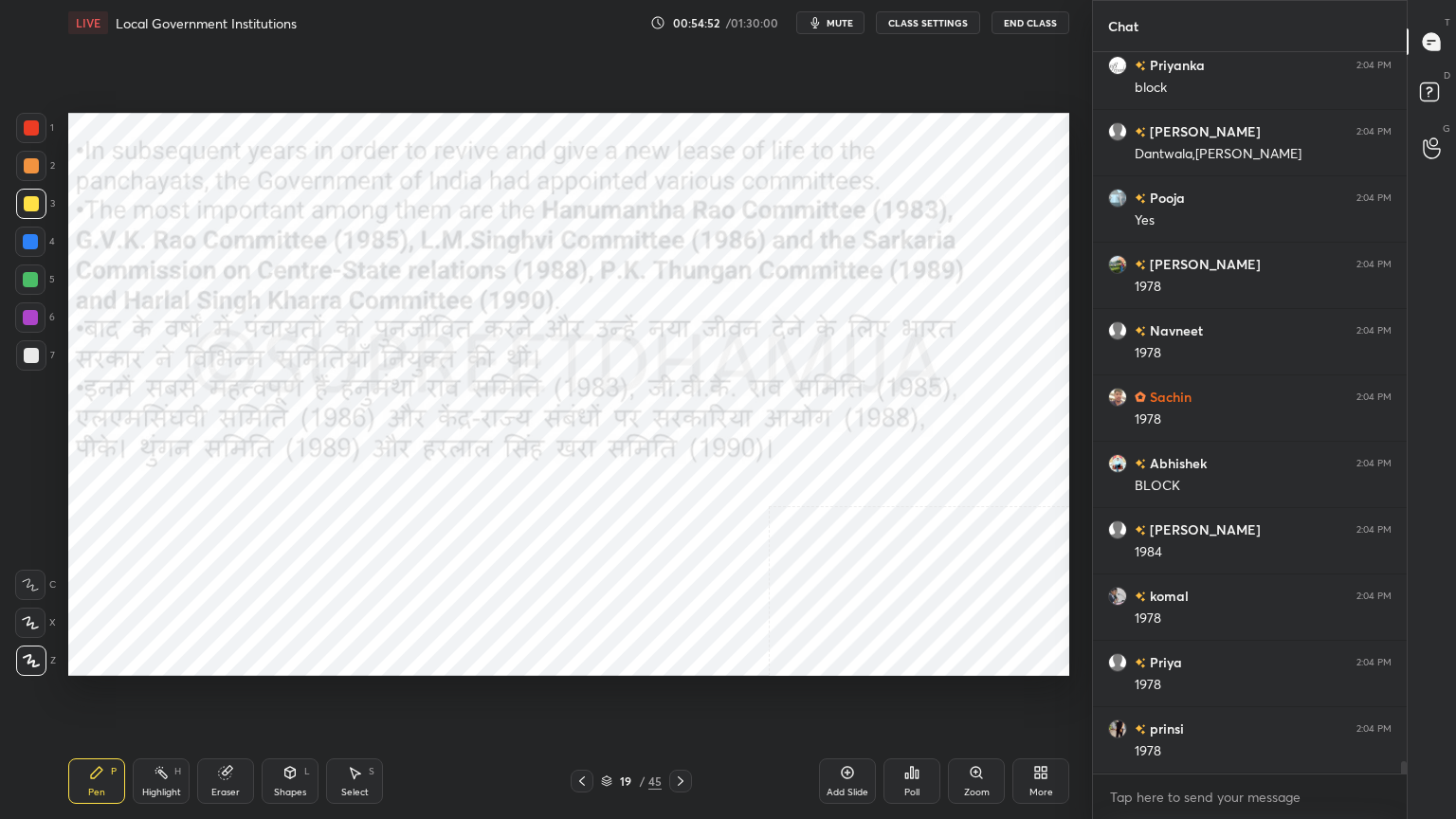
click at [687, 699] on icon at bounding box center [681, 782] width 15 height 15
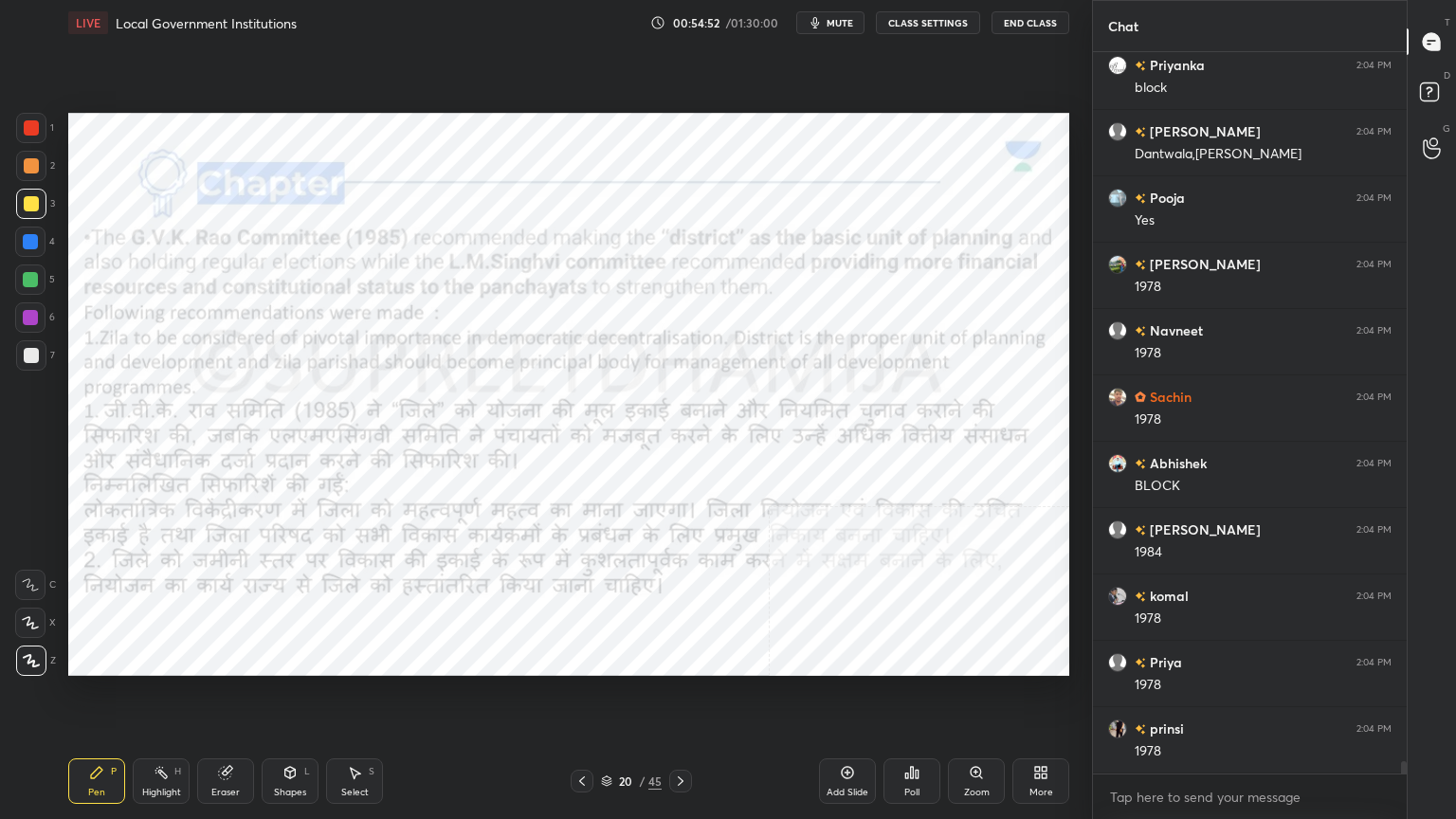
click at [690, 699] on div at bounding box center [681, 782] width 23 height 23
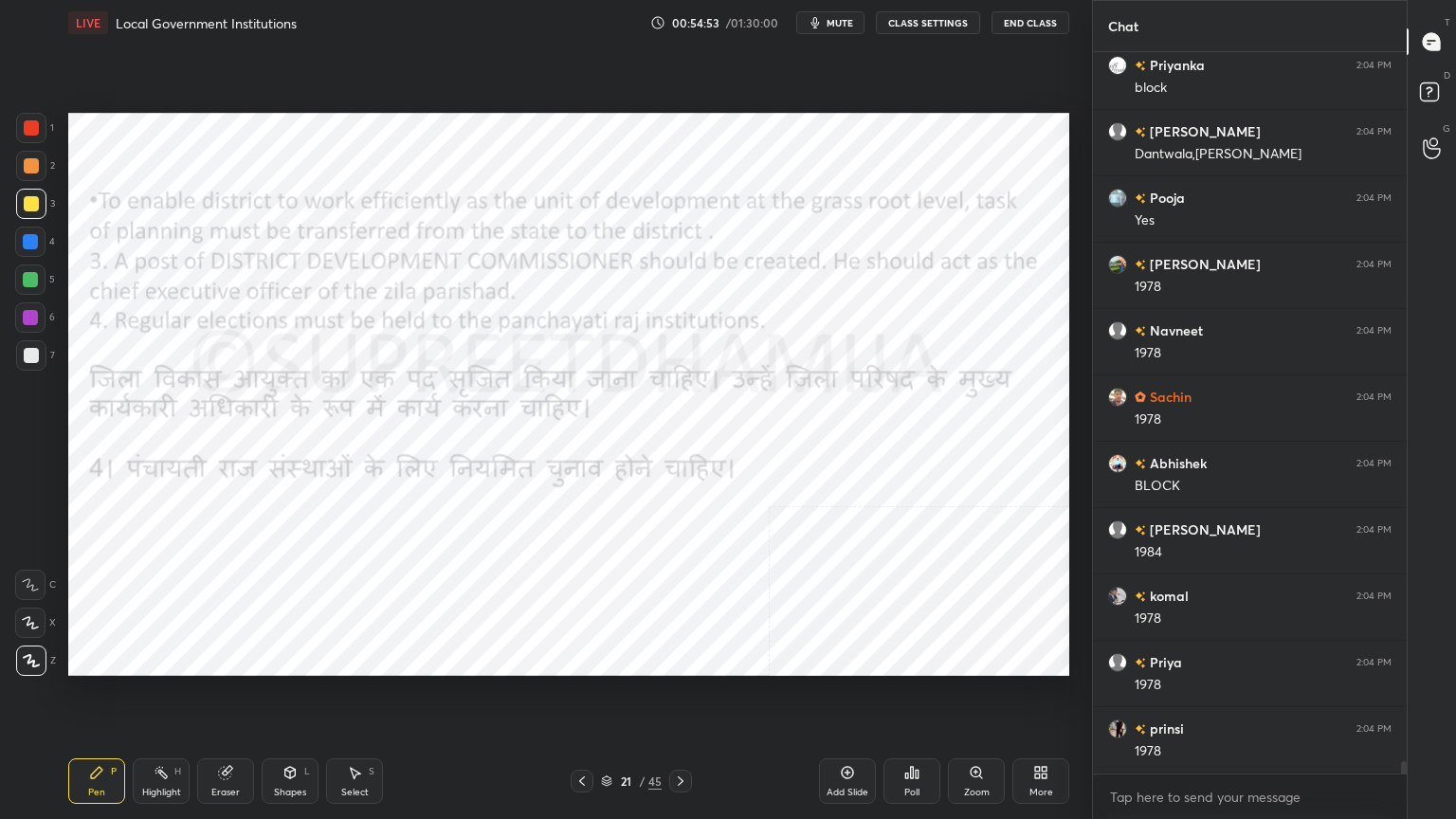
click at [572, 699] on div at bounding box center [582, 782] width 23 height 23
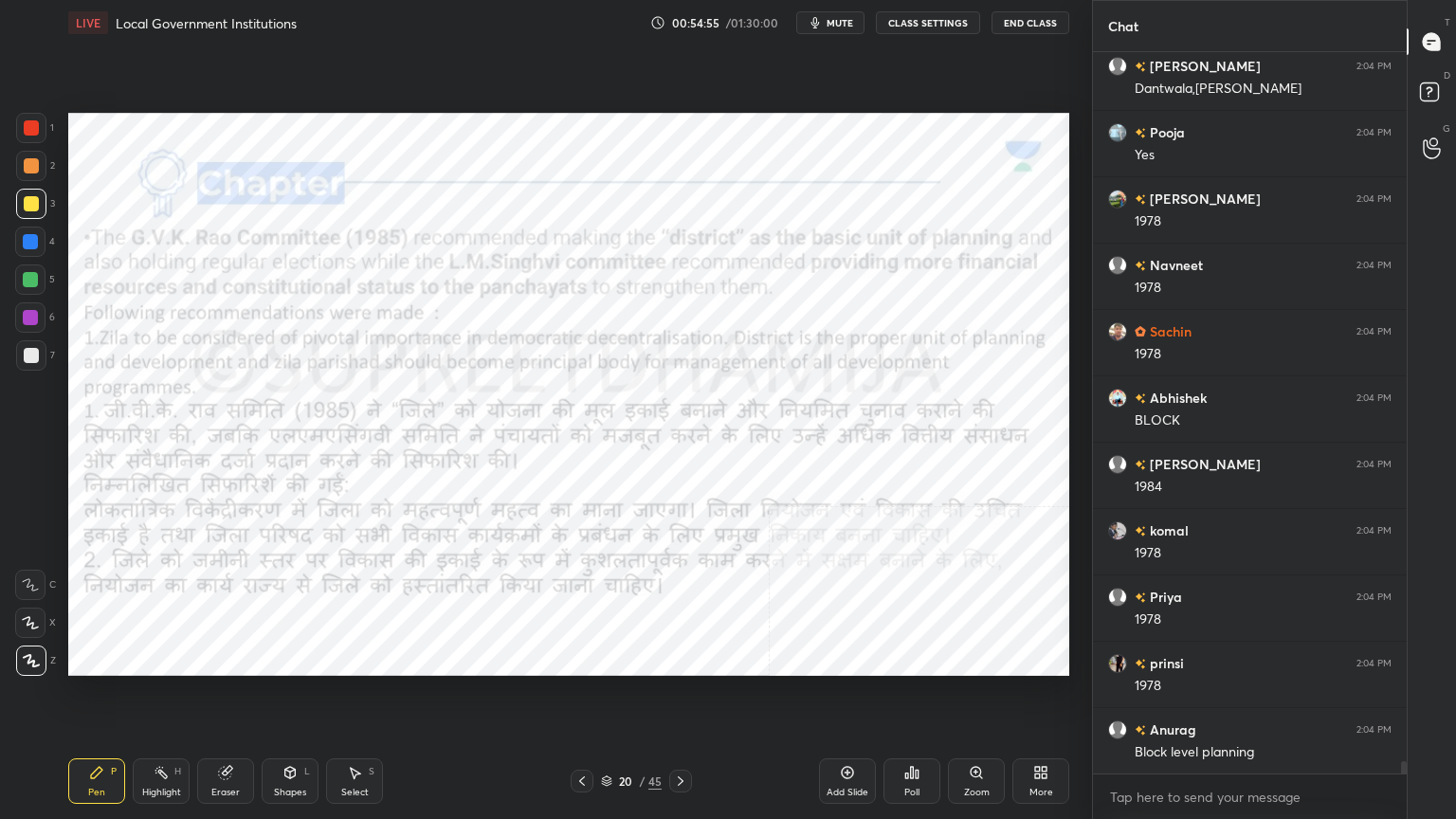
scroll to position [42306, 0]
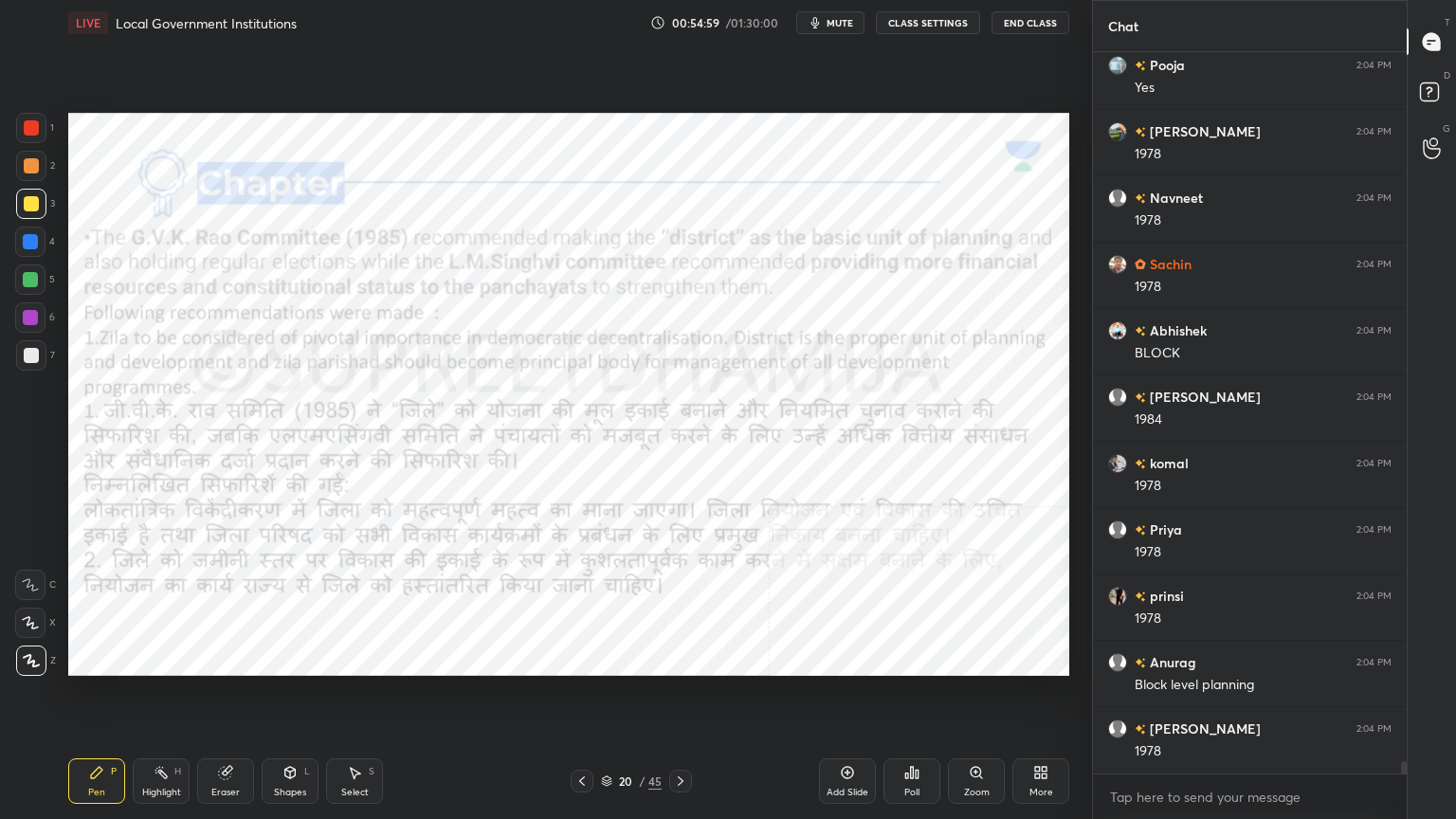
click at [690, 699] on div at bounding box center [681, 782] width 23 height 23
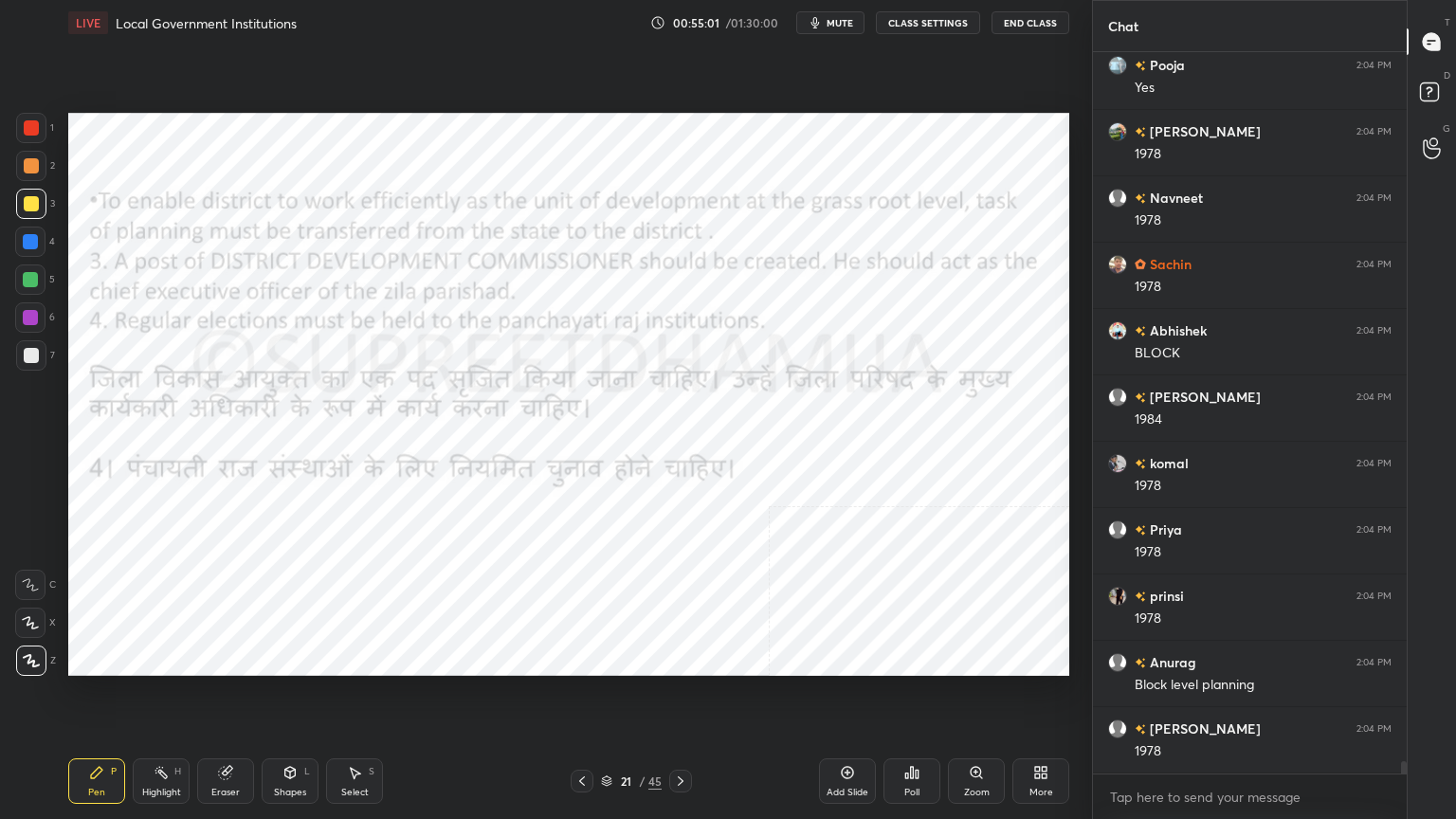
click at [682, 699] on icon at bounding box center [681, 782] width 15 height 15
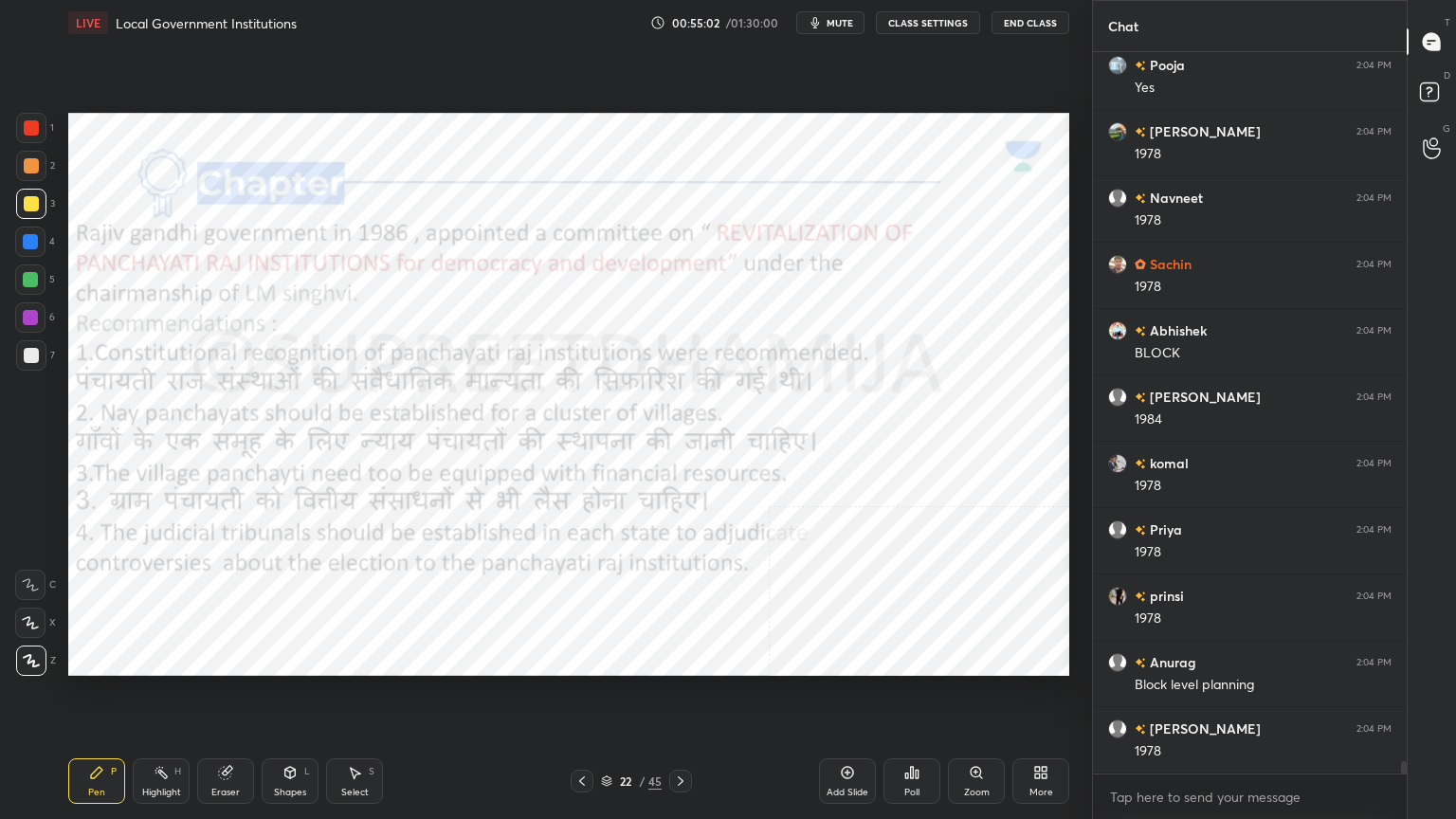
click at [679, 699] on icon at bounding box center [681, 782] width 6 height 10
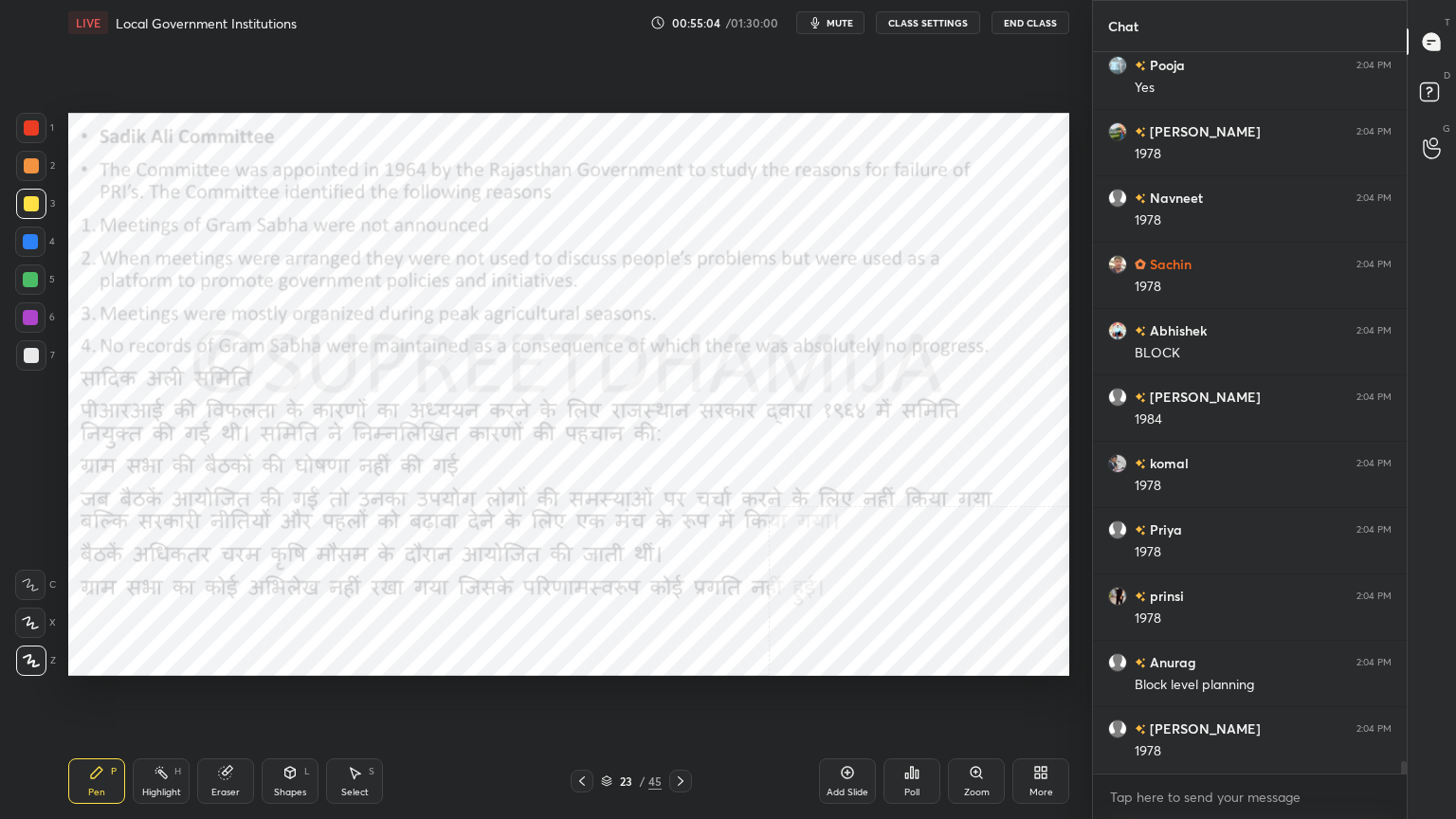
click at [687, 699] on icon at bounding box center [681, 782] width 15 height 15
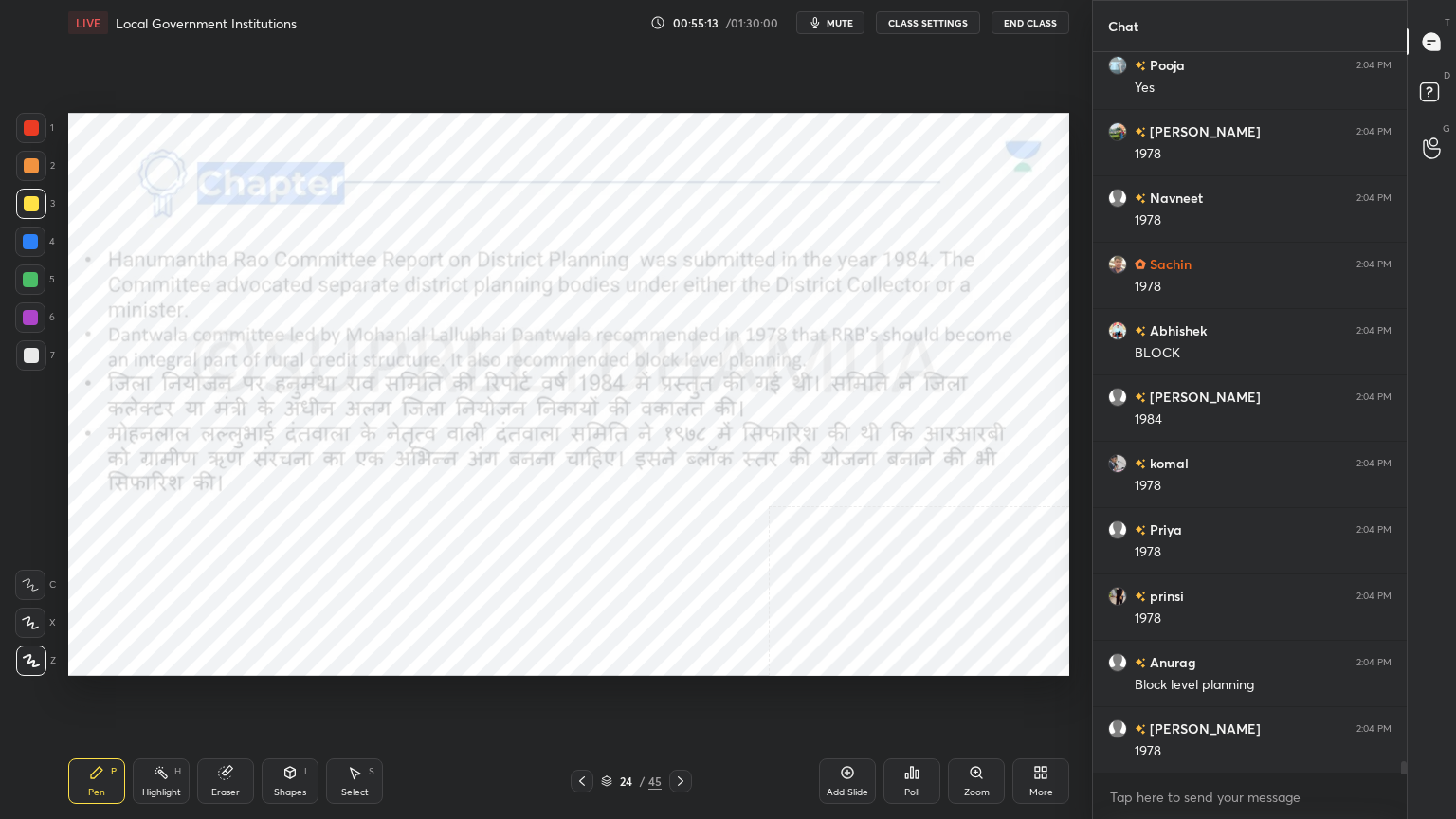
click at [35, 122] on div at bounding box center [31, 128] width 15 height 15
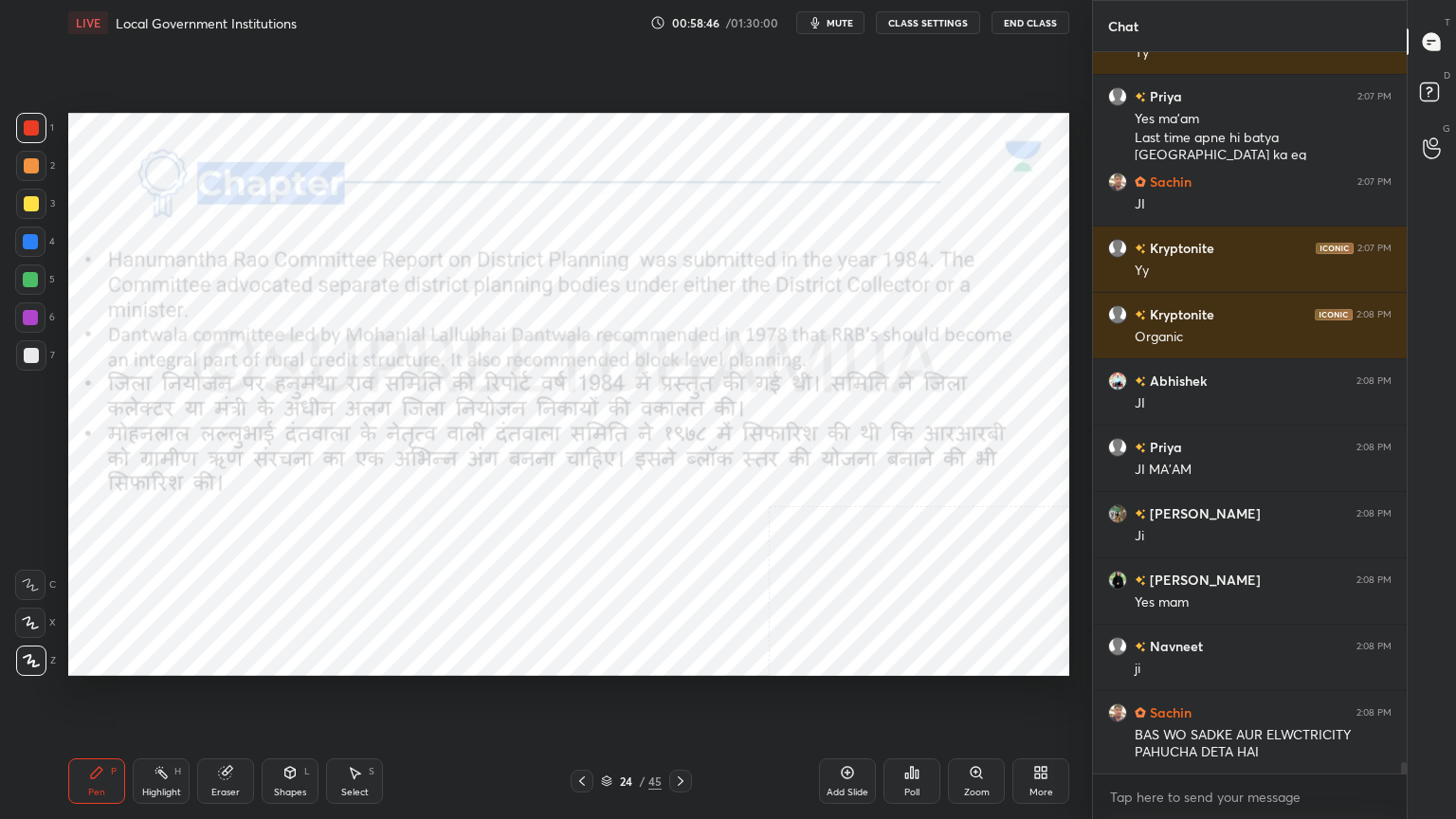
scroll to position [45492, 0]
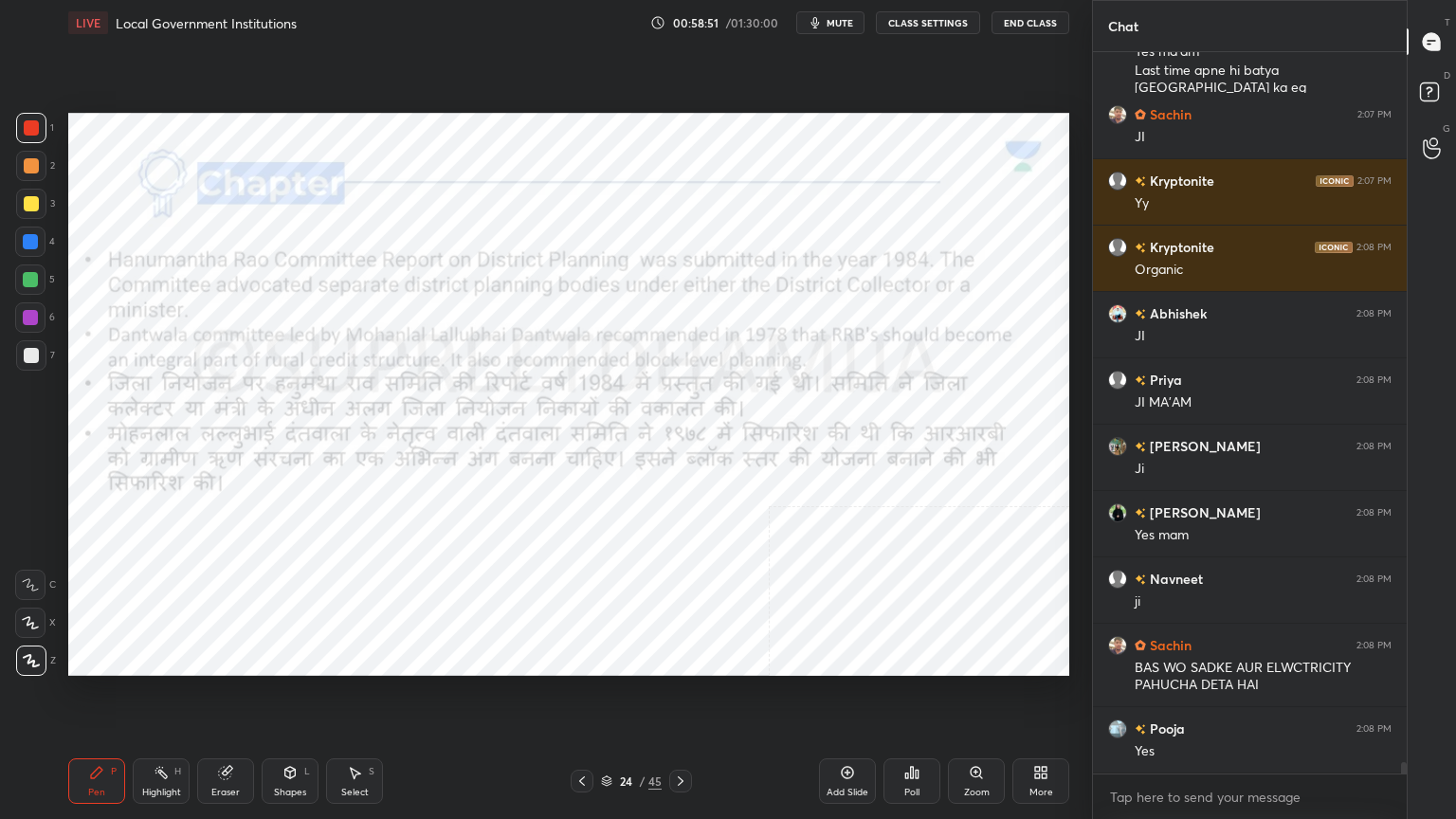
click at [853, 699] on icon at bounding box center [847, 773] width 15 height 15
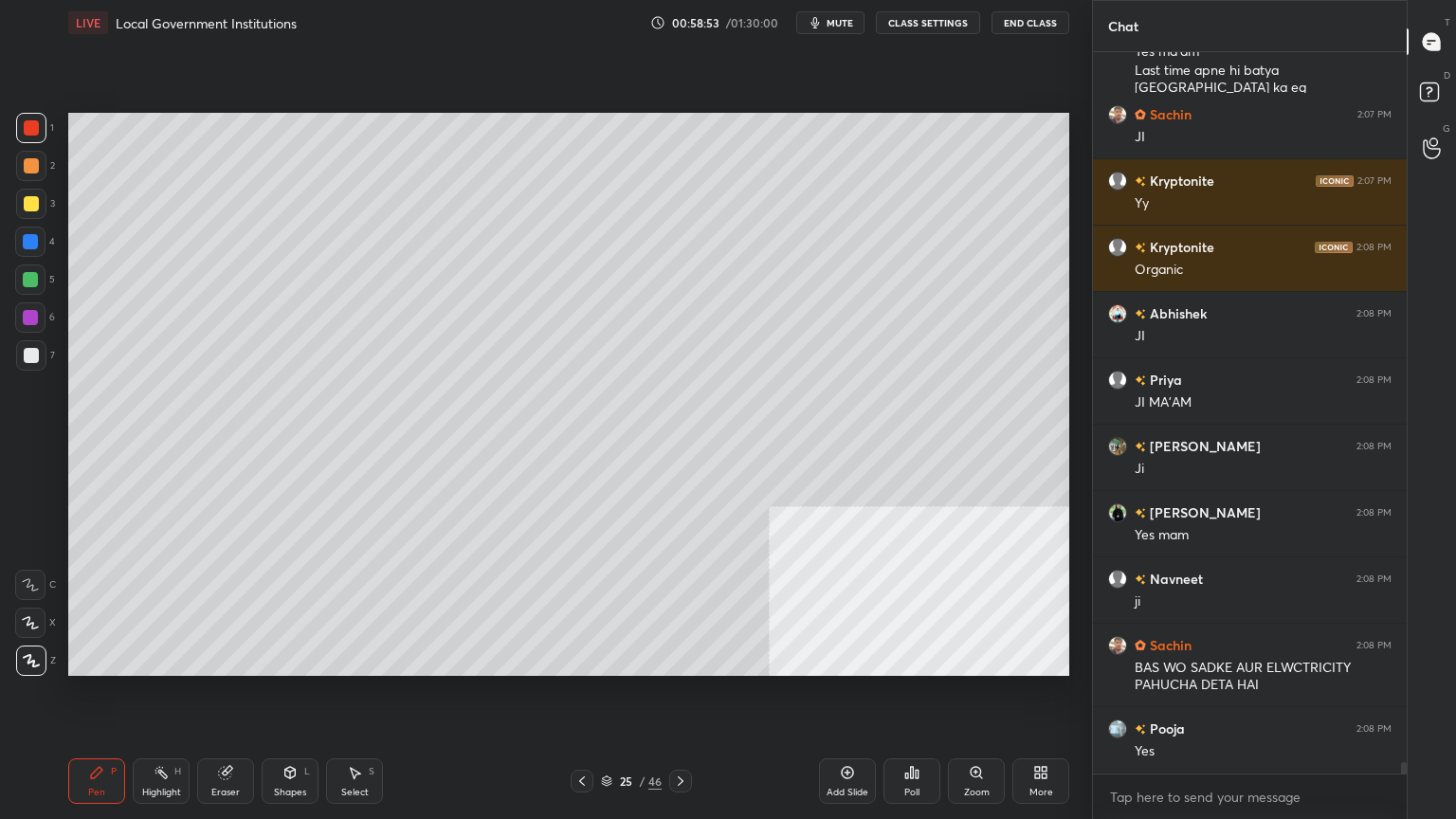
click at [49, 361] on div "7" at bounding box center [35, 355] width 39 height 30
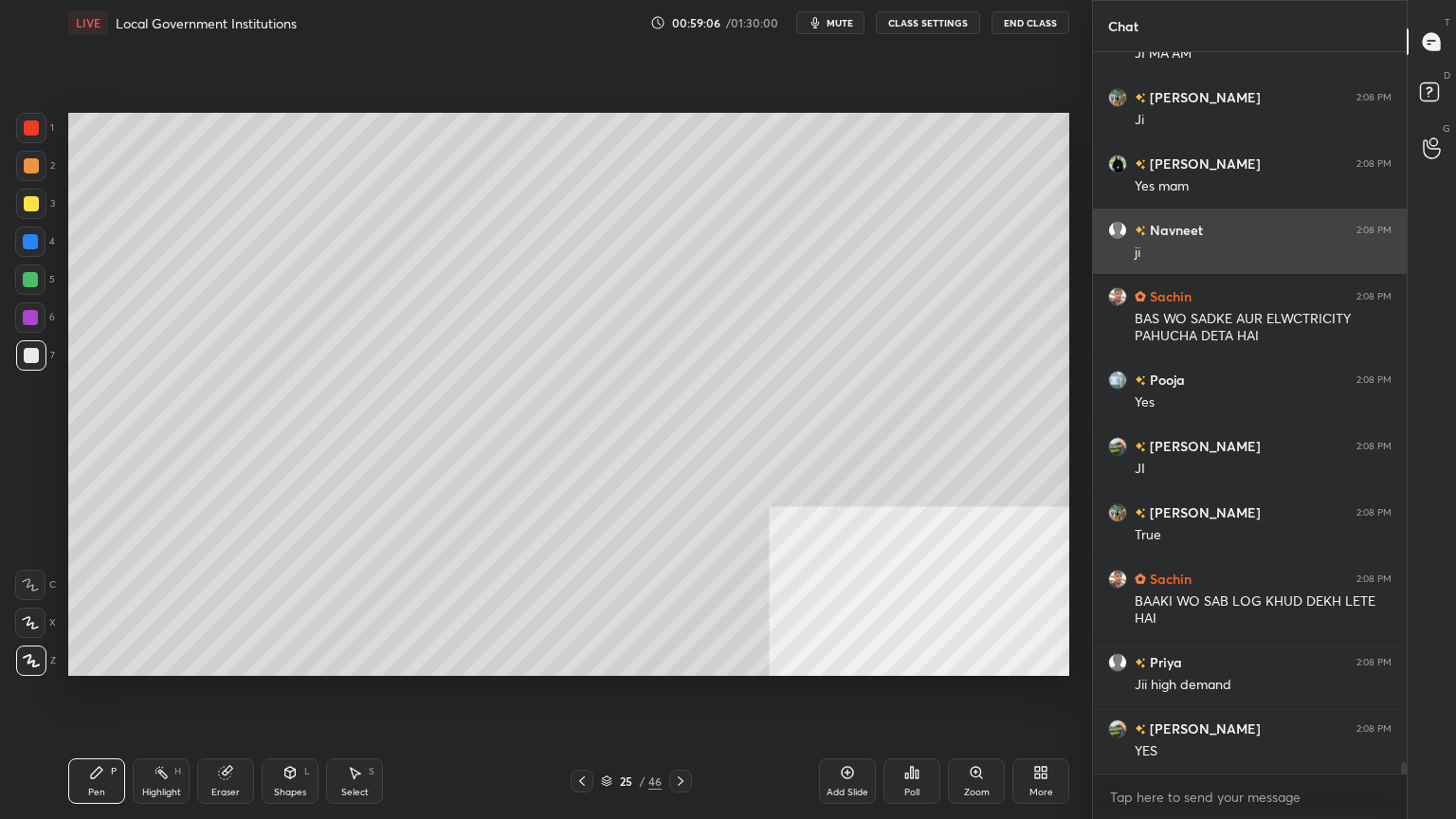
scroll to position [45907, 0]
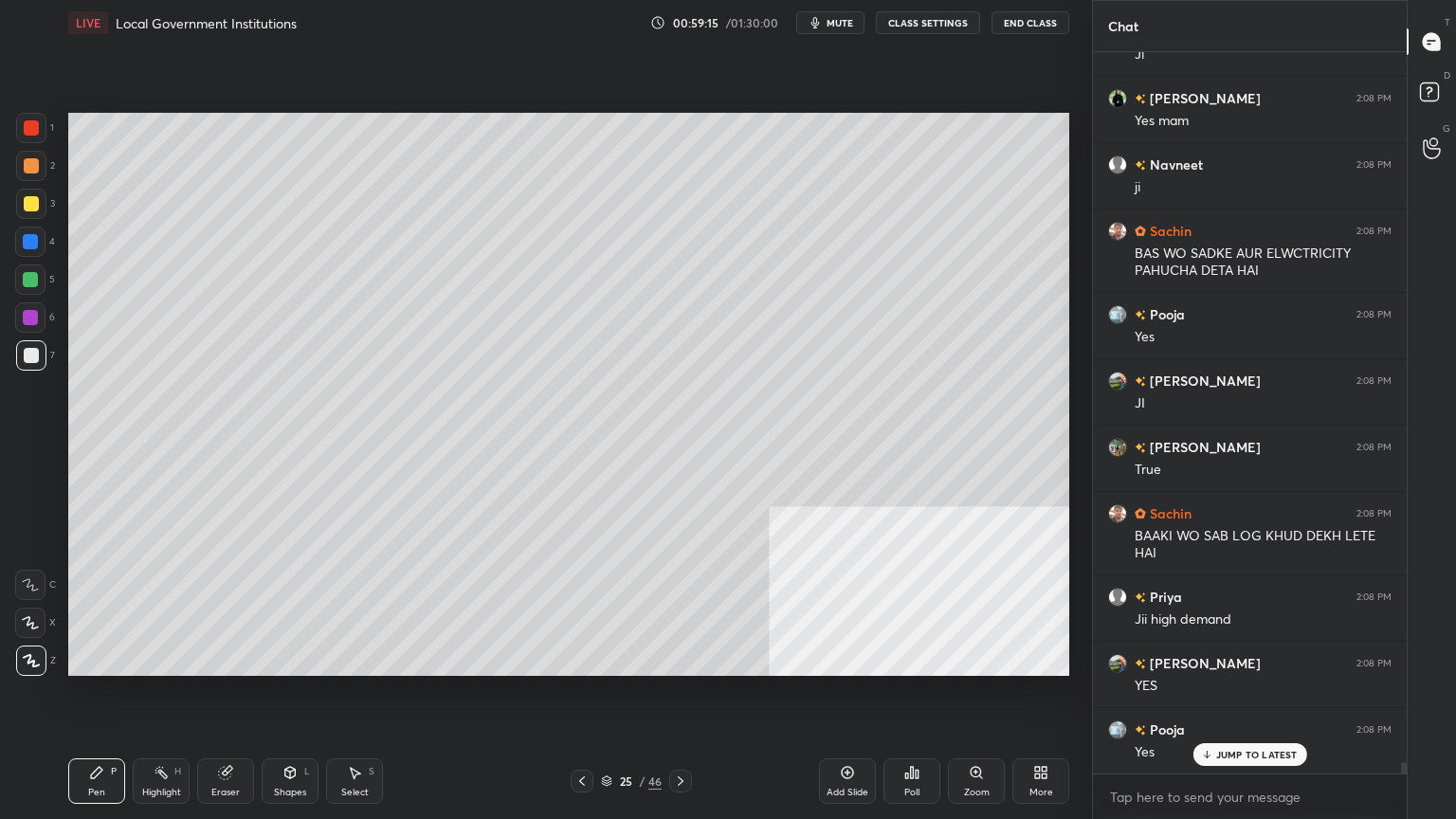
click at [230, 699] on icon at bounding box center [225, 773] width 12 height 12
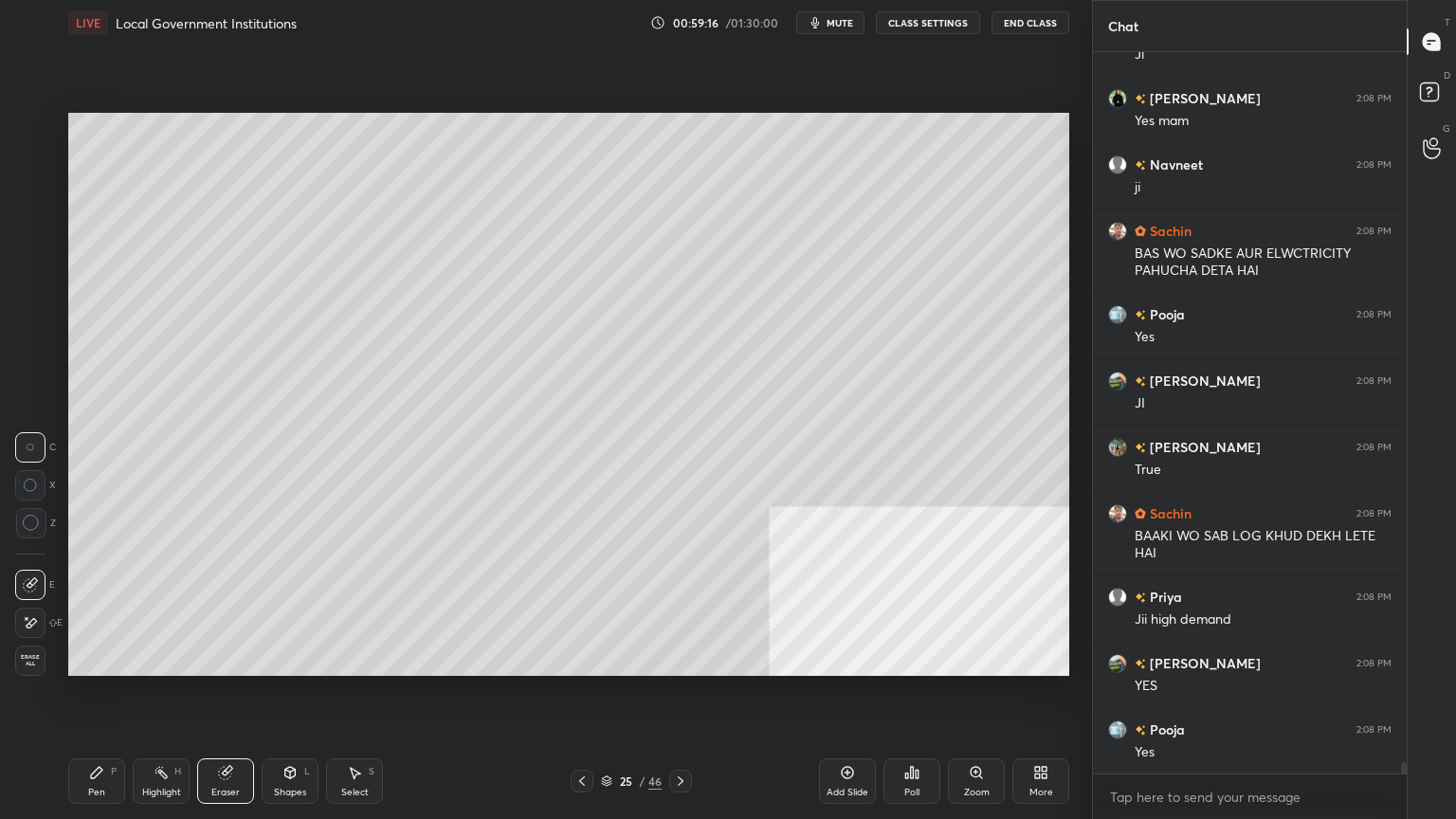
scroll to position [45974, 0]
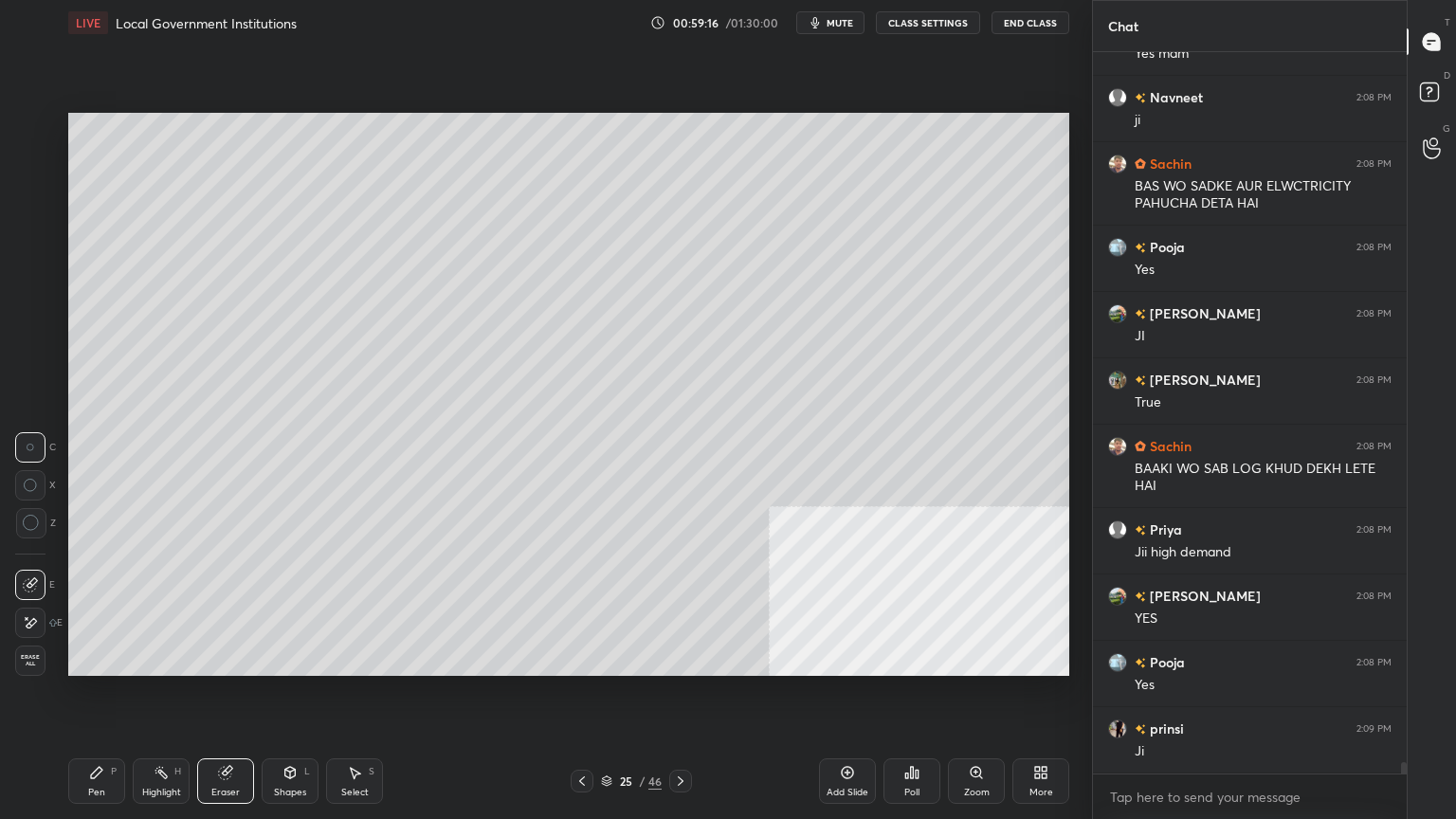
click at [27, 655] on span "Erase all" at bounding box center [30, 661] width 28 height 13
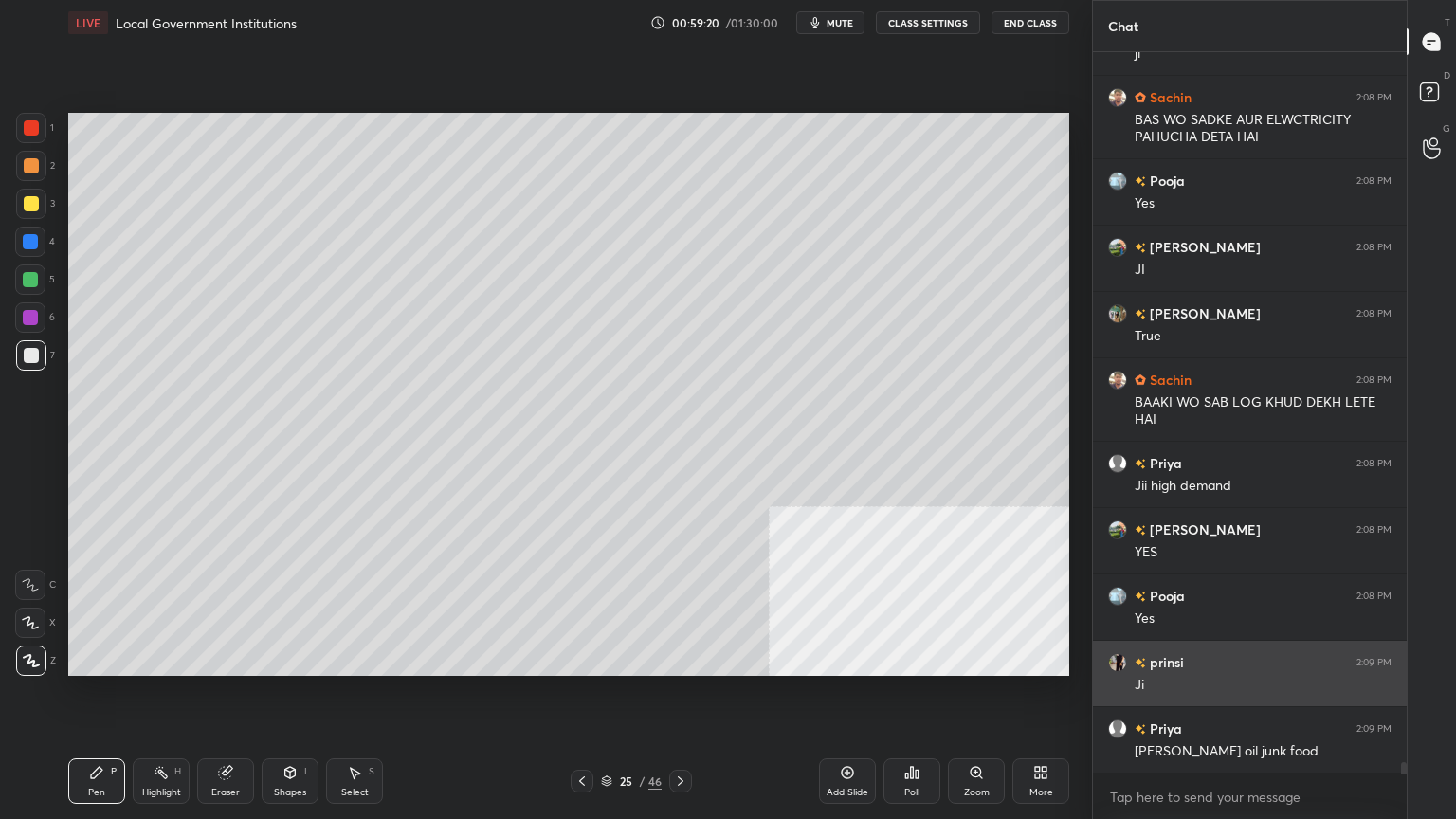
scroll to position [46106, 0]
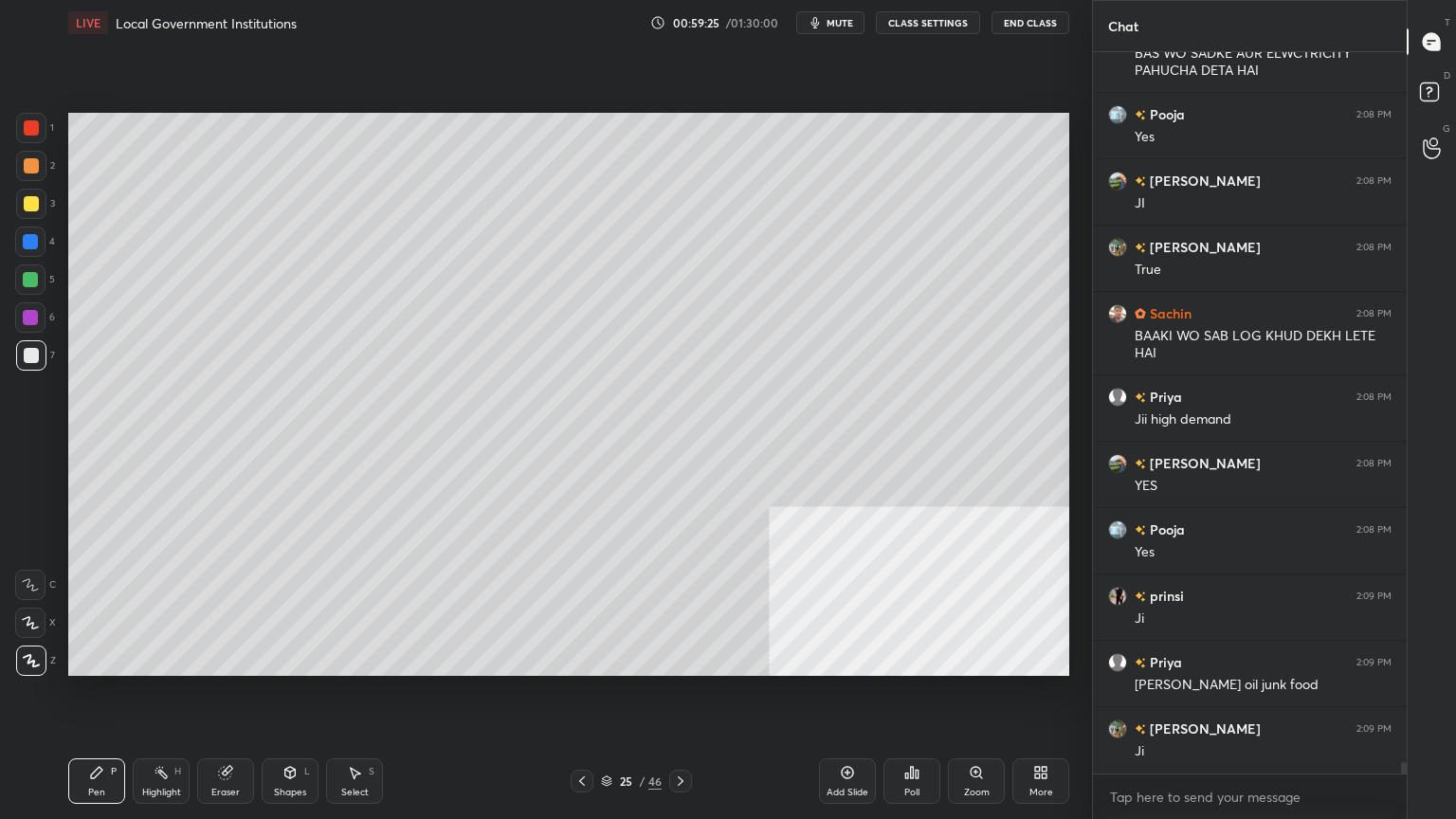
click at [592, 699] on div at bounding box center [582, 782] width 23 height 23
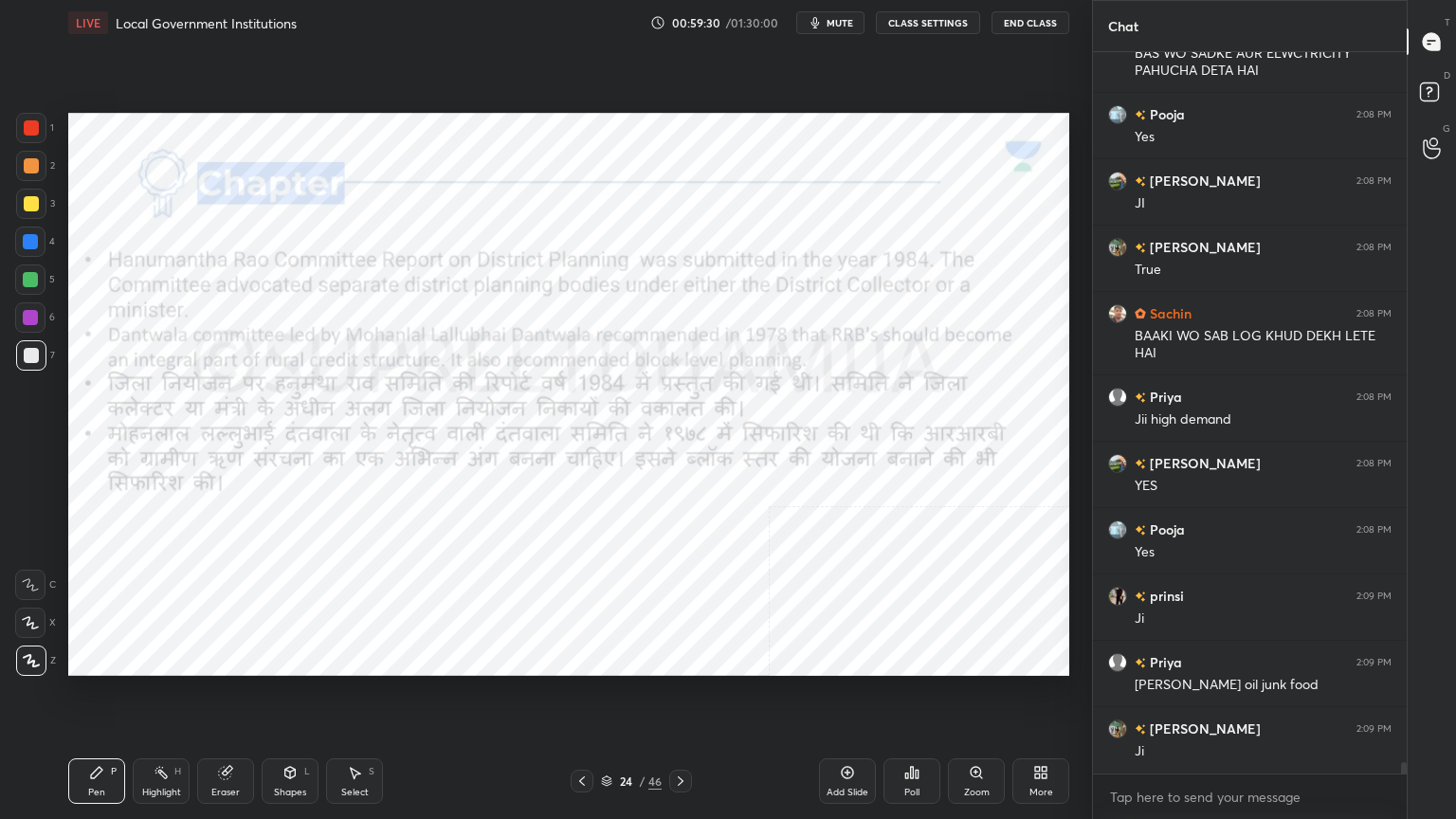
click at [40, 329] on div at bounding box center [30, 317] width 30 height 30
click at [34, 240] on div at bounding box center [30, 242] width 15 height 15
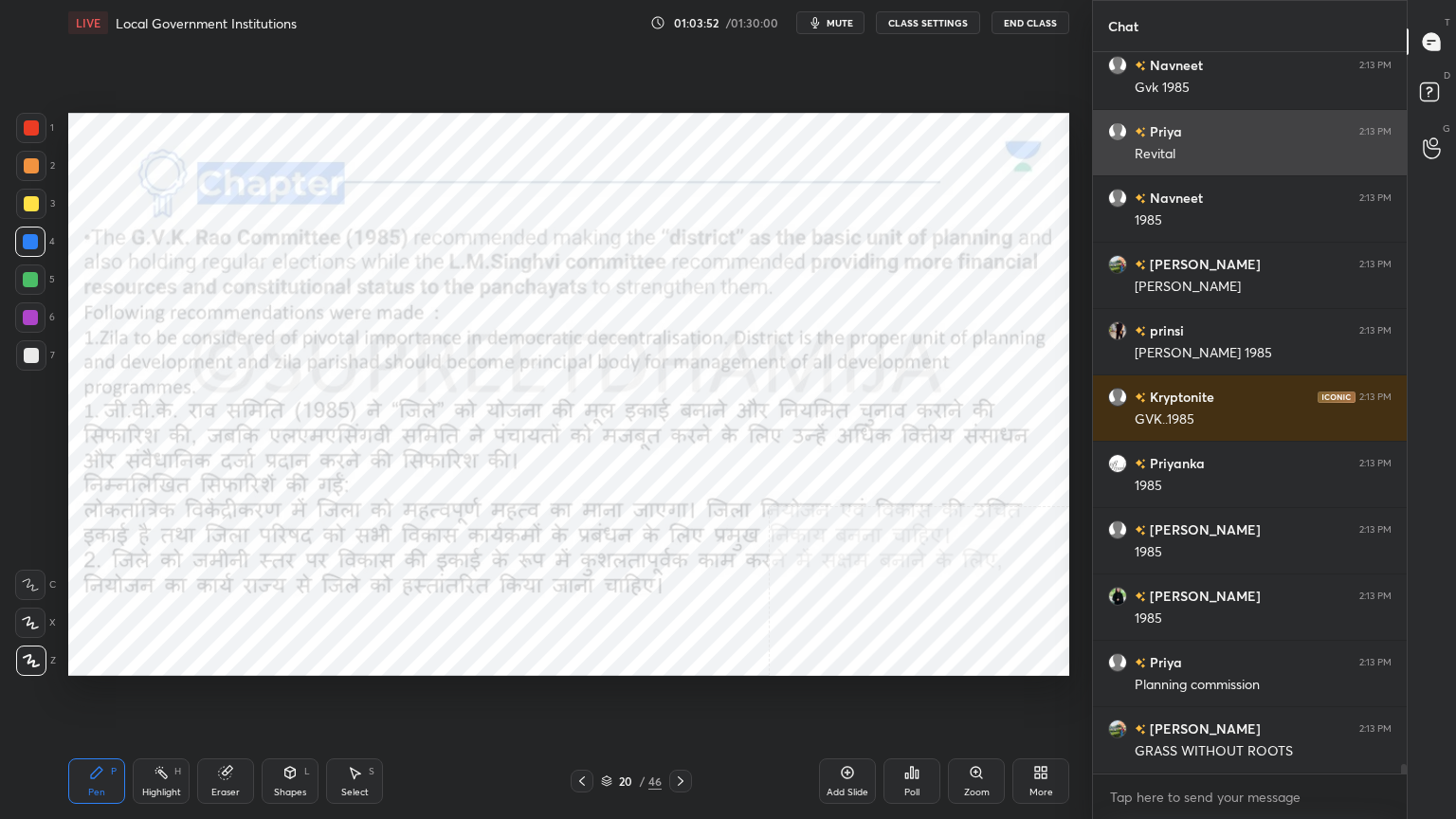
scroll to position [51794, 0]
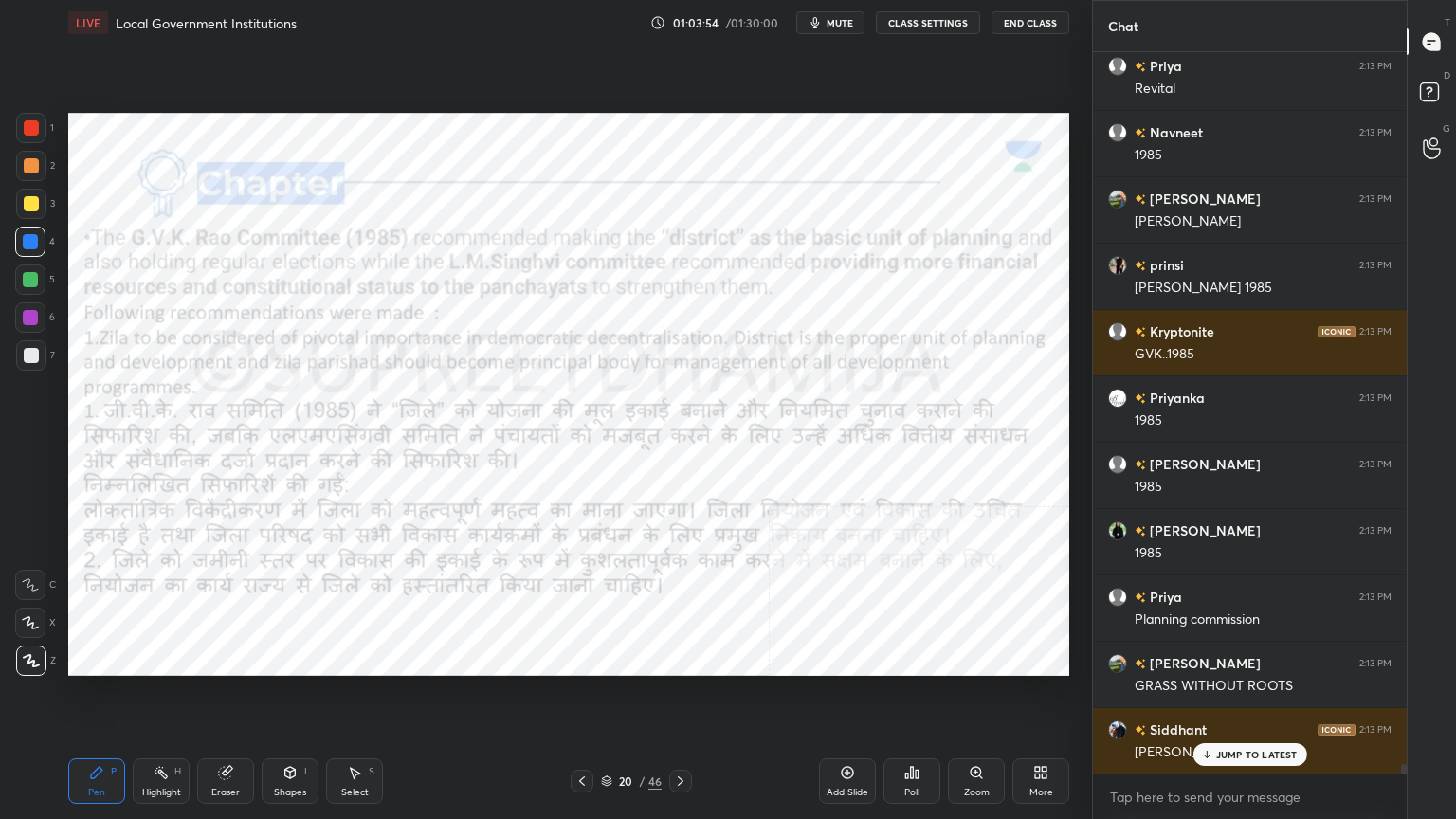
click at [45, 128] on div at bounding box center [31, 128] width 30 height 30
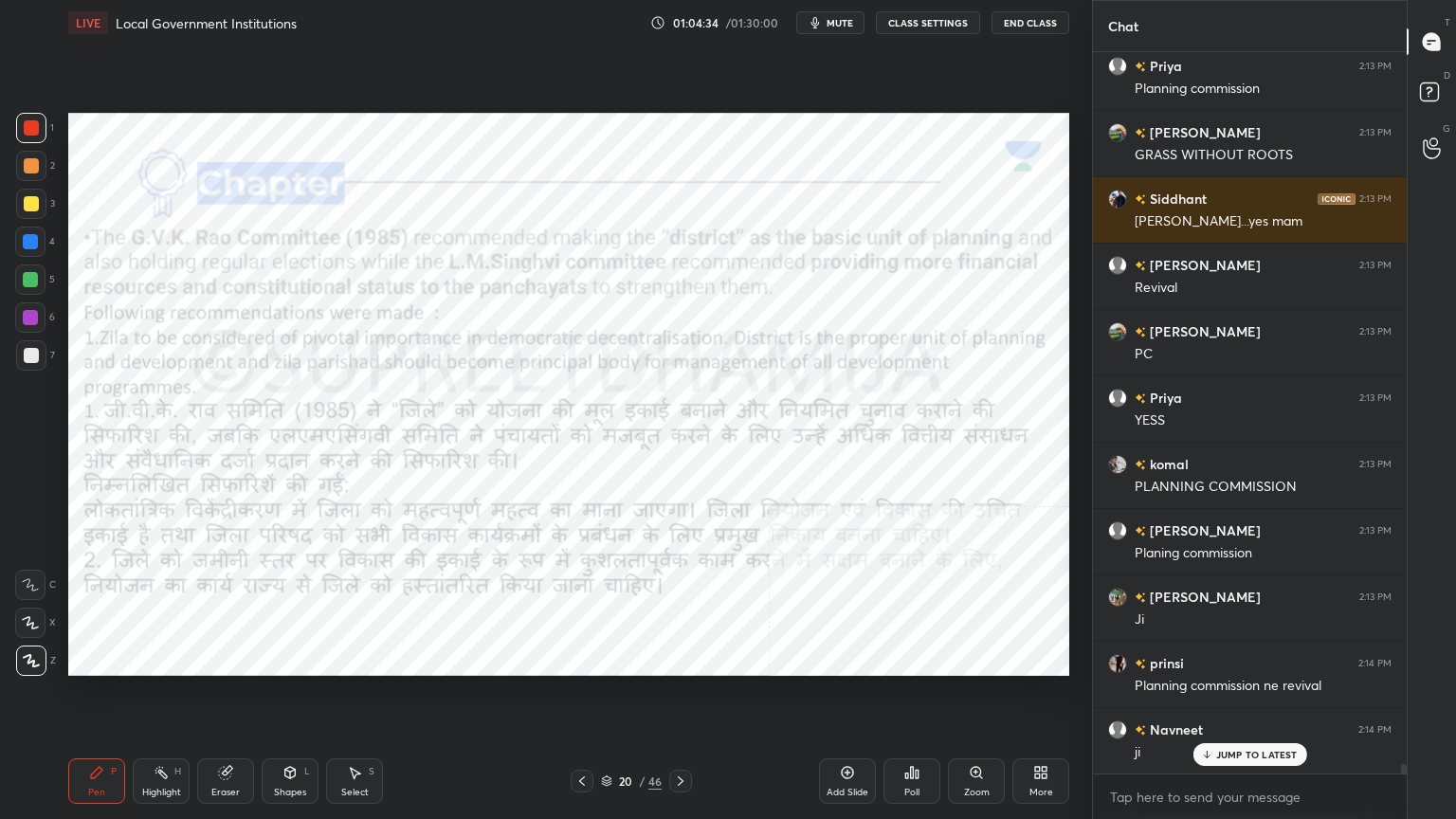
scroll to position [52344, 0]
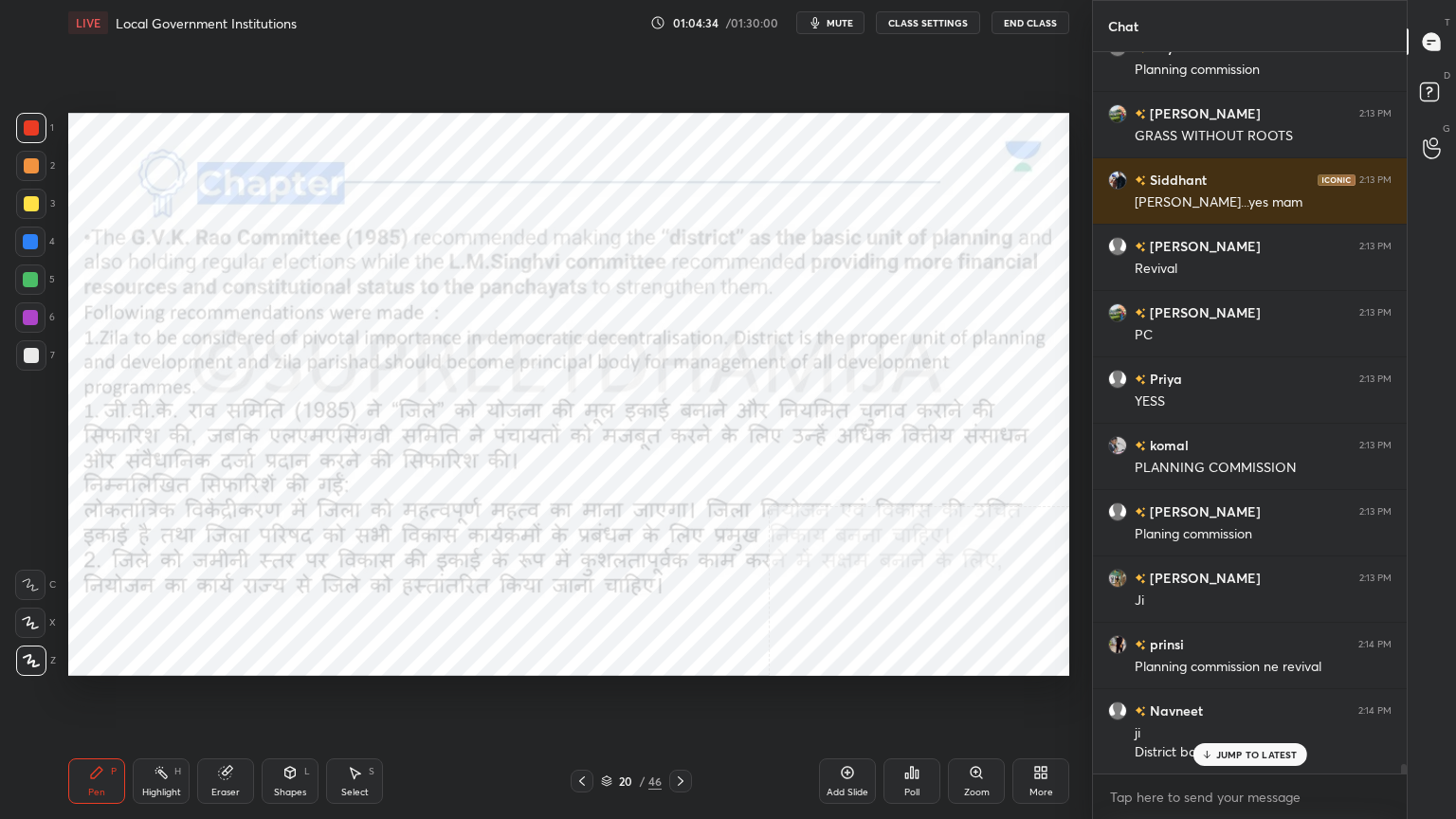
click at [680, 699] on icon at bounding box center [681, 782] width 6 height 10
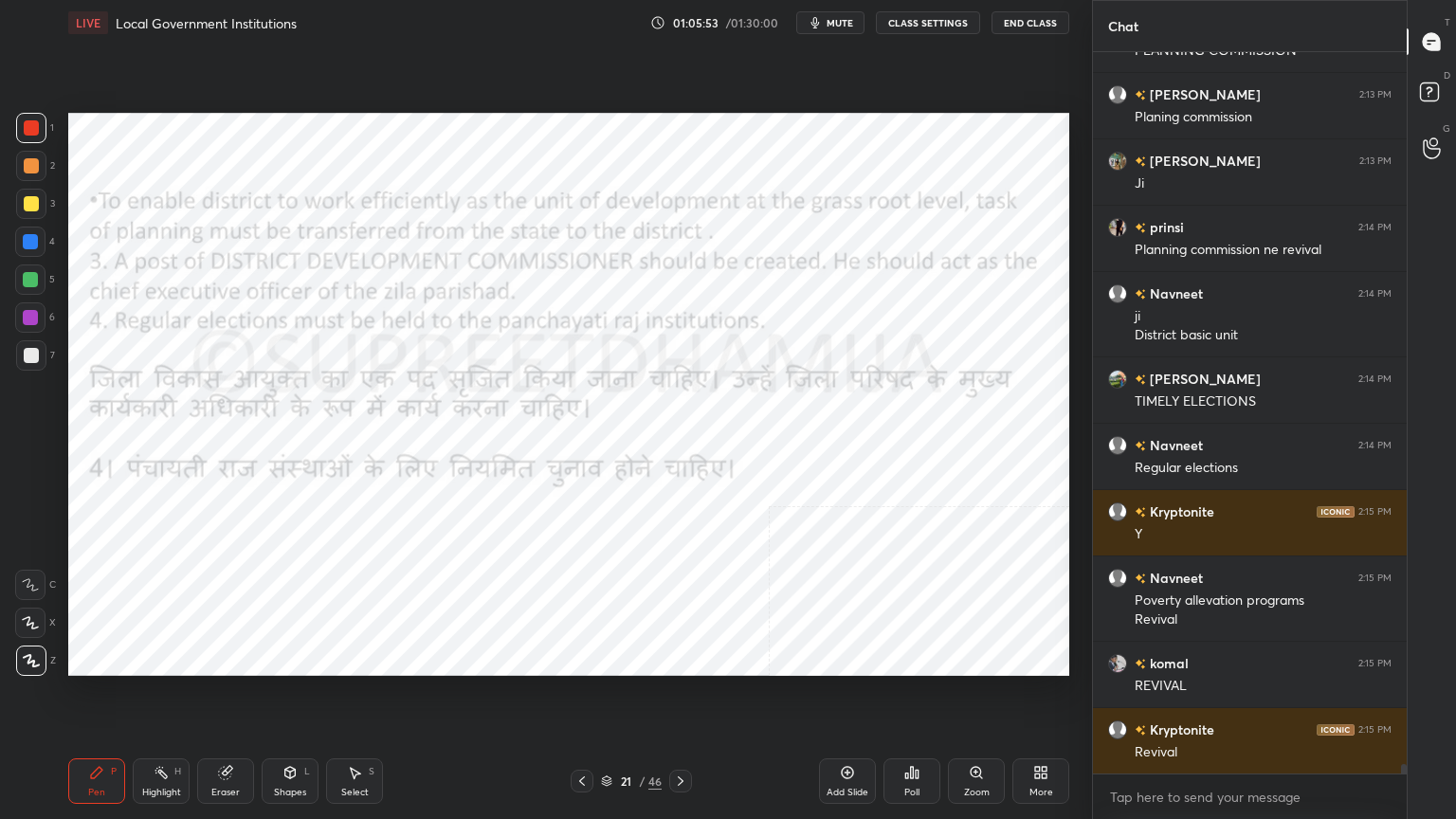
scroll to position [52829, 0]
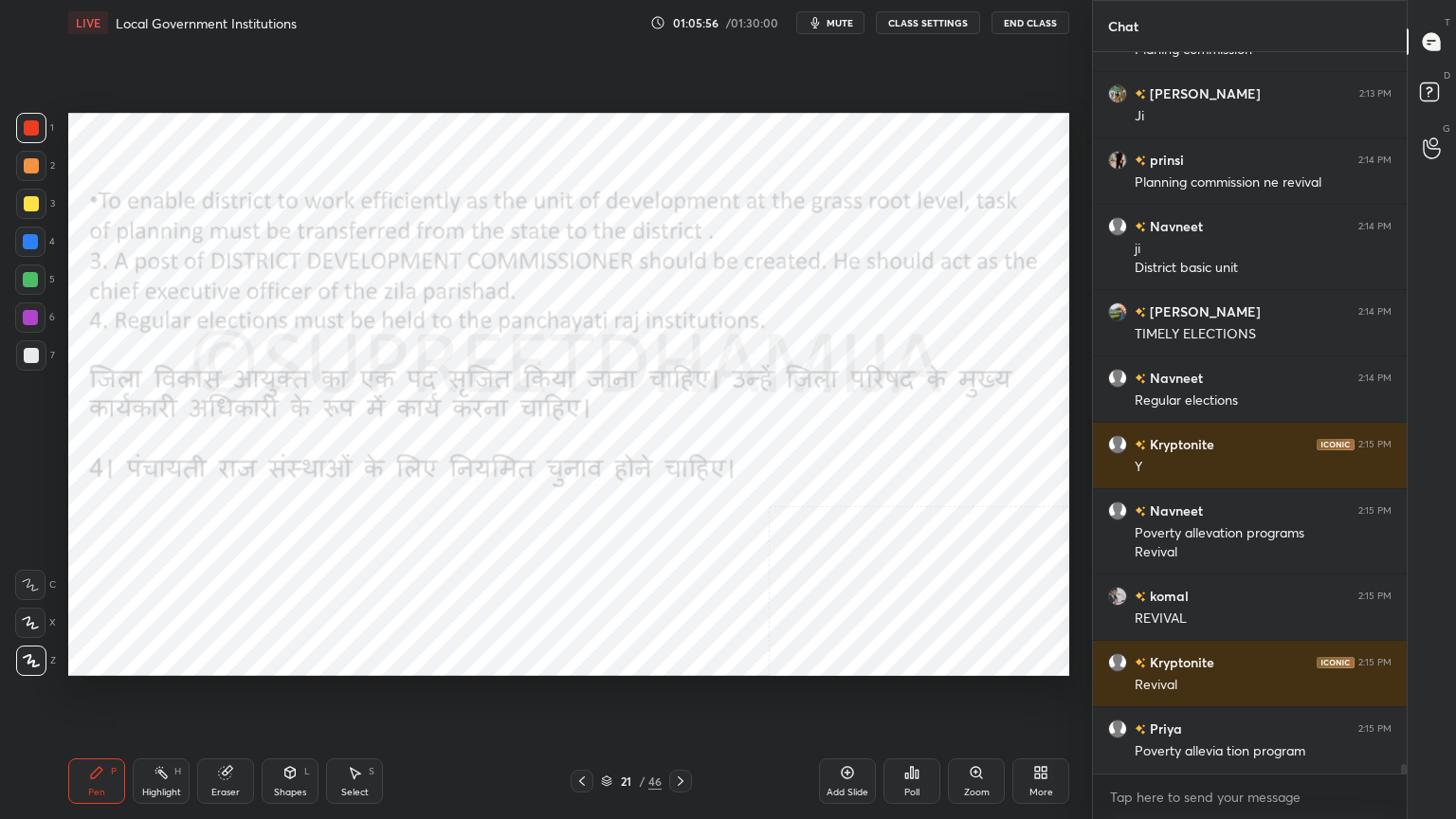
click at [690, 699] on div at bounding box center [681, 782] width 23 height 23
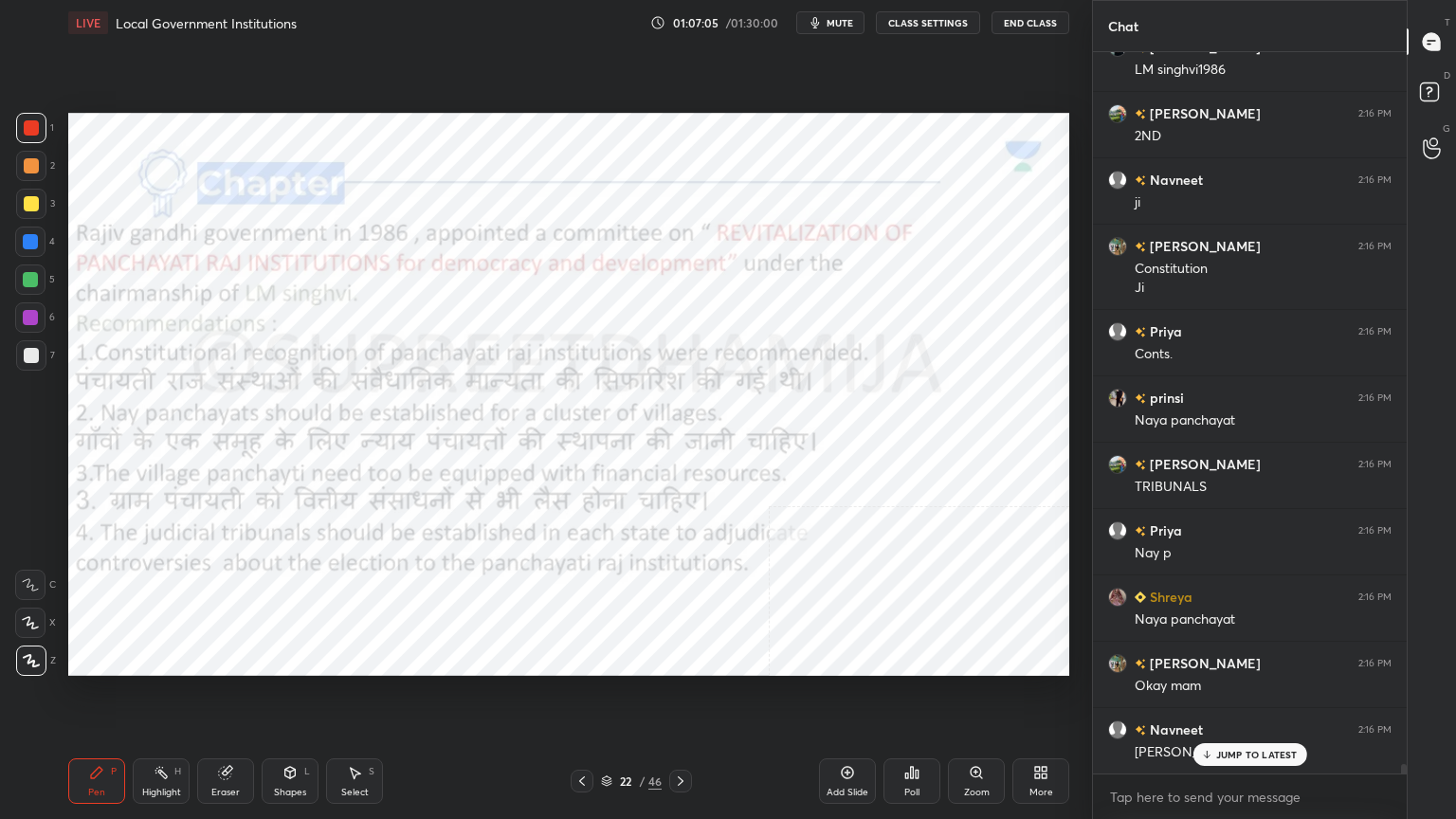
scroll to position [54726, 0]
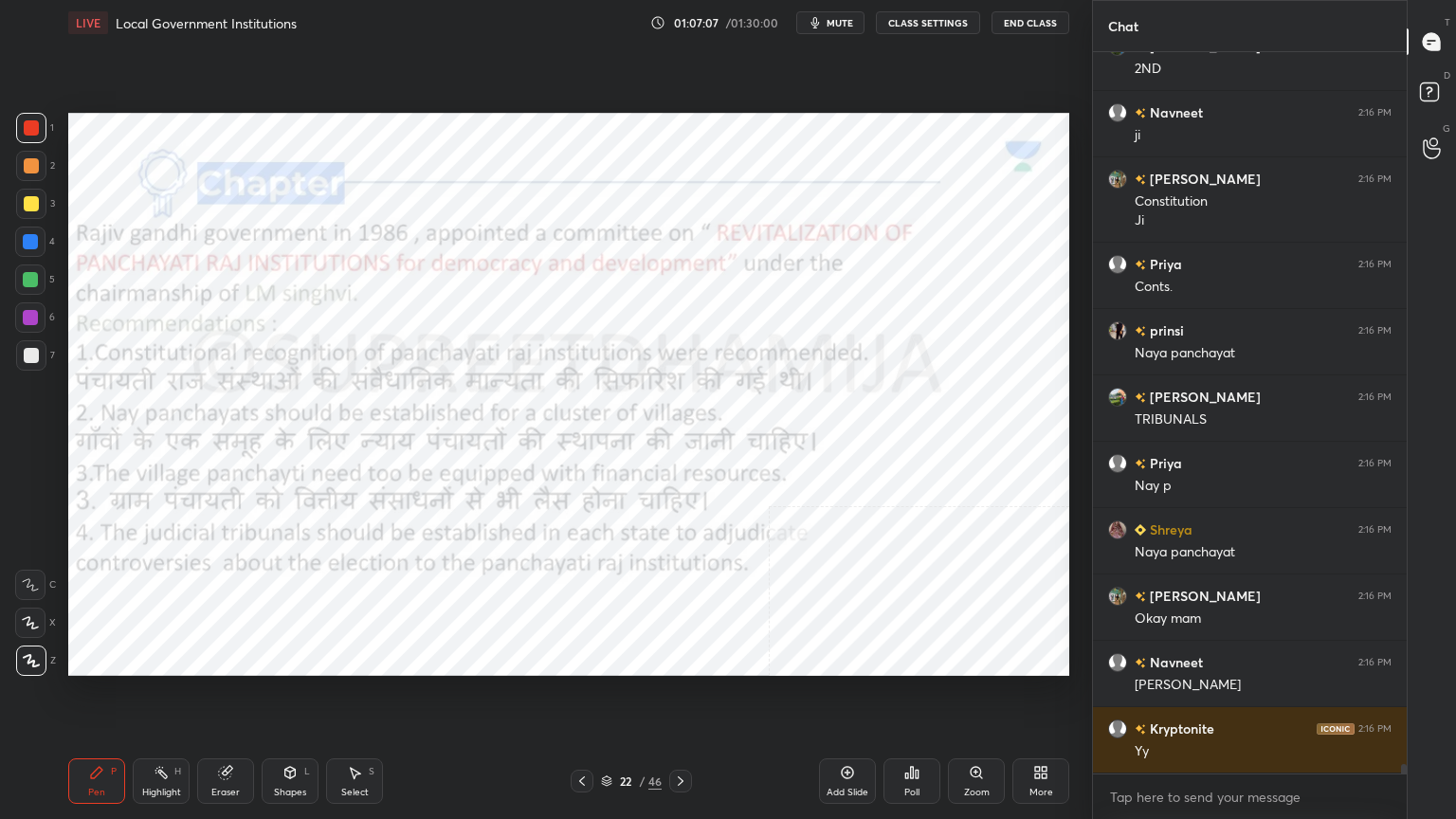
click at [686, 699] on icon at bounding box center [681, 782] width 15 height 15
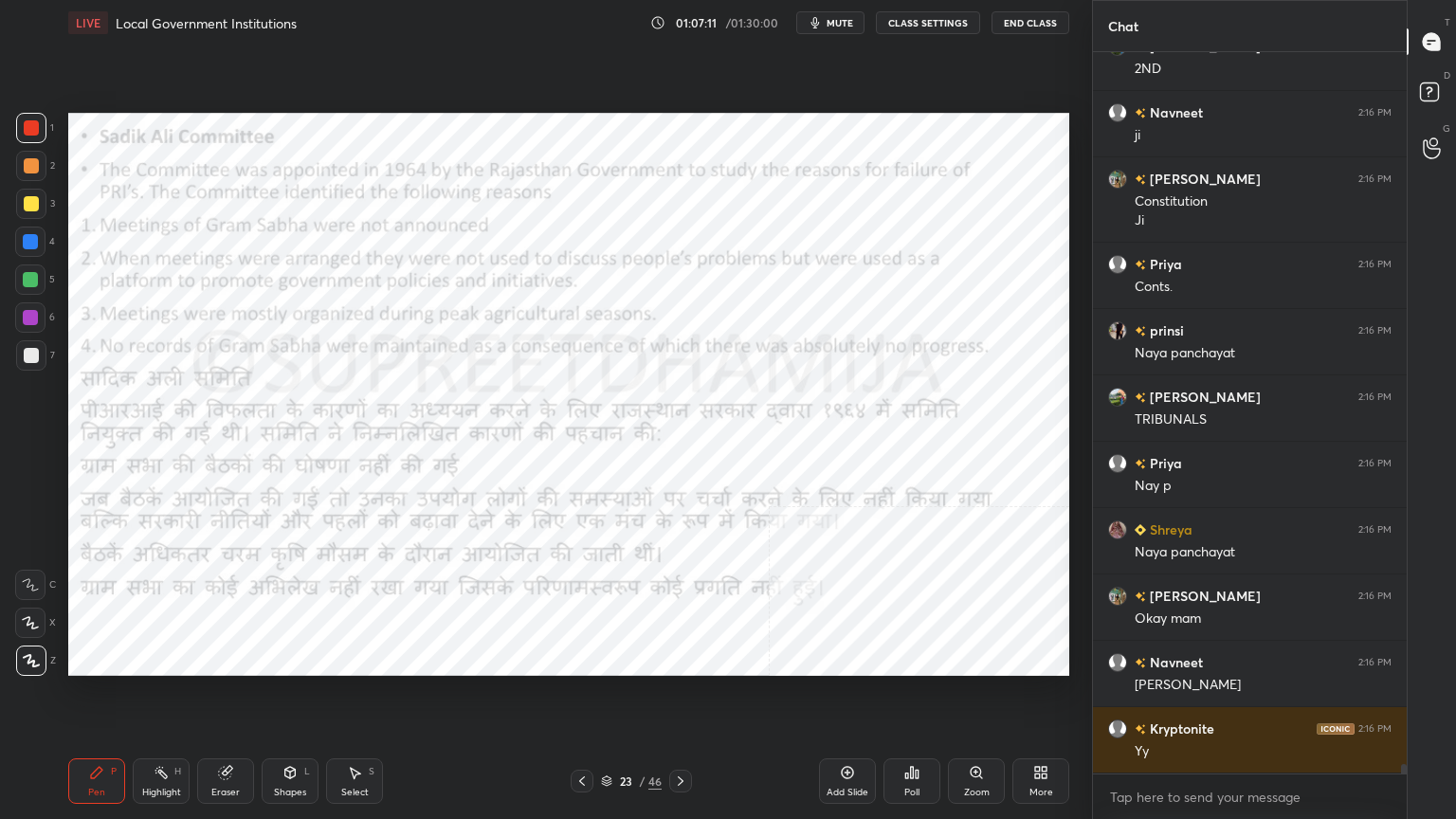
click at [684, 699] on icon at bounding box center [681, 782] width 15 height 15
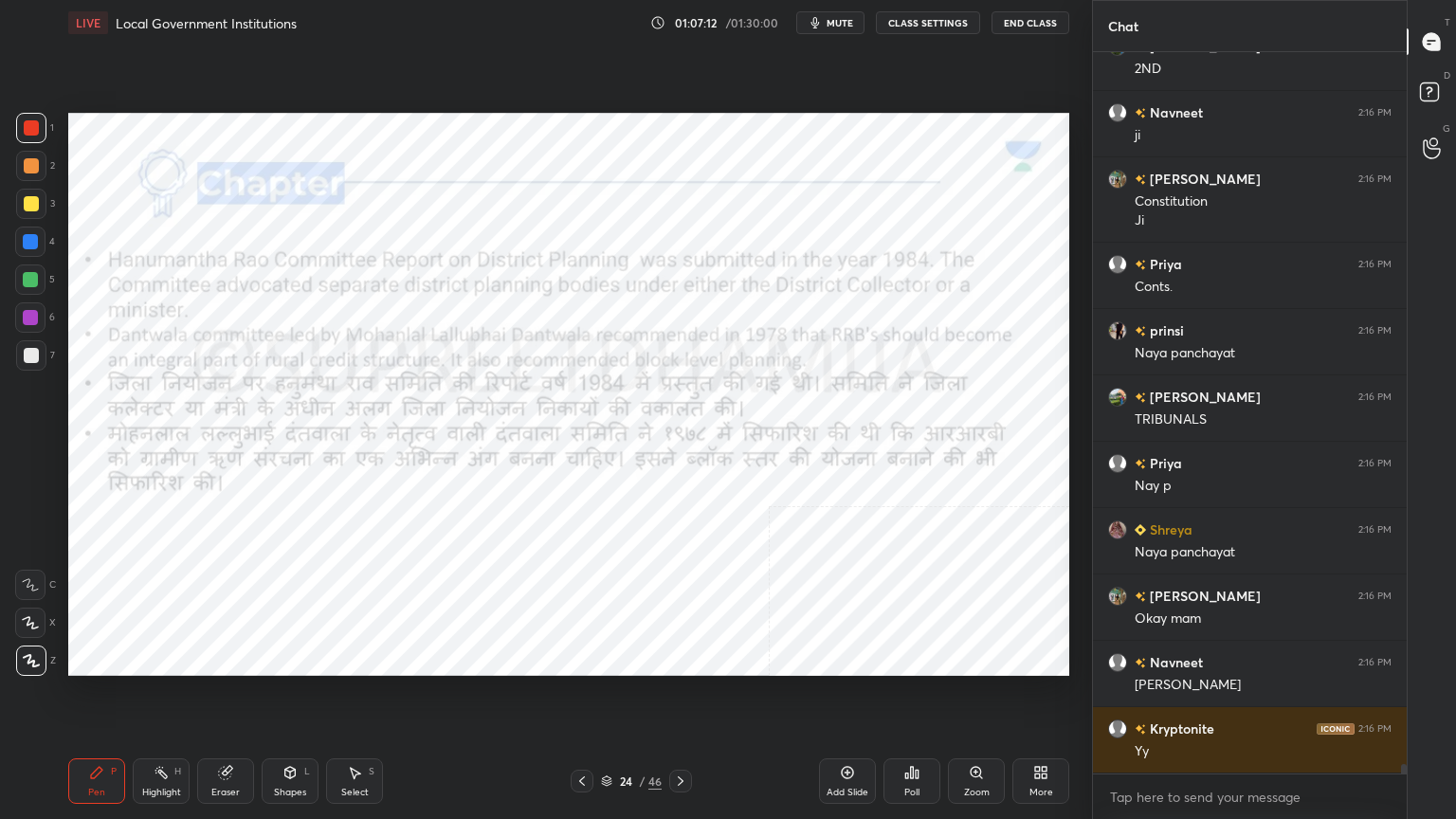
click at [684, 699] on icon at bounding box center [681, 782] width 15 height 15
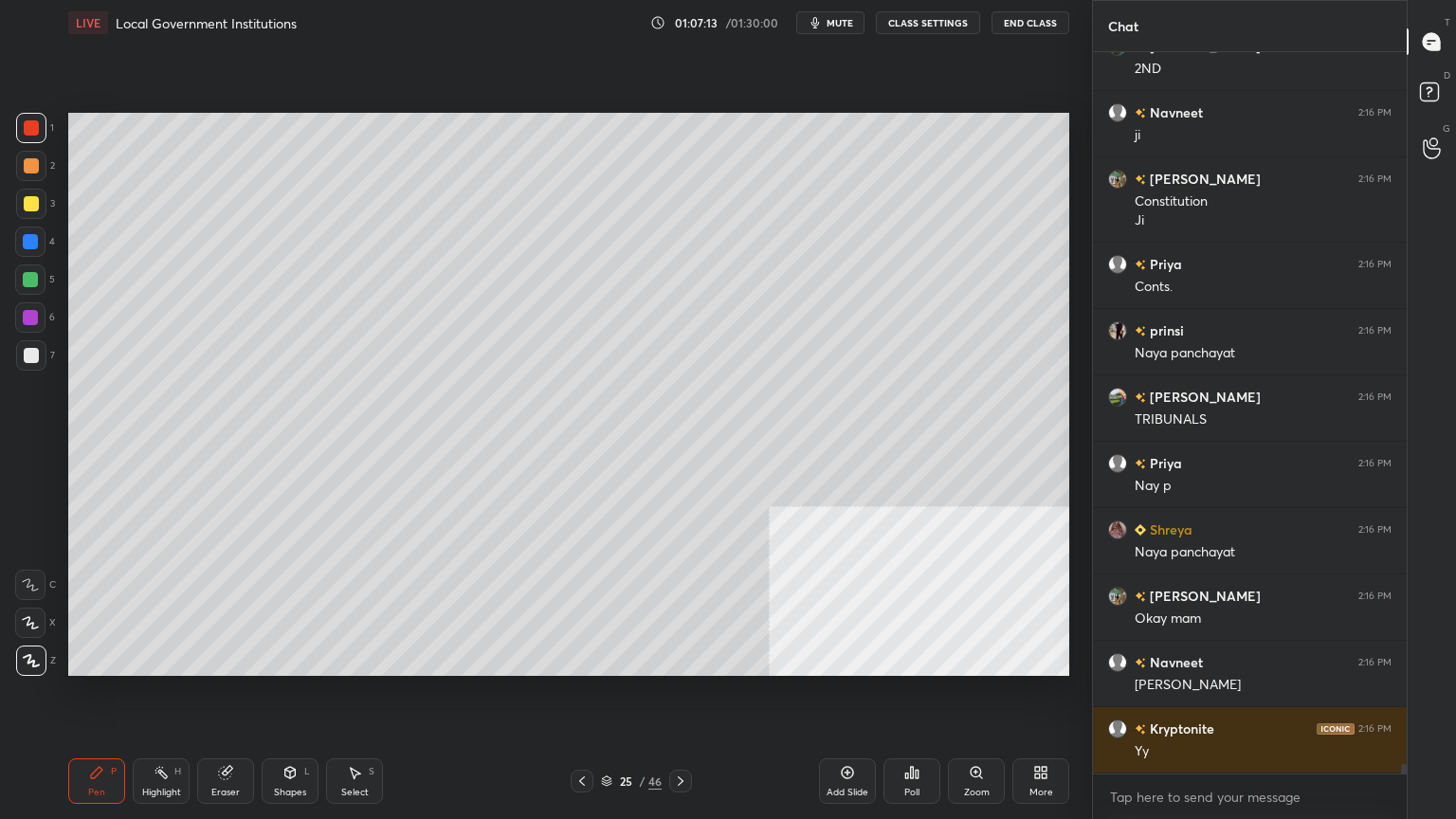
scroll to position [54809, 0]
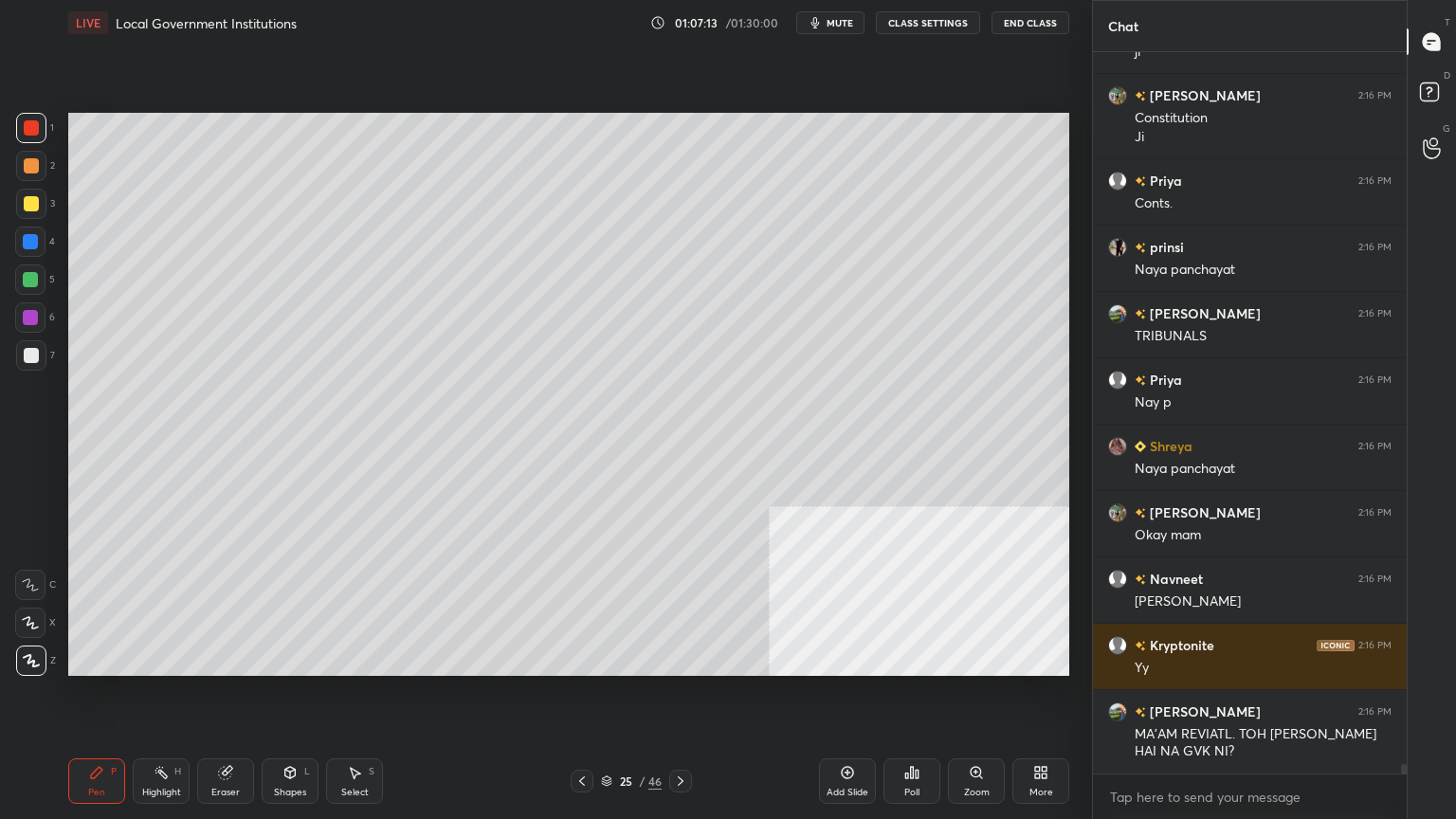
click at [687, 699] on icon at bounding box center [681, 782] width 15 height 15
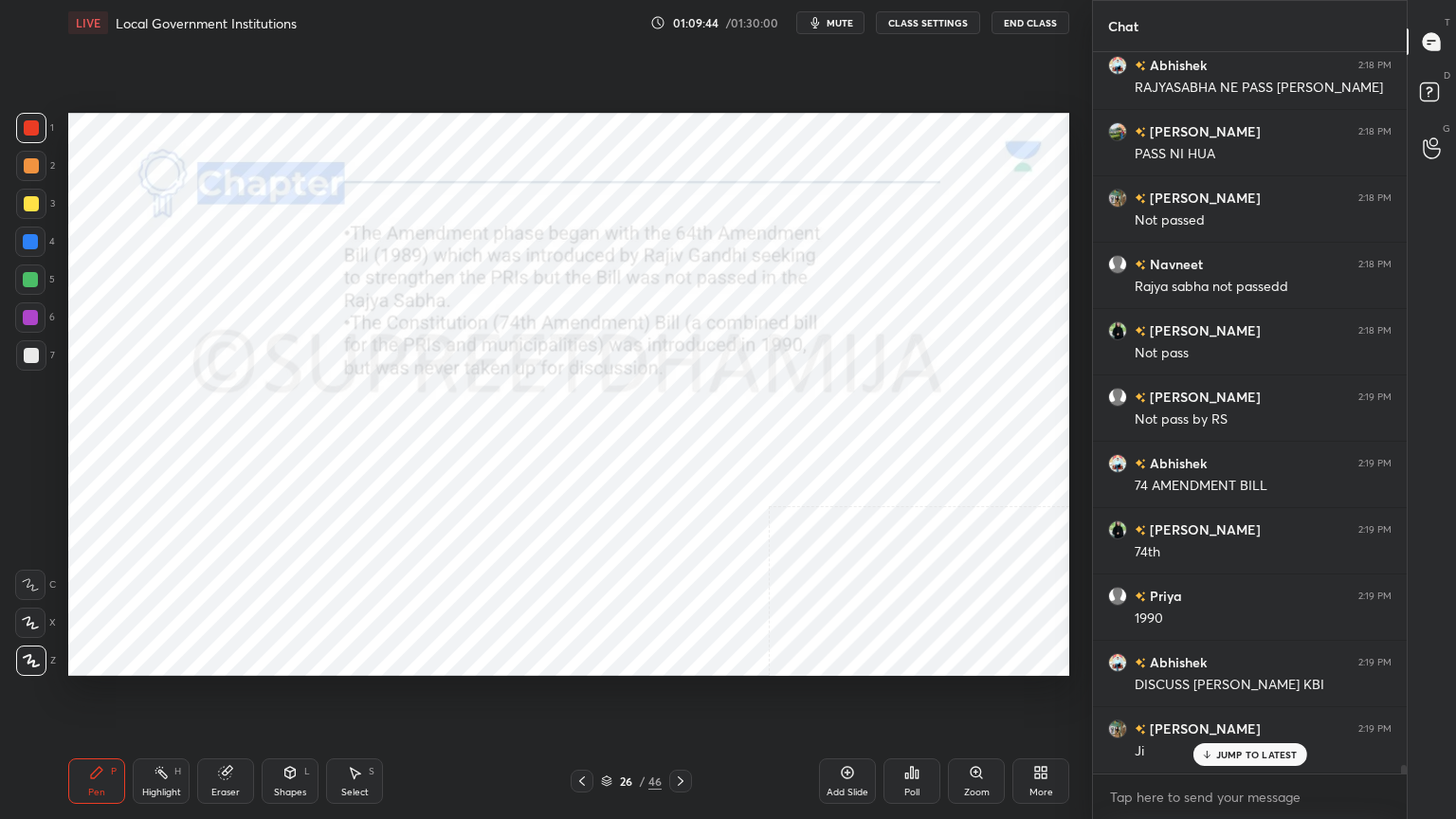
scroll to position [57150, 0]
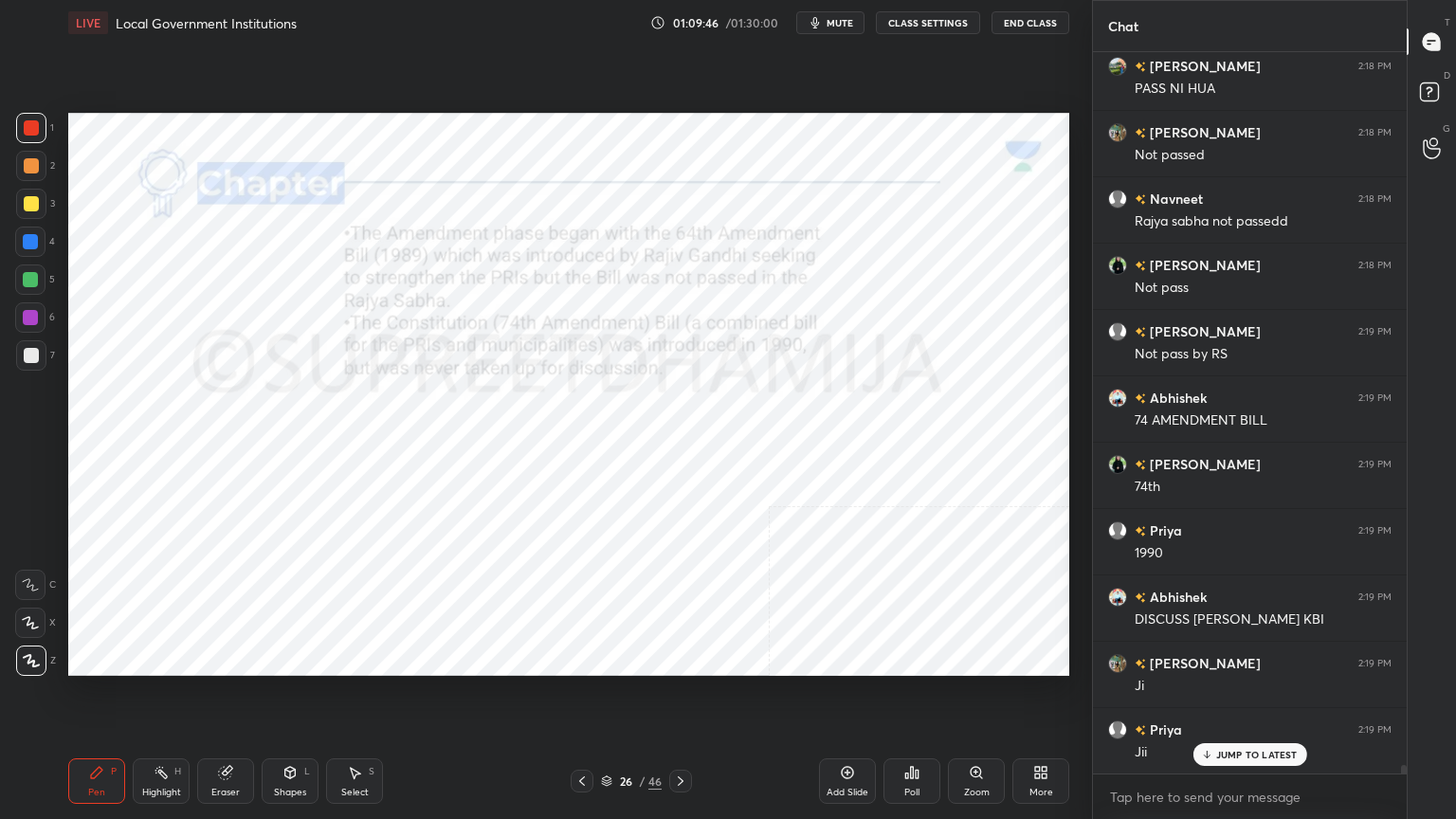
click at [685, 699] on icon at bounding box center [681, 782] width 15 height 15
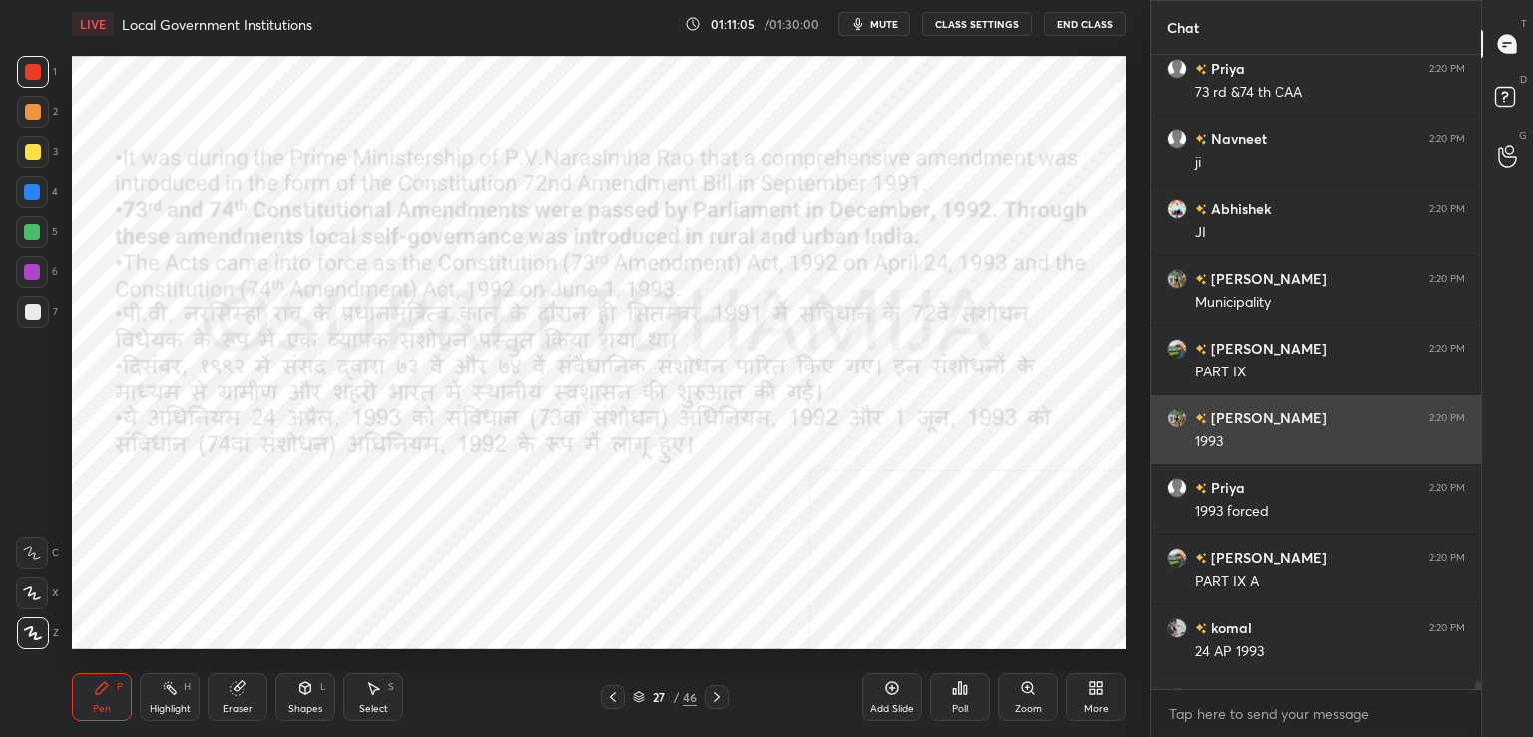
scroll to position [99210, 98750]
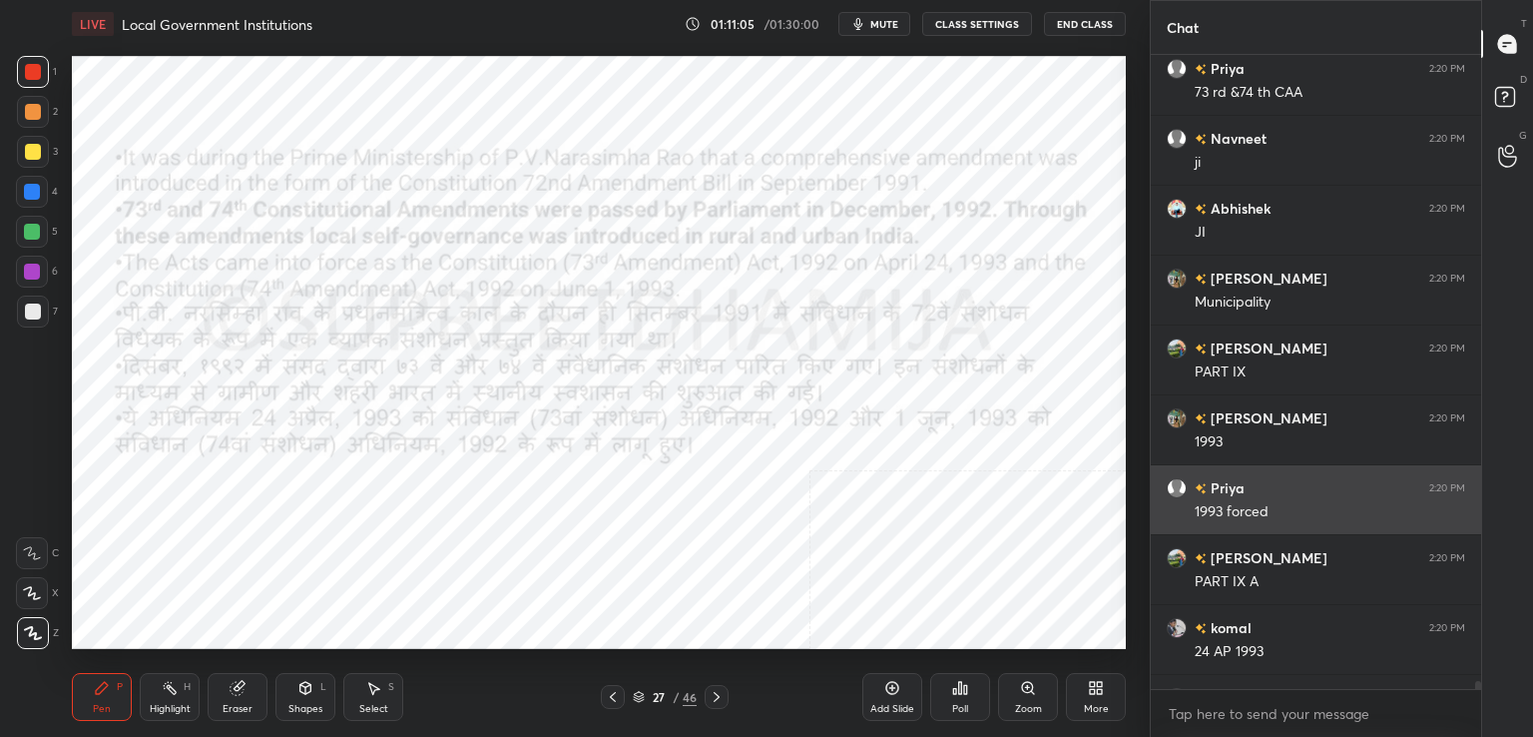
type textarea "x"
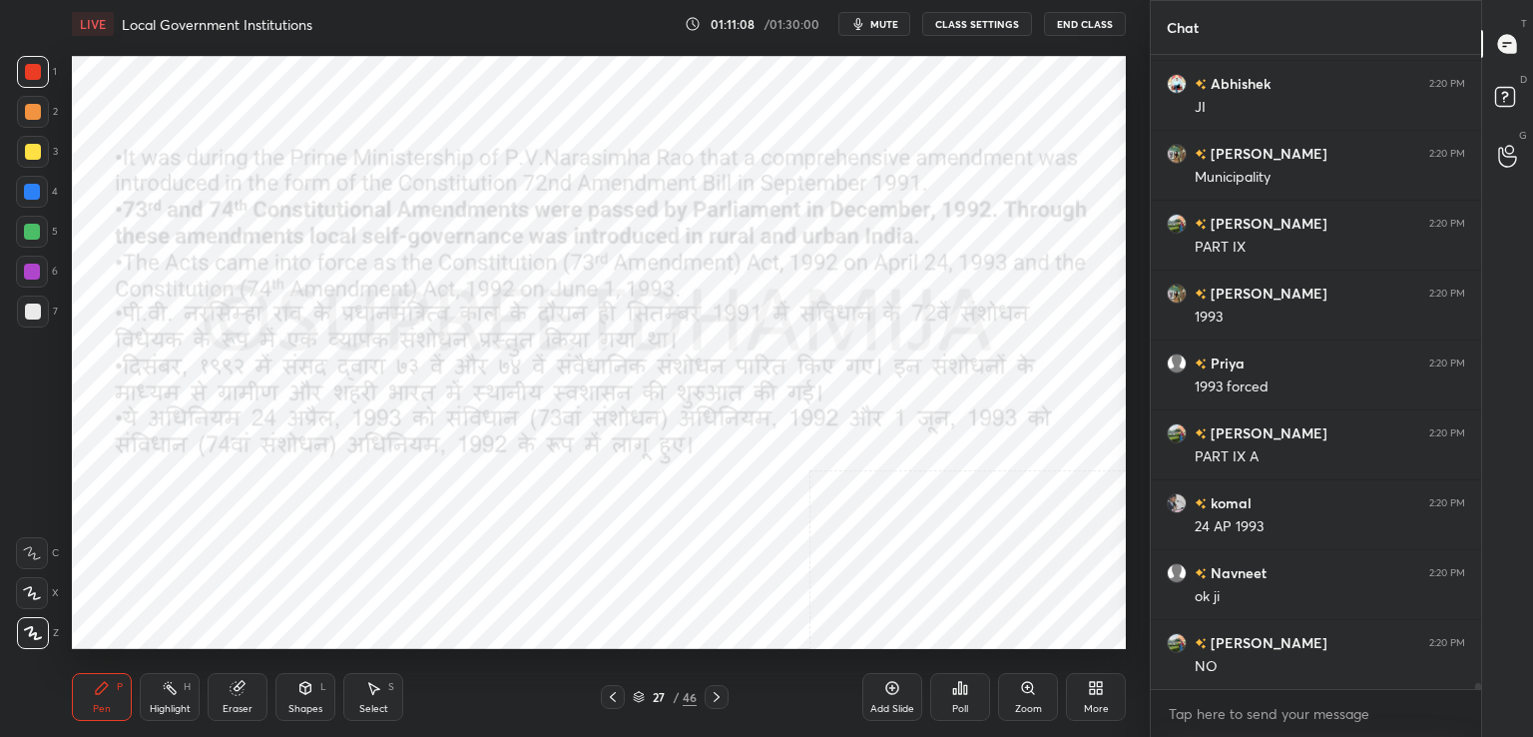
scroll to position [61814, 0]
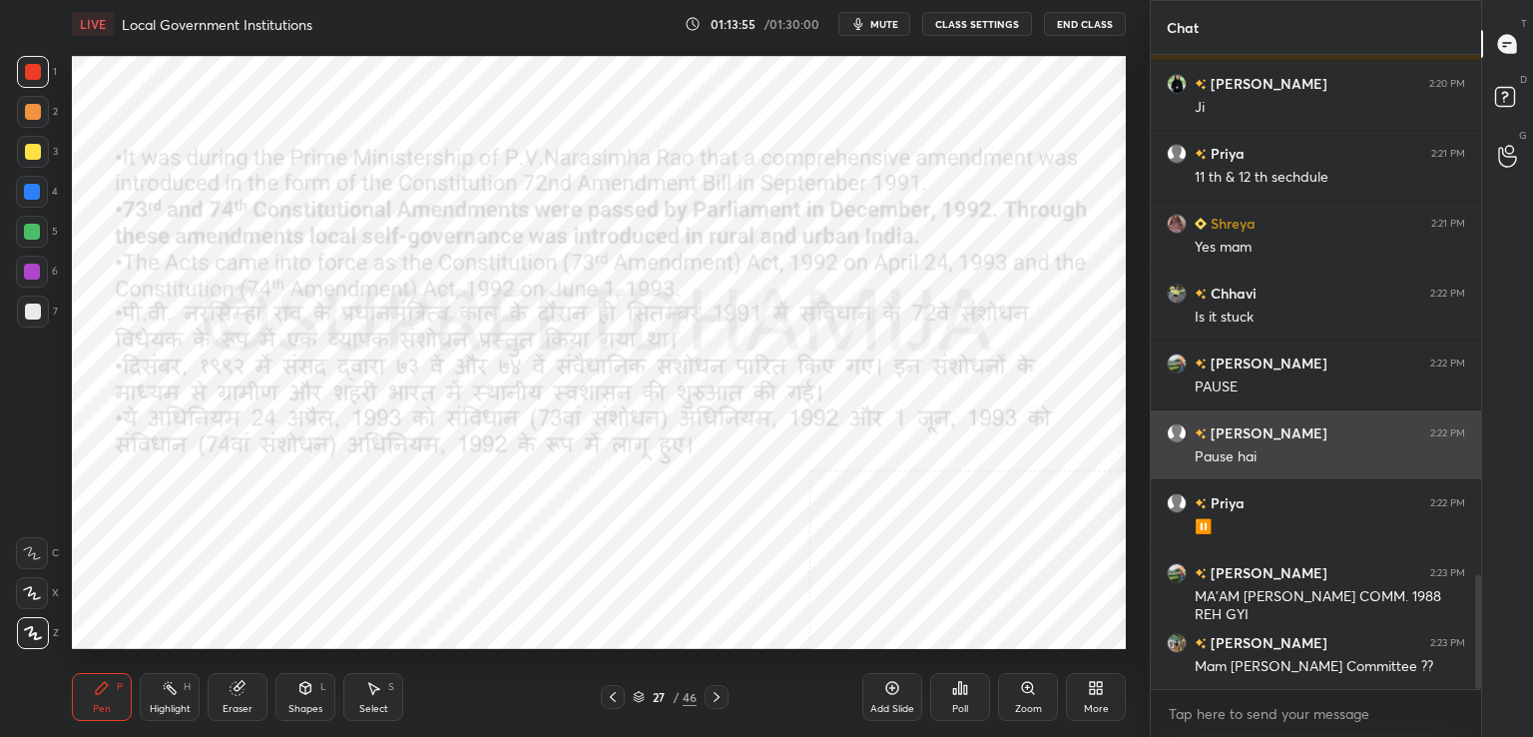
scroll to position [2959, 0]
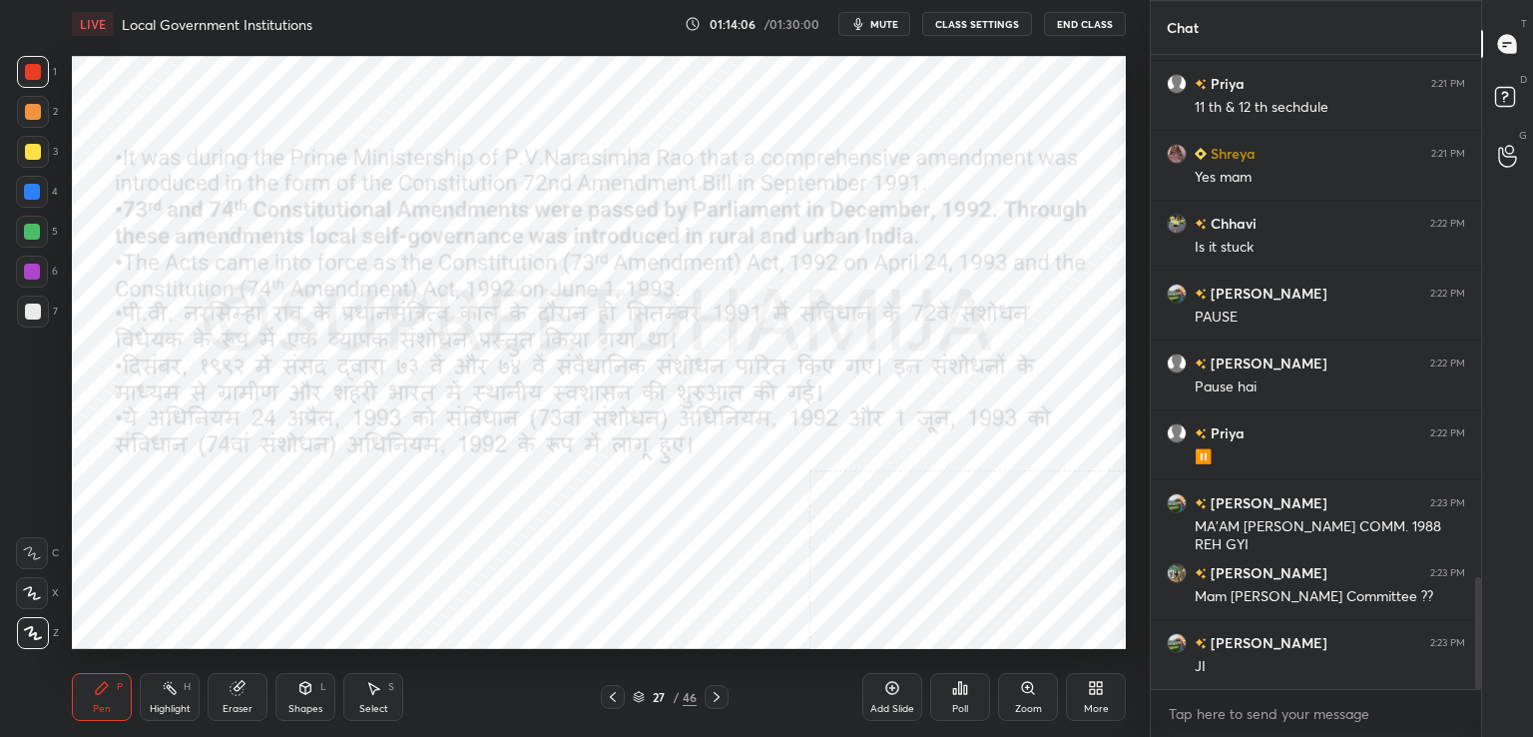
click at [883, 708] on div "Add Slide" at bounding box center [892, 709] width 44 height 10
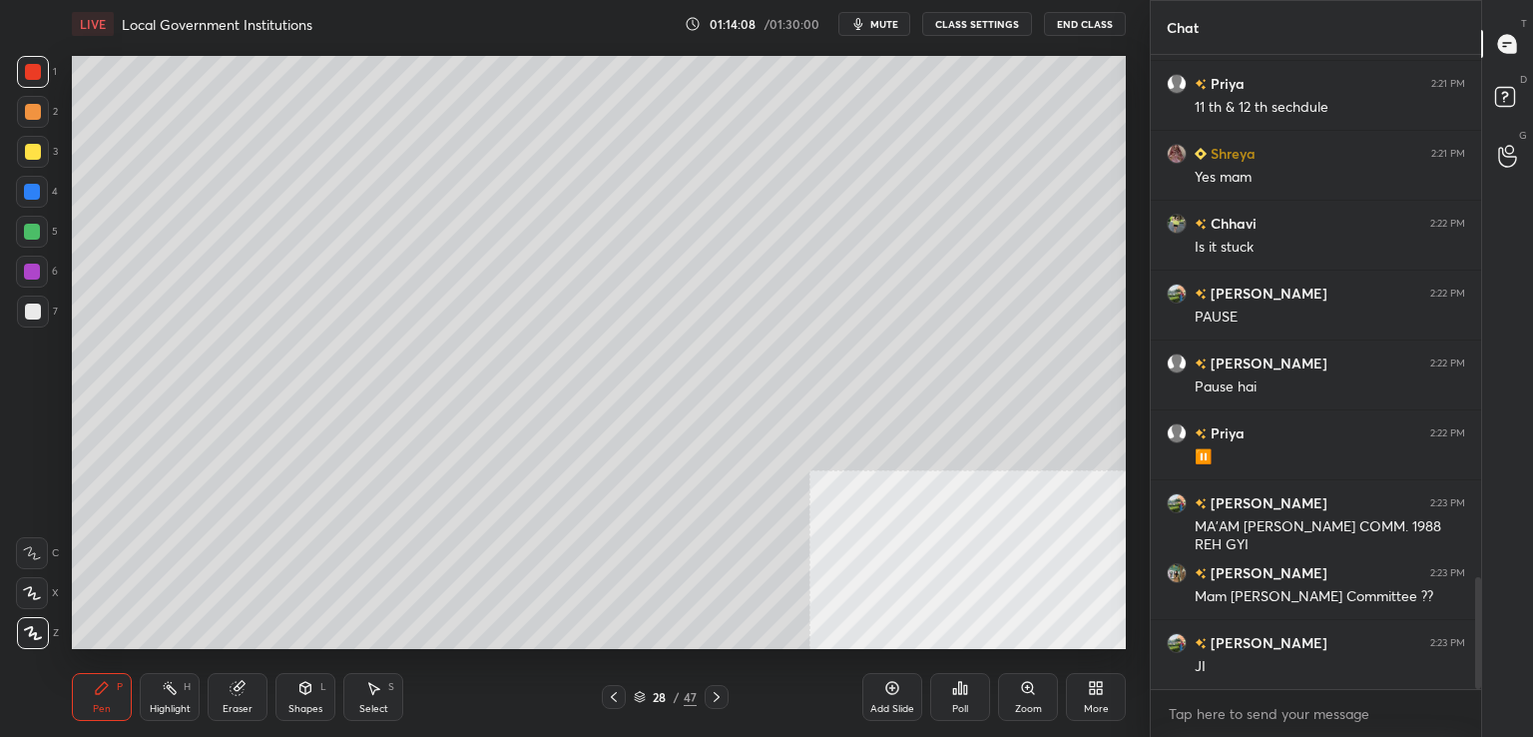
click at [32, 139] on div at bounding box center [33, 152] width 32 height 32
click at [236, 700] on div "Eraser" at bounding box center [238, 697] width 60 height 48
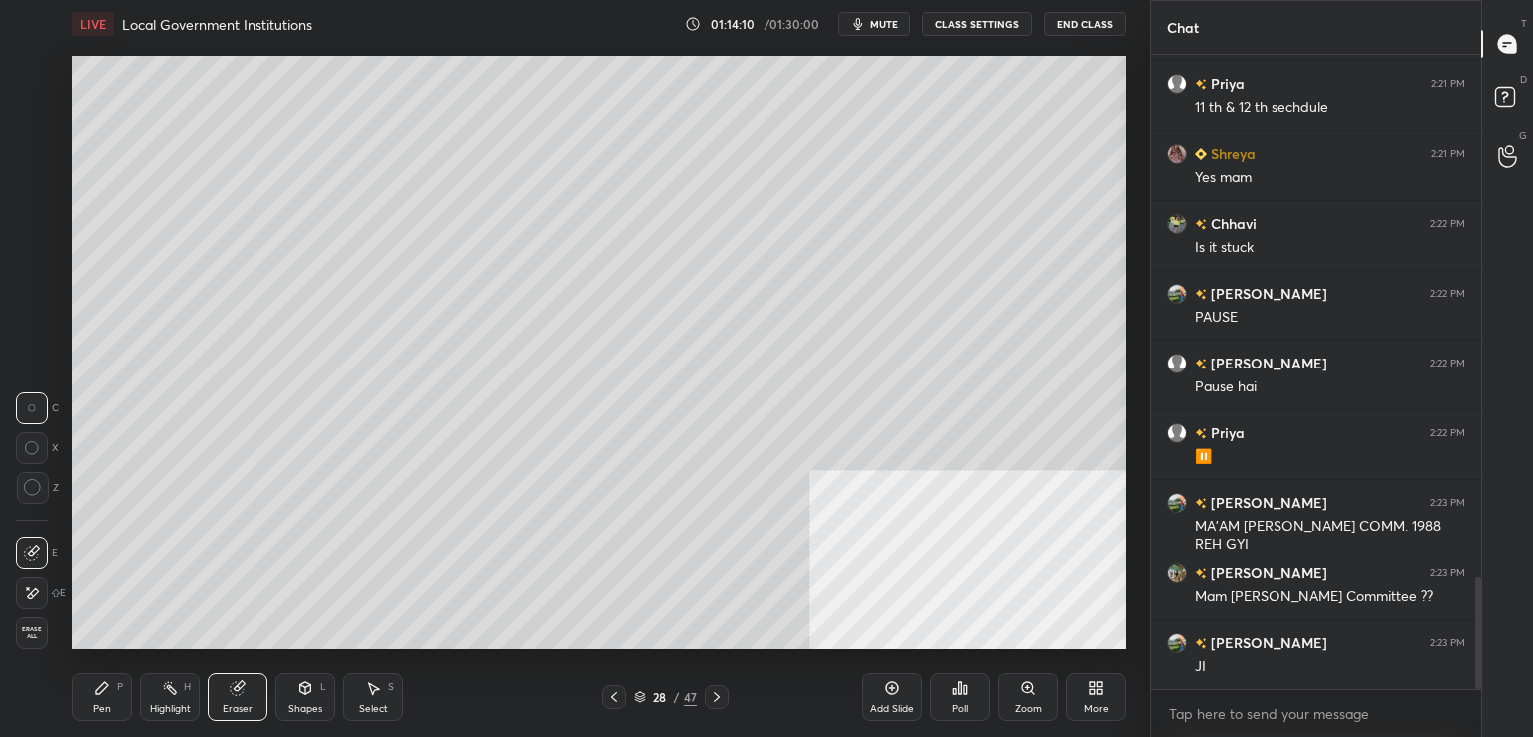
click at [31, 638] on span "Erase all" at bounding box center [32, 633] width 30 height 14
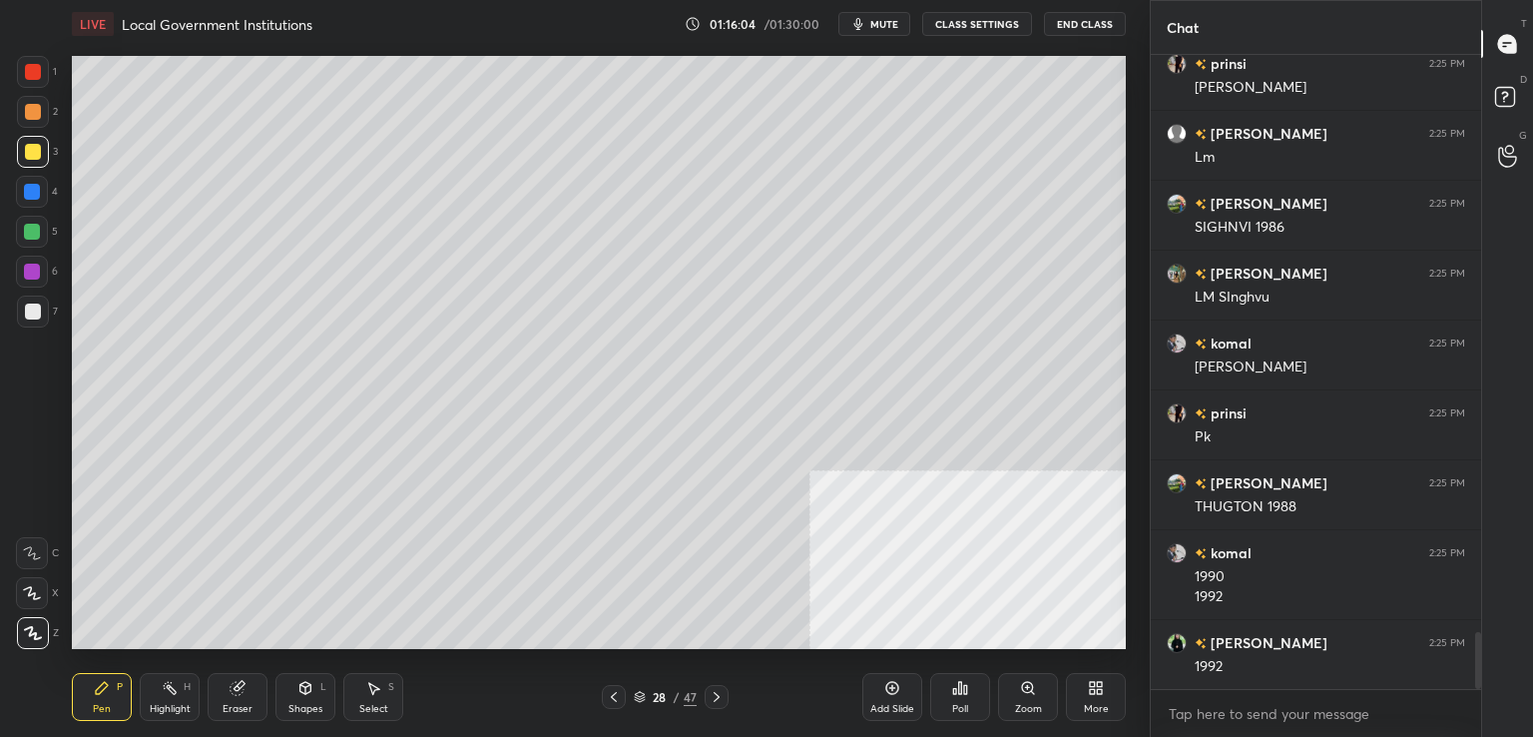
scroll to position [6458, 0]
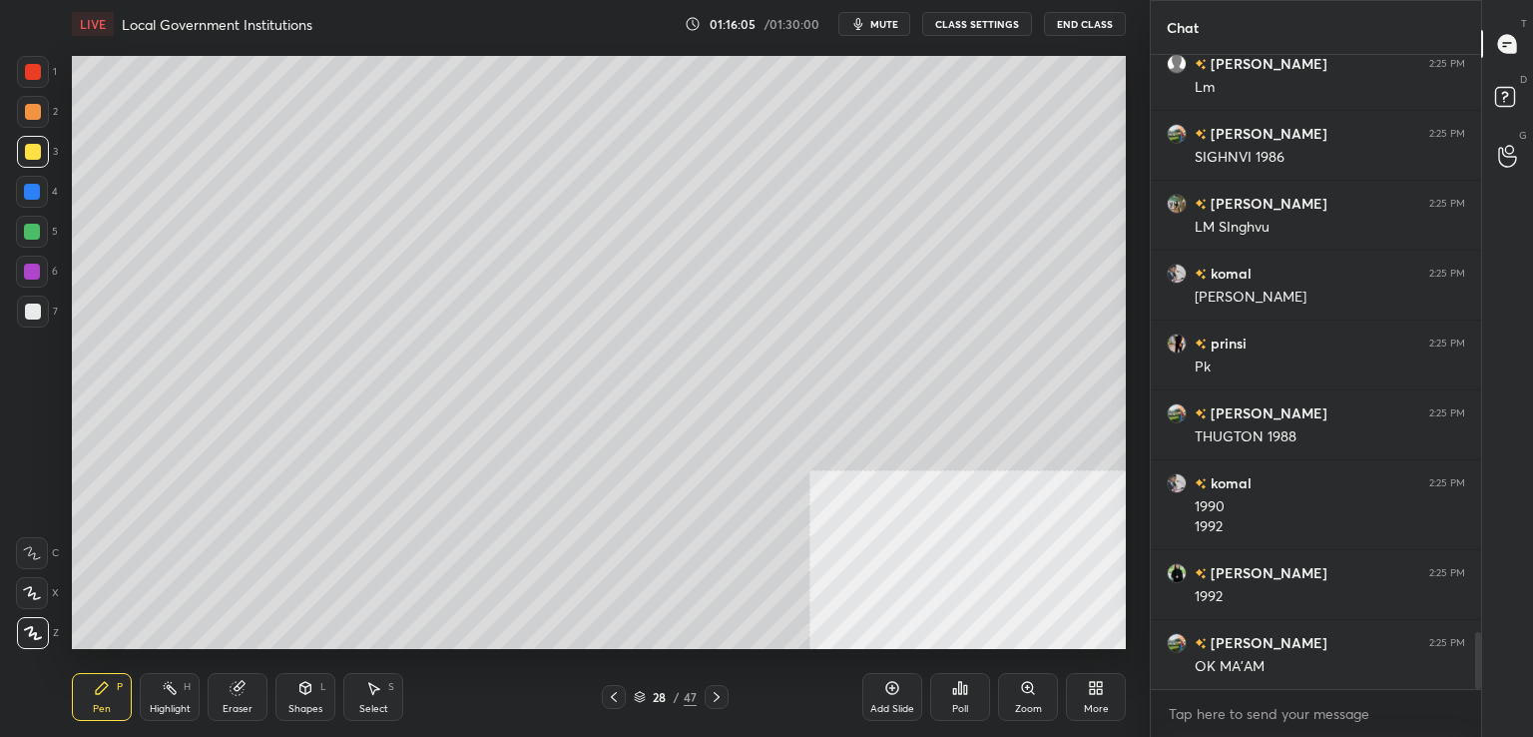
click at [712, 697] on icon at bounding box center [717, 697] width 16 height 16
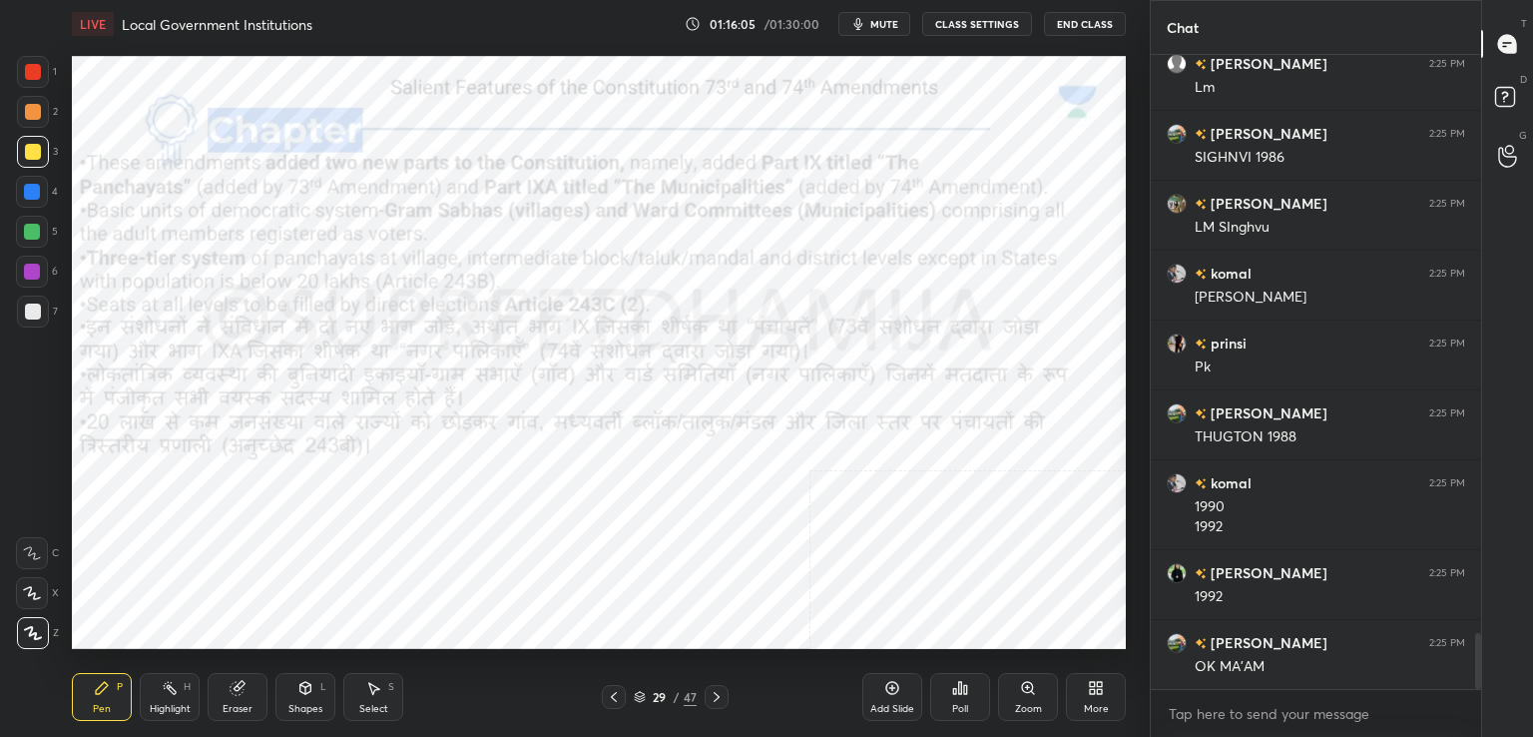
scroll to position [6528, 0]
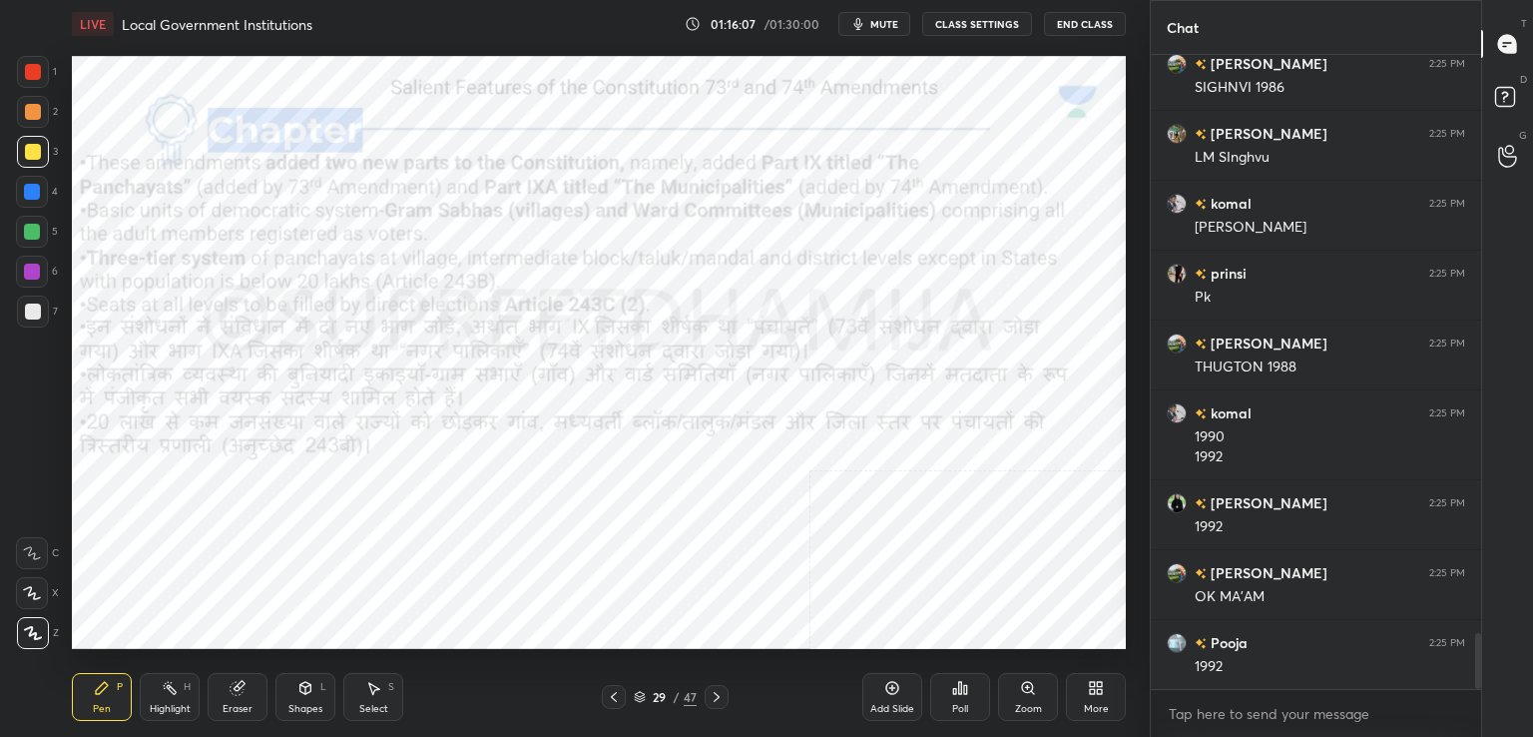
click at [616, 693] on icon at bounding box center [614, 697] width 16 height 16
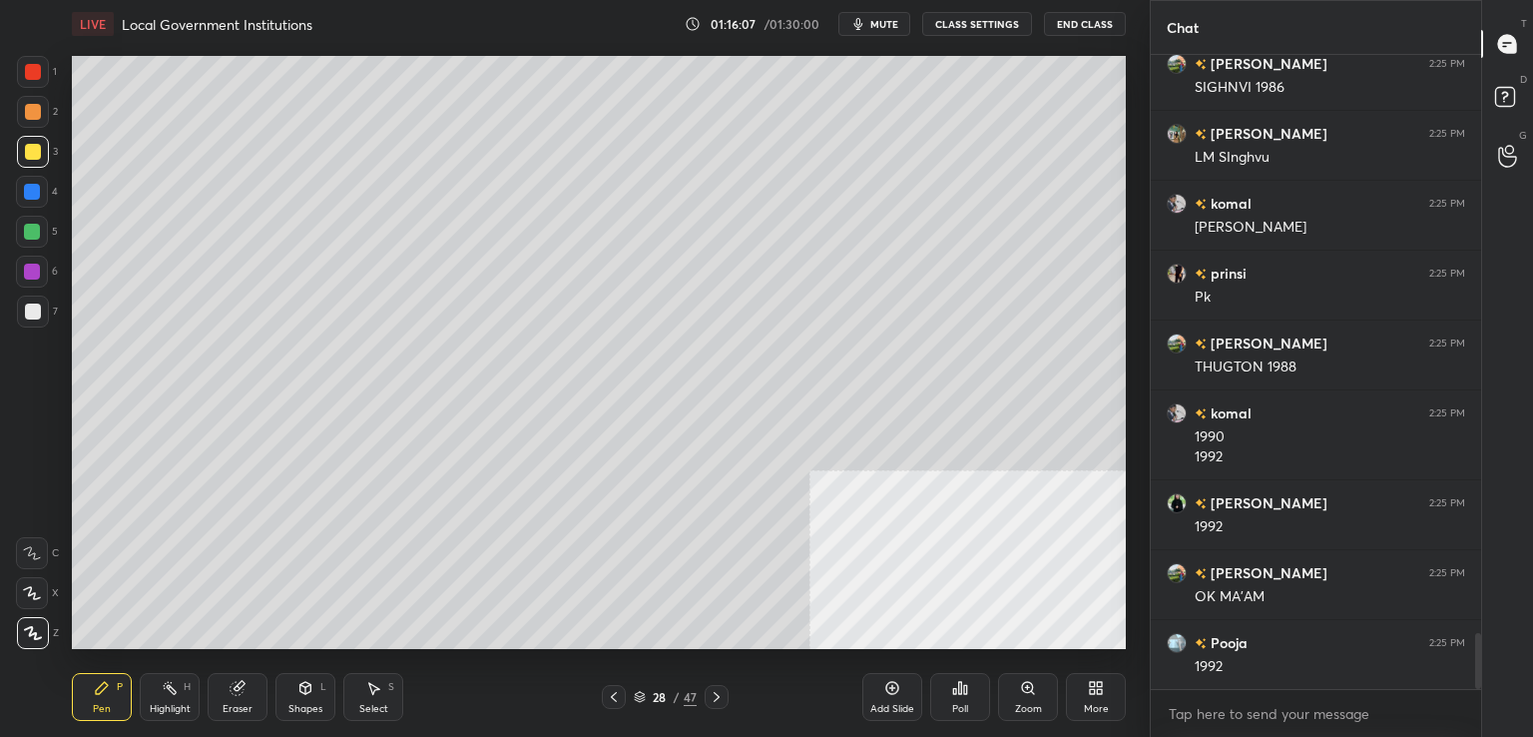
click at [615, 697] on icon at bounding box center [614, 697] width 16 height 16
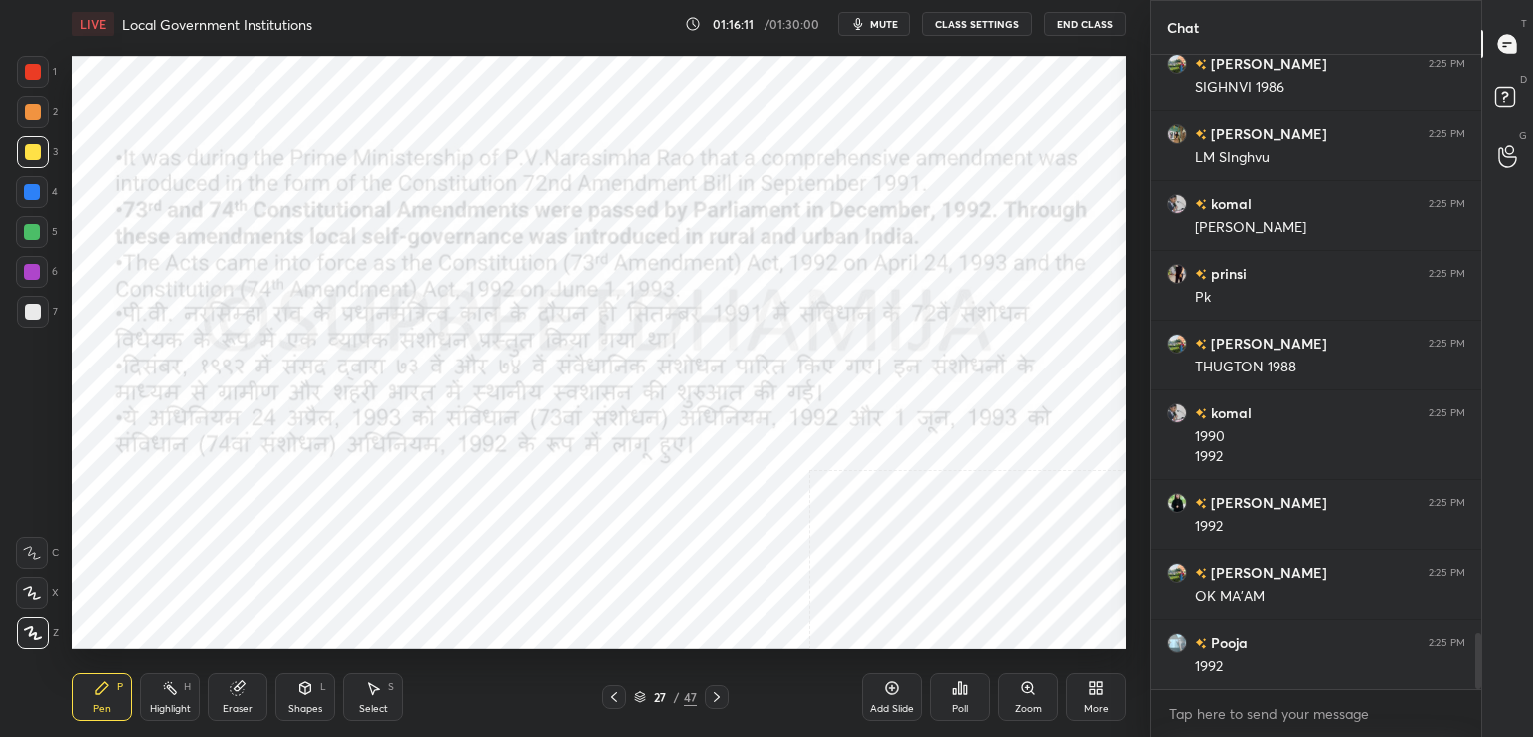
click at [44, 211] on div "4" at bounding box center [37, 196] width 42 height 40
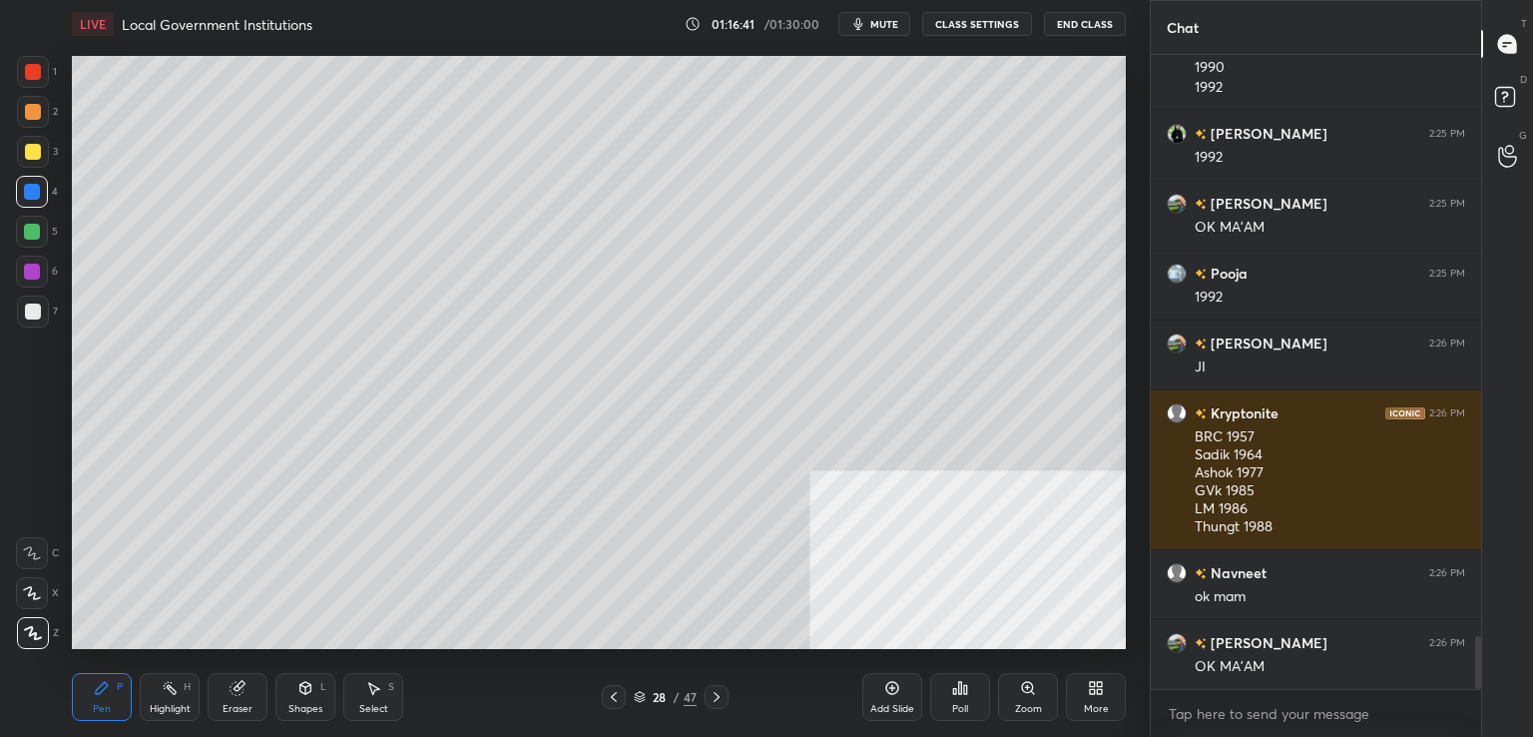
scroll to position [6967, 0]
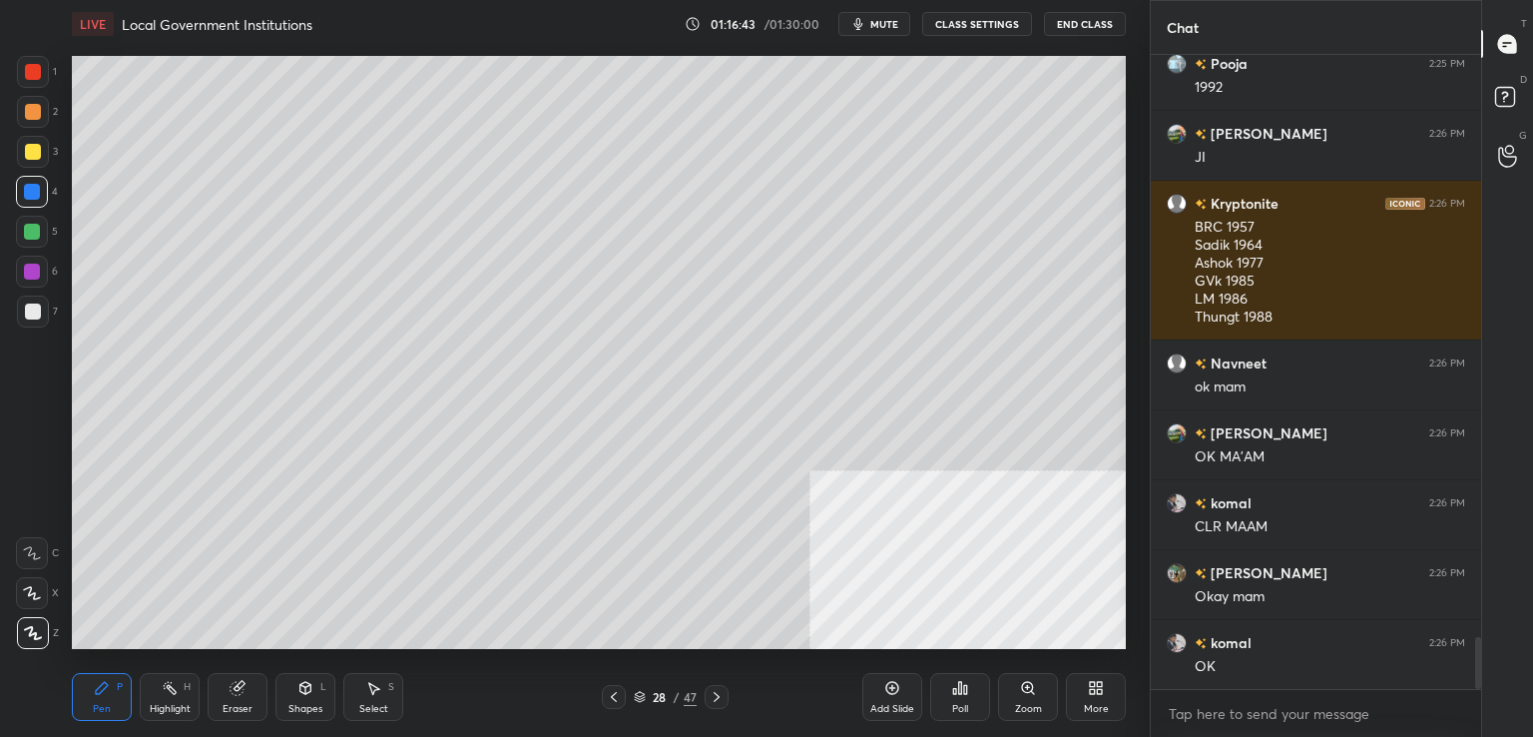
click at [245, 692] on icon at bounding box center [238, 688] width 16 height 16
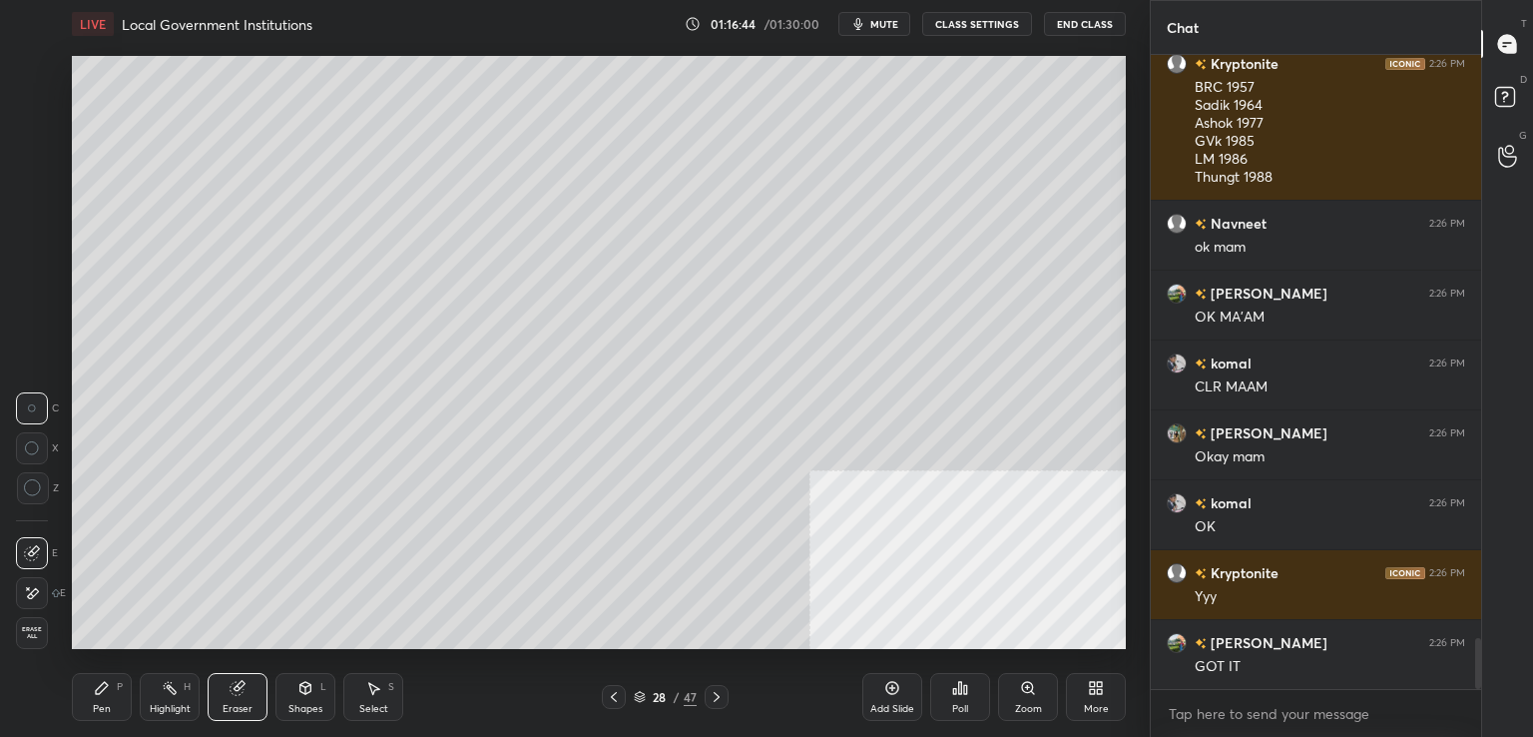
scroll to position [7317, 0]
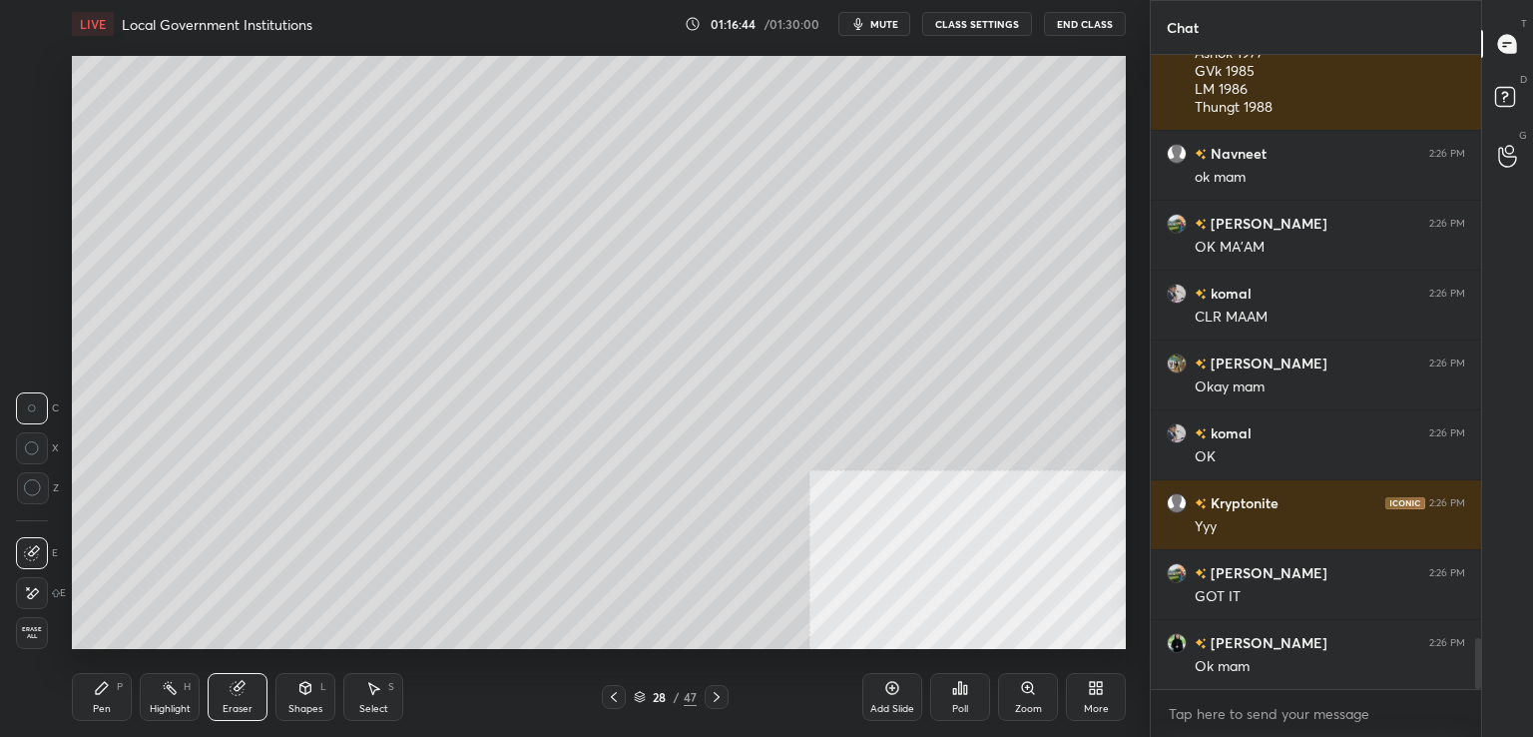
click at [33, 630] on span "Erase all" at bounding box center [32, 633] width 30 height 14
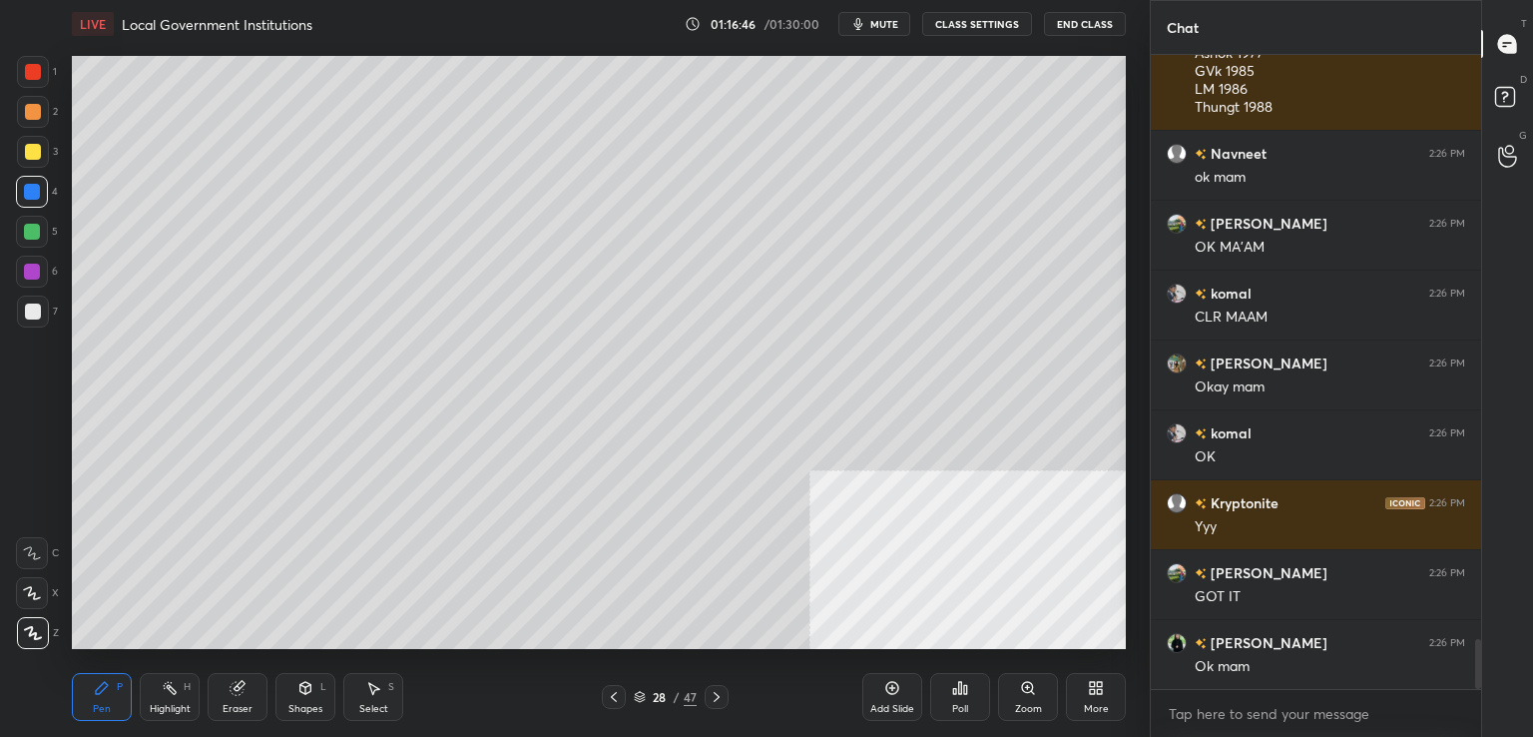
scroll to position [7387, 0]
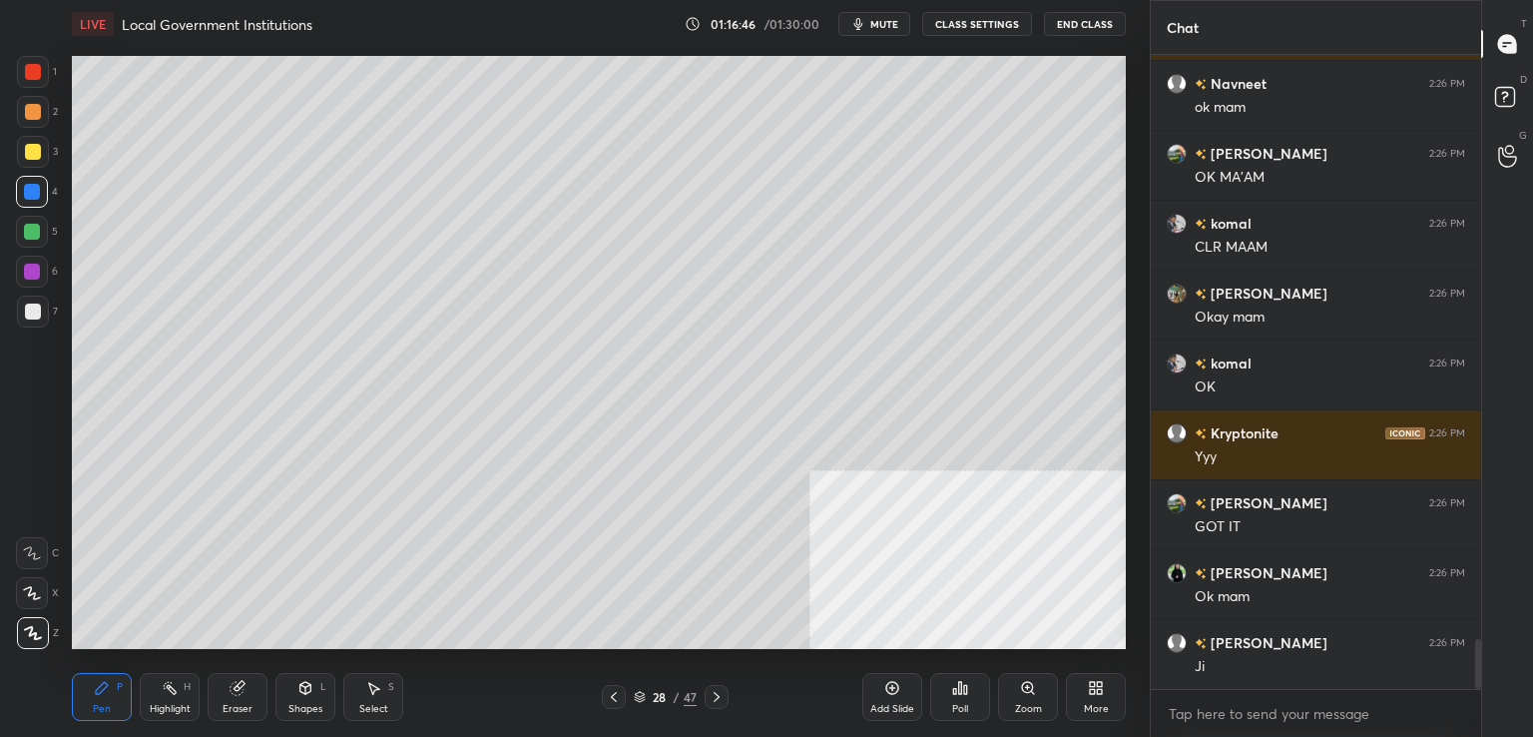
click at [714, 698] on icon at bounding box center [717, 697] width 16 height 16
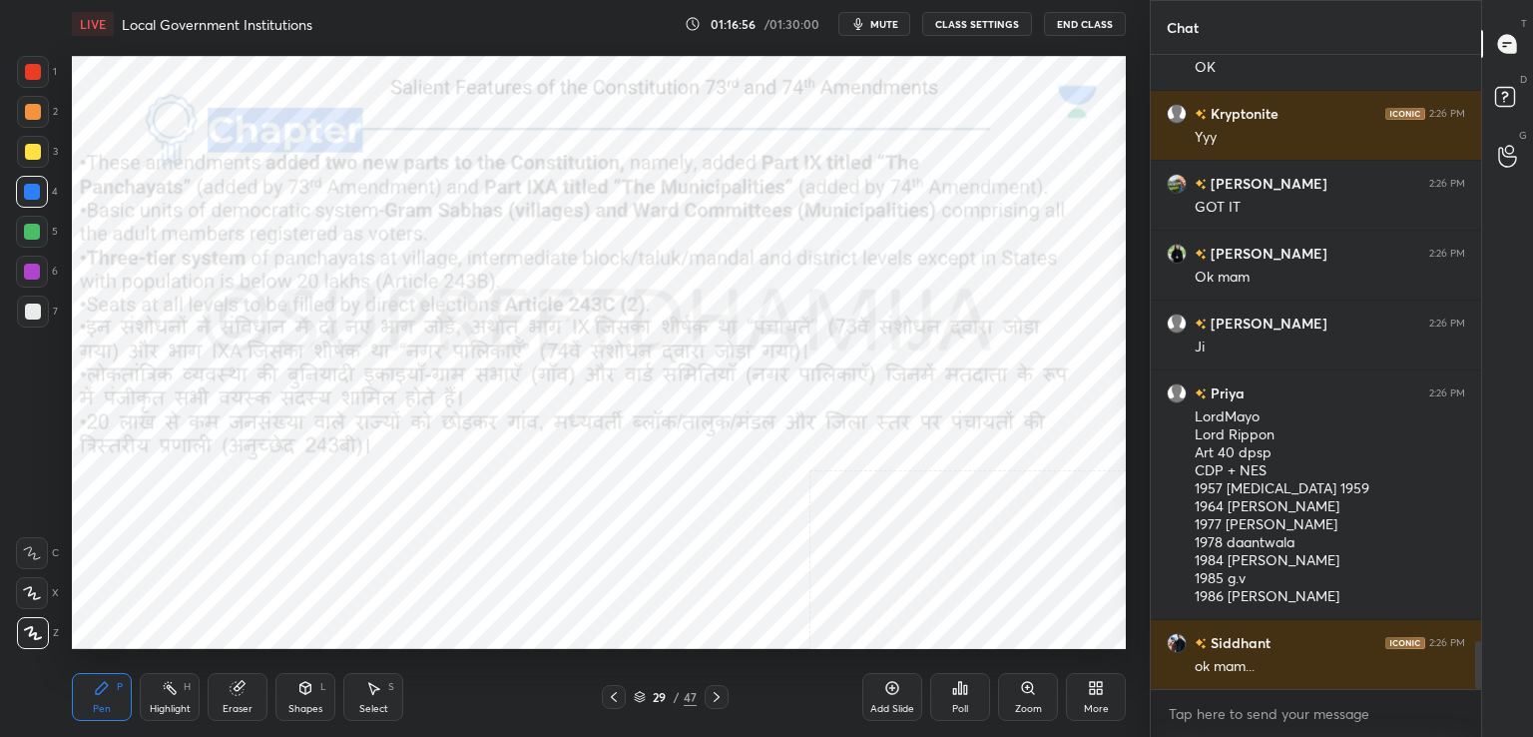
scroll to position [7776, 0]
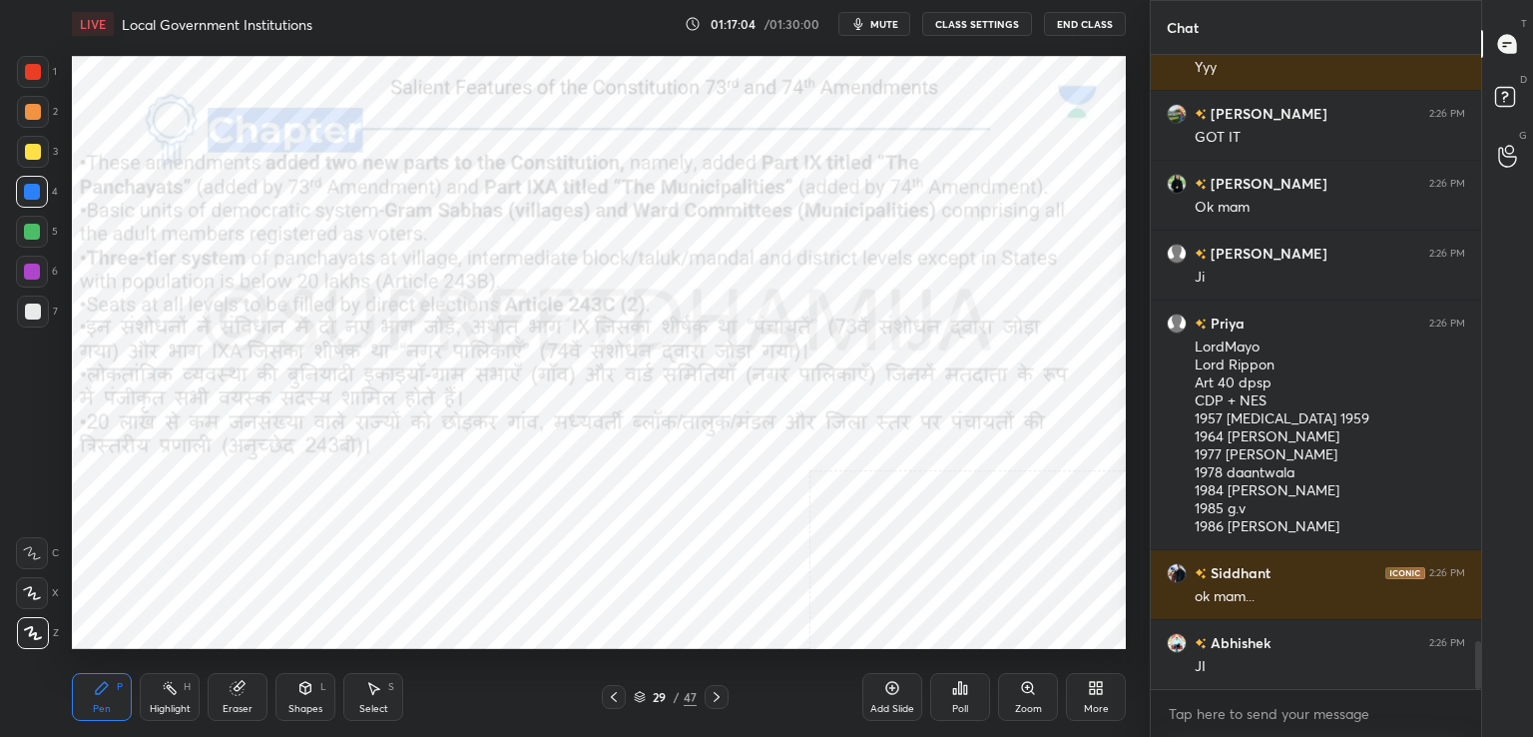
click at [43, 69] on div at bounding box center [33, 72] width 32 height 32
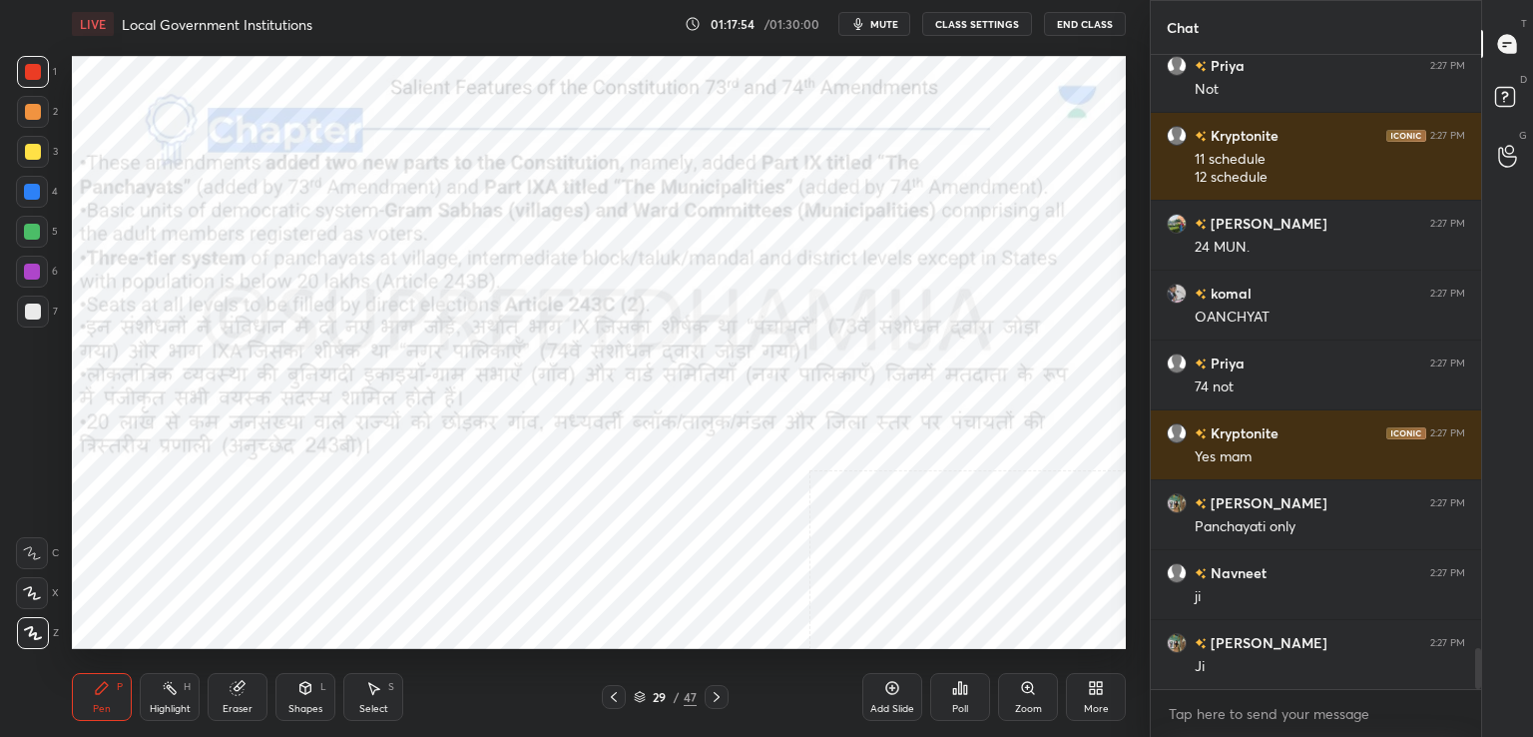
scroll to position [9211, 0]
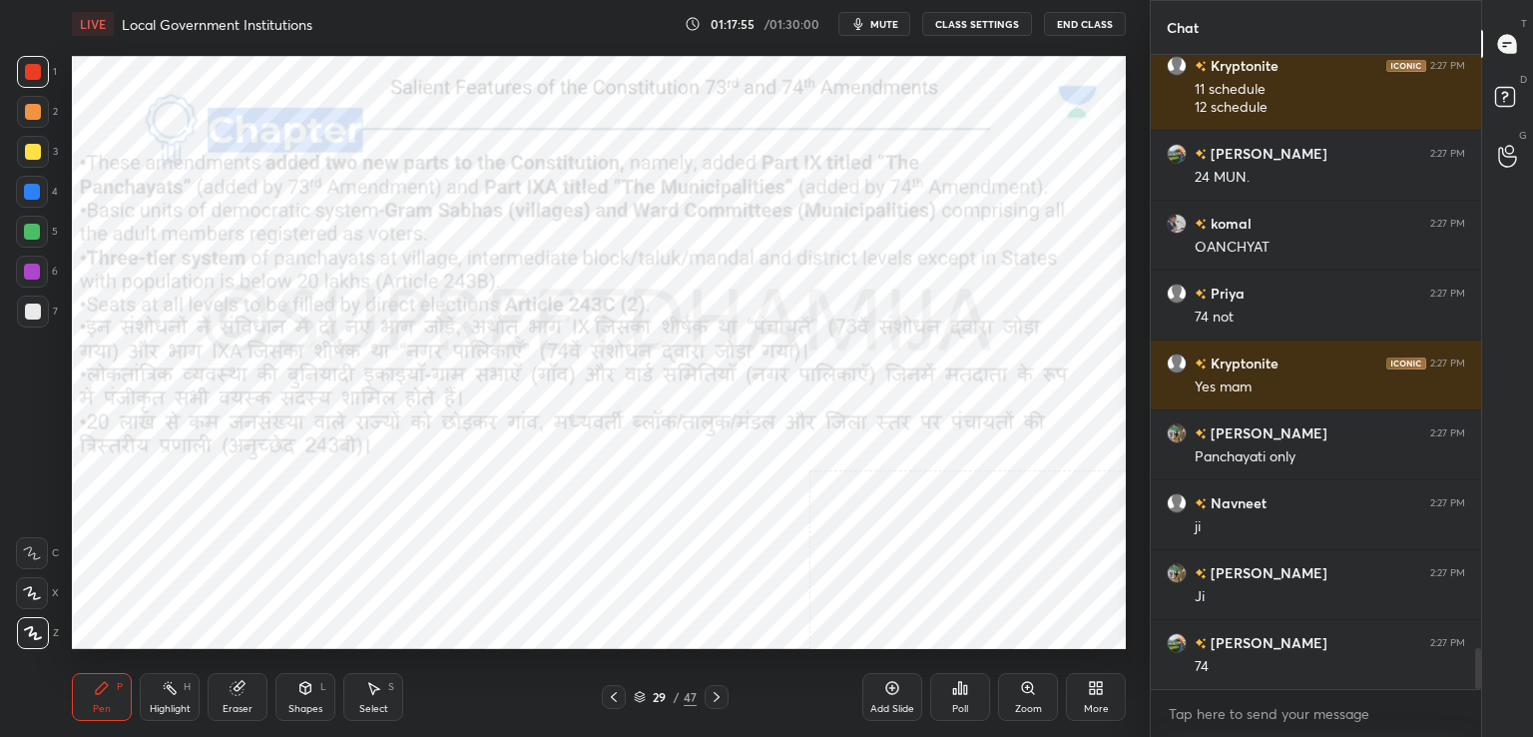
click at [243, 689] on icon at bounding box center [237, 688] width 13 height 13
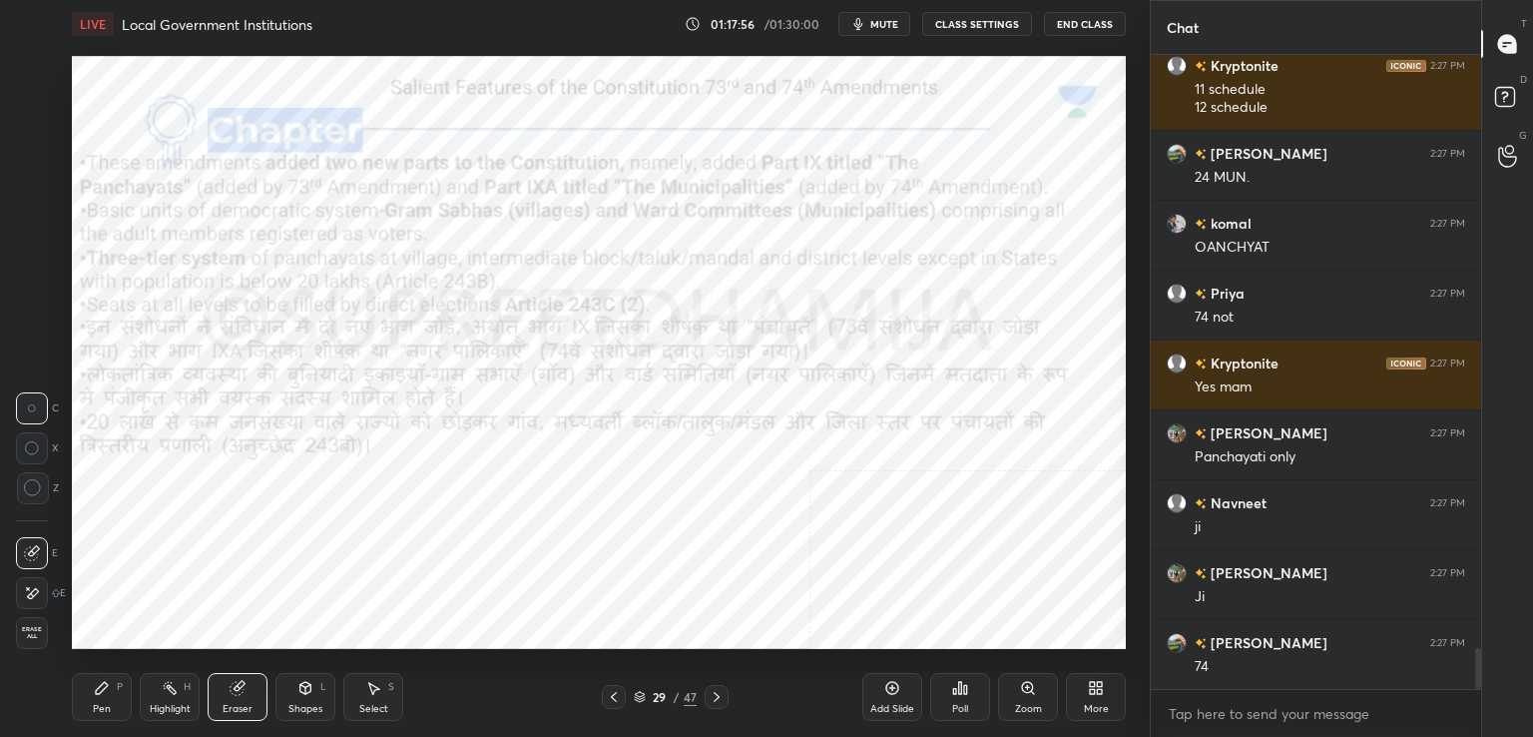
click at [32, 634] on span "Erase all" at bounding box center [32, 633] width 30 height 14
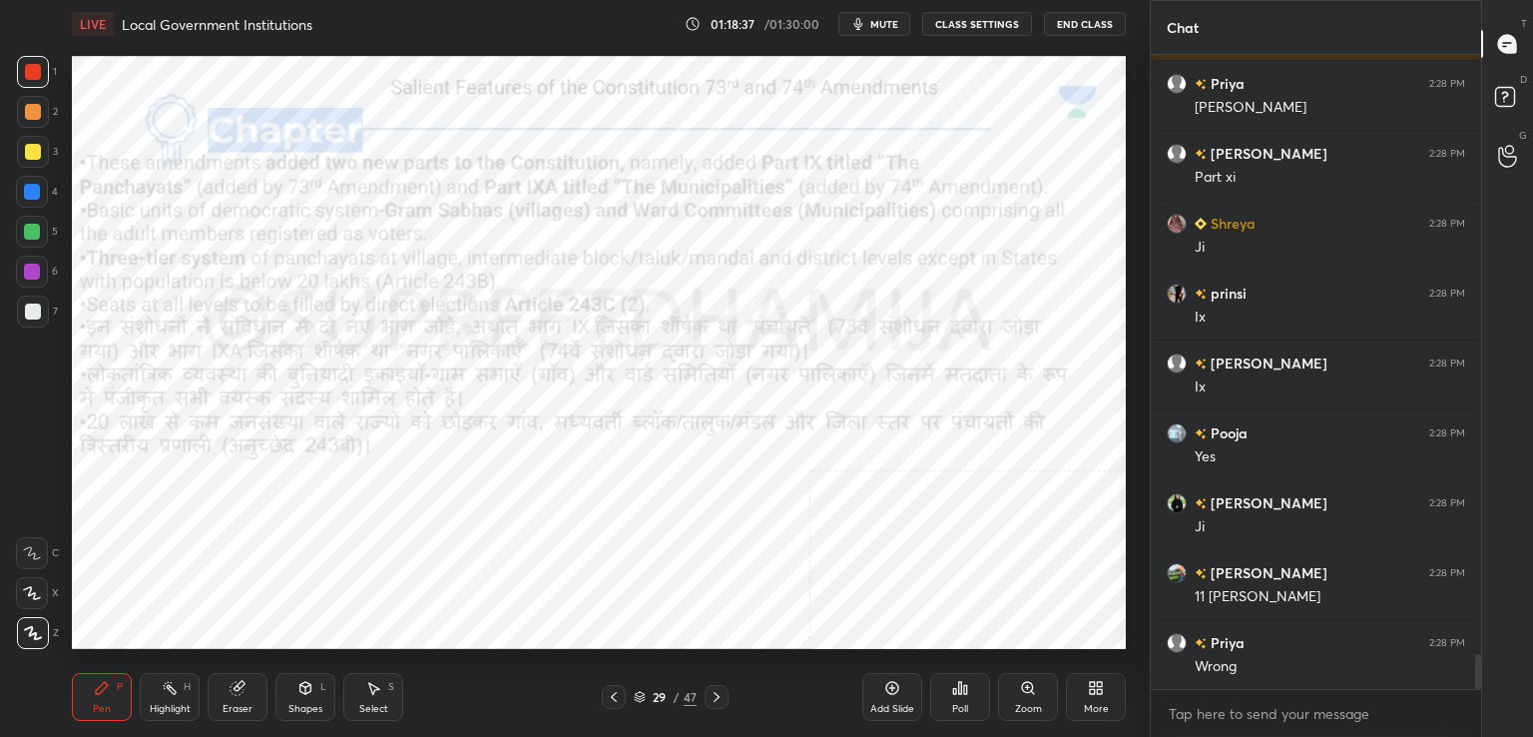
scroll to position [0, 0]
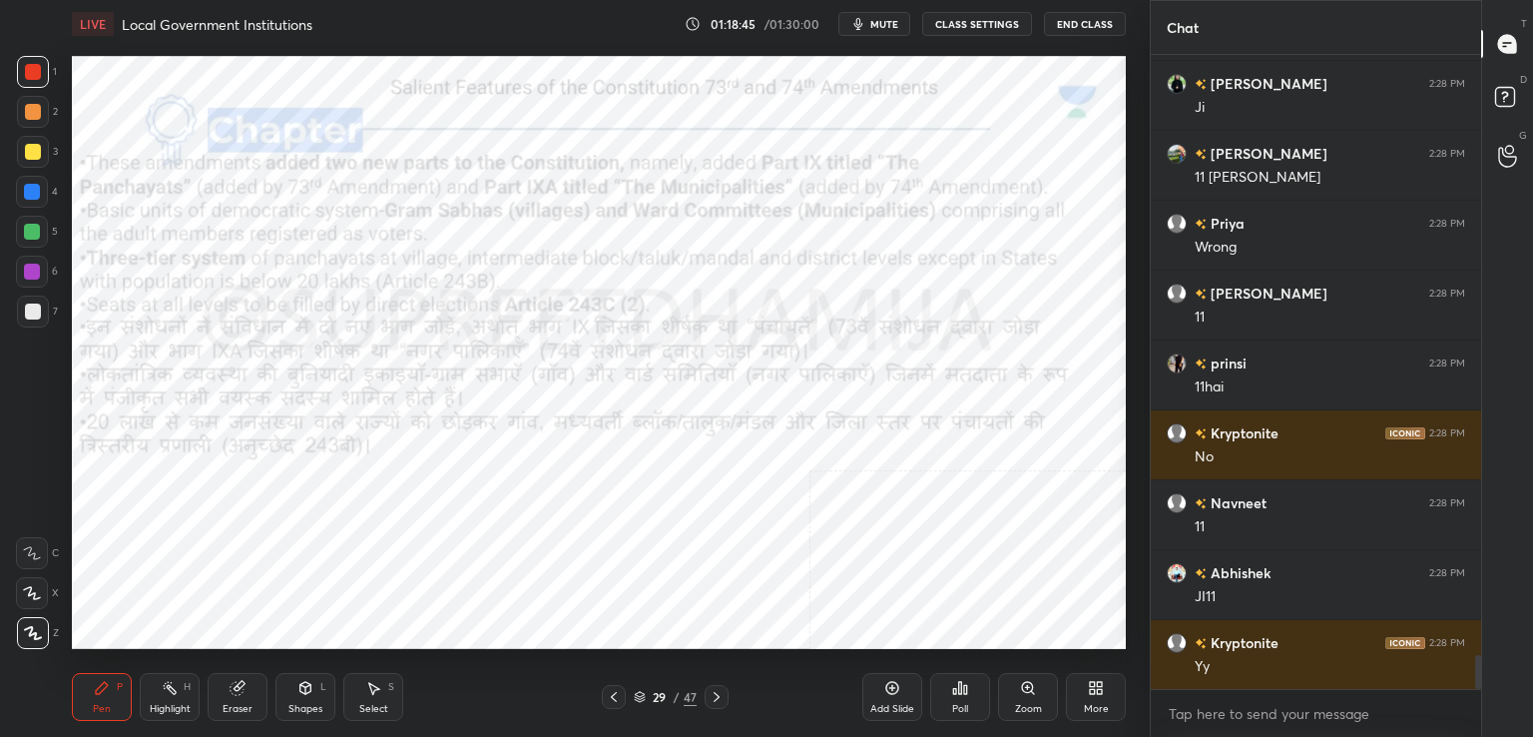
click at [252, 696] on div "Eraser" at bounding box center [238, 697] width 60 height 48
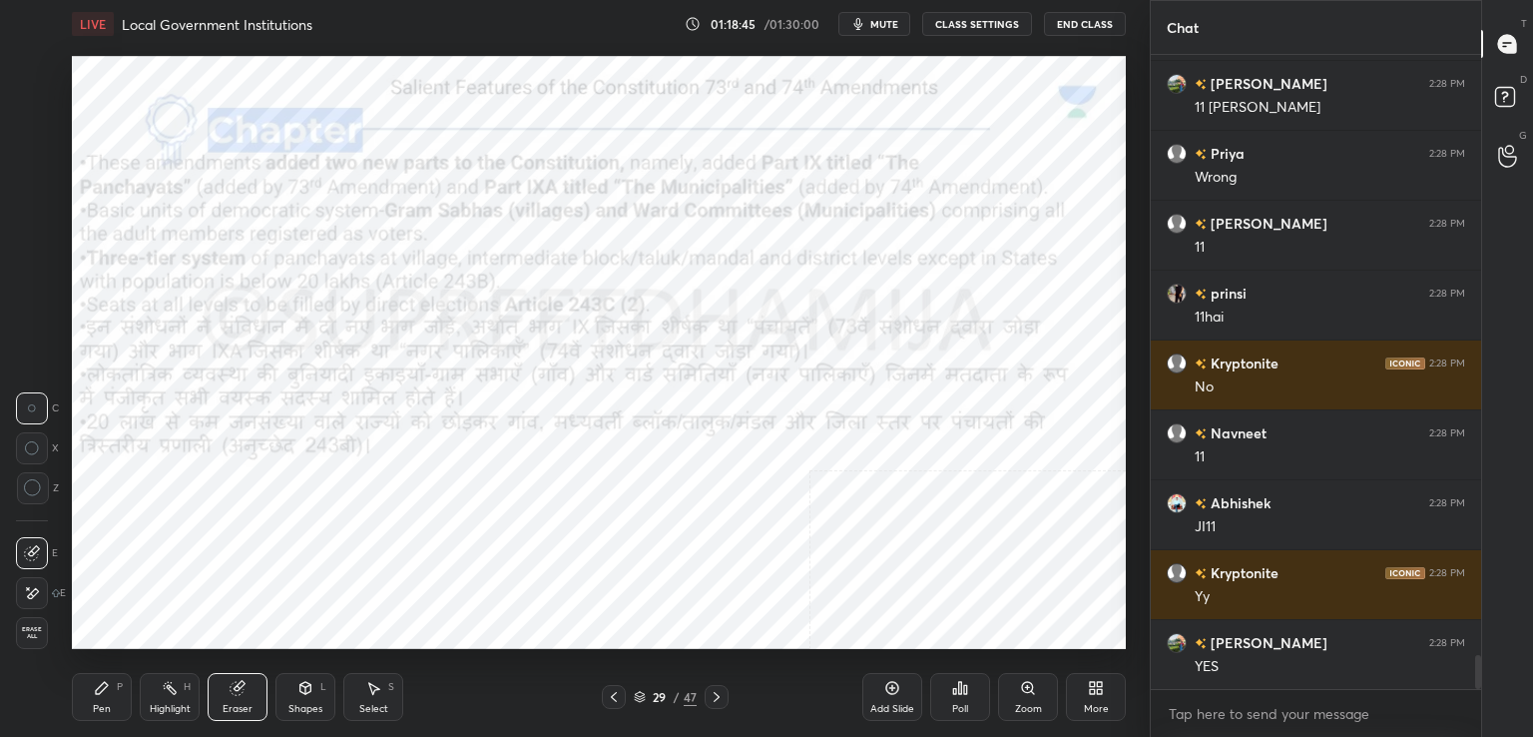
click at [37, 633] on span "Erase all" at bounding box center [32, 633] width 30 height 14
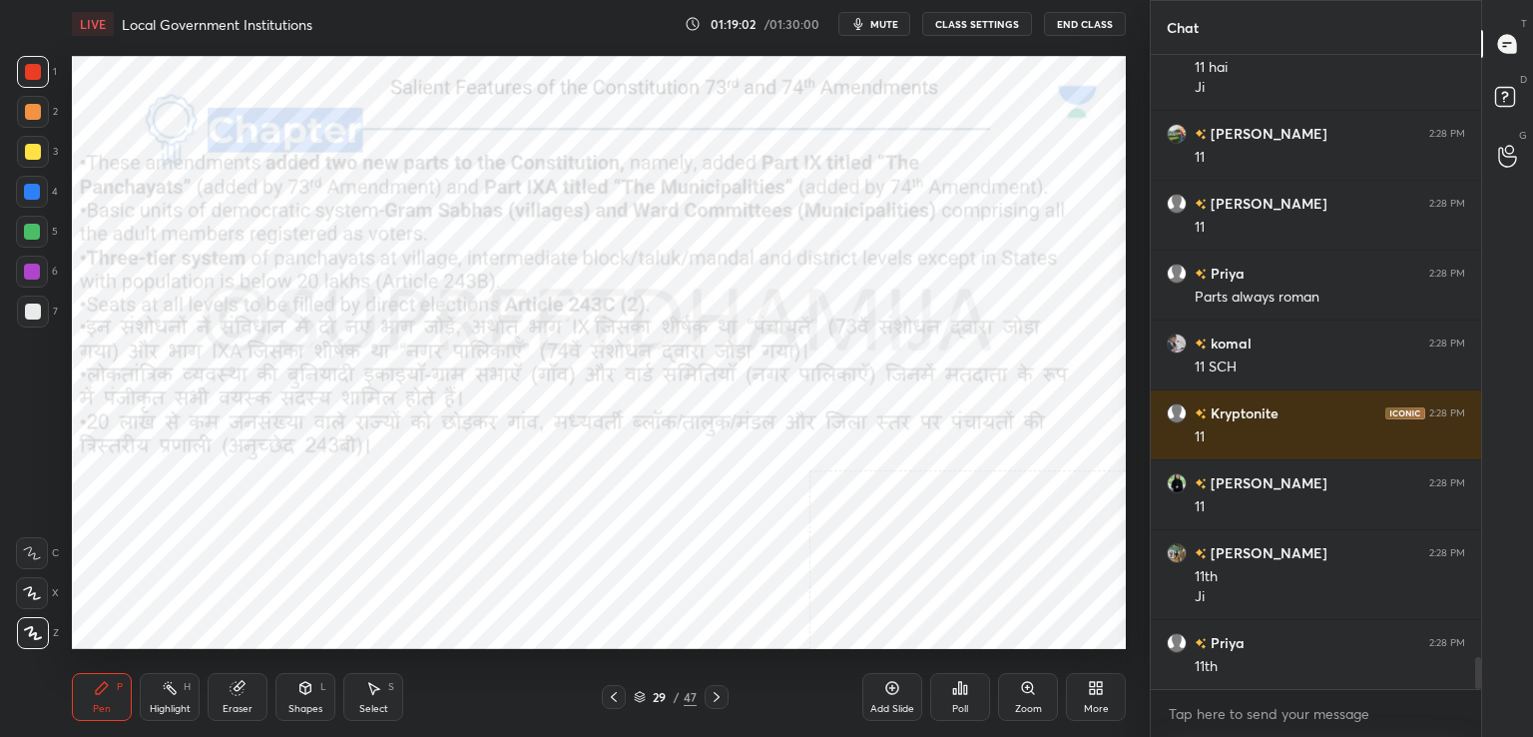
scroll to position [12116, 0]
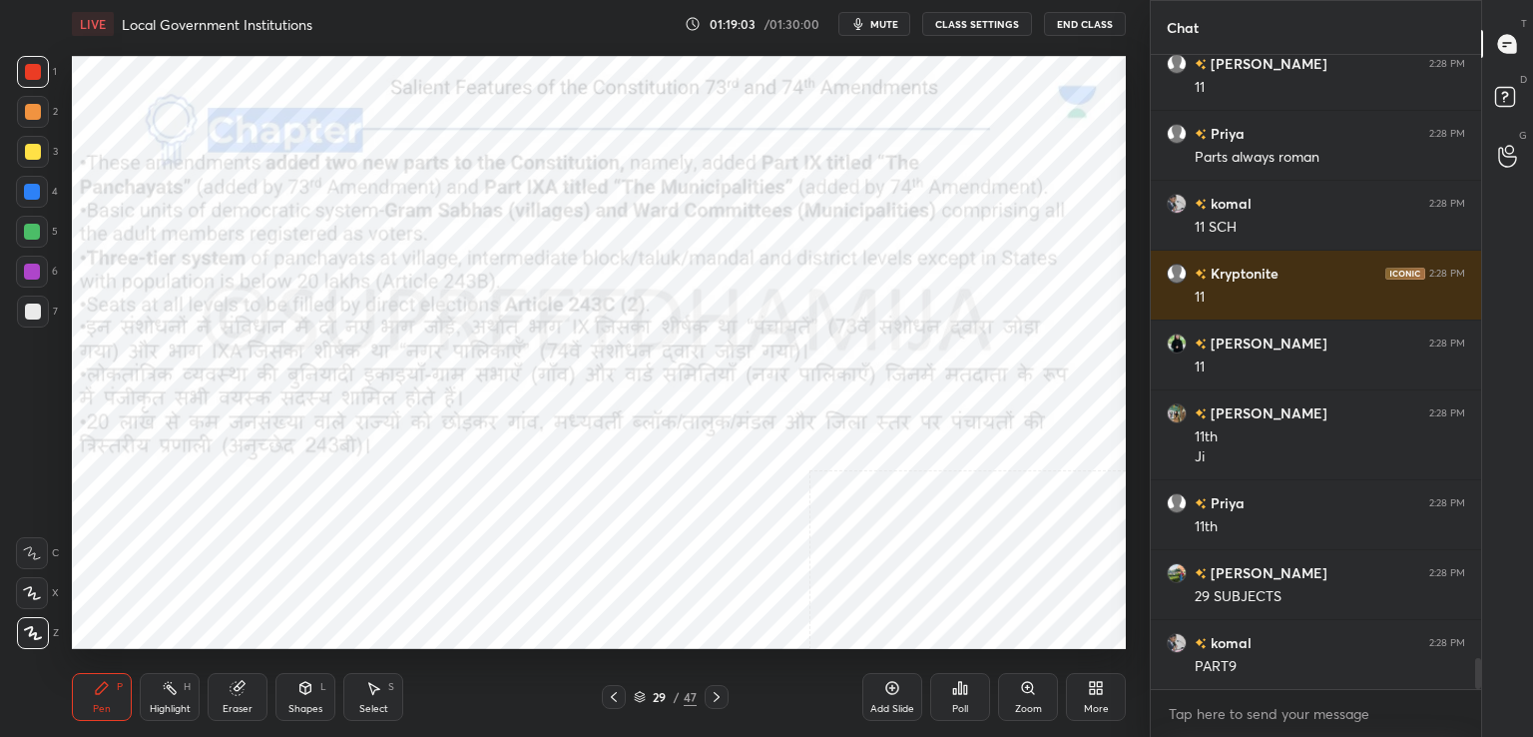
click at [715, 702] on icon at bounding box center [717, 697] width 16 height 16
click at [719, 698] on icon at bounding box center [717, 697] width 16 height 16
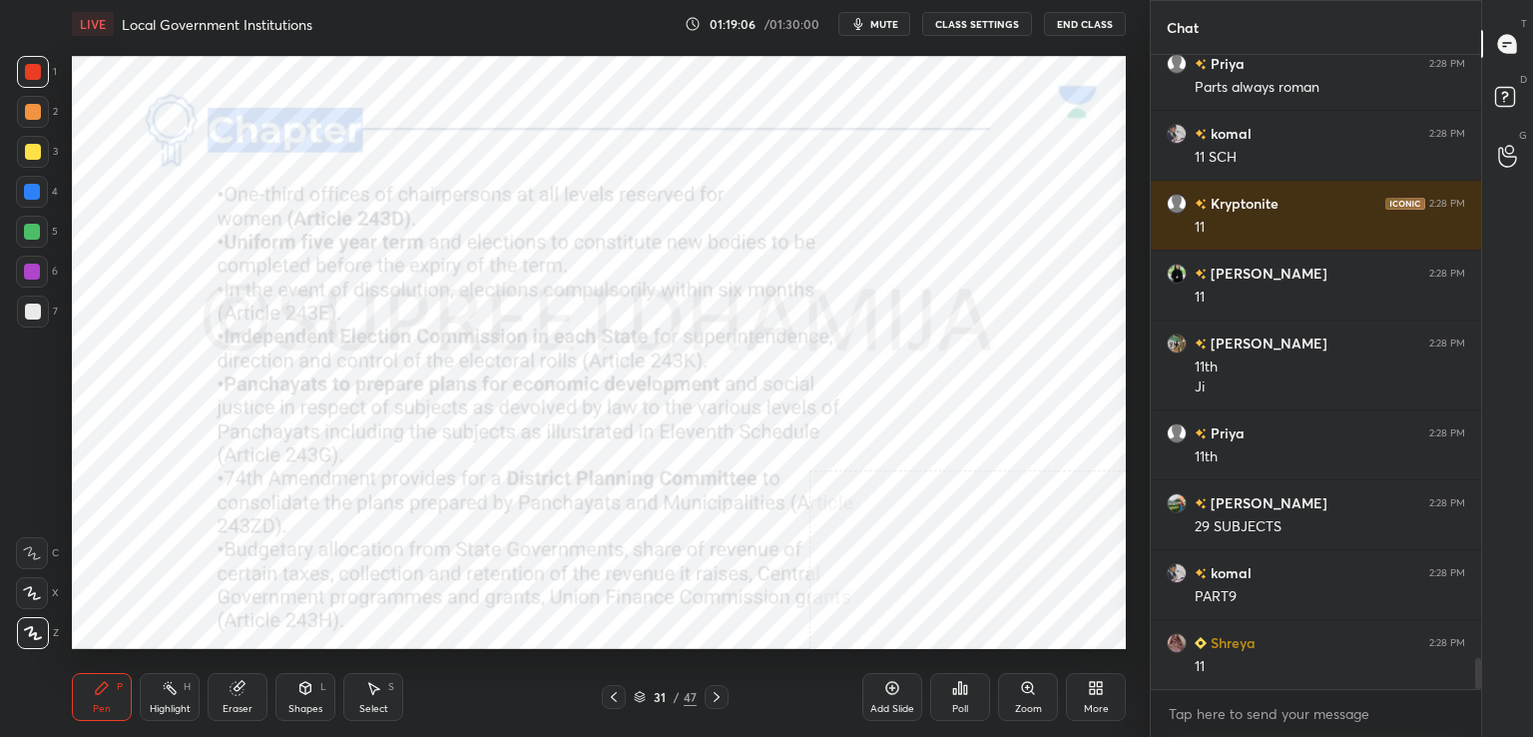
scroll to position [12326, 0]
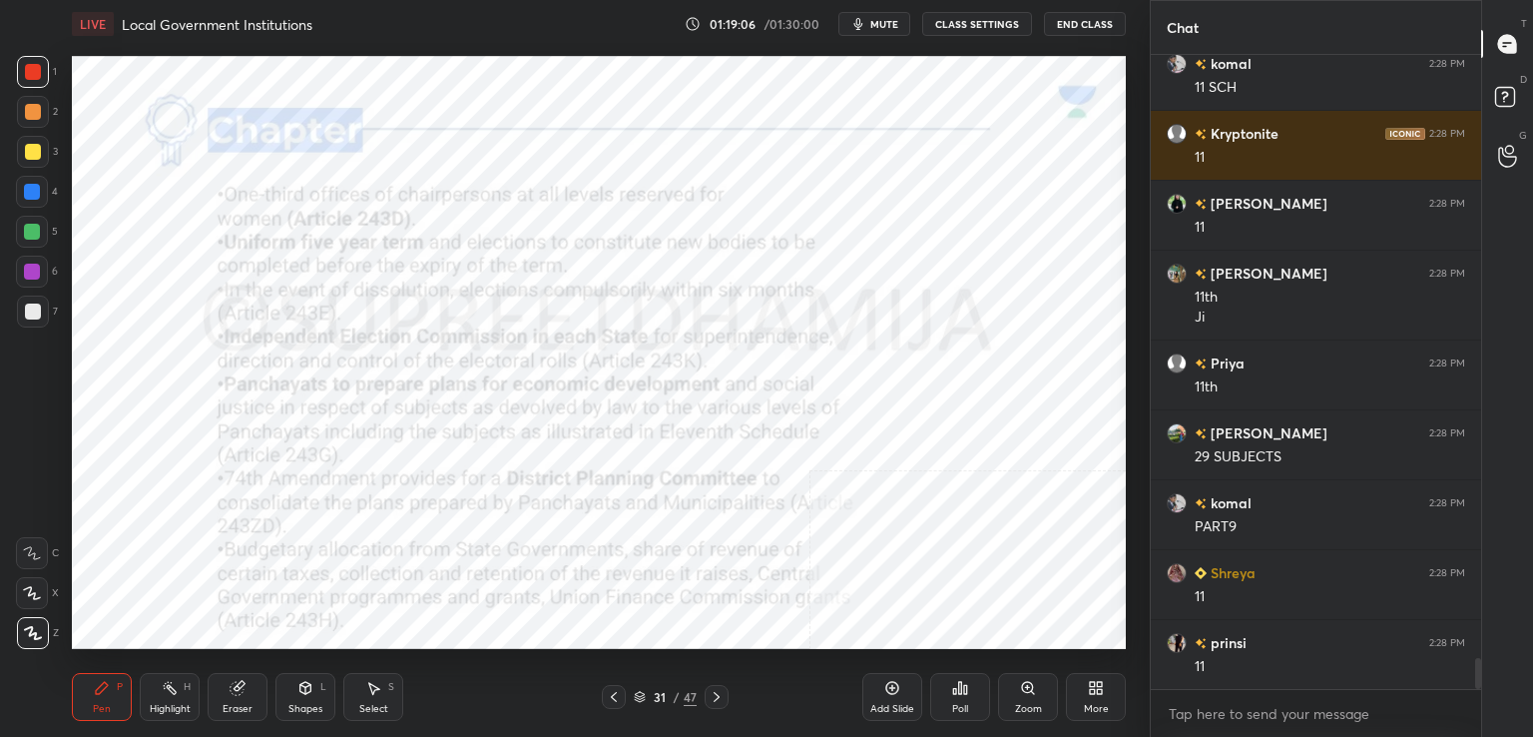
click at [721, 696] on icon at bounding box center [717, 697] width 16 height 16
click at [621, 706] on div at bounding box center [614, 697] width 24 height 24
click at [620, 704] on icon at bounding box center [614, 697] width 16 height 16
click at [621, 706] on div at bounding box center [614, 697] width 24 height 24
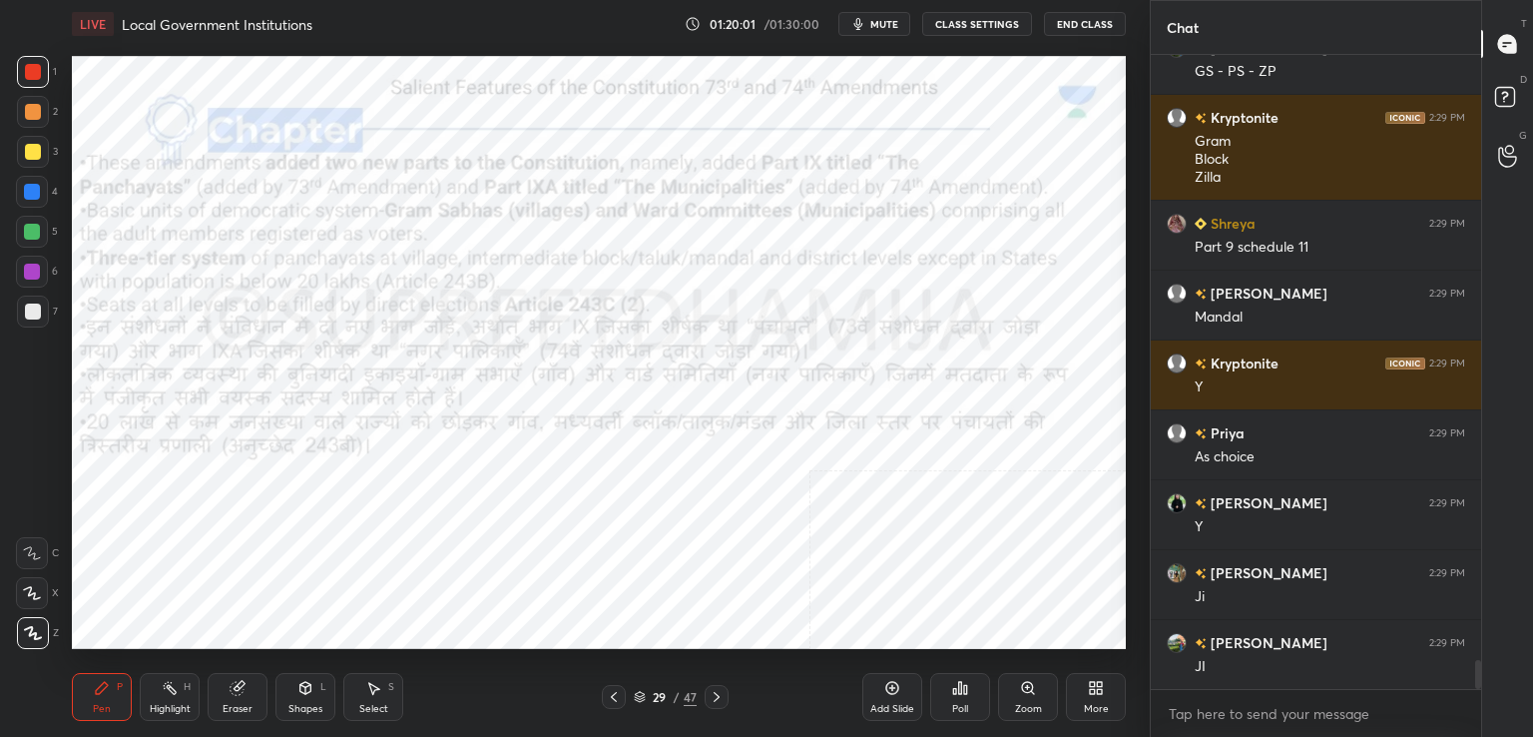
scroll to position [13480, 0]
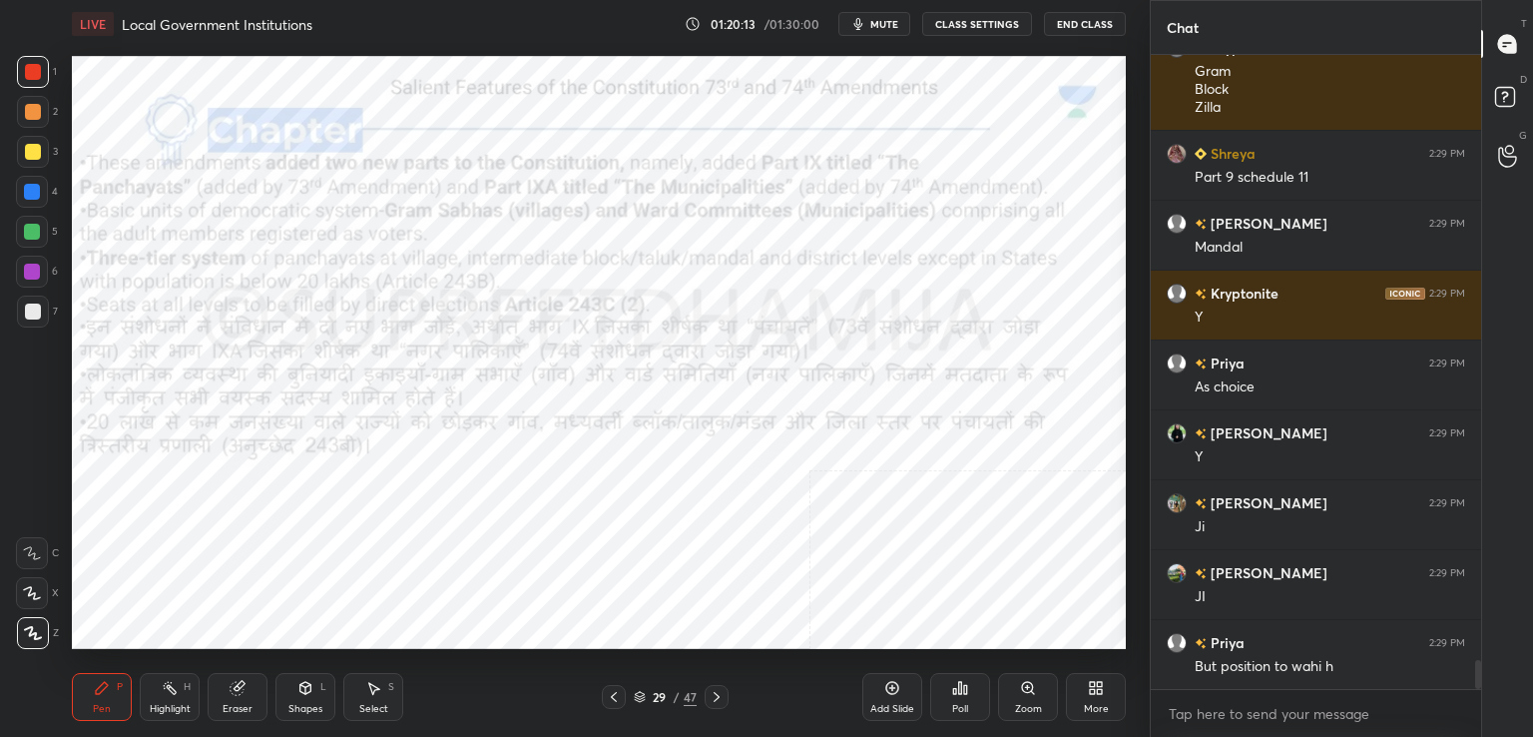
click at [892, 690] on icon at bounding box center [892, 688] width 6 height 6
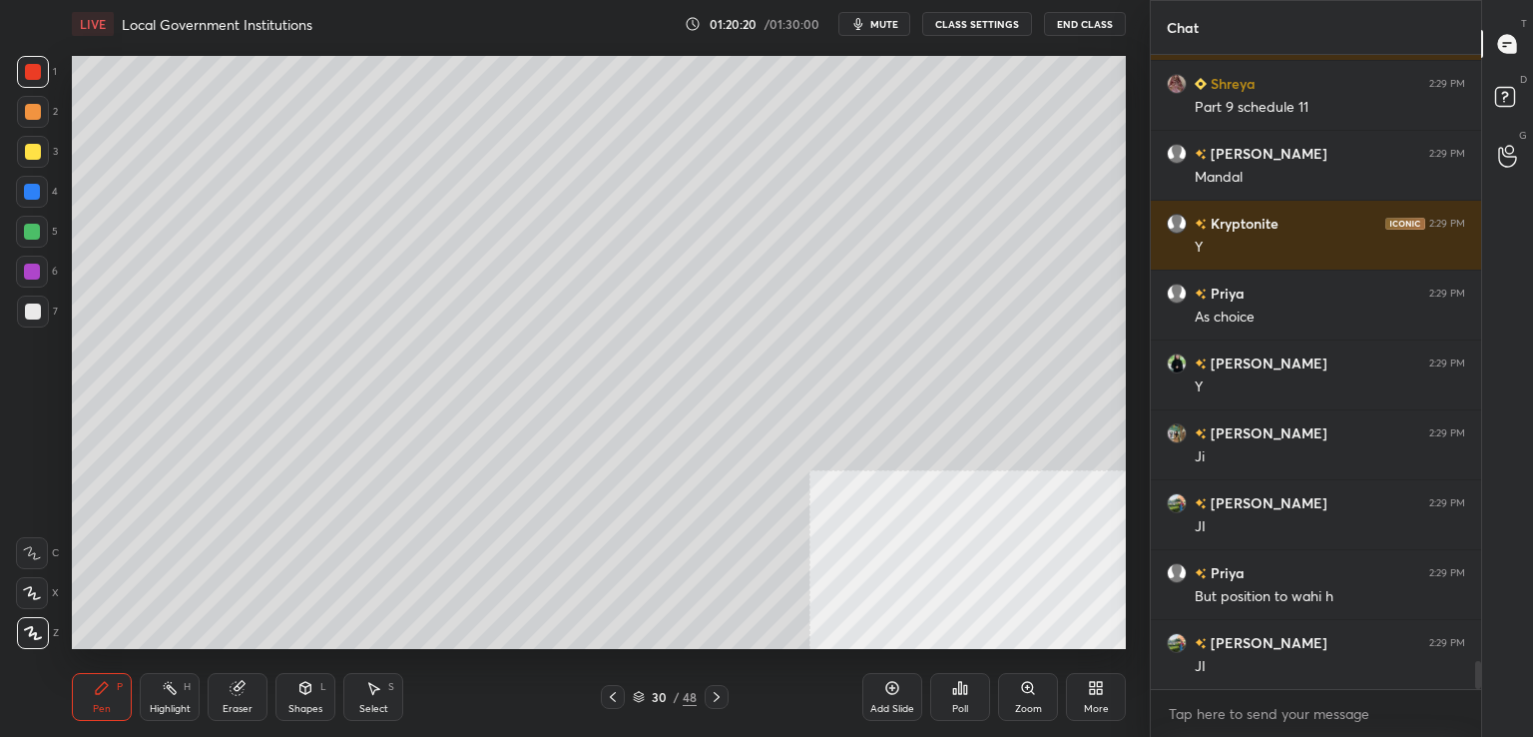
scroll to position [13619, 0]
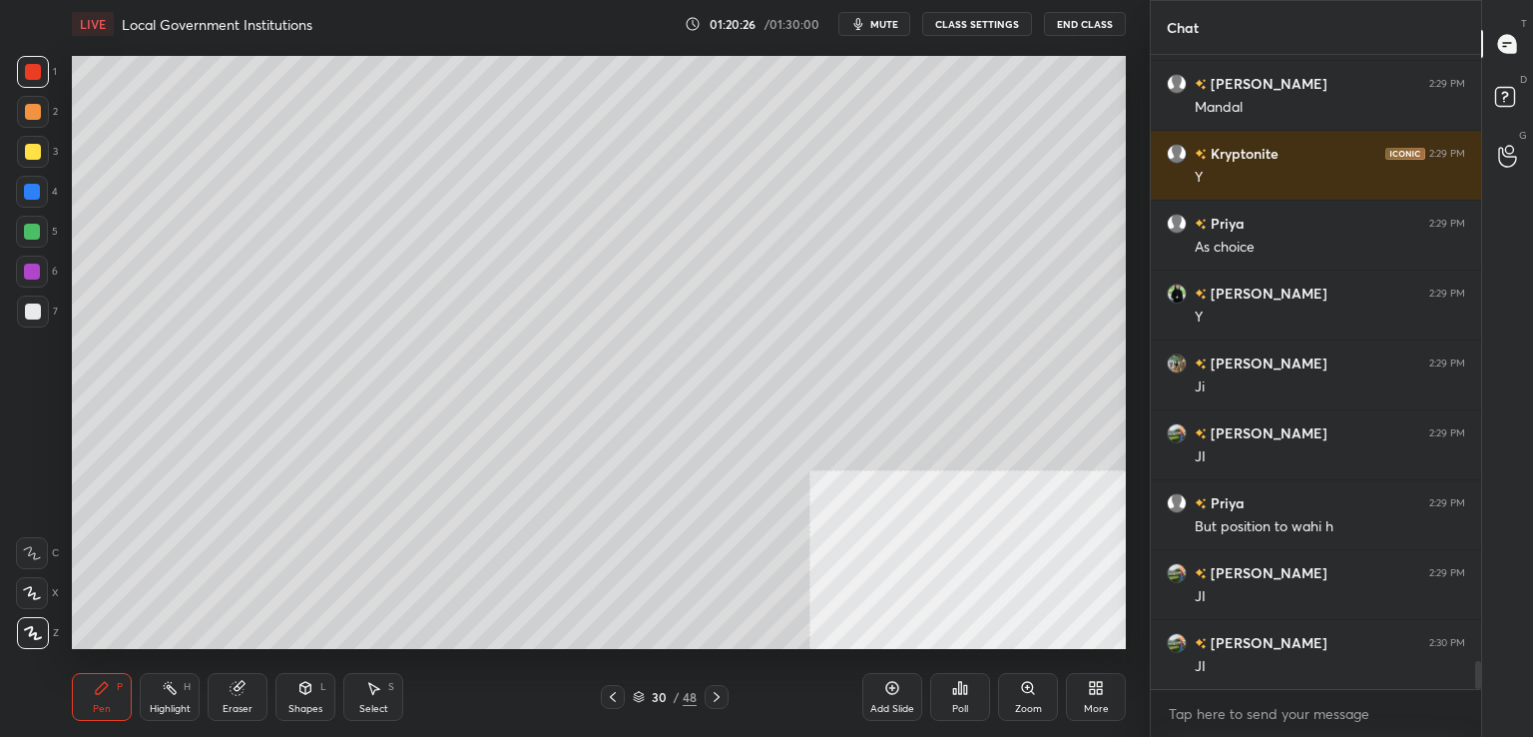
click at [609, 680] on div "Pen P Highlight H Eraser Shapes L Select S 30 / 48 Add Slide Poll Zoom More" at bounding box center [599, 697] width 1054 height 80
click at [616, 690] on icon at bounding box center [613, 697] width 16 height 16
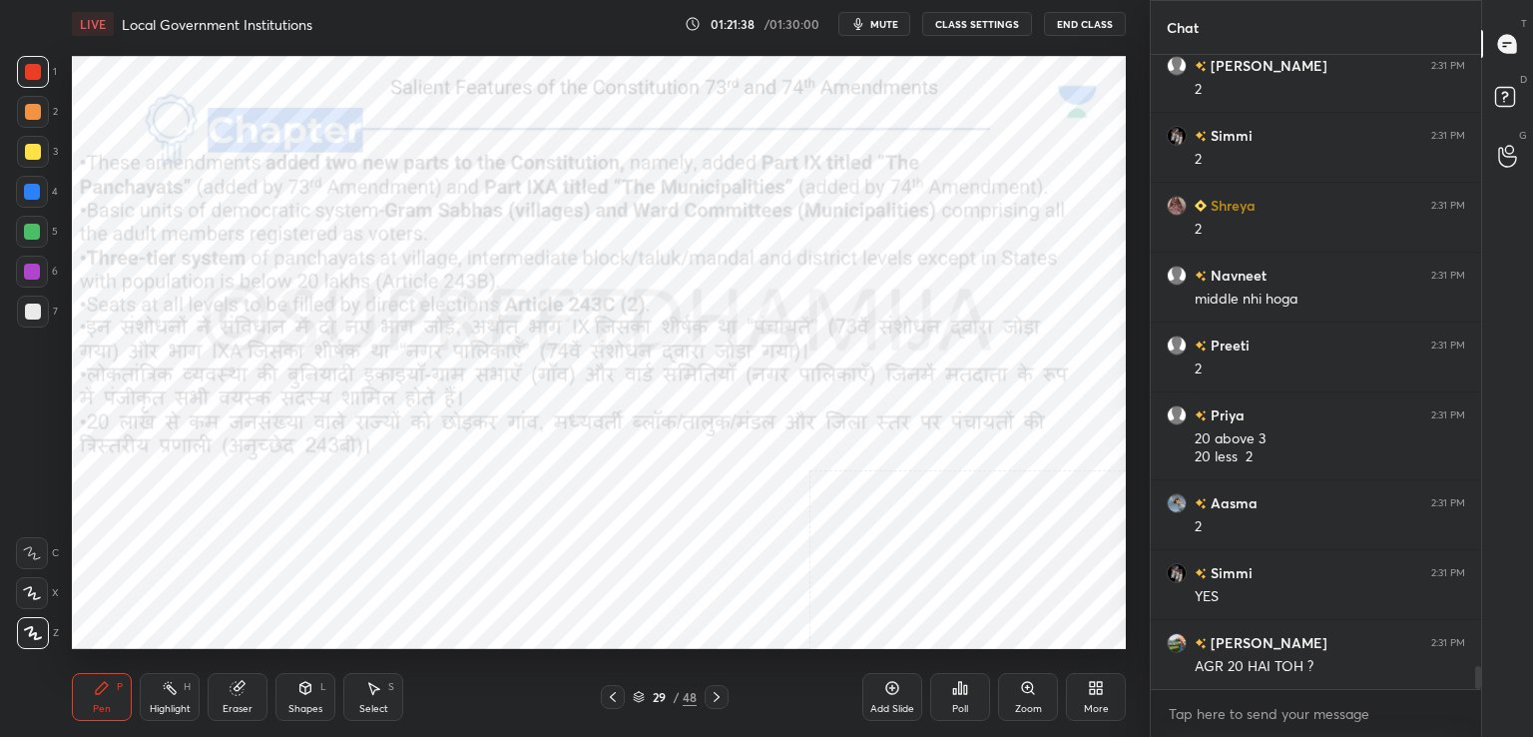
scroll to position [16572, 0]
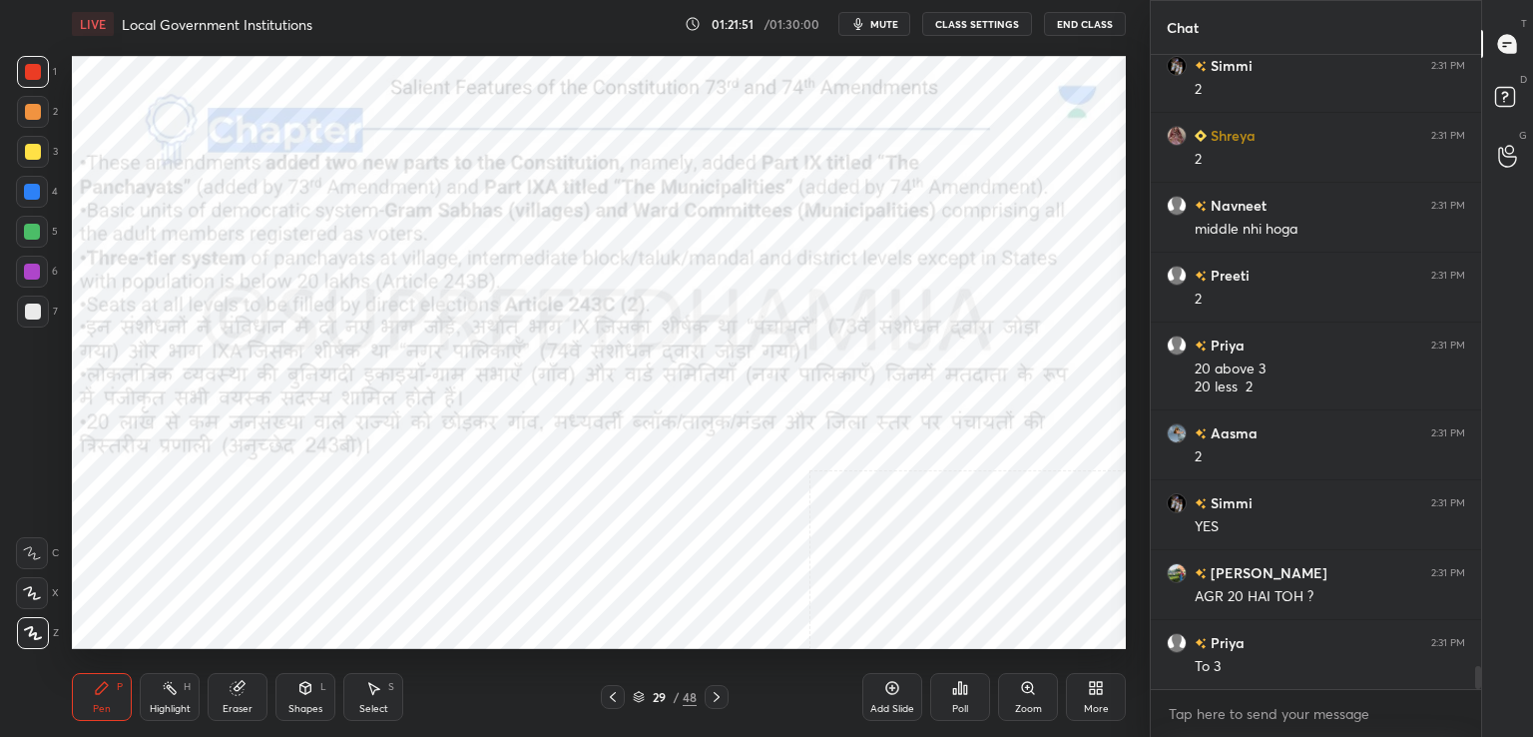
click at [723, 698] on icon at bounding box center [717, 697] width 16 height 16
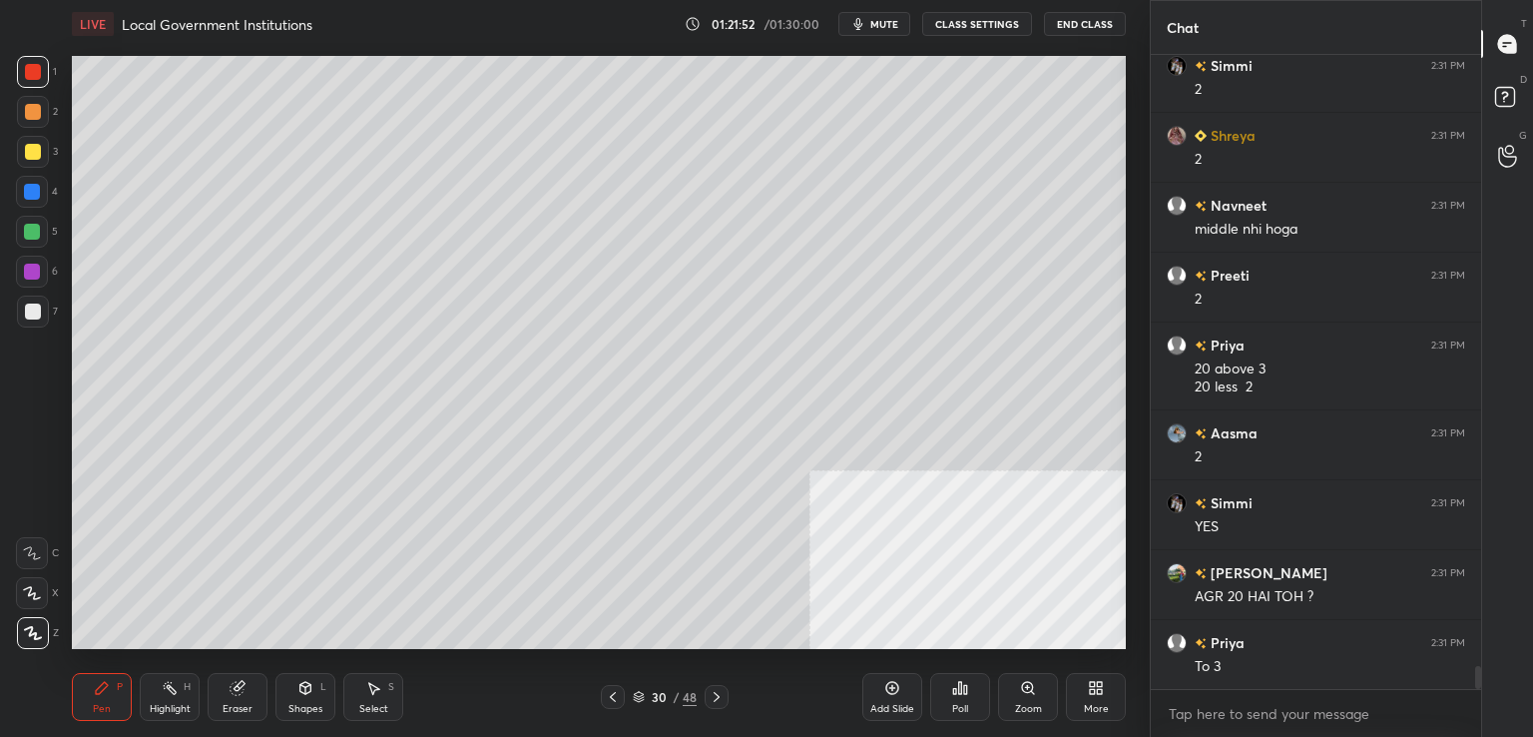
click at [724, 702] on icon at bounding box center [717, 697] width 16 height 16
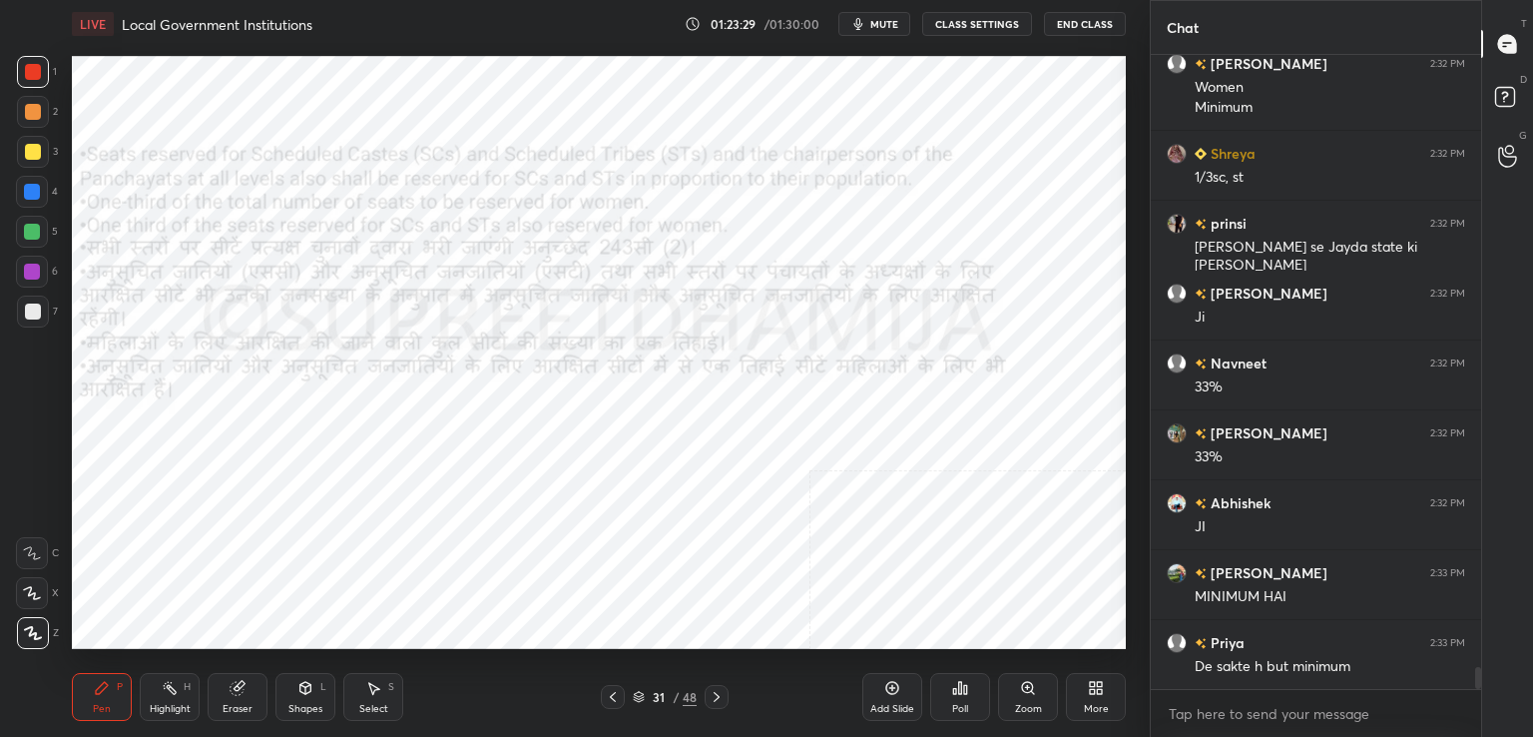
scroll to position [18059, 0]
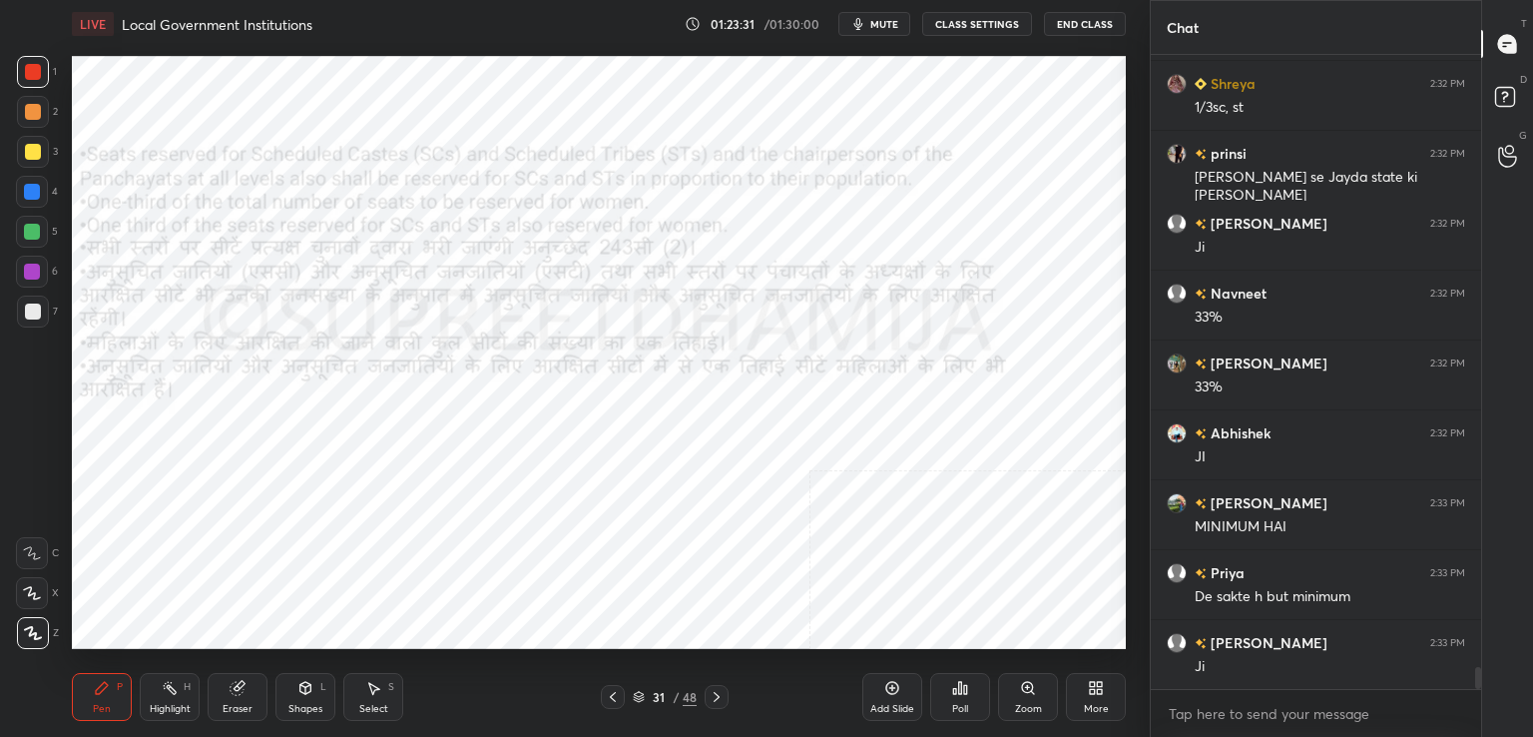
click at [238, 688] on icon at bounding box center [237, 688] width 13 height 13
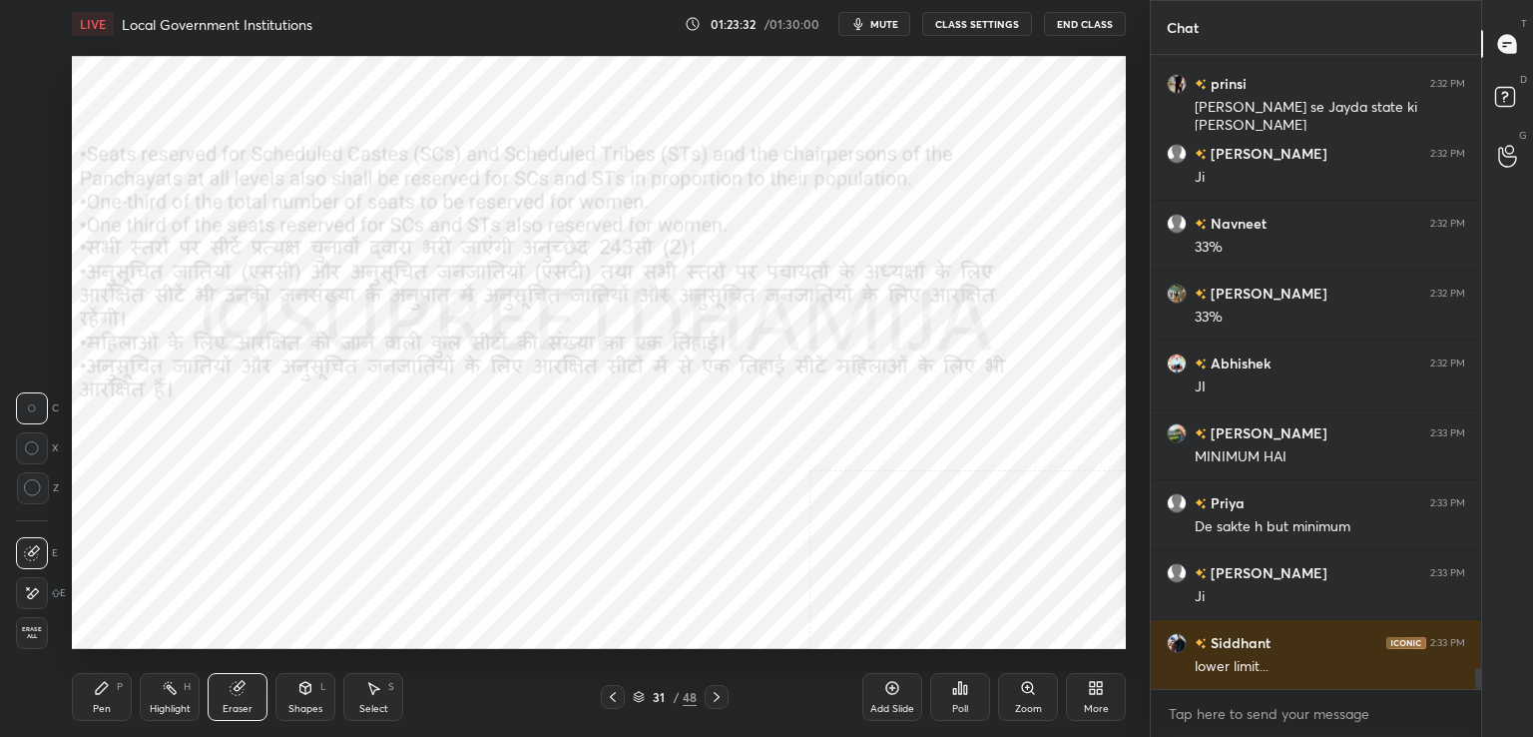
click at [32, 638] on span "Erase all" at bounding box center [32, 633] width 30 height 14
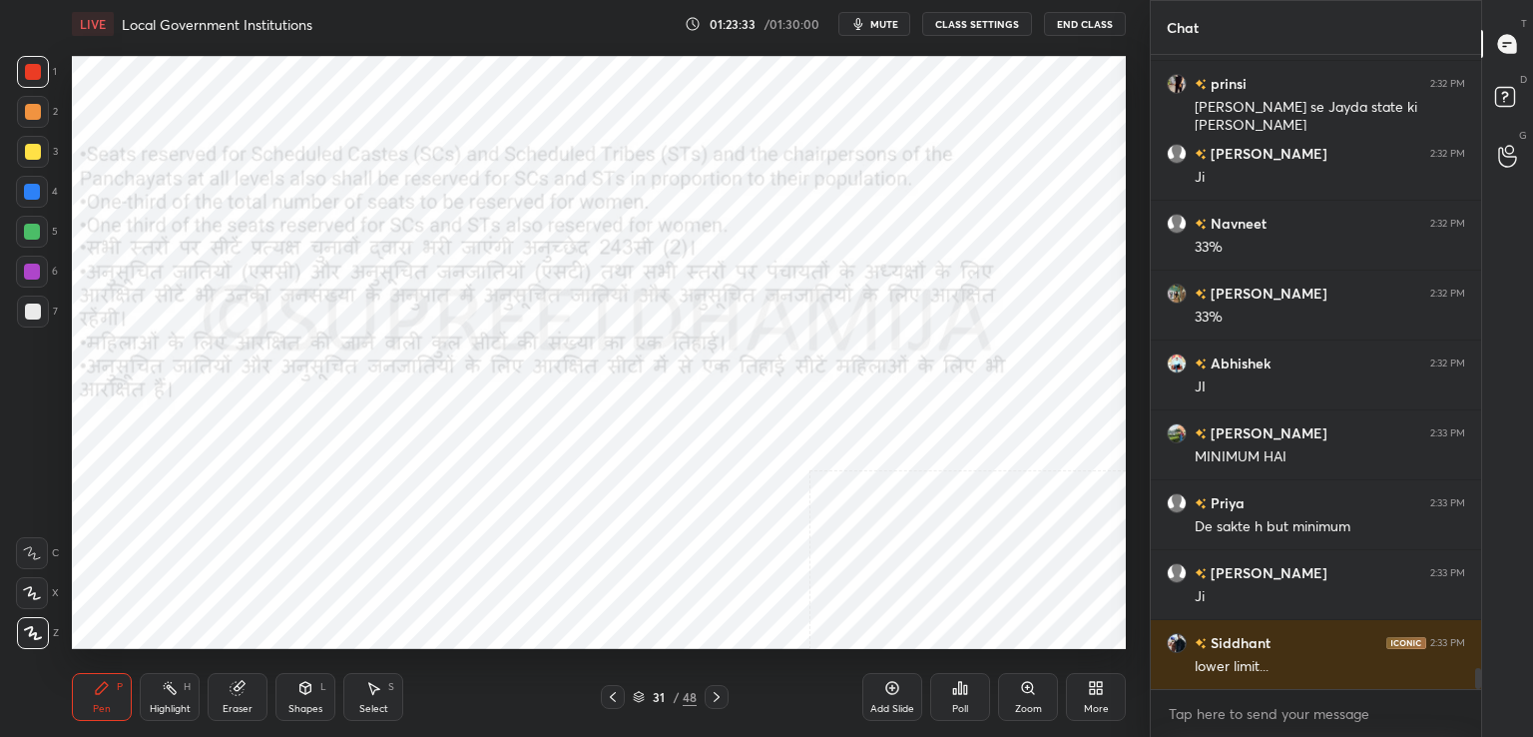
scroll to position [18199, 0]
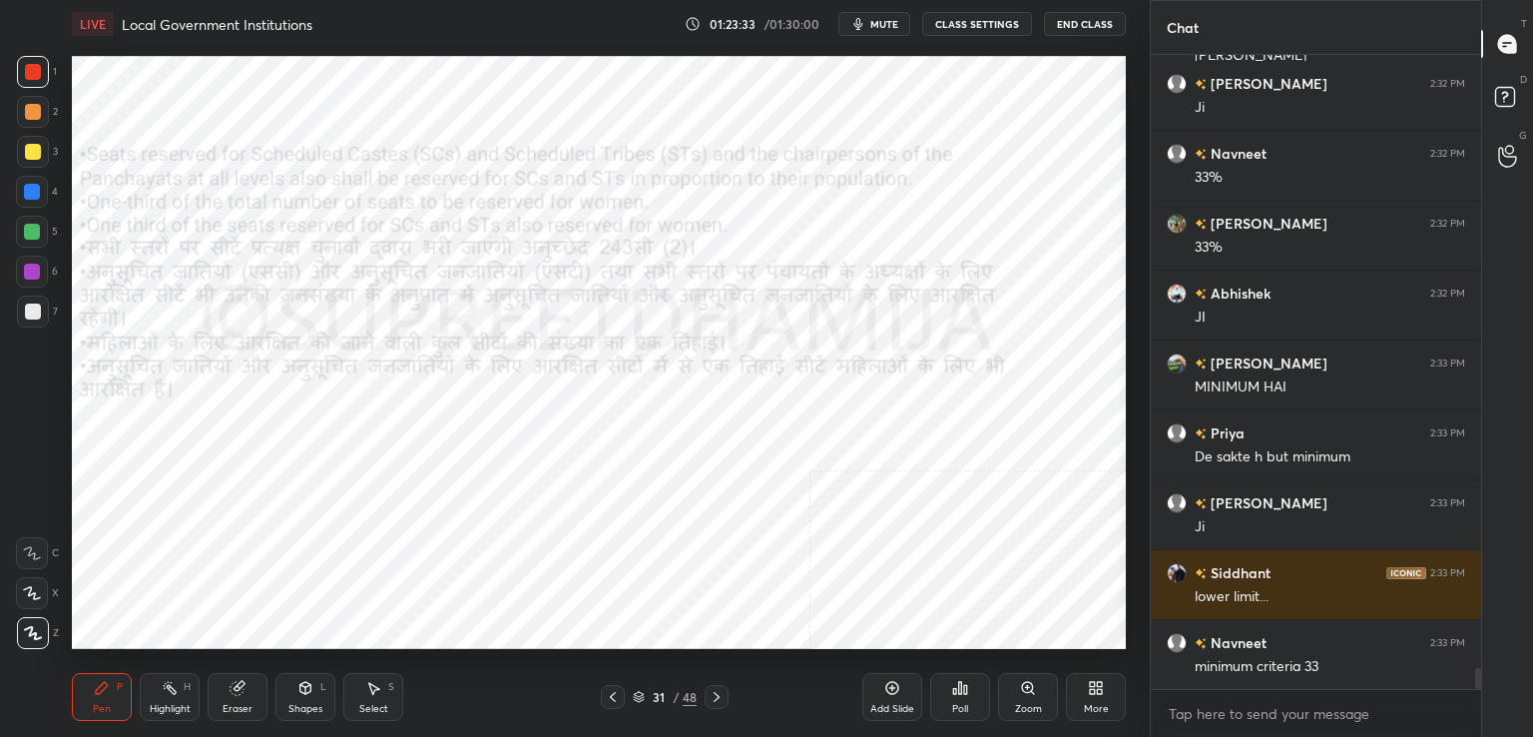
click at [890, 704] on div "Add Slide" at bounding box center [892, 709] width 44 height 10
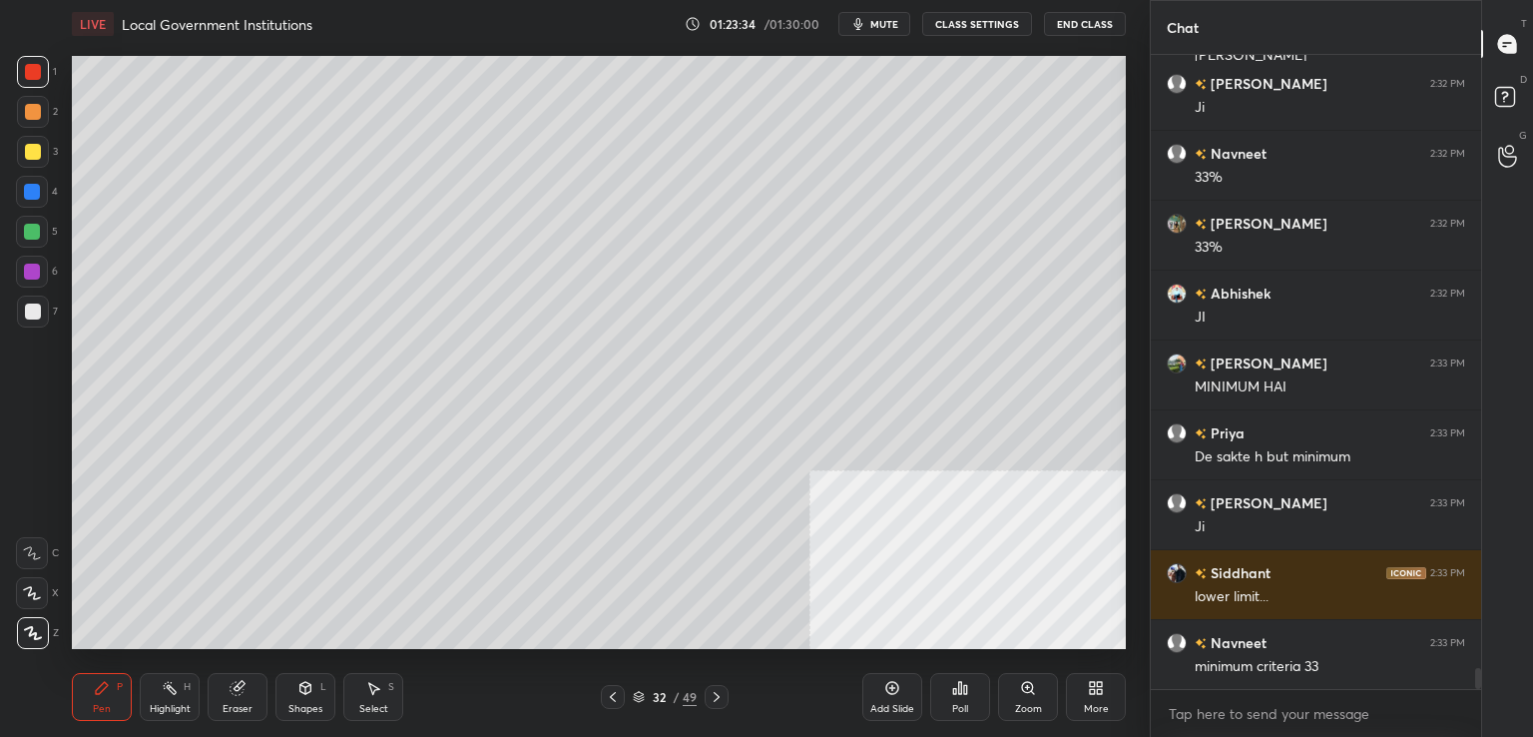
click at [20, 324] on div at bounding box center [33, 311] width 32 height 32
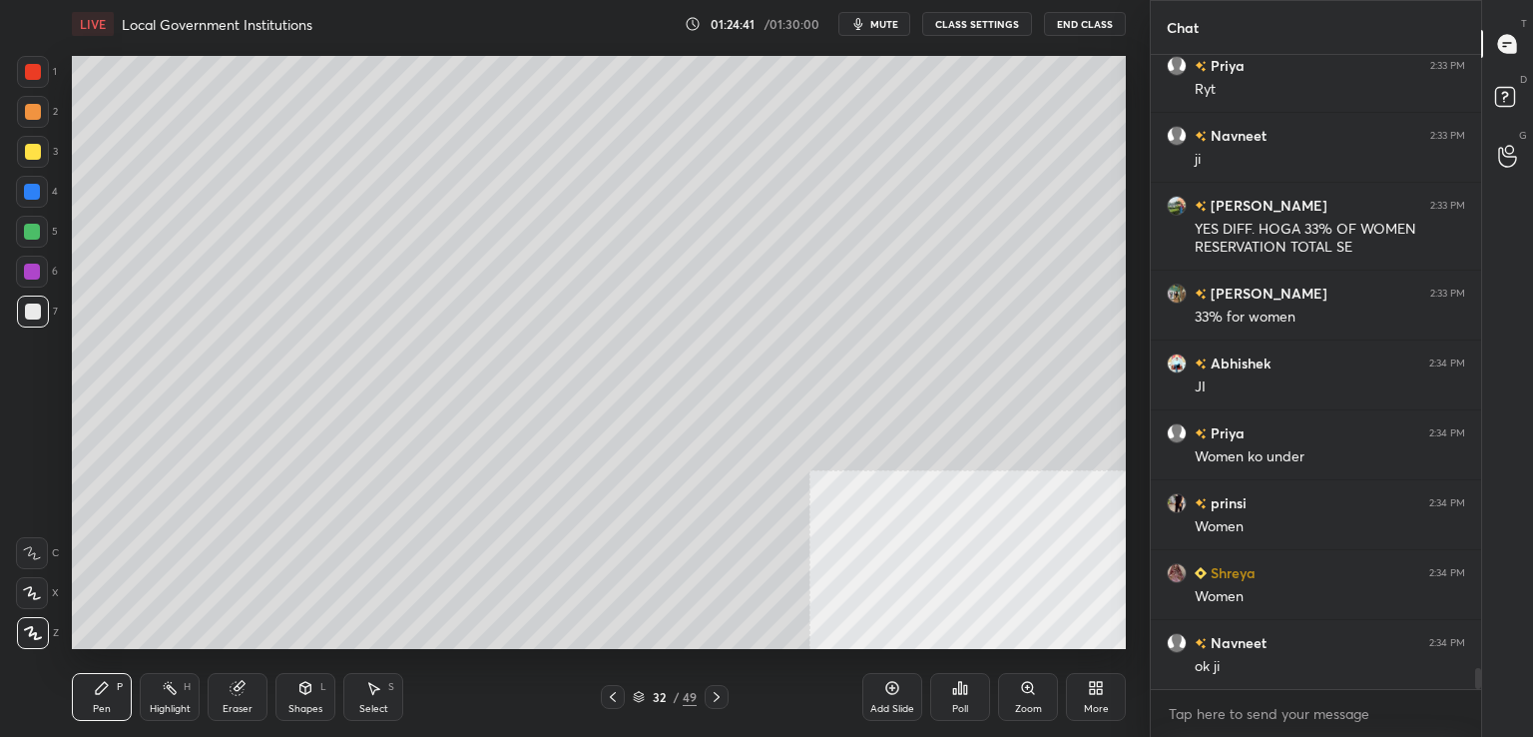
scroll to position [19056, 0]
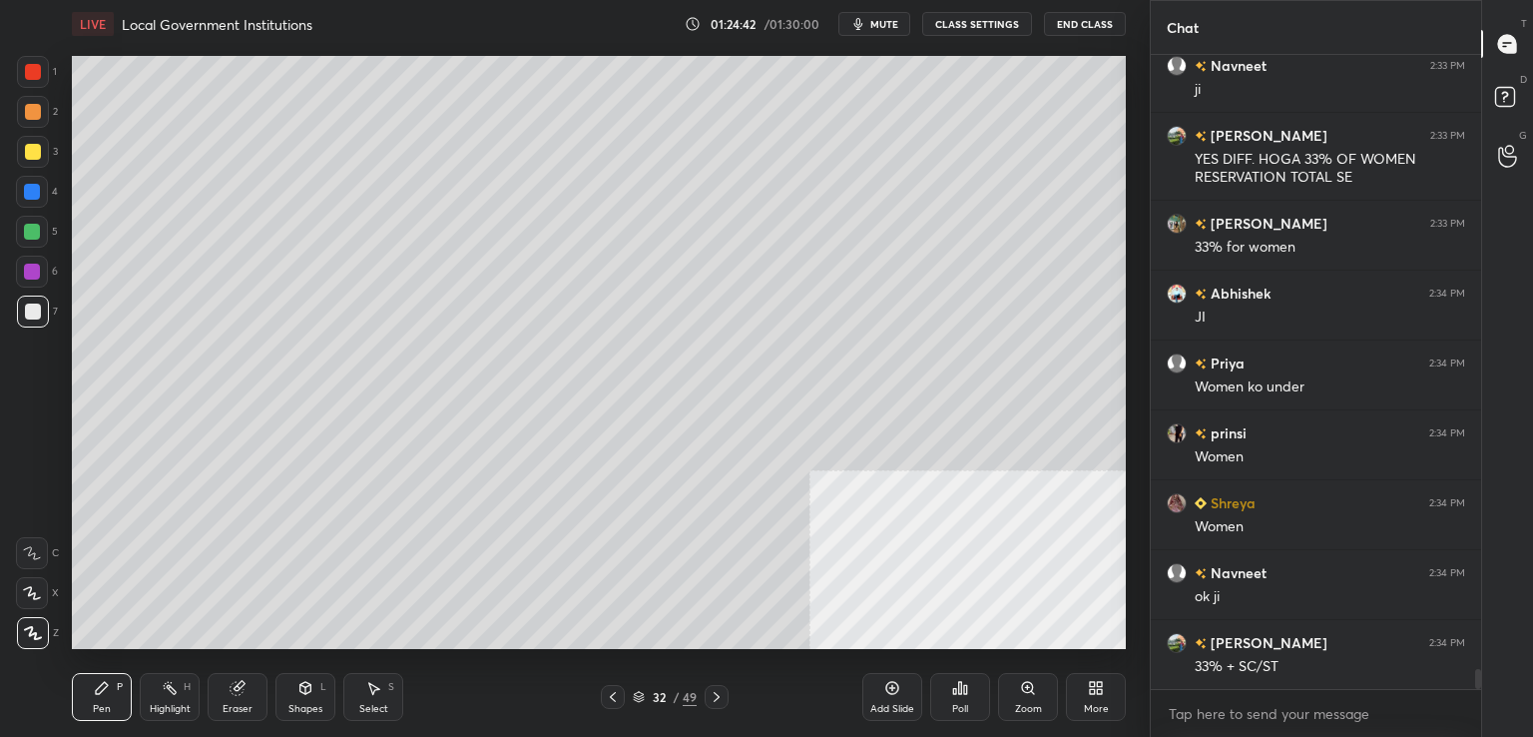
click at [881, 708] on div "Add Slide" at bounding box center [892, 709] width 44 height 10
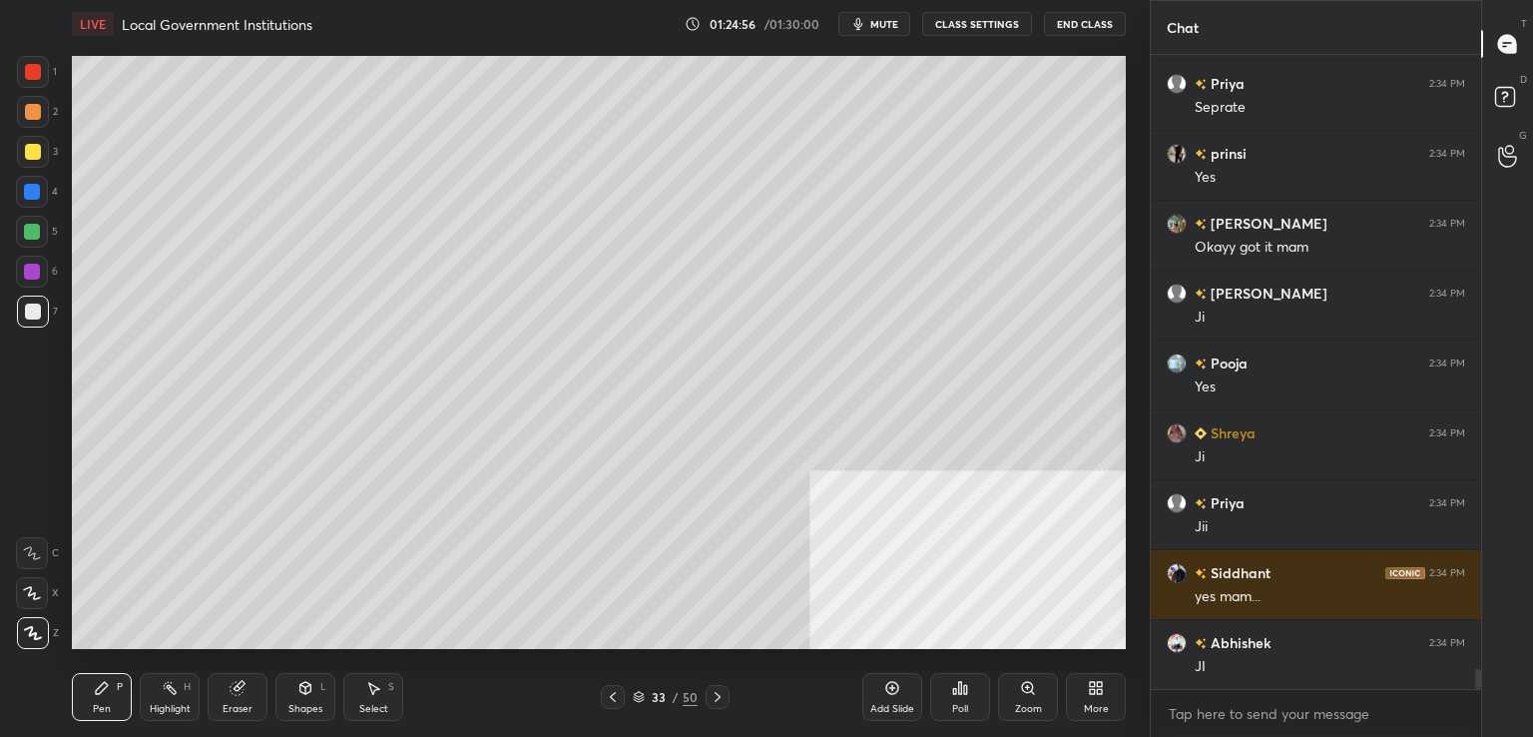
scroll to position [19754, 0]
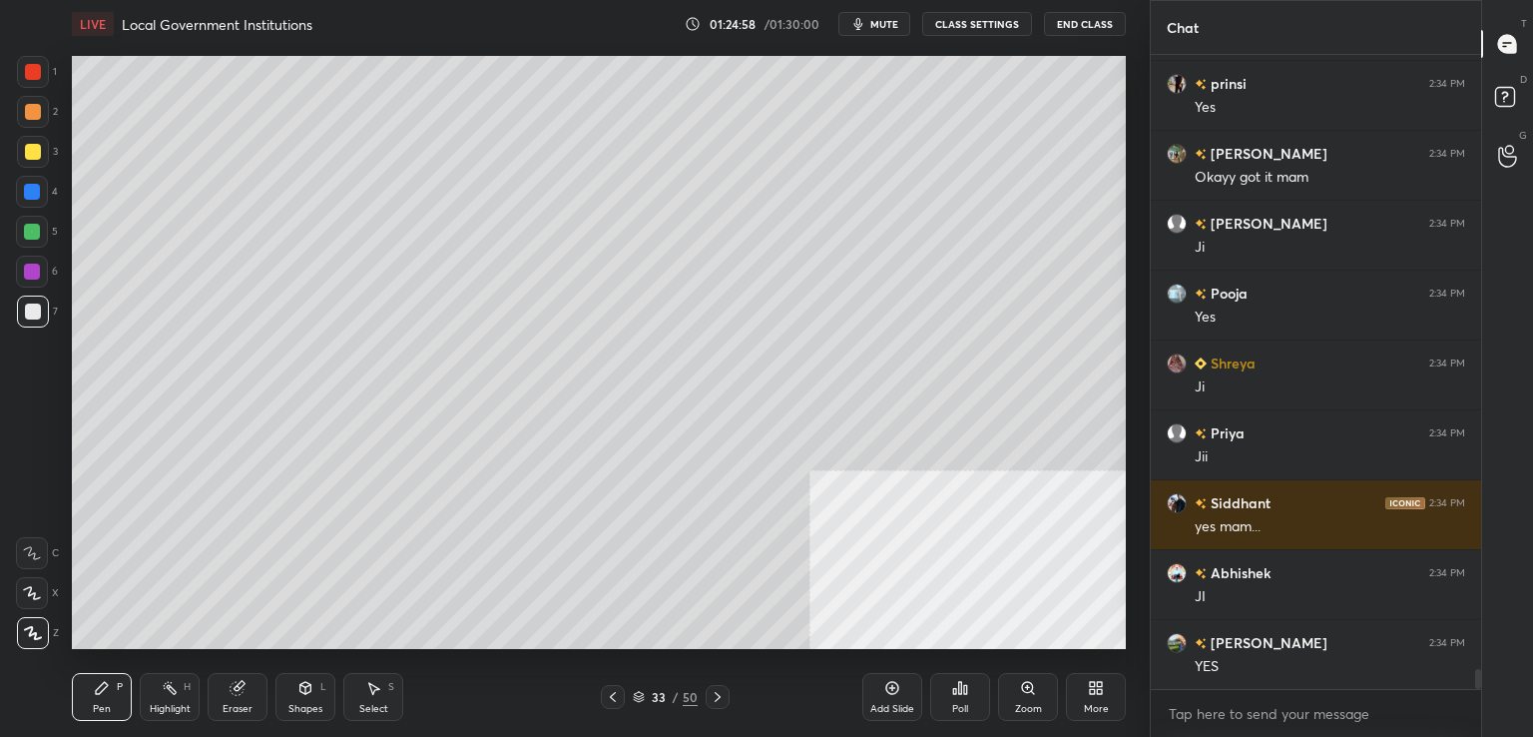
click at [248, 698] on div "Eraser" at bounding box center [238, 697] width 60 height 48
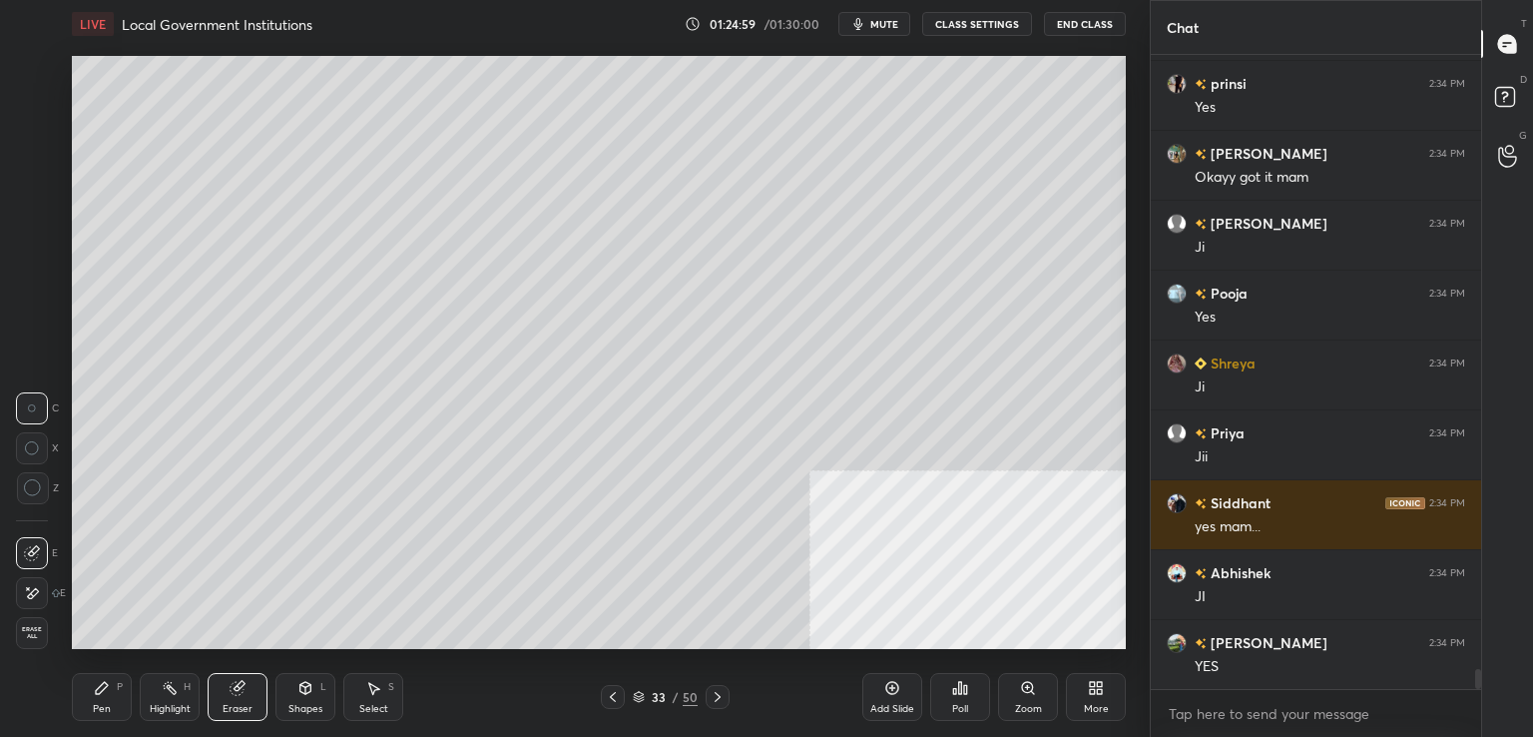
click at [48, 630] on div "Erase all" at bounding box center [34, 633] width 36 height 32
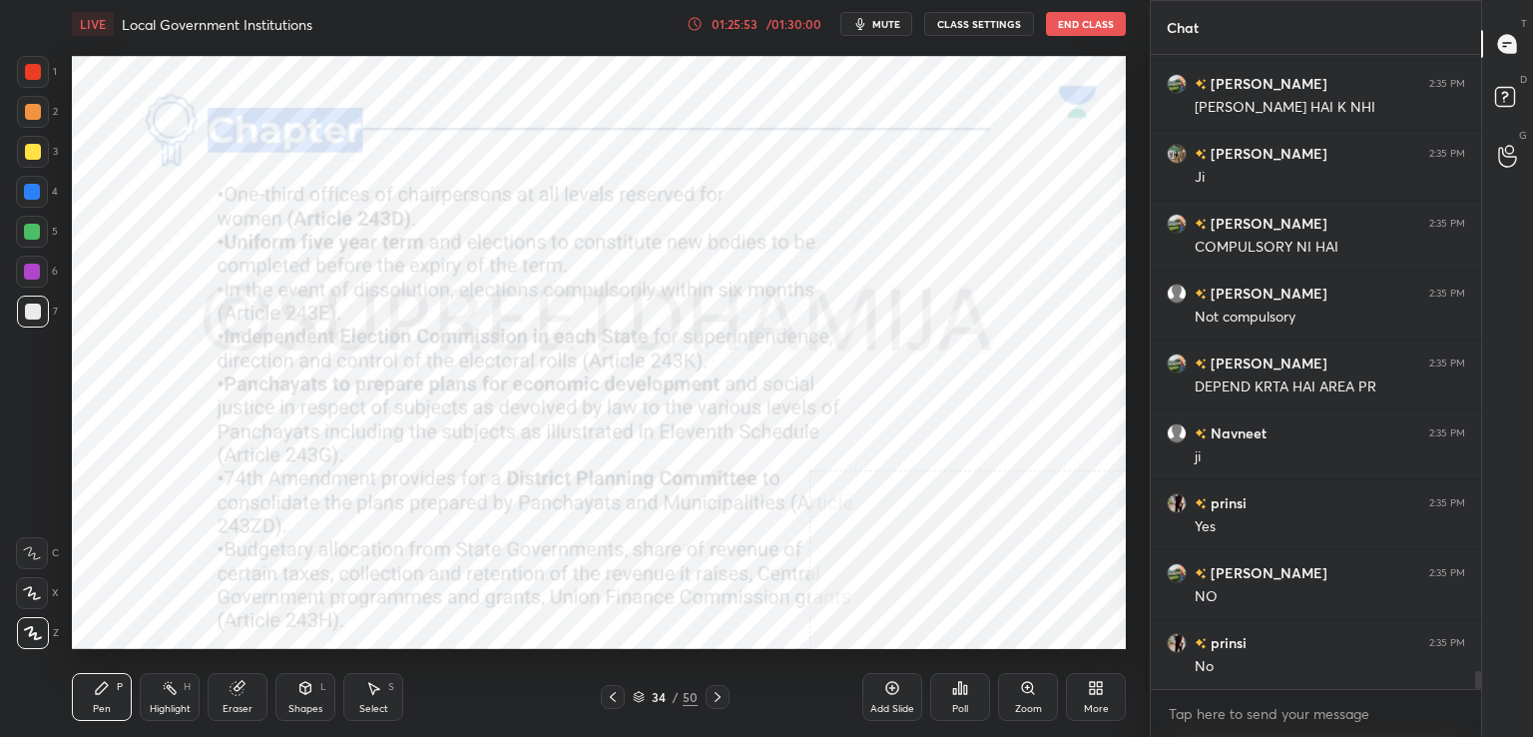
scroll to position [21361, 0]
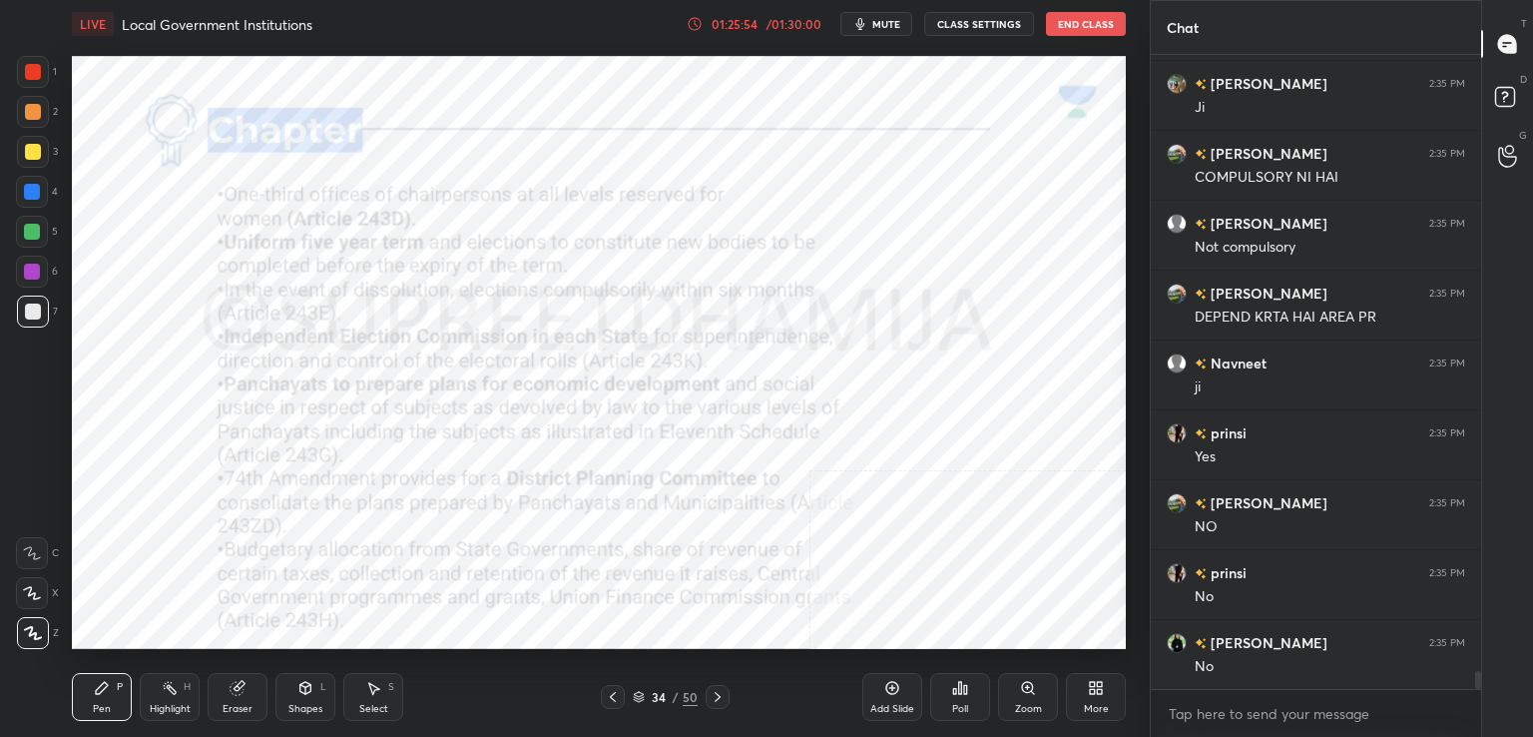
click at [40, 77] on div at bounding box center [33, 72] width 32 height 32
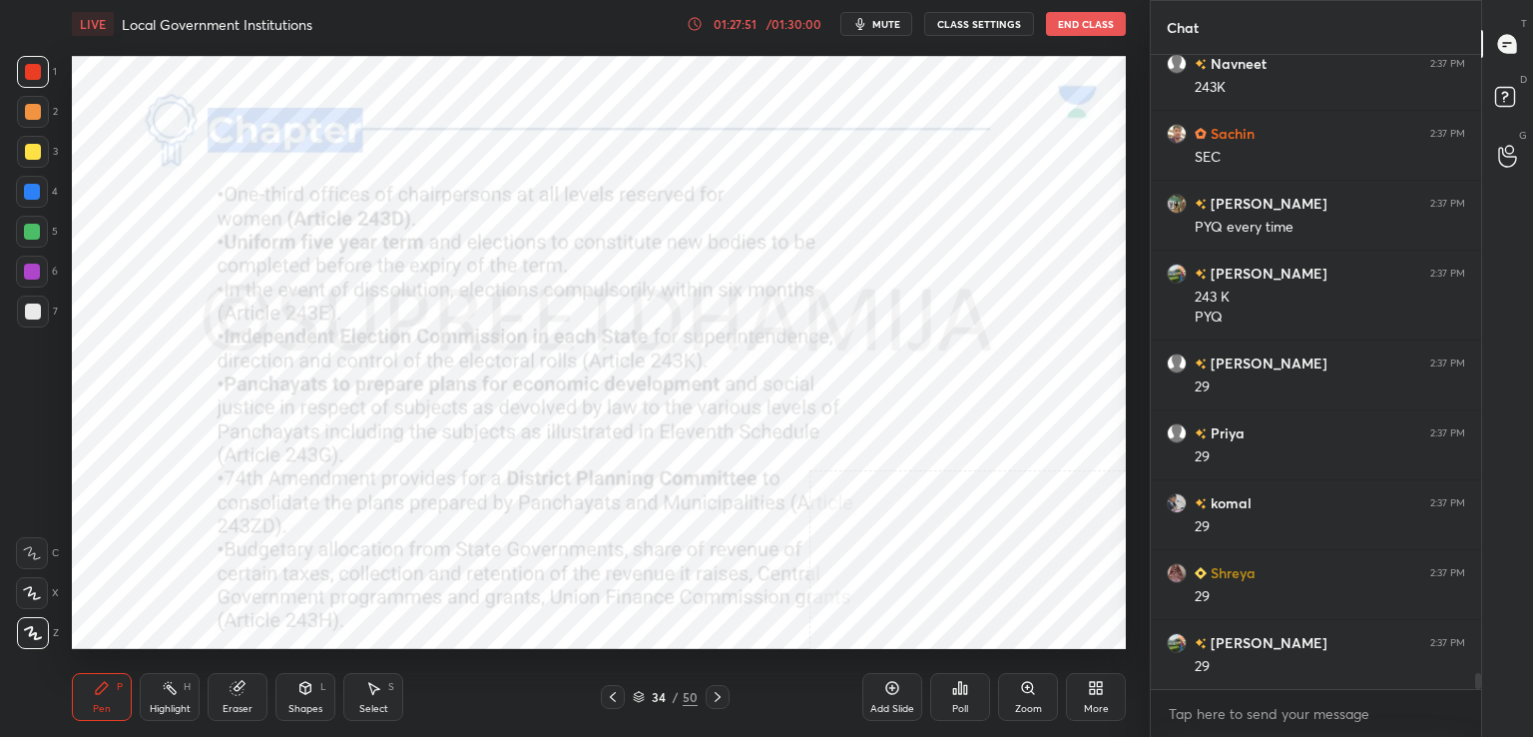
scroll to position [24266, 0]
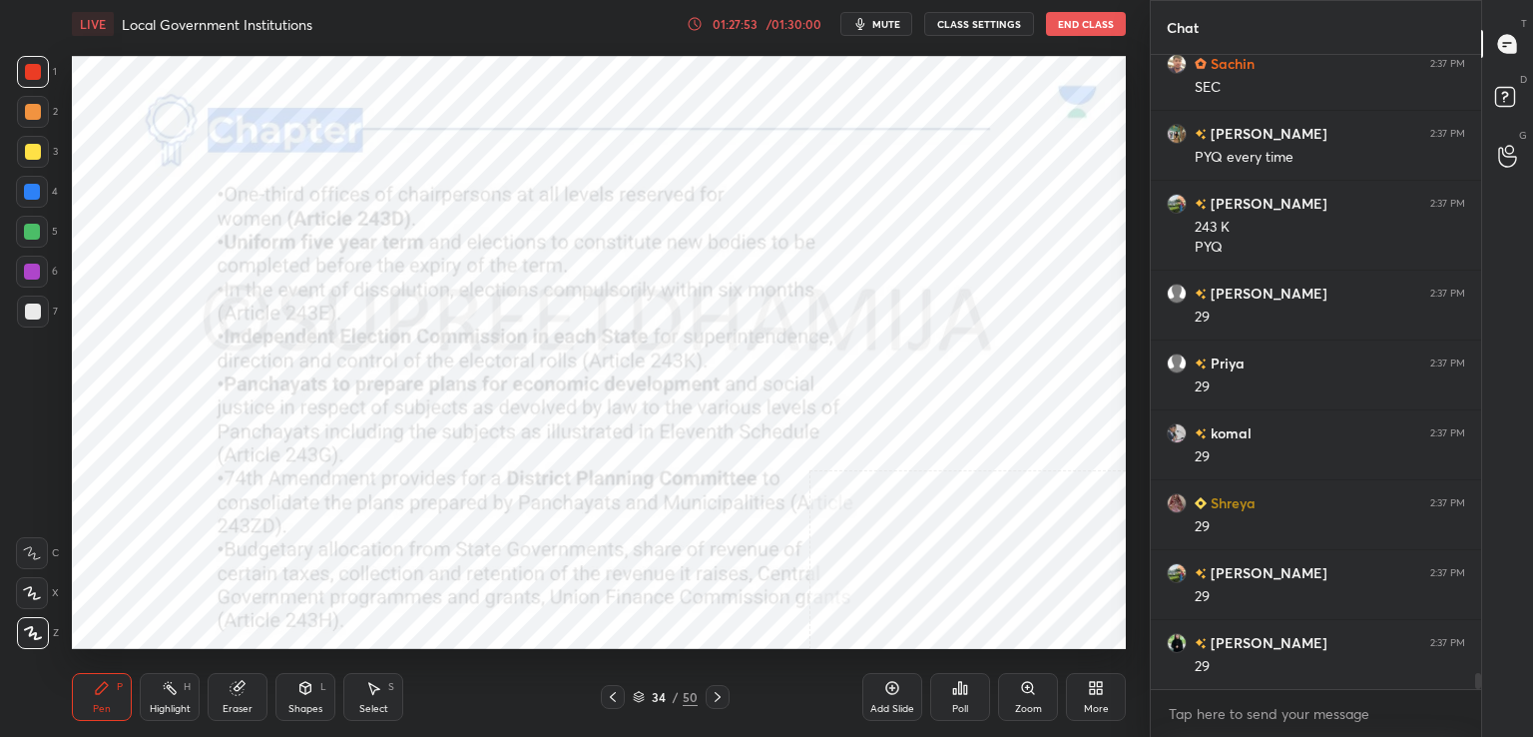
click at [719, 696] on icon at bounding box center [718, 697] width 6 height 10
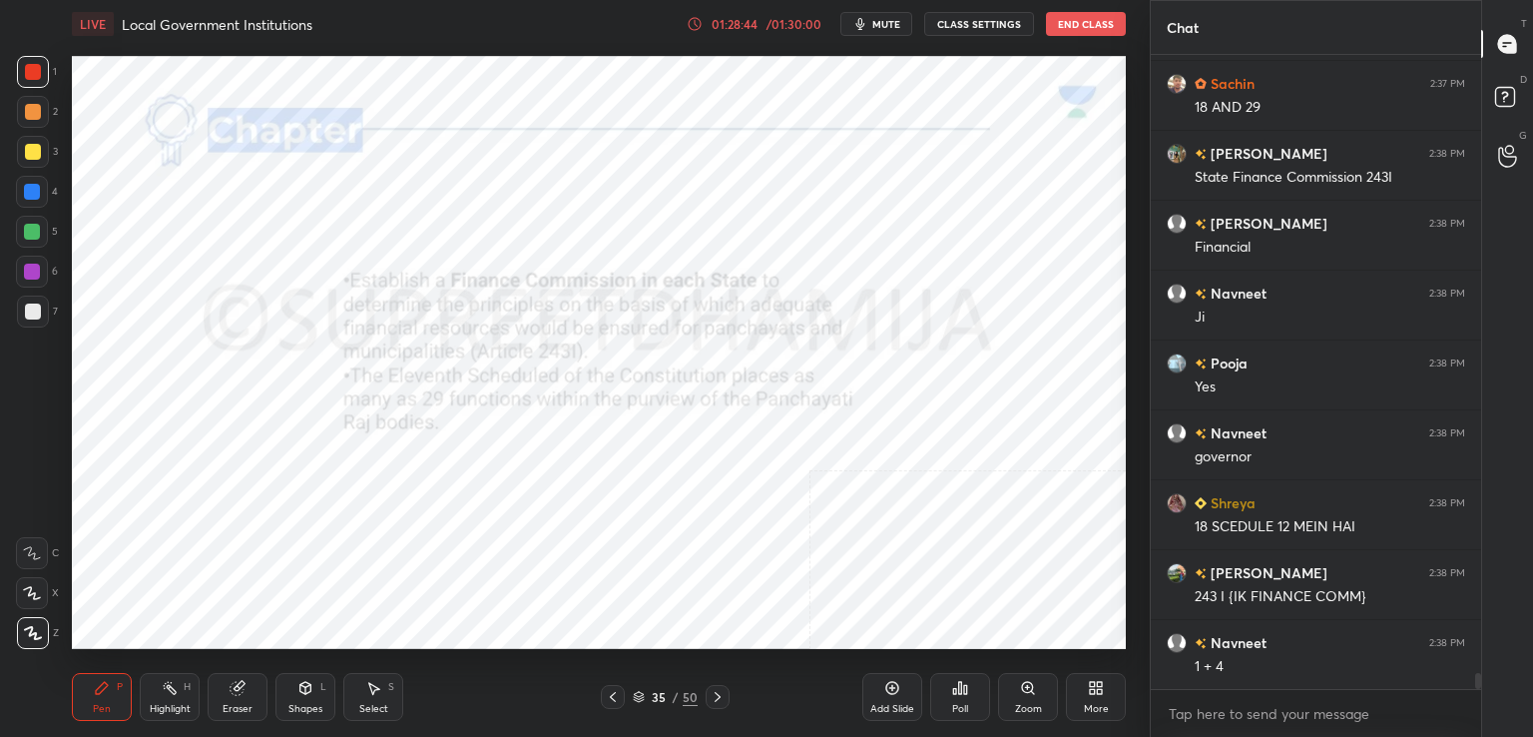
scroll to position [25035, 0]
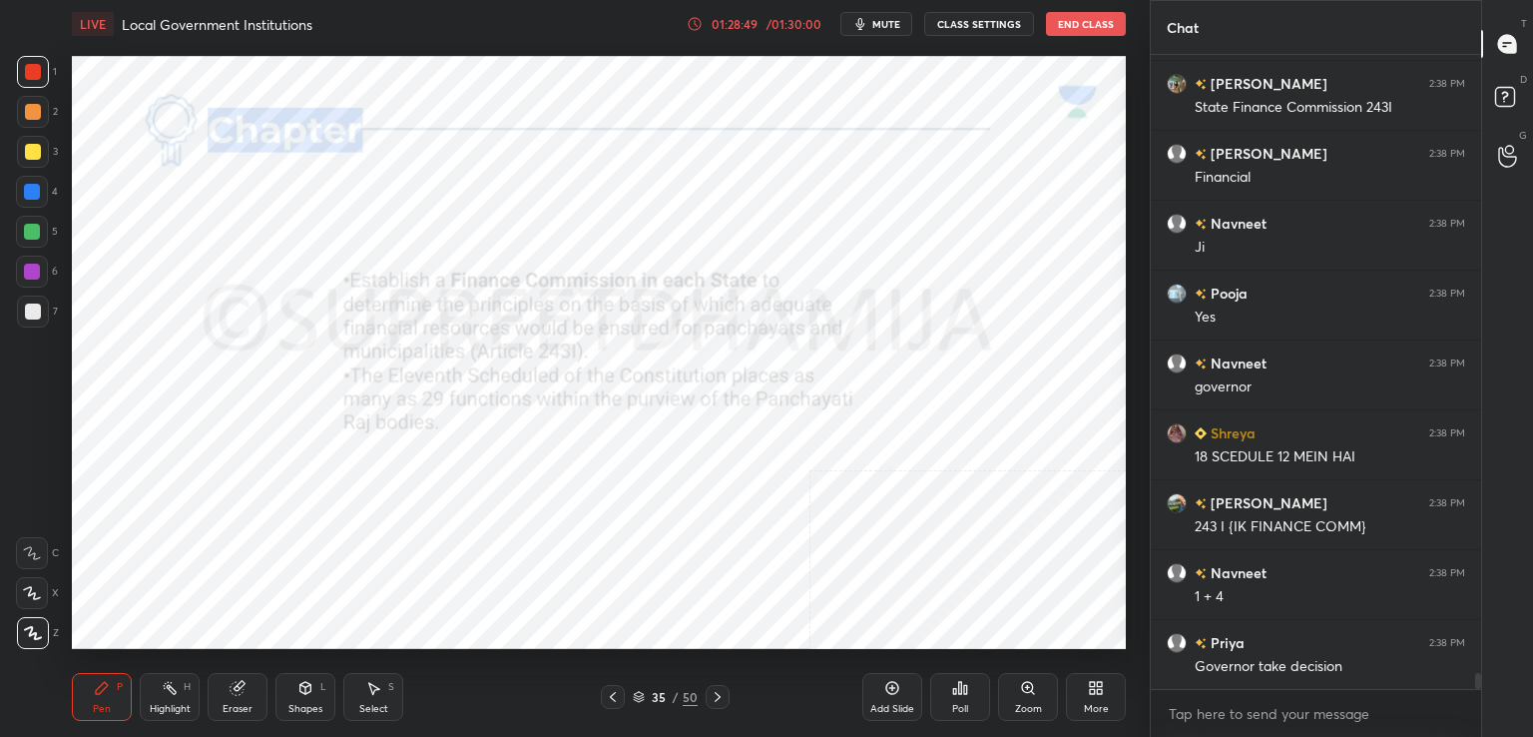
click at [711, 700] on icon at bounding box center [718, 697] width 16 height 16
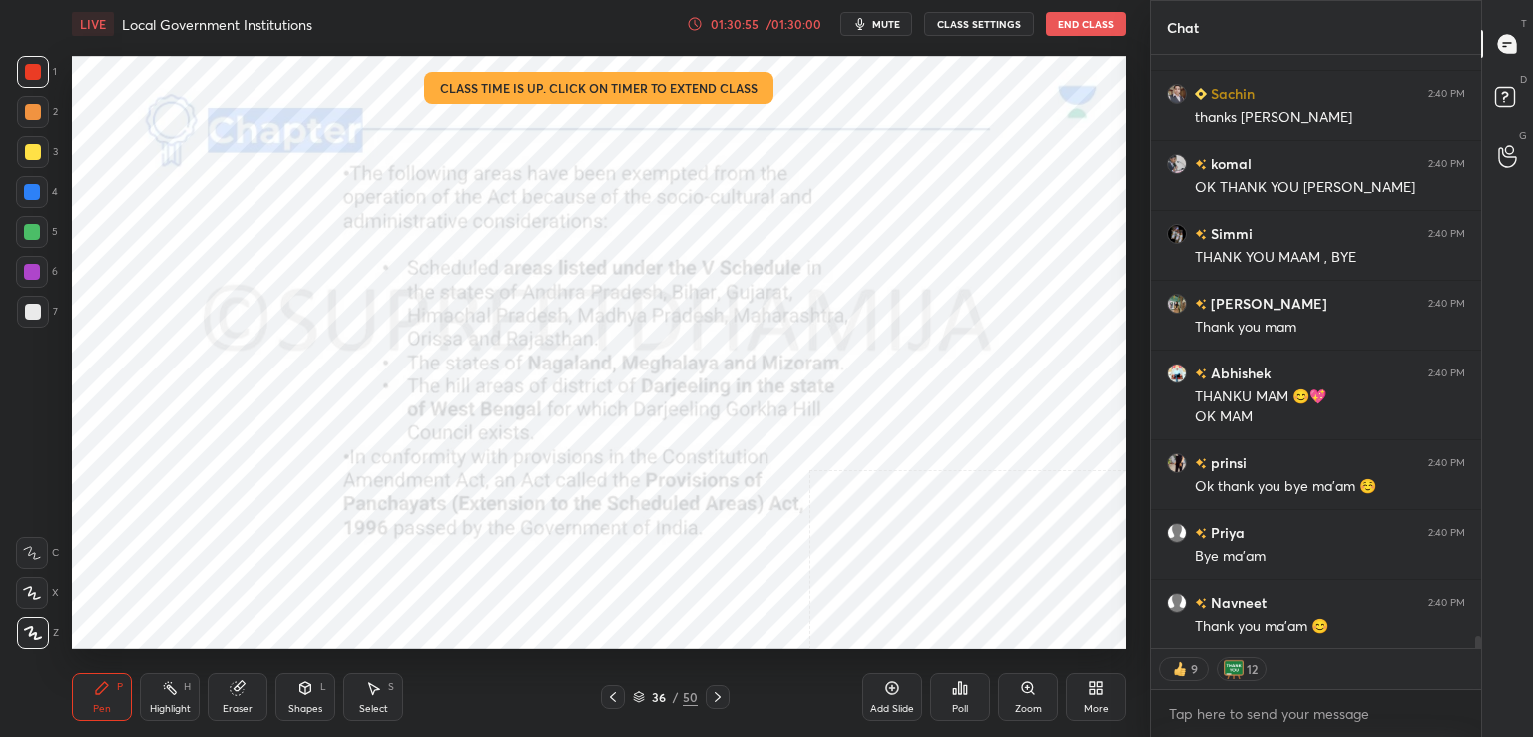
scroll to position [28420, 0]
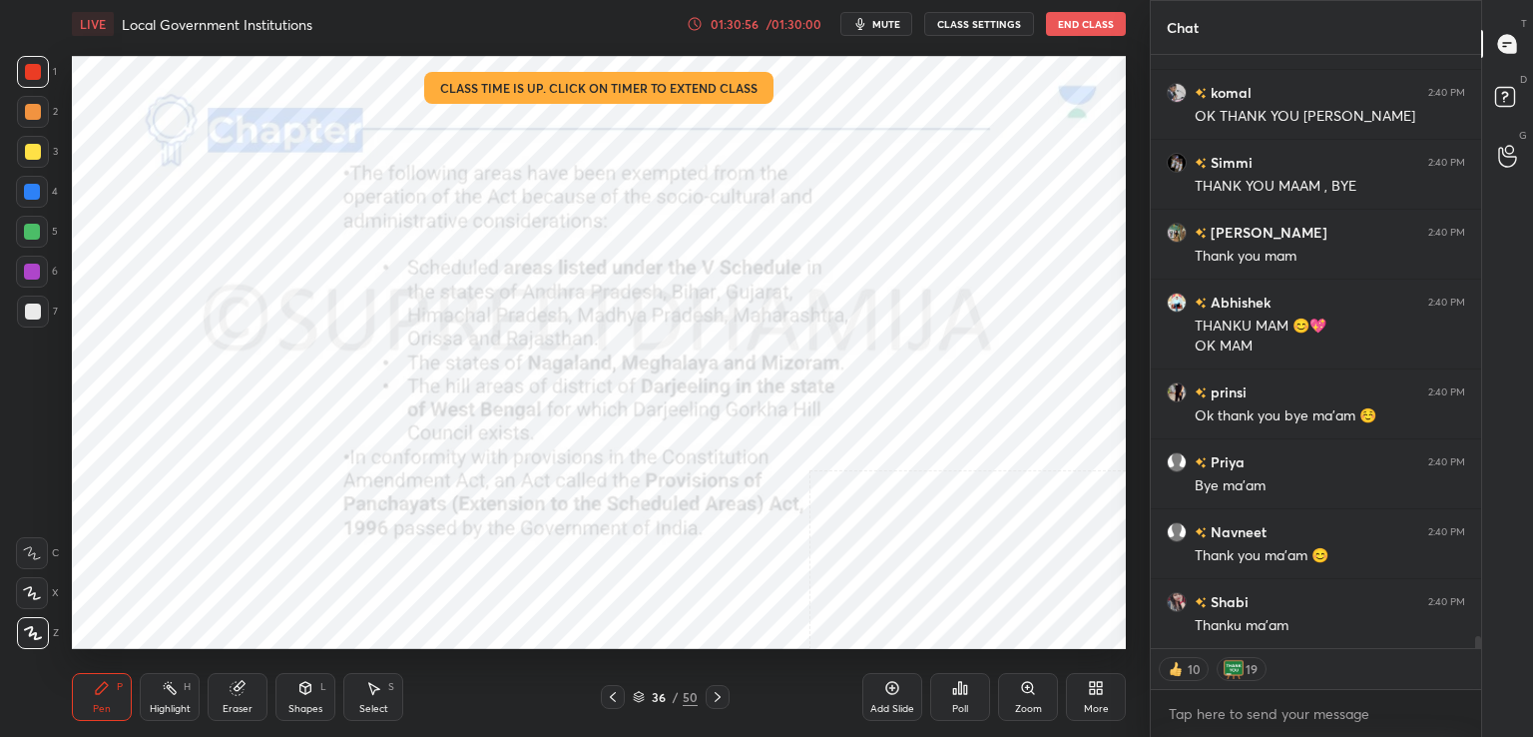
click at [1095, 21] on button "End Class" at bounding box center [1086, 24] width 80 height 24
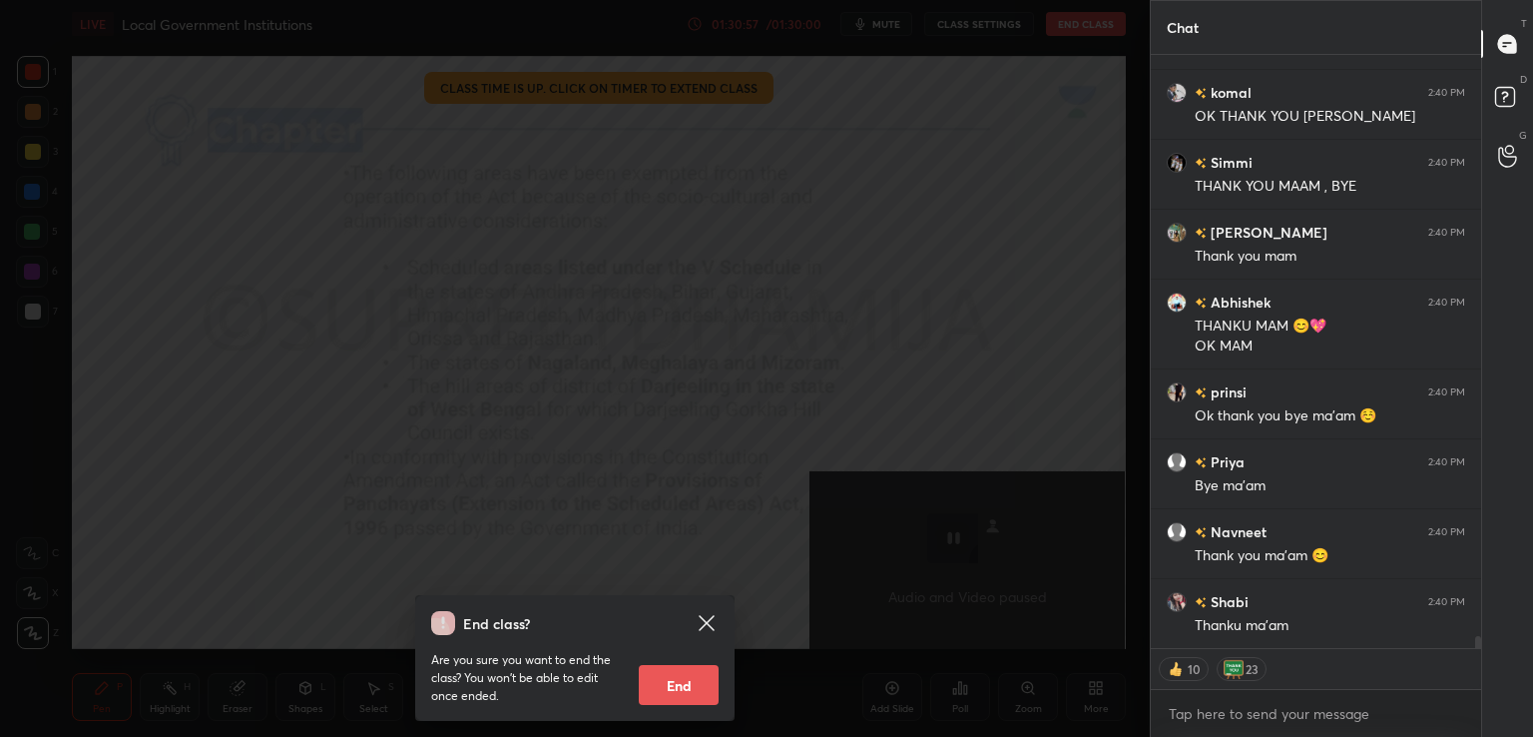
scroll to position [28489, 0]
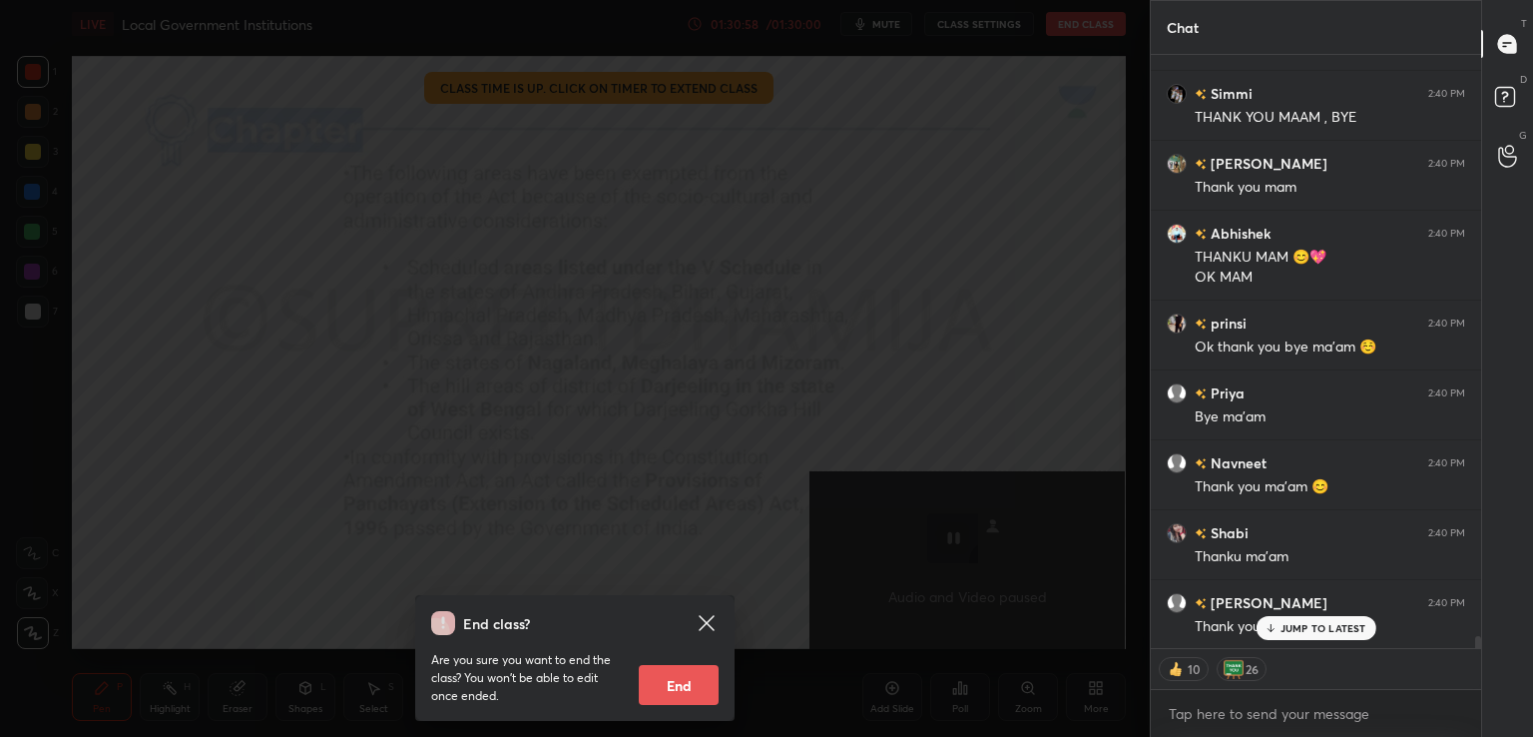
click at [668, 684] on button "End" at bounding box center [679, 685] width 80 height 40
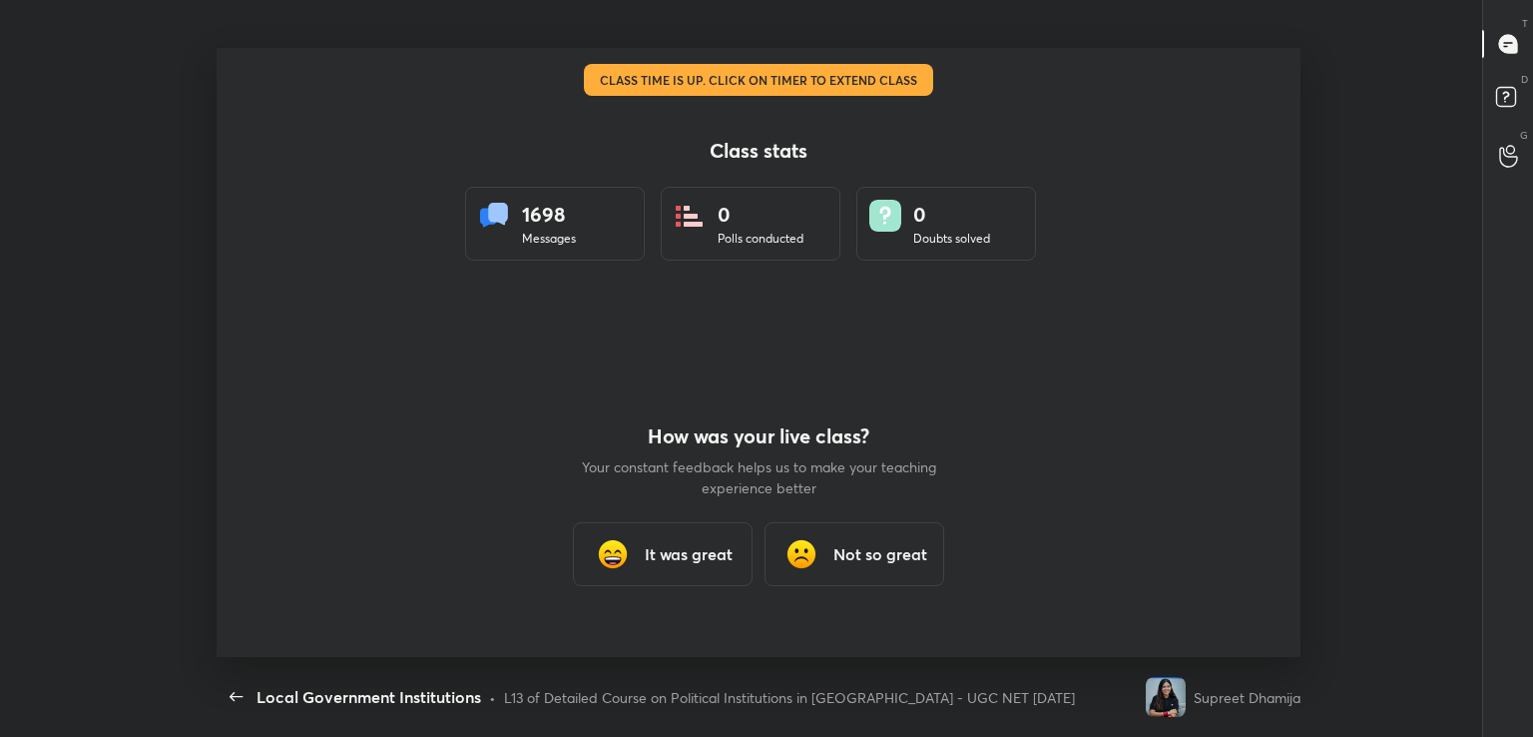
type textarea "x"
